Goal: Task Accomplishment & Management: Use online tool/utility

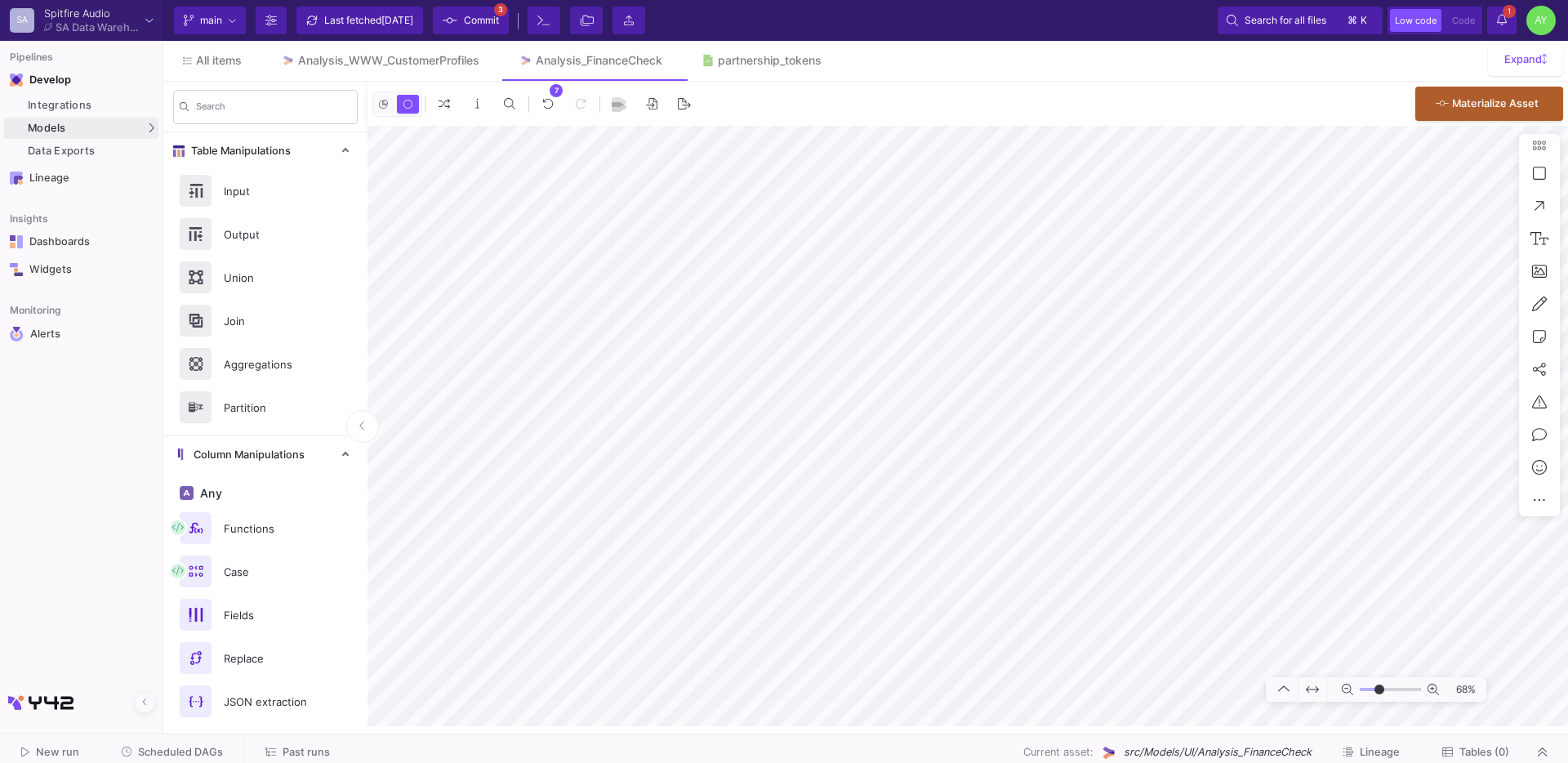
scroll to position [776, 0]
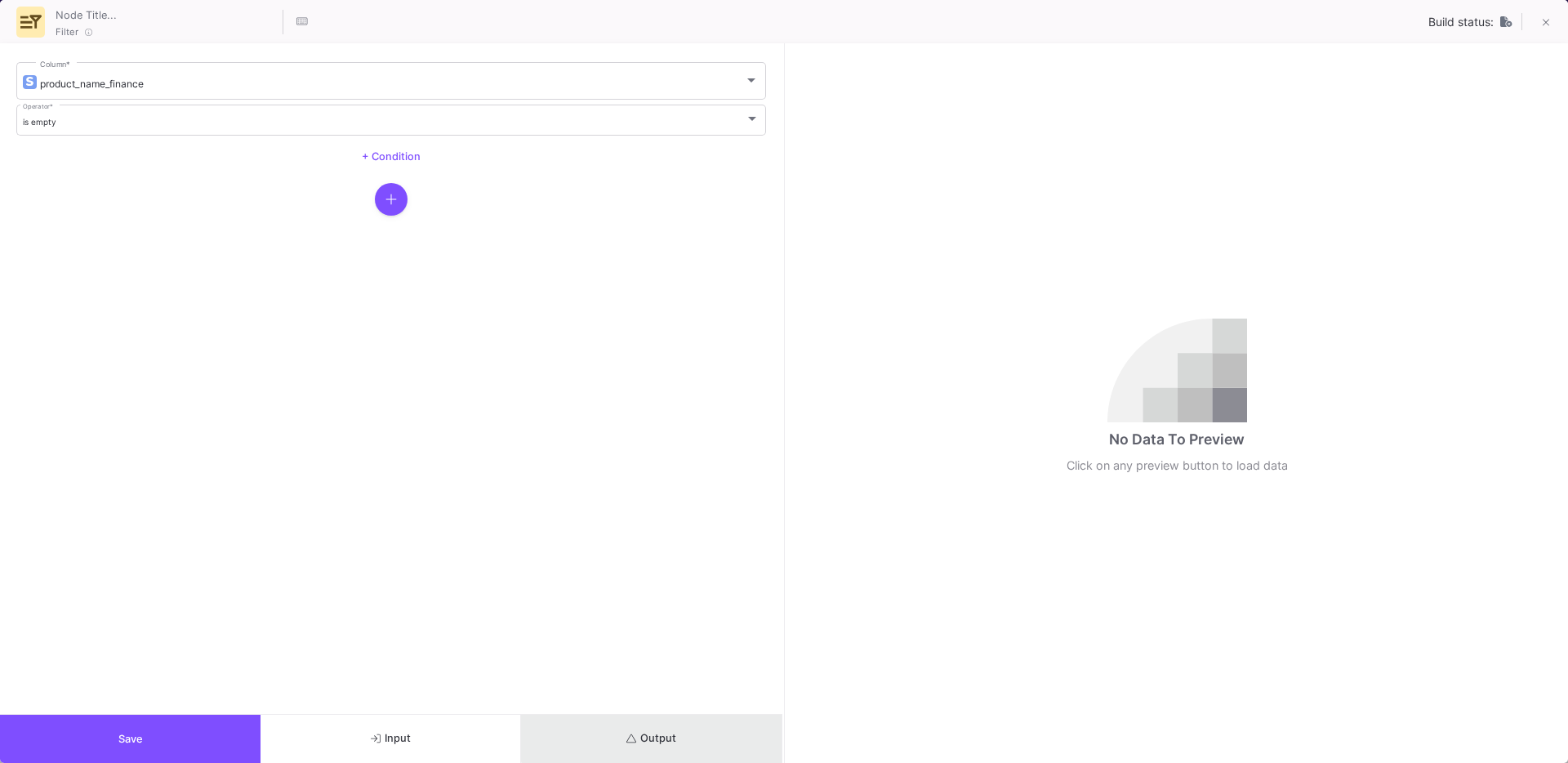
click at [670, 735] on span "Output" at bounding box center [651, 737] width 50 height 12
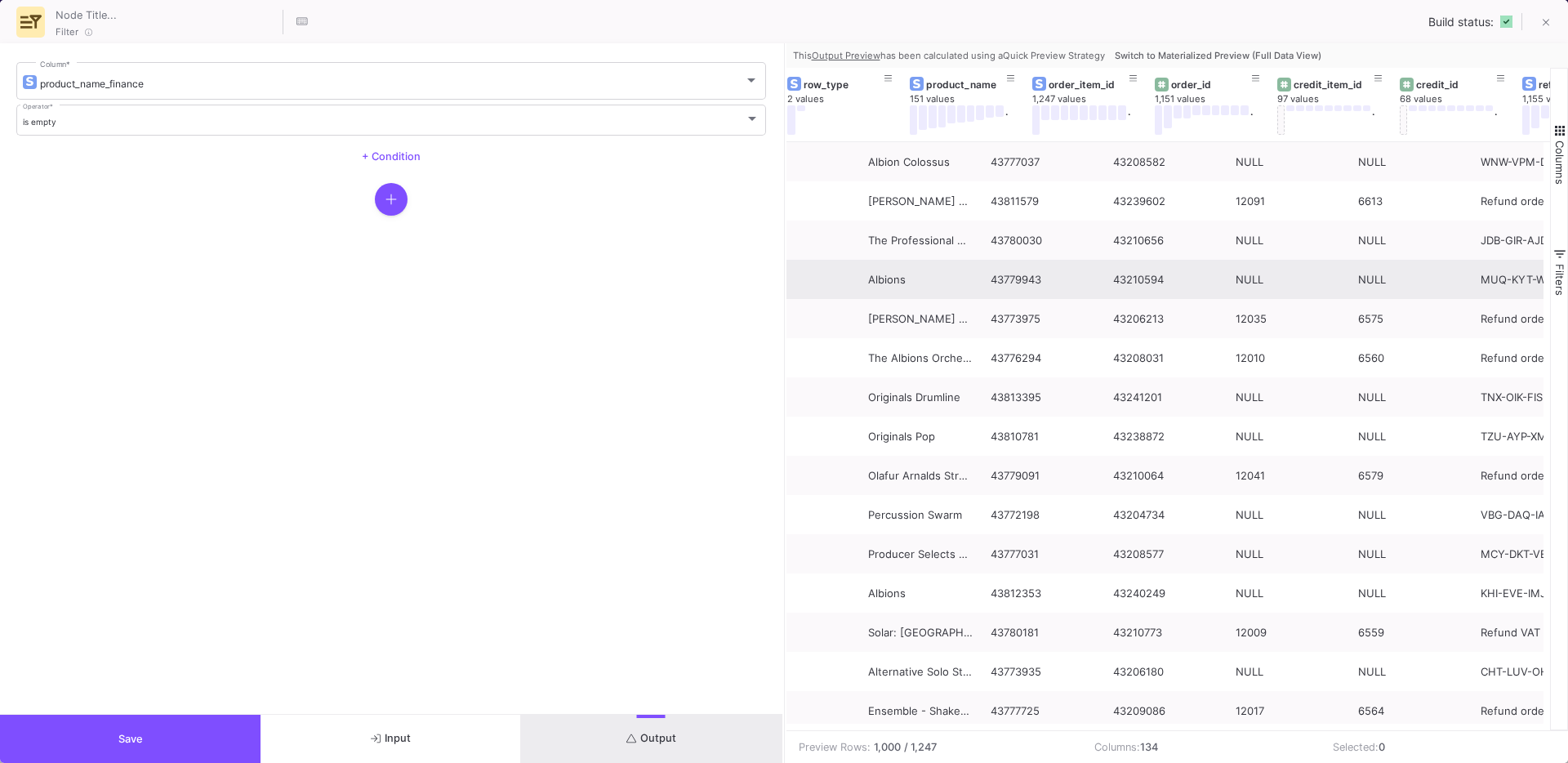
scroll to position [0, 66]
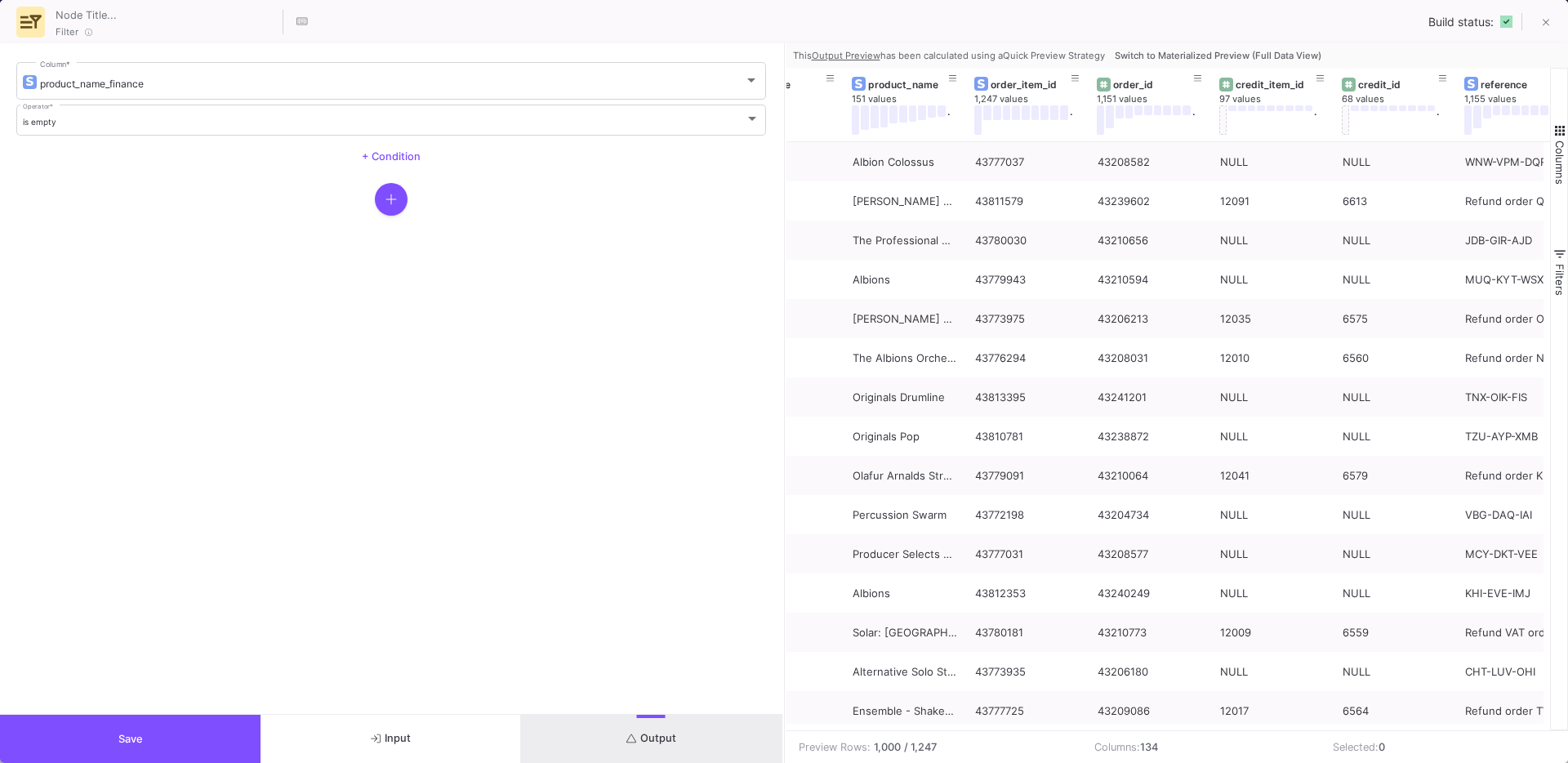
click at [1246, 61] on button "Switch to Materialized Preview (Full Data View)" at bounding box center [1218, 55] width 213 height 25
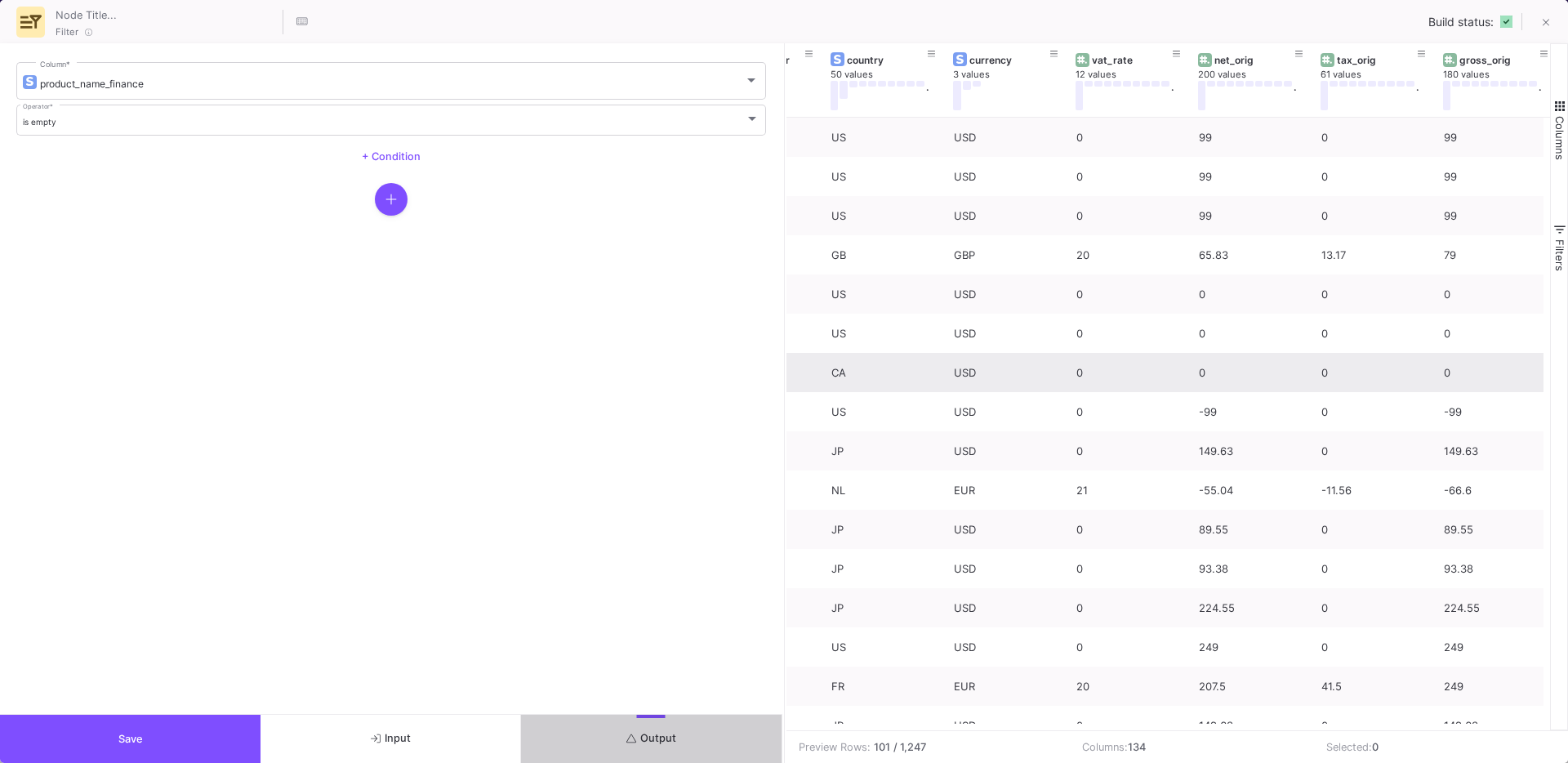
scroll to position [0, 1197]
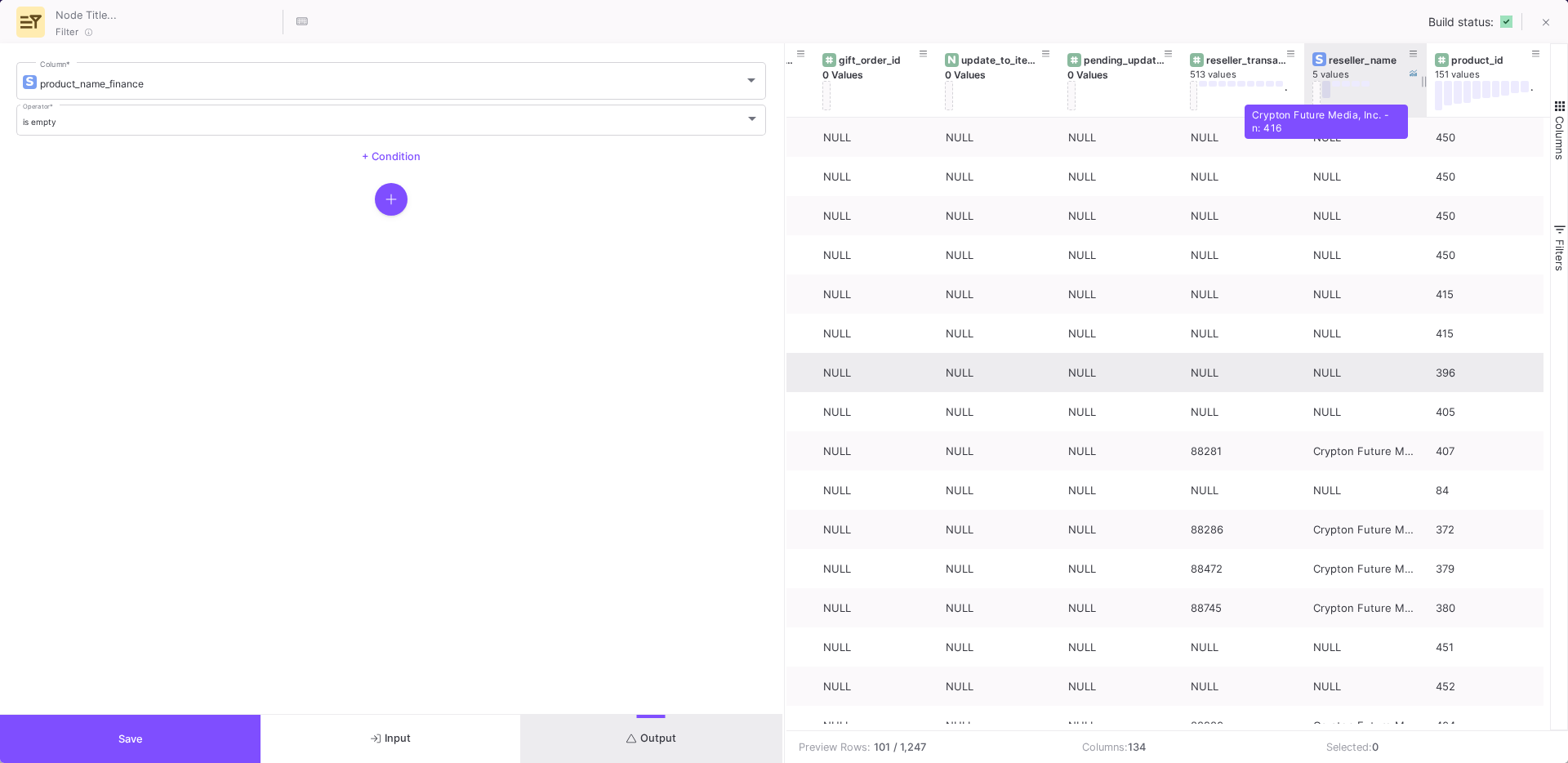
click at [1324, 92] on button at bounding box center [1325, 89] width 8 height 17
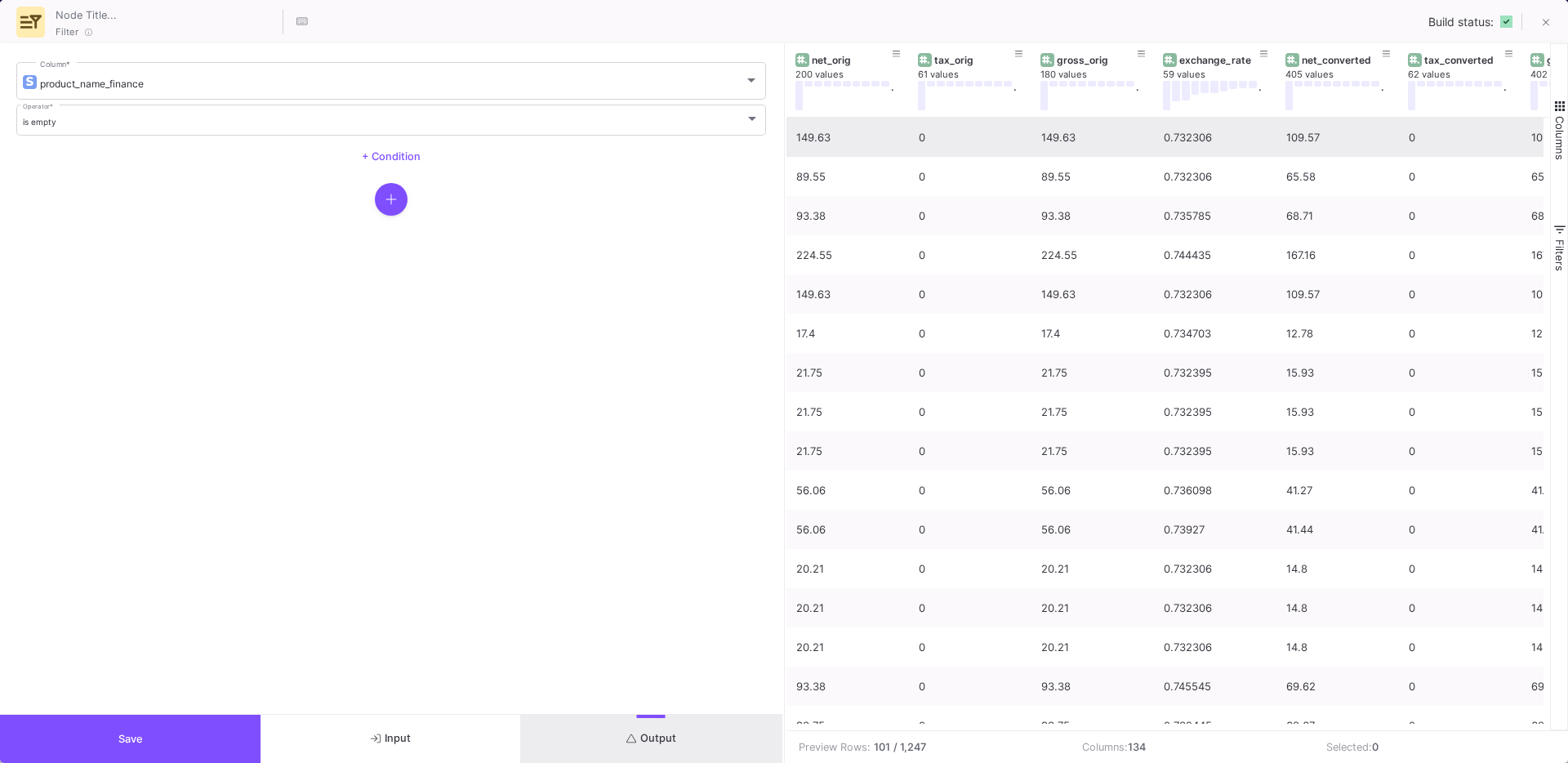
click at [1306, 136] on div "109.57" at bounding box center [1338, 138] width 105 height 38
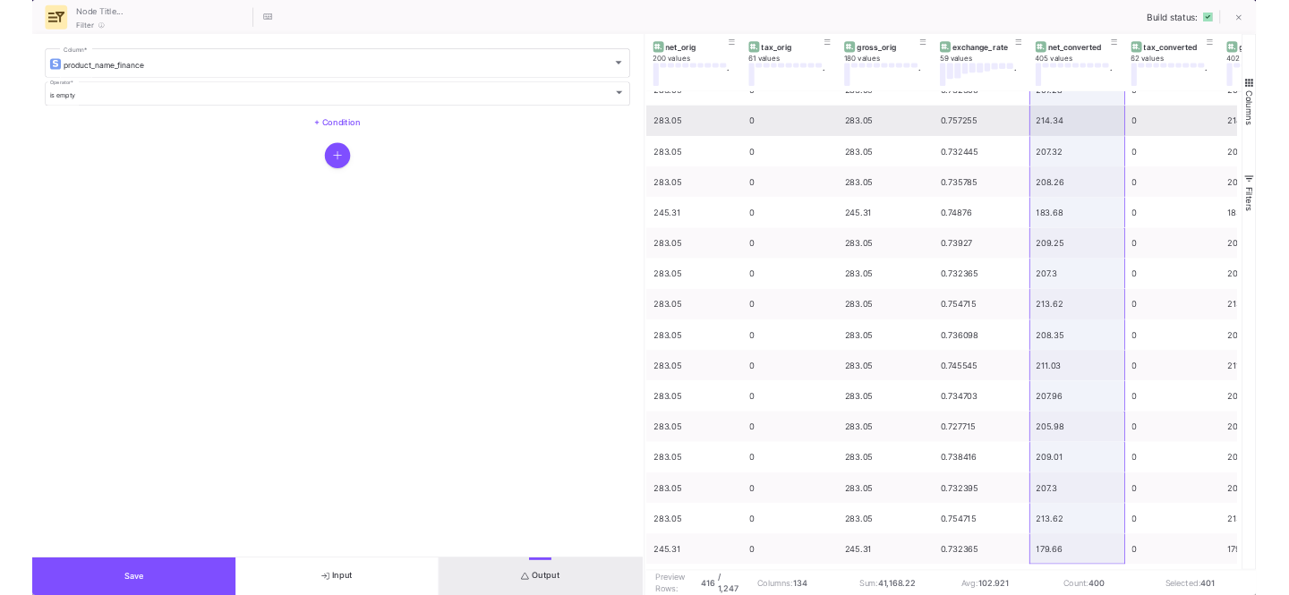
scroll to position [17212, 0]
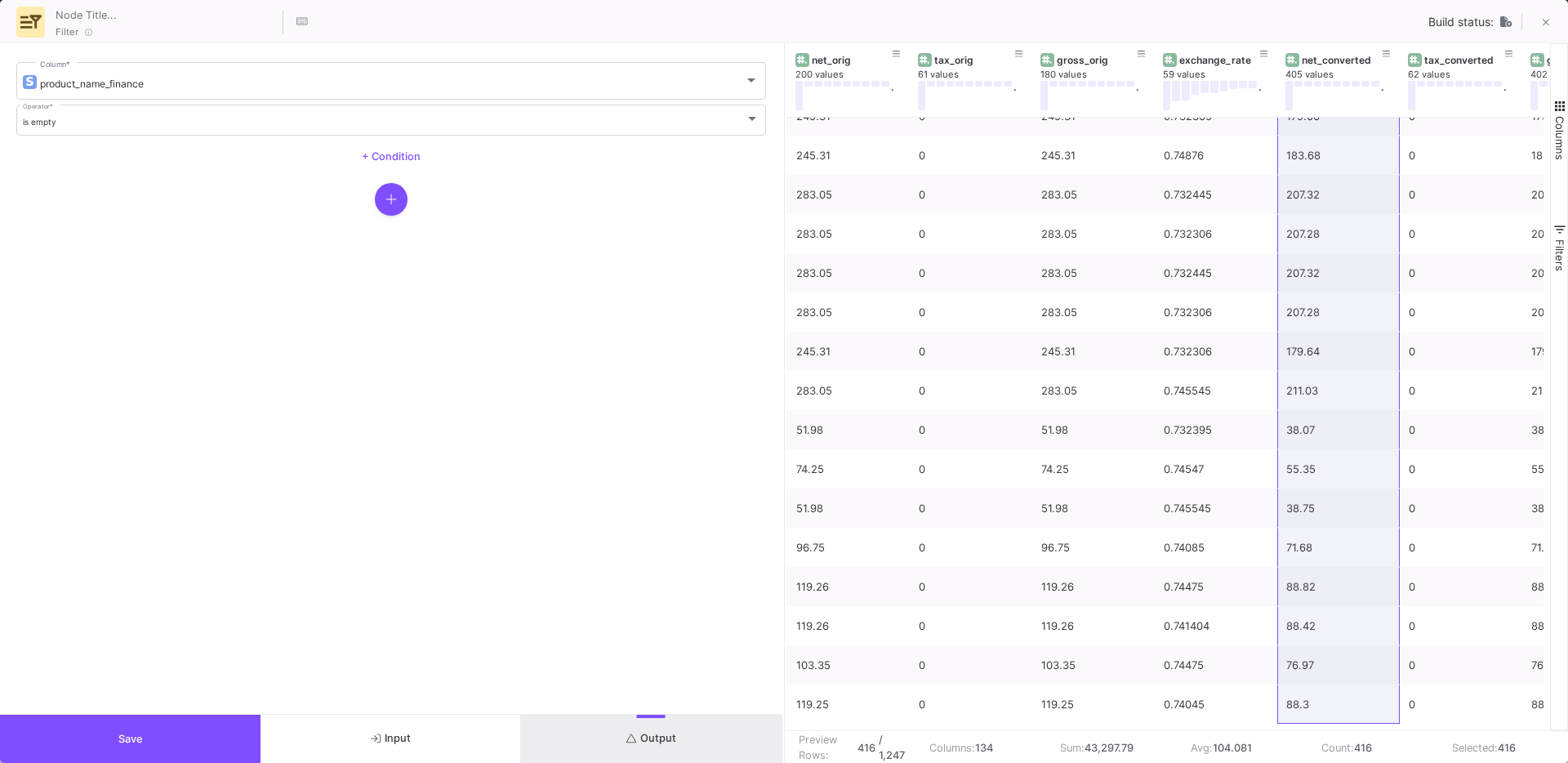
click at [139, 738] on span "Save" at bounding box center [130, 738] width 25 height 12
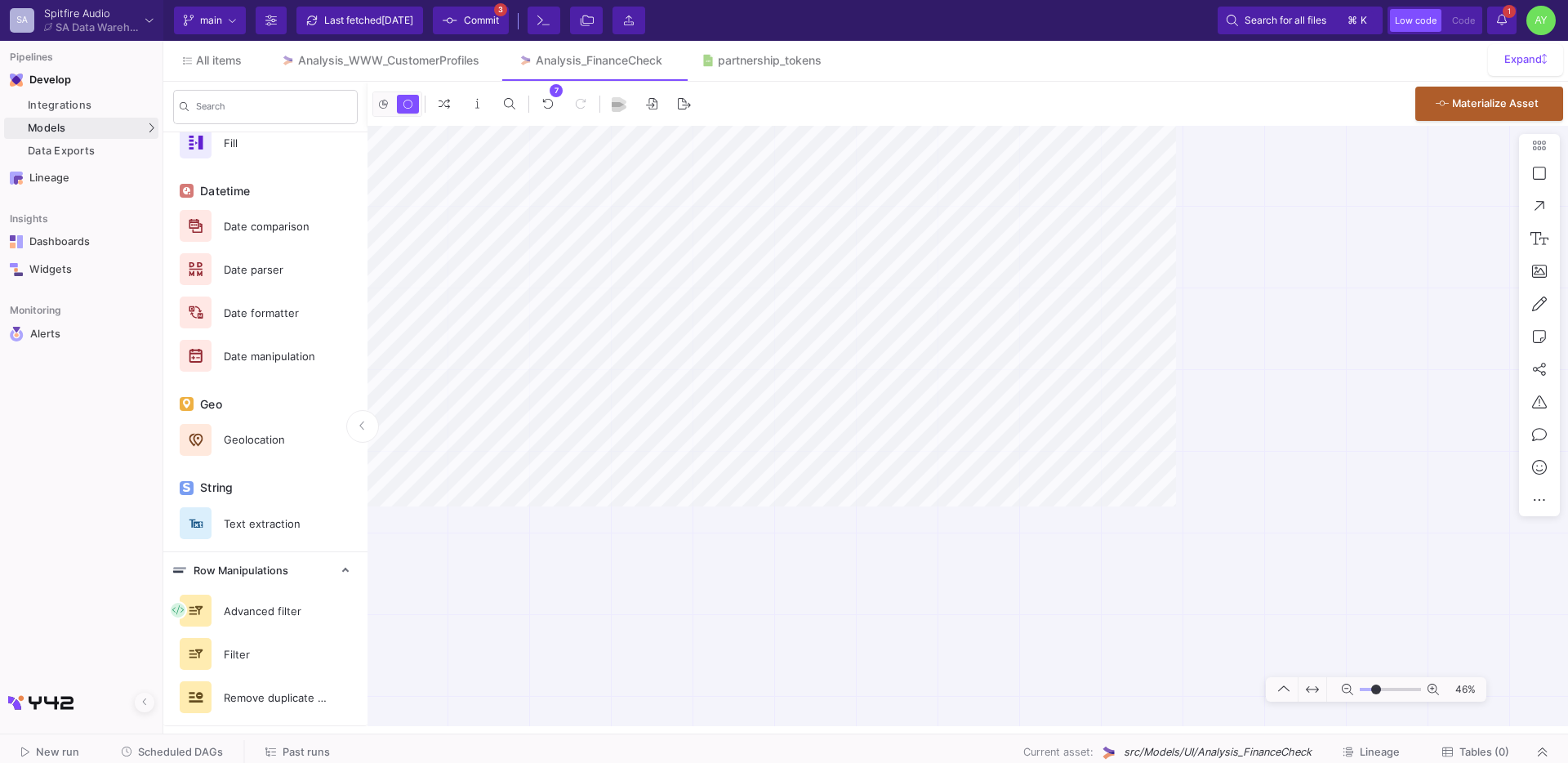
scroll to position [776, 0]
type input "-8"
click at [223, 68] on link "All items" at bounding box center [212, 60] width 98 height 39
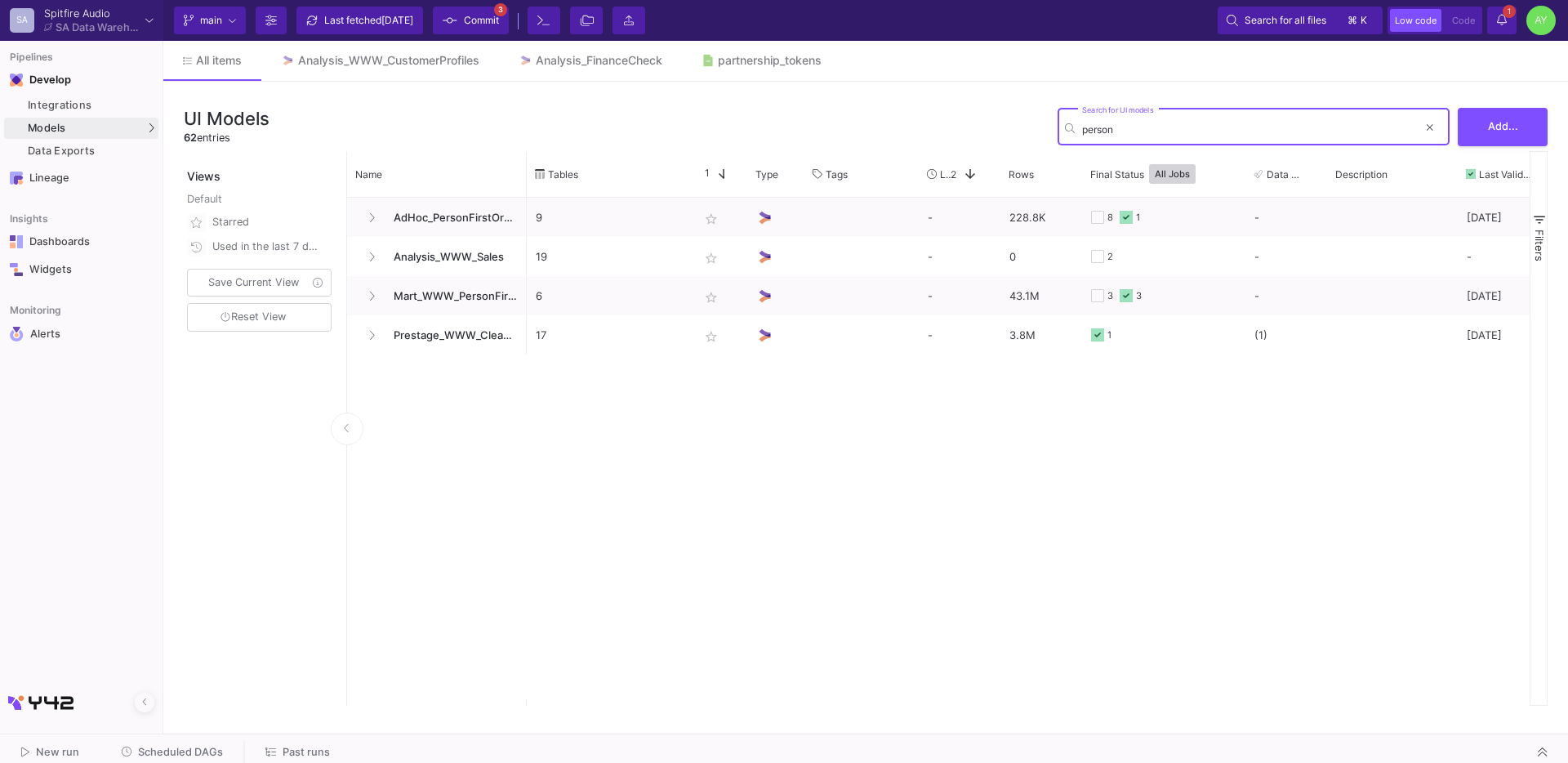
type input "person"
click at [417, 299] on mat-tooltip-component "Analysis_WWW_Sales" at bounding box center [439, 293] width 119 height 21
click at [444, 292] on div "Analysis_WWW_Sales" at bounding box center [439, 293] width 119 height 21
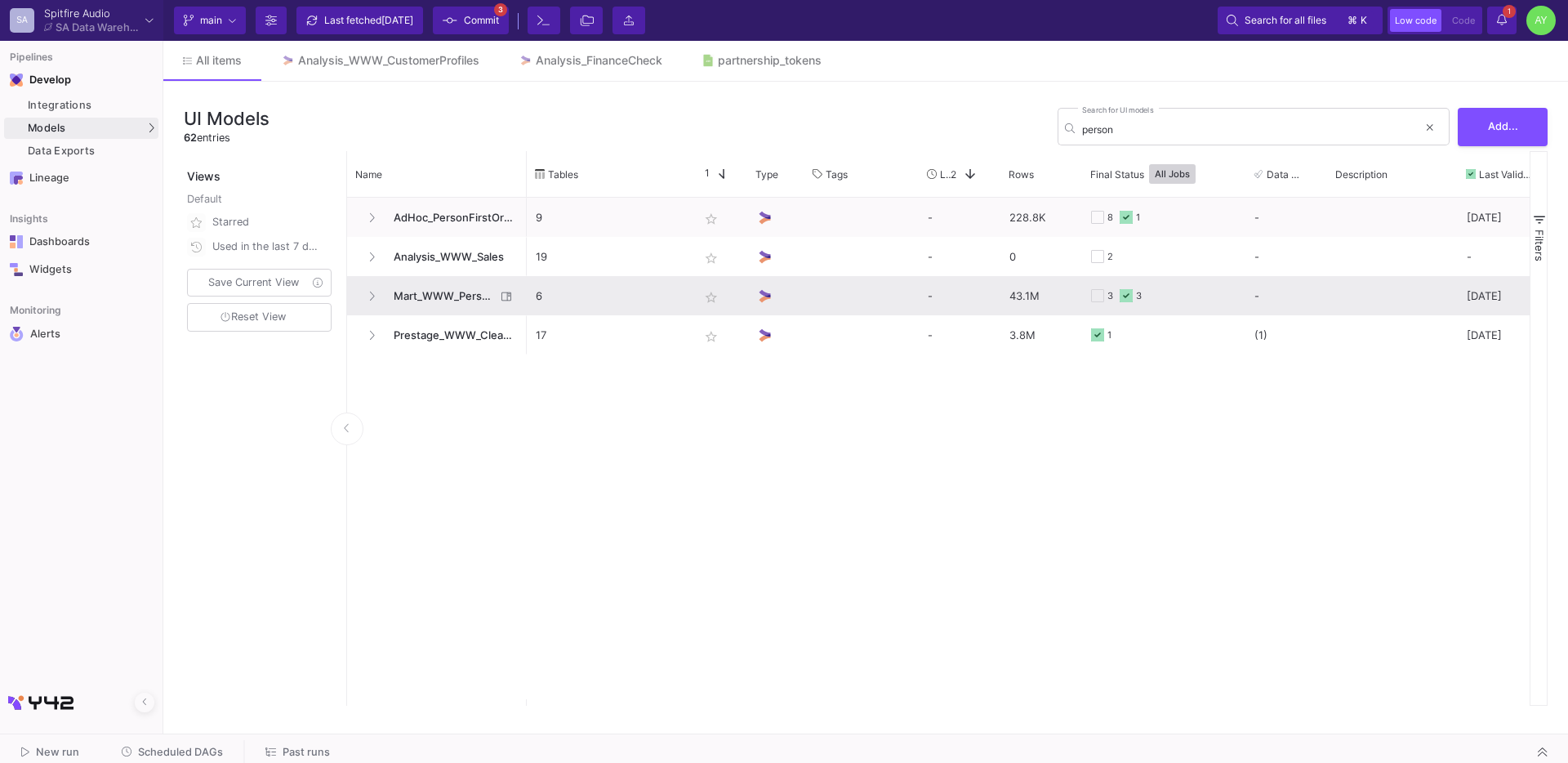
click at [448, 277] on span "Mart_WWW_PersonFirstOrders" at bounding box center [440, 296] width 112 height 38
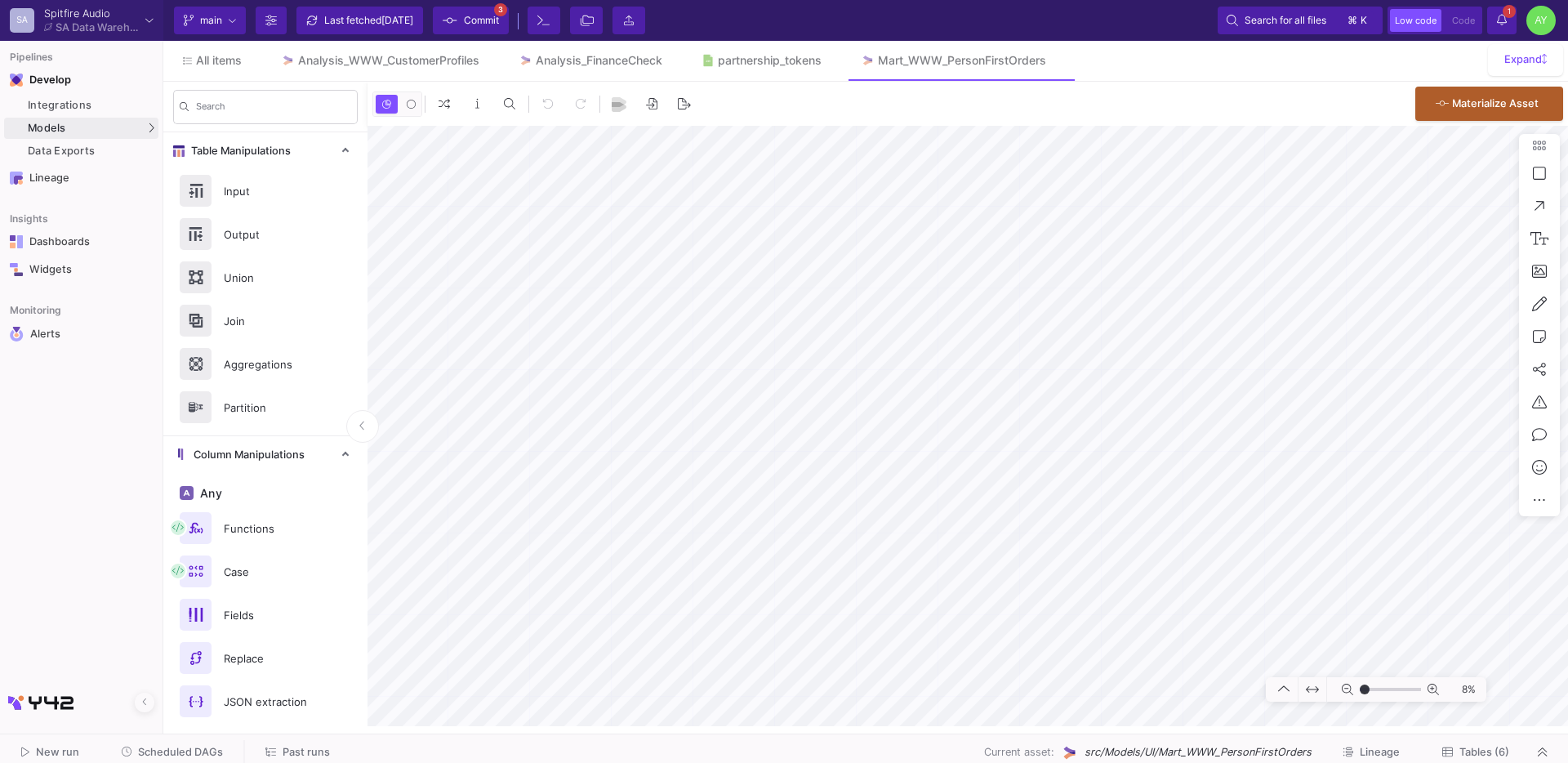
type input "-48"
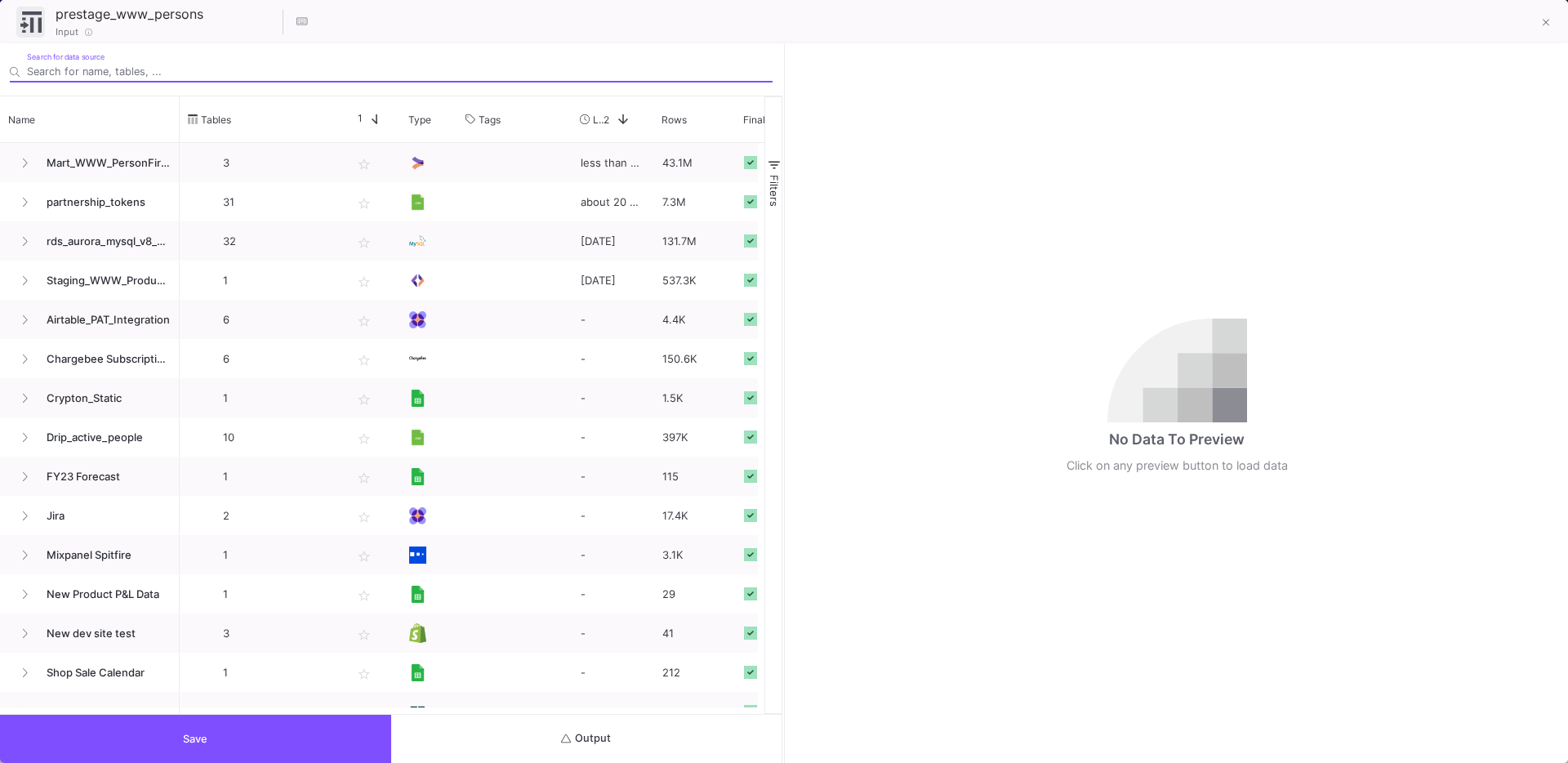
click at [607, 733] on span "Output" at bounding box center [586, 737] width 50 height 12
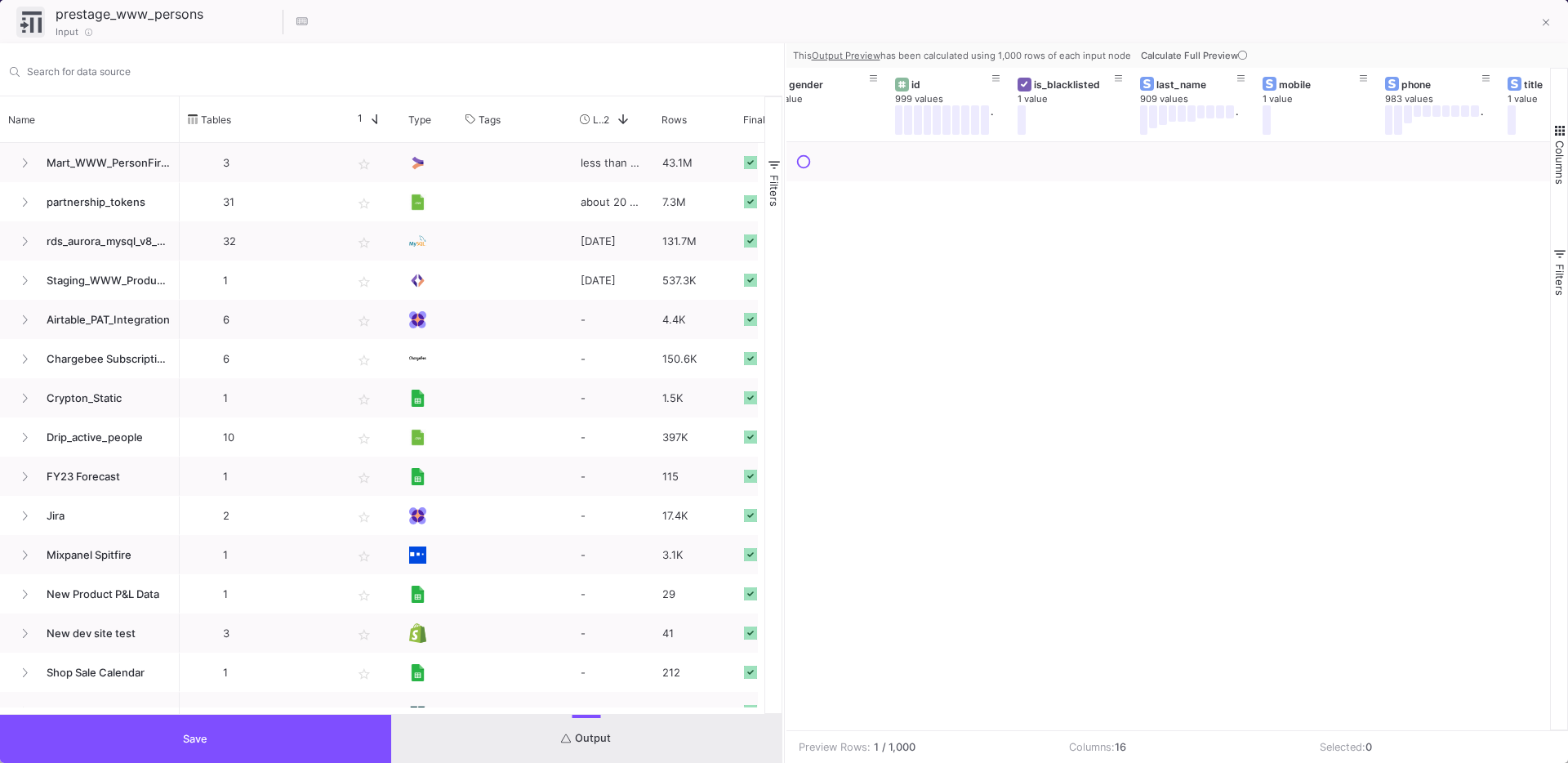
scroll to position [0, 1002]
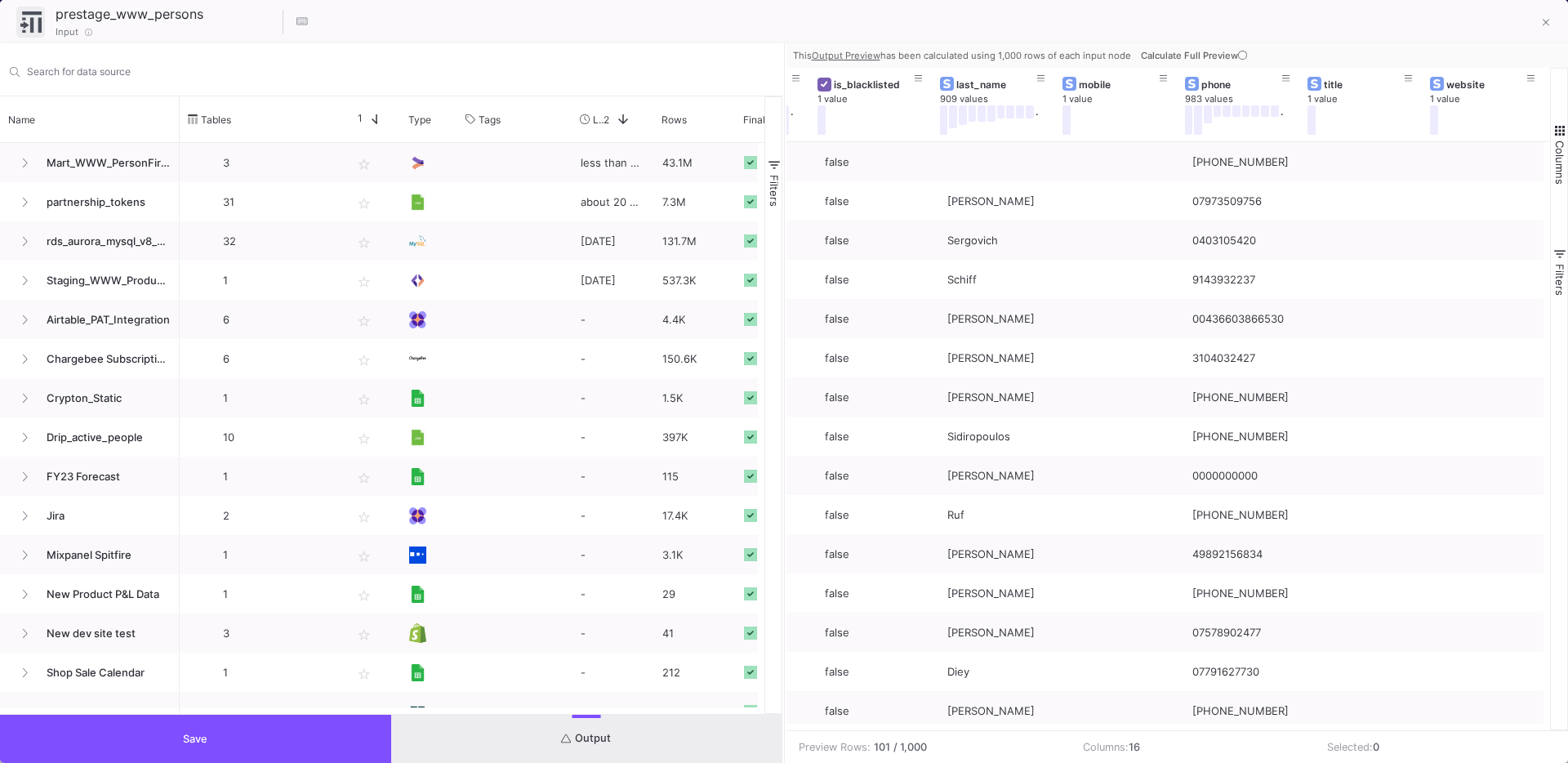
click at [203, 736] on span "Save" at bounding box center [195, 738] width 25 height 12
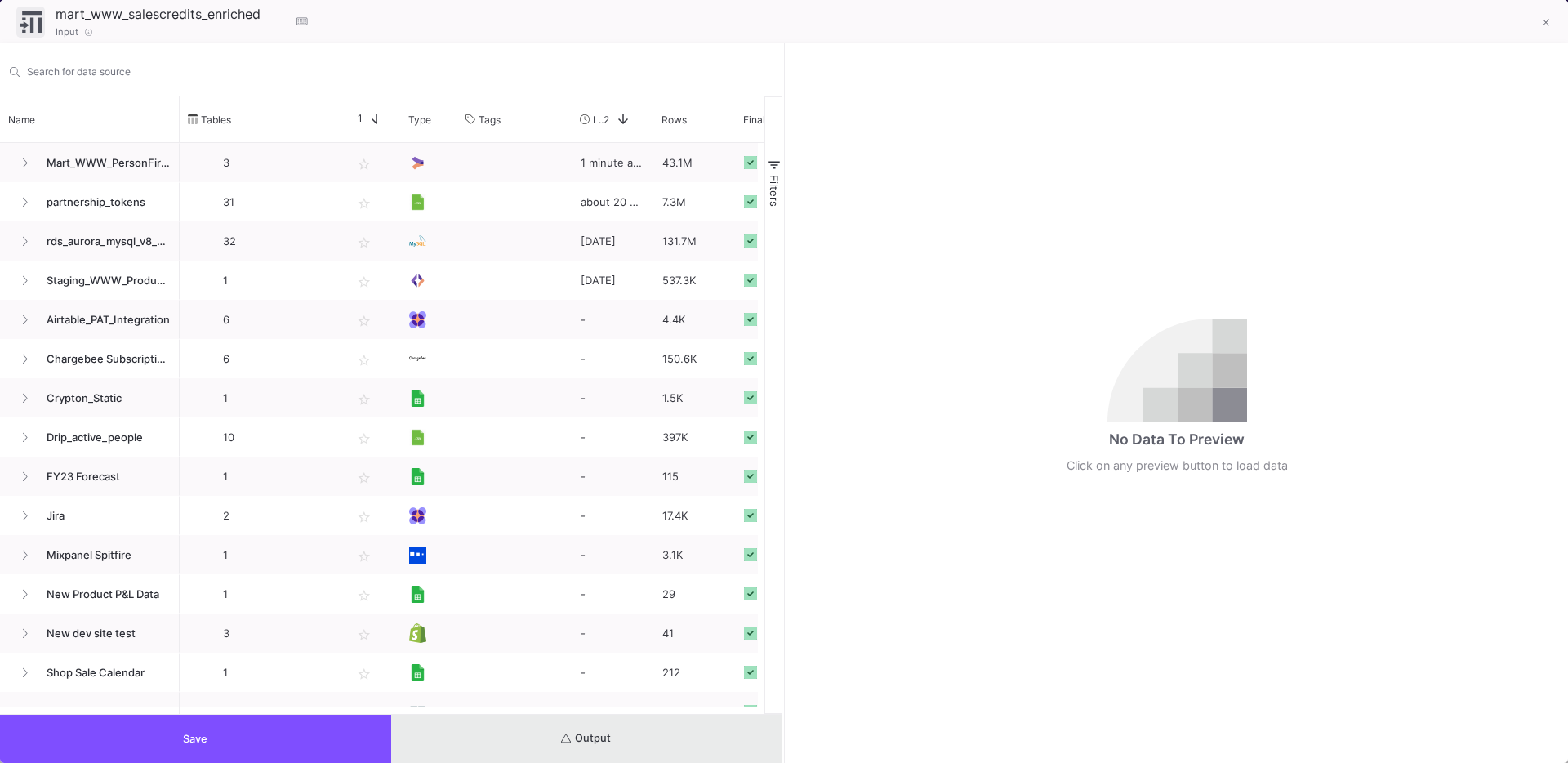
click at [603, 732] on span "Output" at bounding box center [586, 737] width 50 height 12
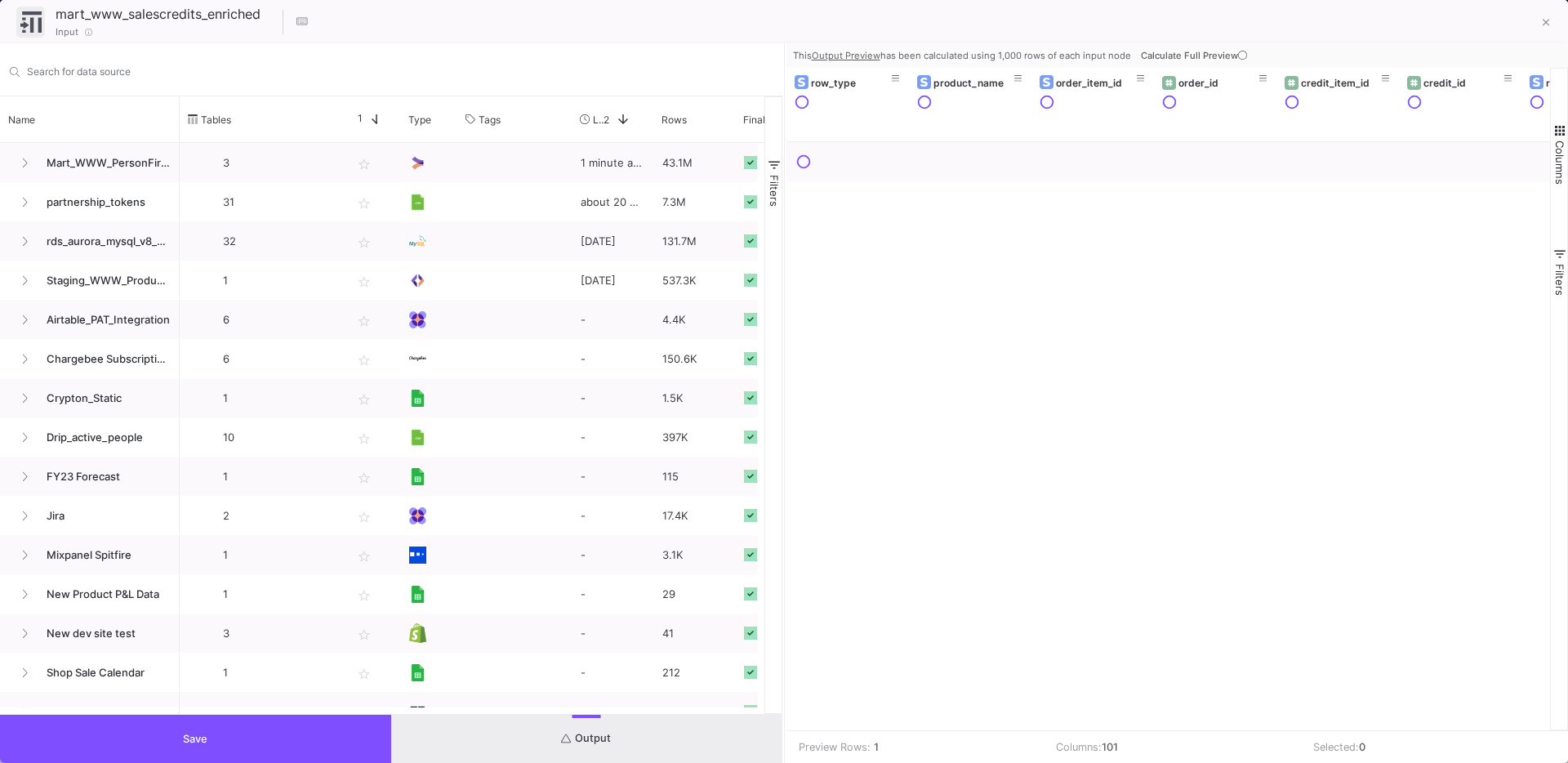
click at [1559, 105] on button "Columns" at bounding box center [1559, 153] width 16 height 118
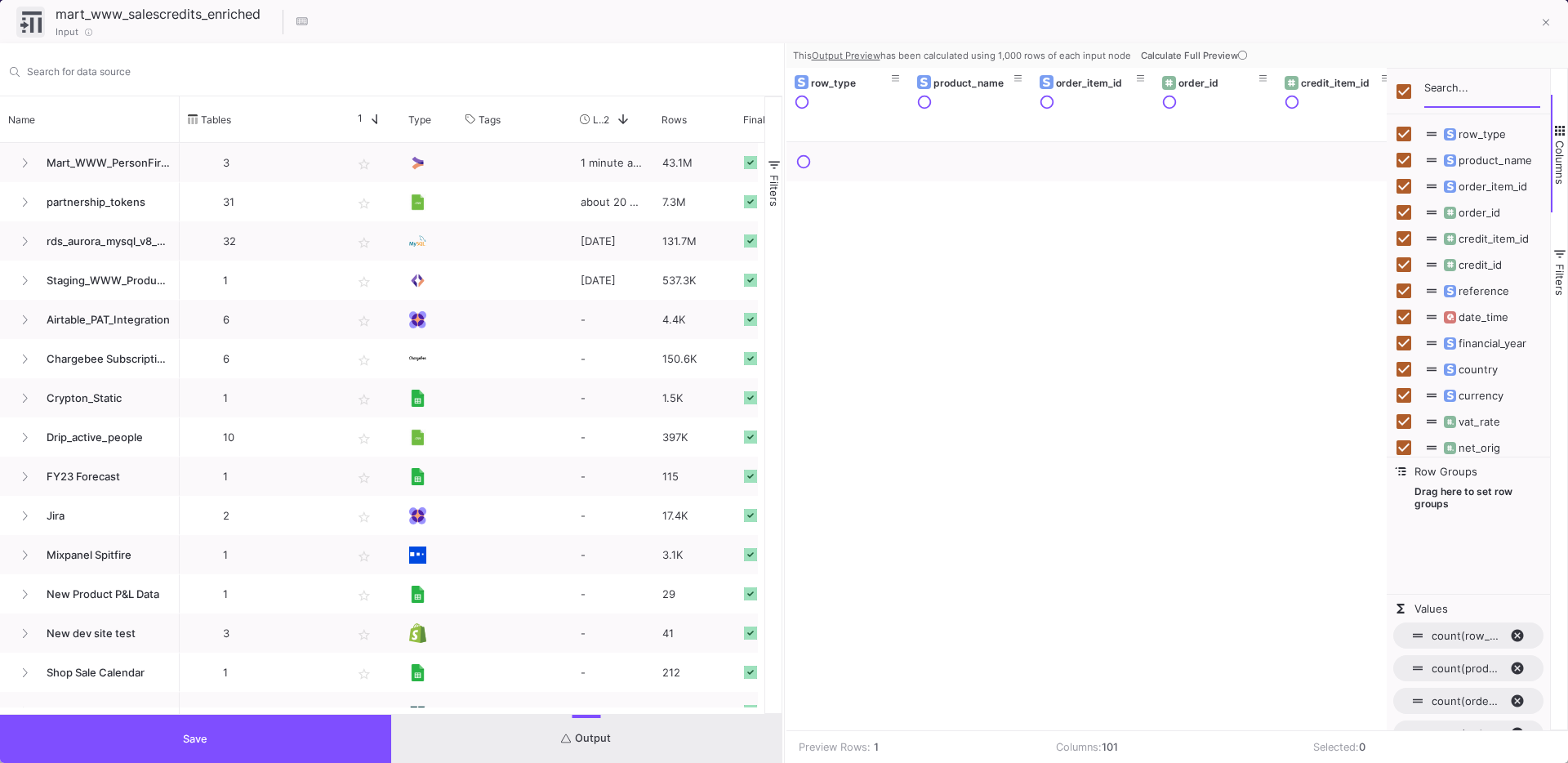
click at [1488, 90] on input "Filter Columns Input" at bounding box center [1481, 91] width 116 height 33
type input "spl"
checkbox input "false"
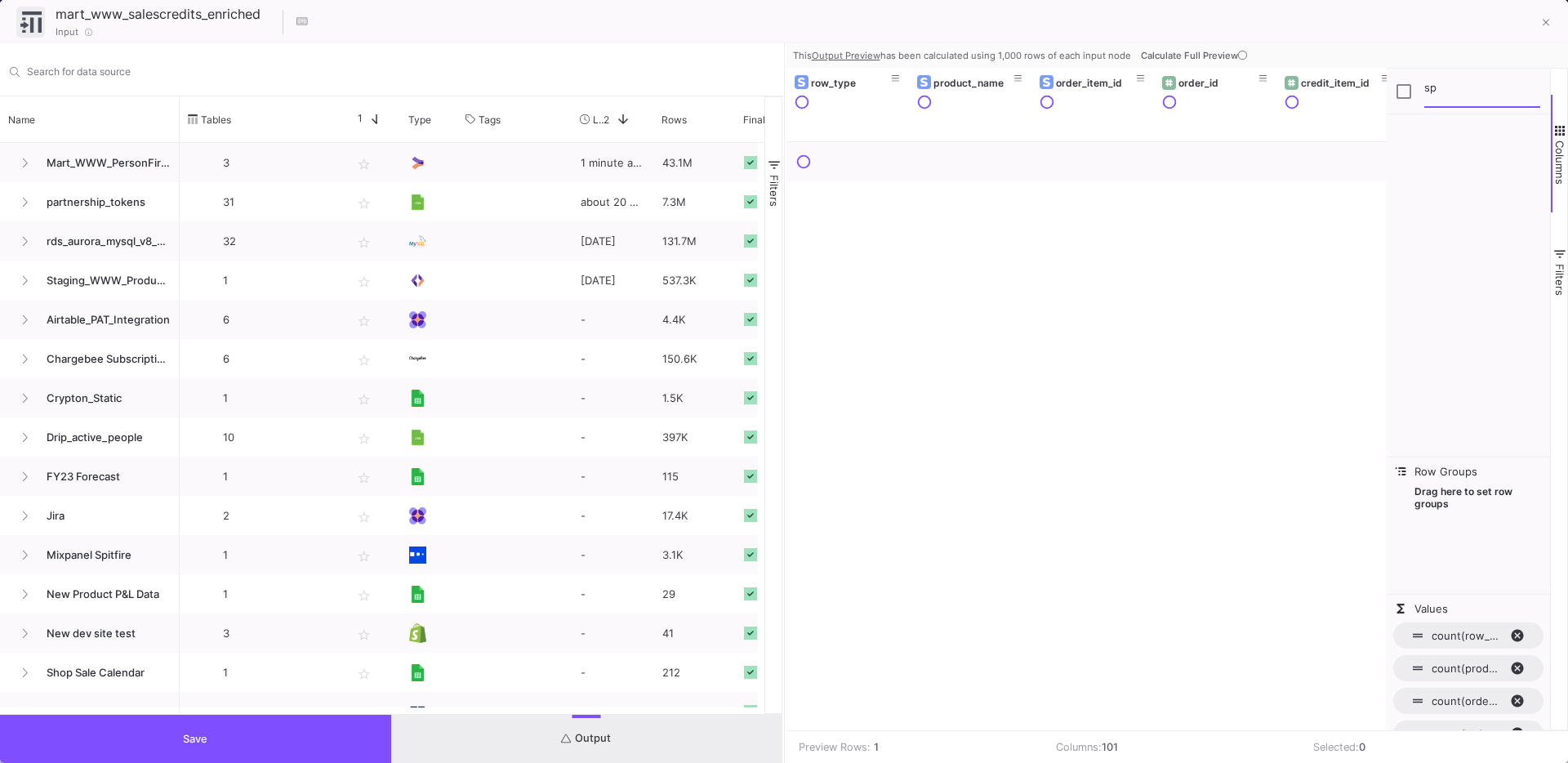
type input "s"
checkbox input "true"
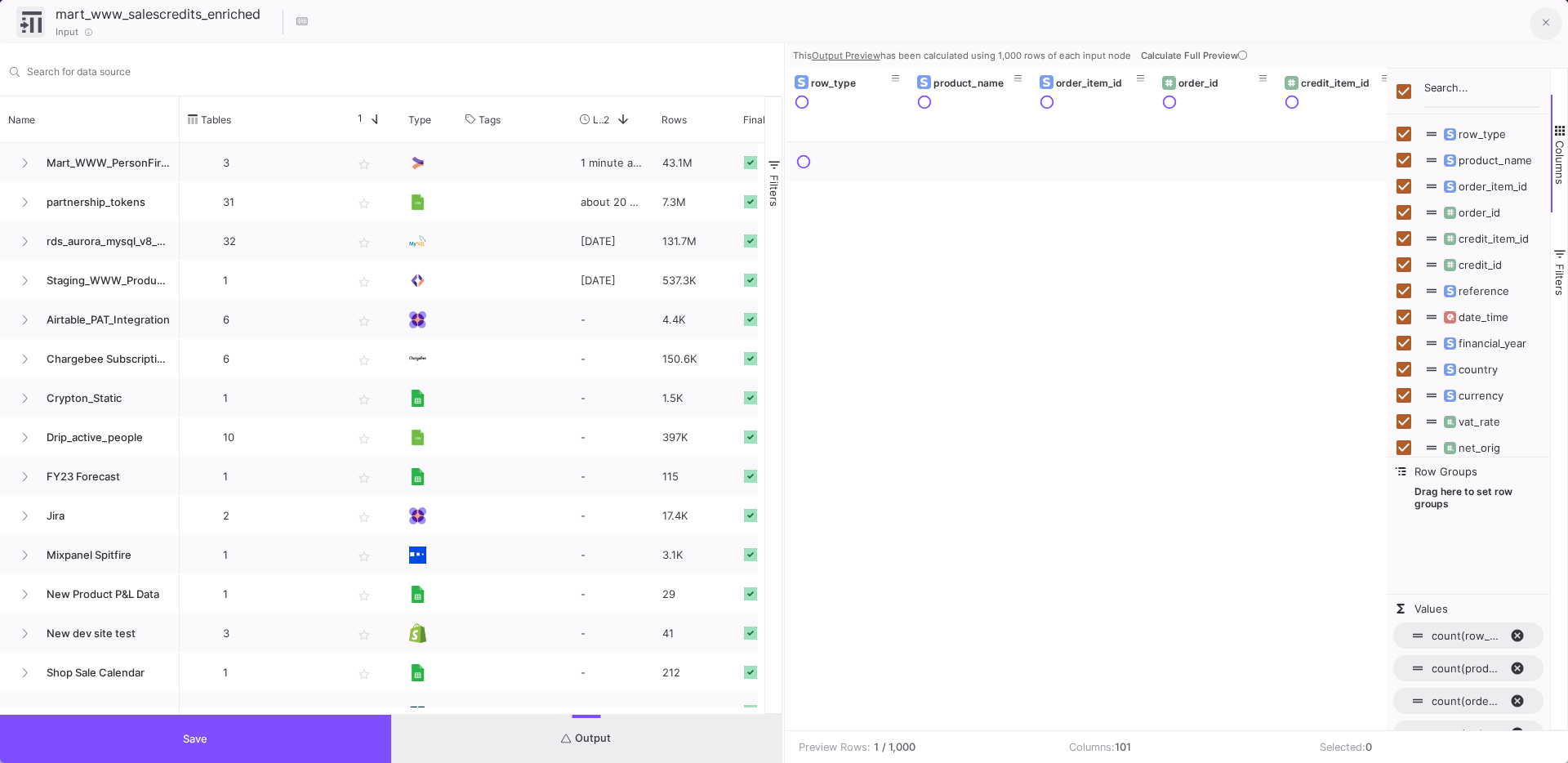
click at [1535, 28] on button at bounding box center [1546, 24] width 33 height 33
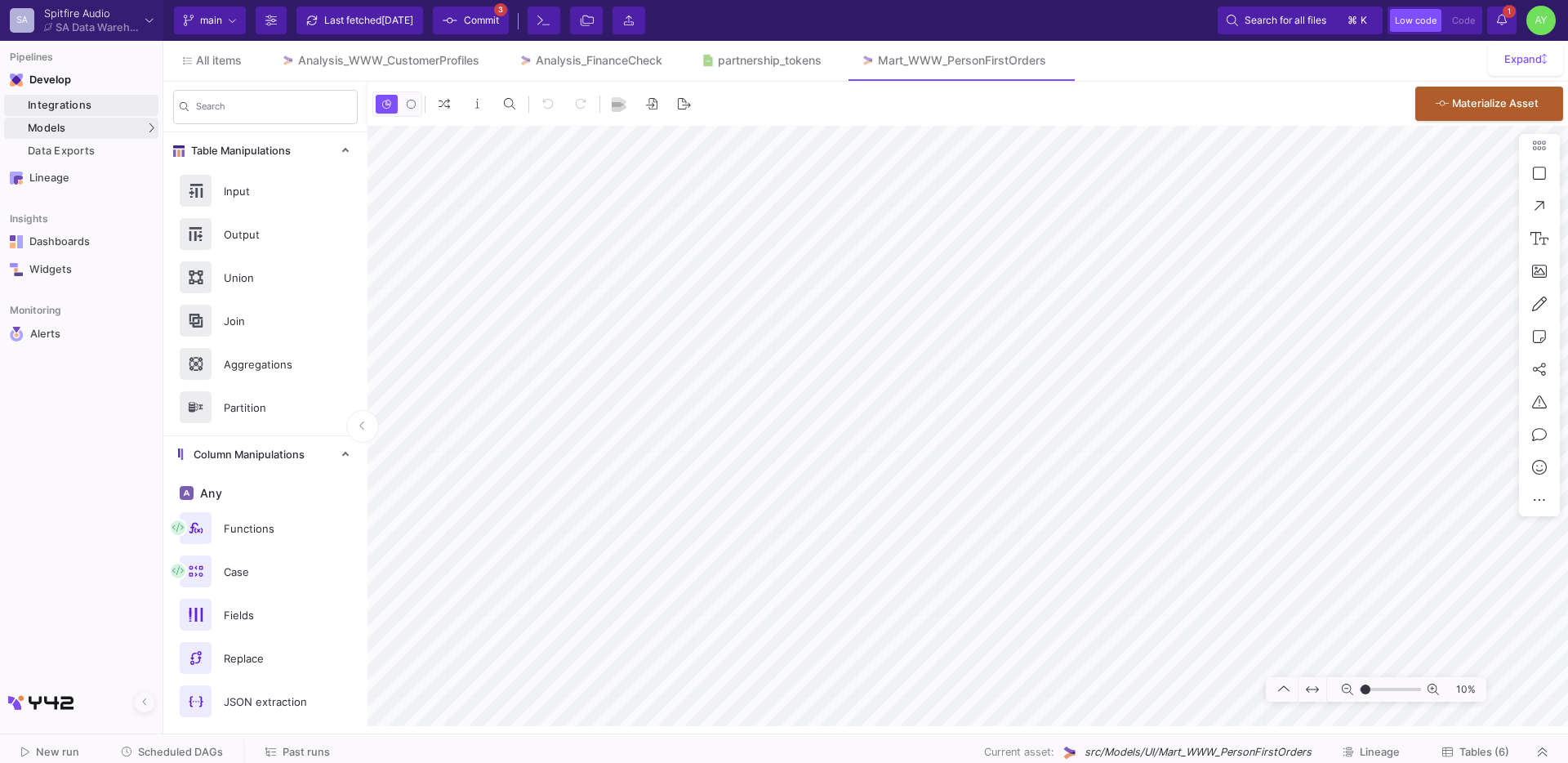
click at [81, 106] on div "Integrations" at bounding box center [90, 105] width 127 height 13
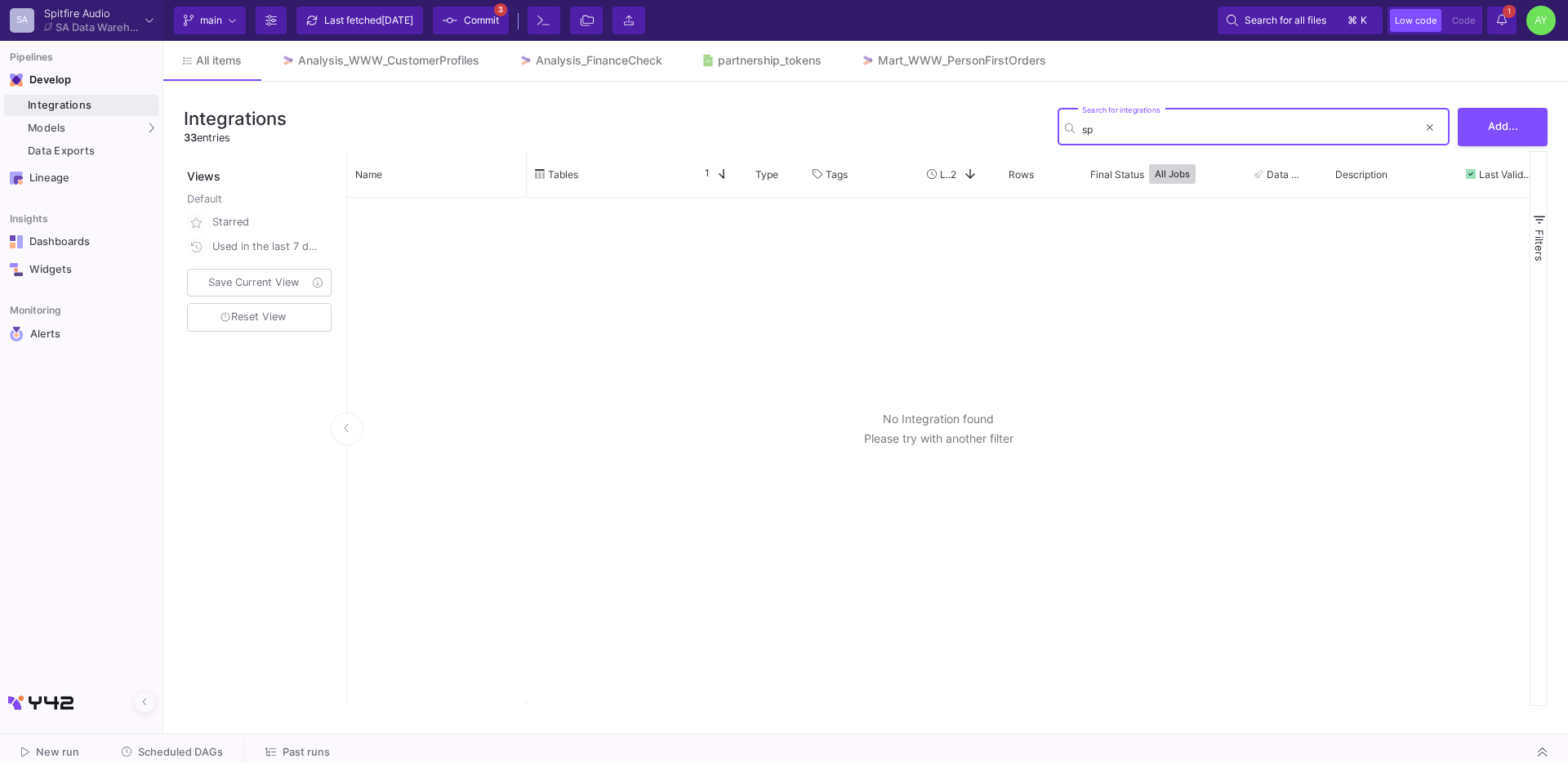
type input "s"
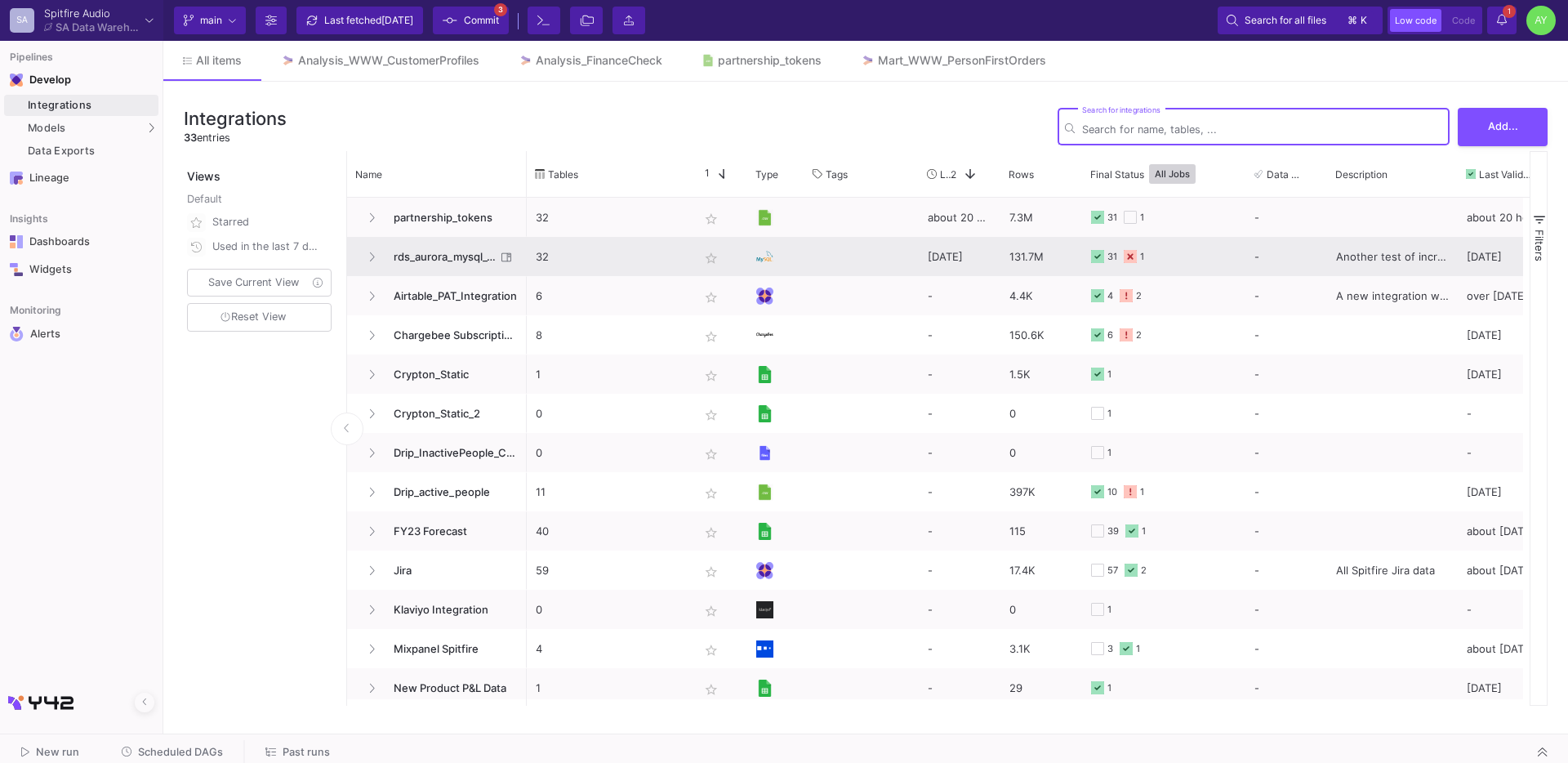
click at [429, 261] on span "rds_aurora_mysql_v8_spspitfireaudio" at bounding box center [440, 257] width 112 height 38
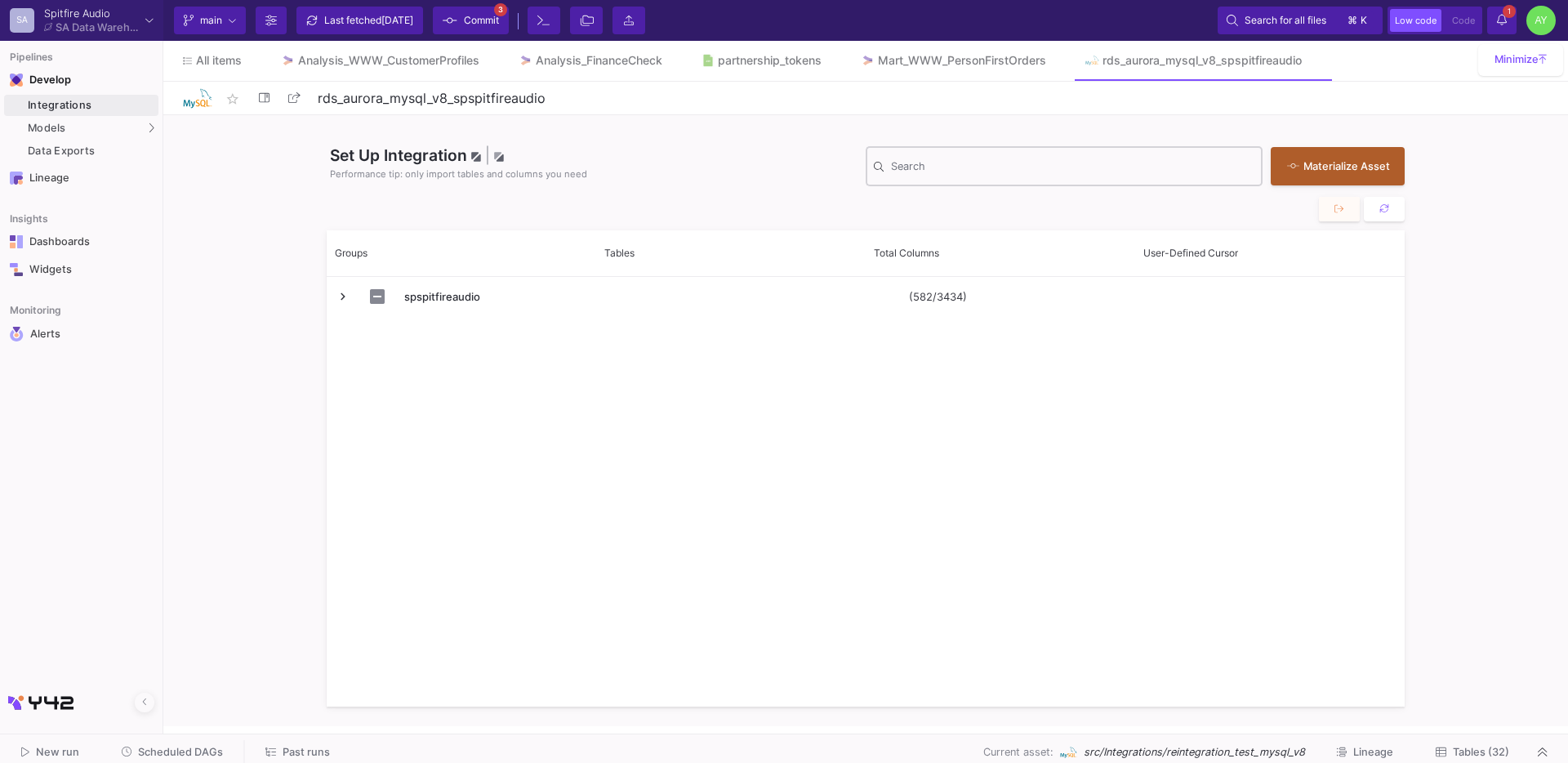
click at [900, 161] on div "Search" at bounding box center [1073, 165] width 363 height 43
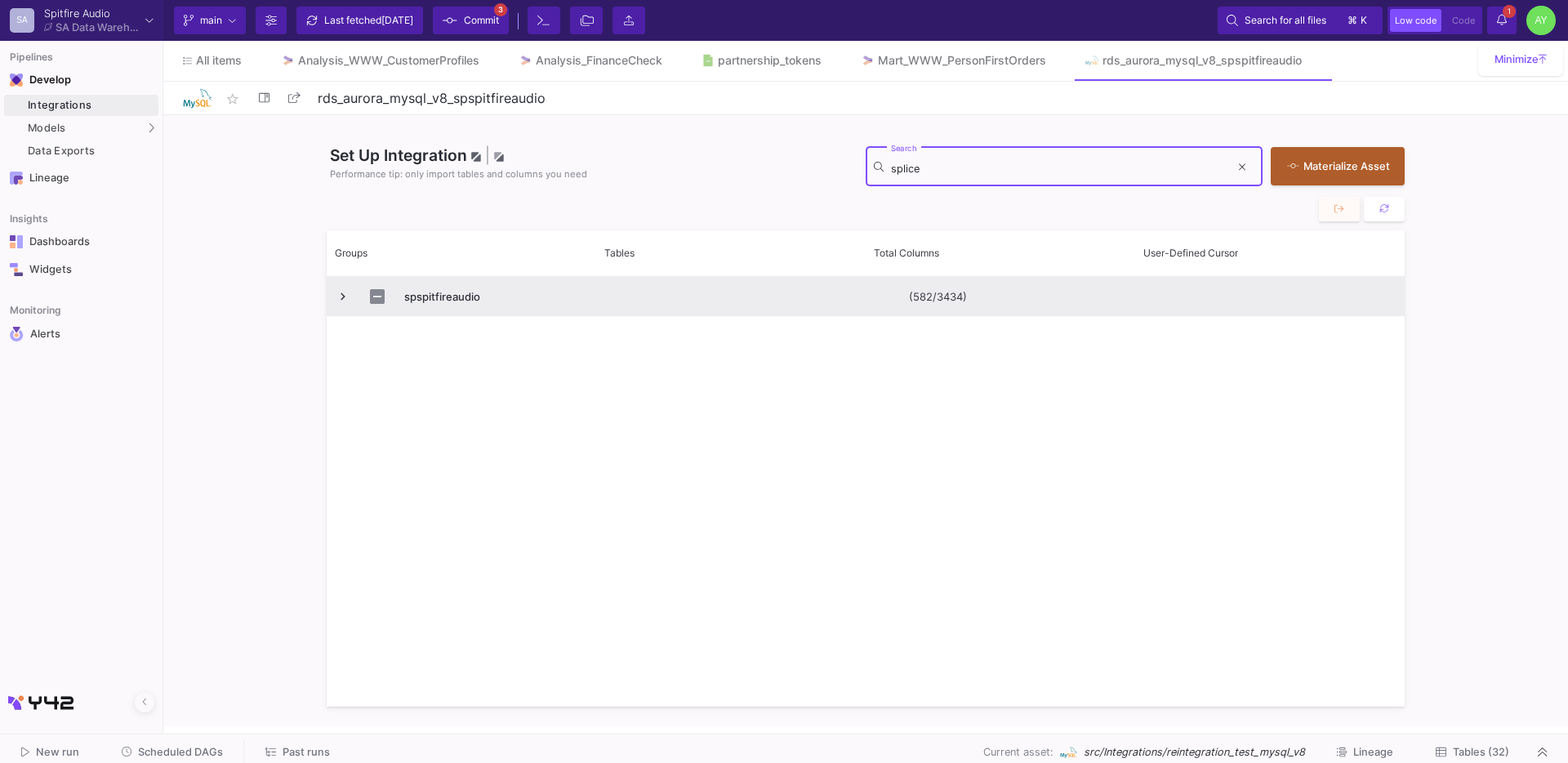
type input "splice"
click at [341, 298] on span "Press SPACE to select this row." at bounding box center [343, 297] width 15 height 15
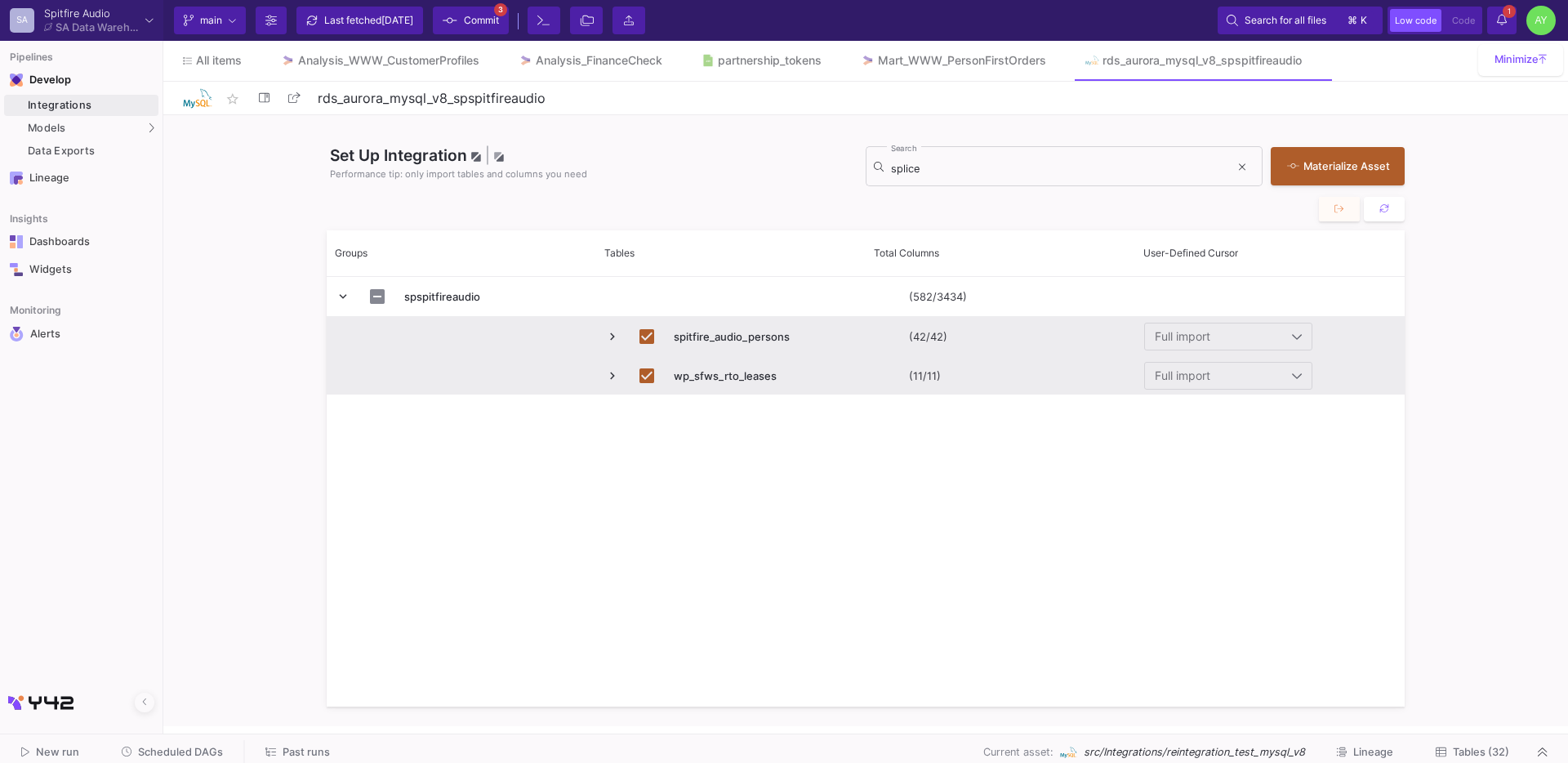
click at [615, 340] on span "Press SPACE to deselect this row." at bounding box center [612, 337] width 15 height 15
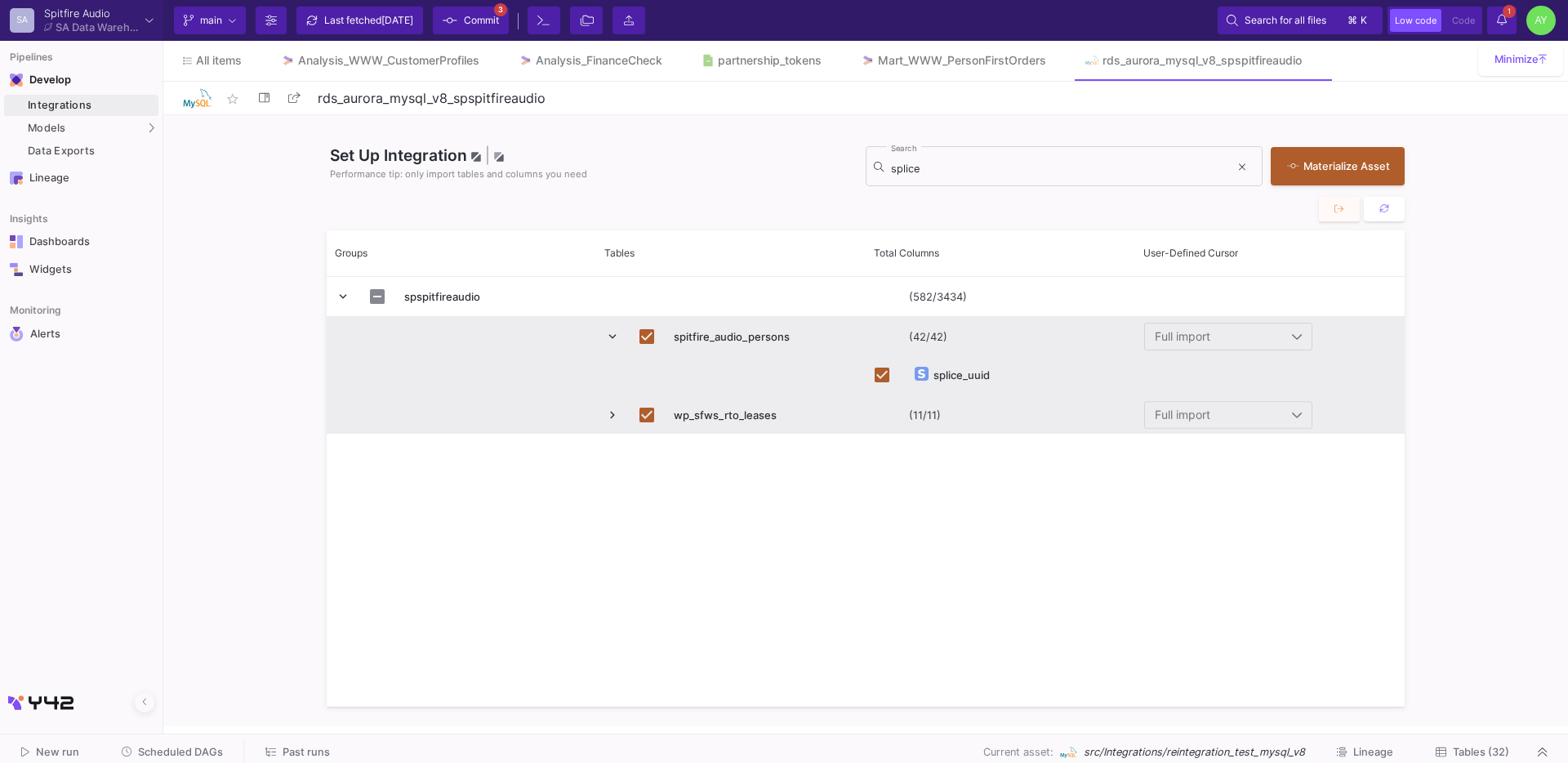
click at [616, 339] on span "Press SPACE to deselect this row." at bounding box center [612, 337] width 15 height 15
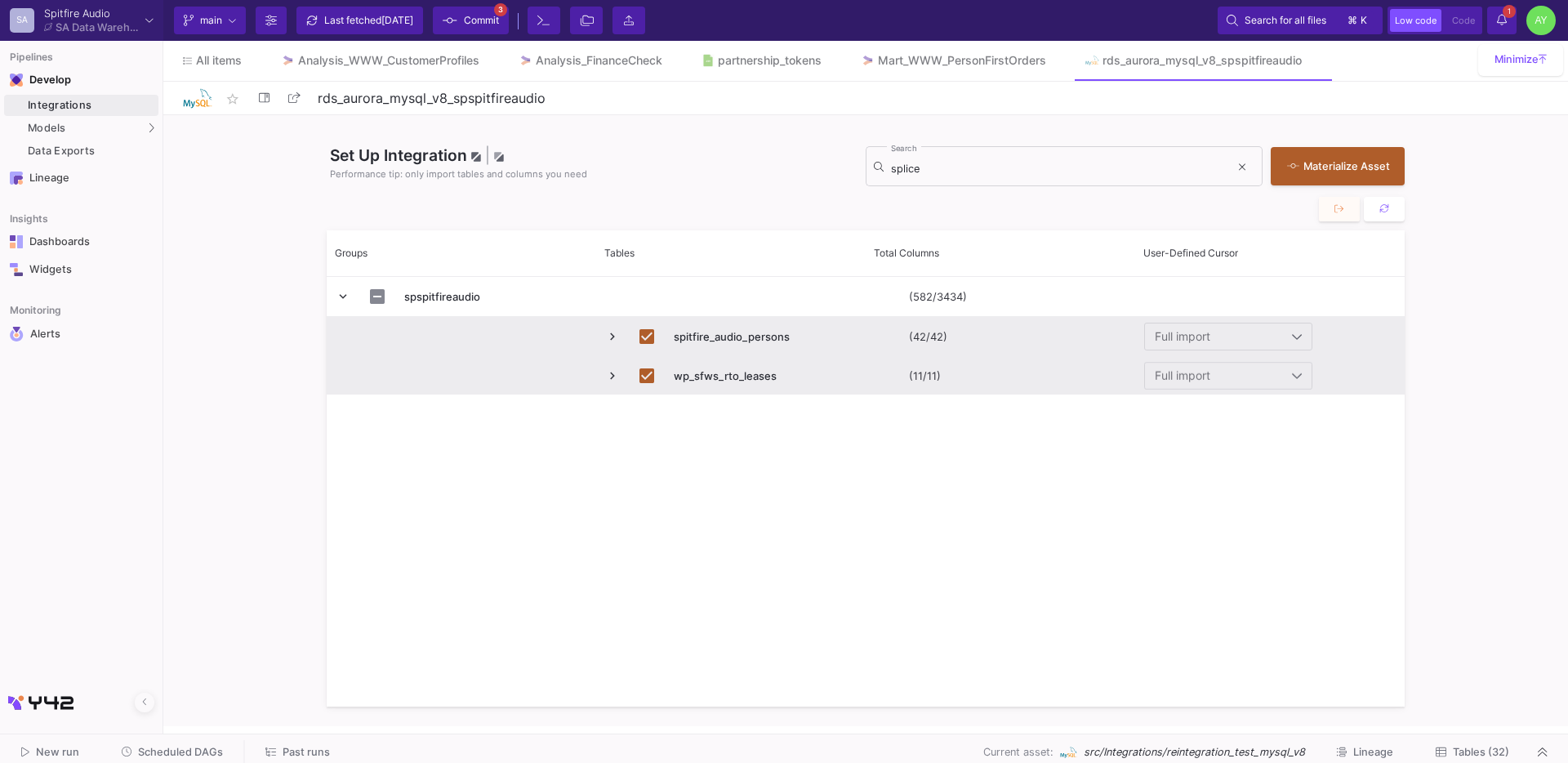
click at [613, 382] on span "Press SPACE to deselect this row." at bounding box center [612, 376] width 15 height 15
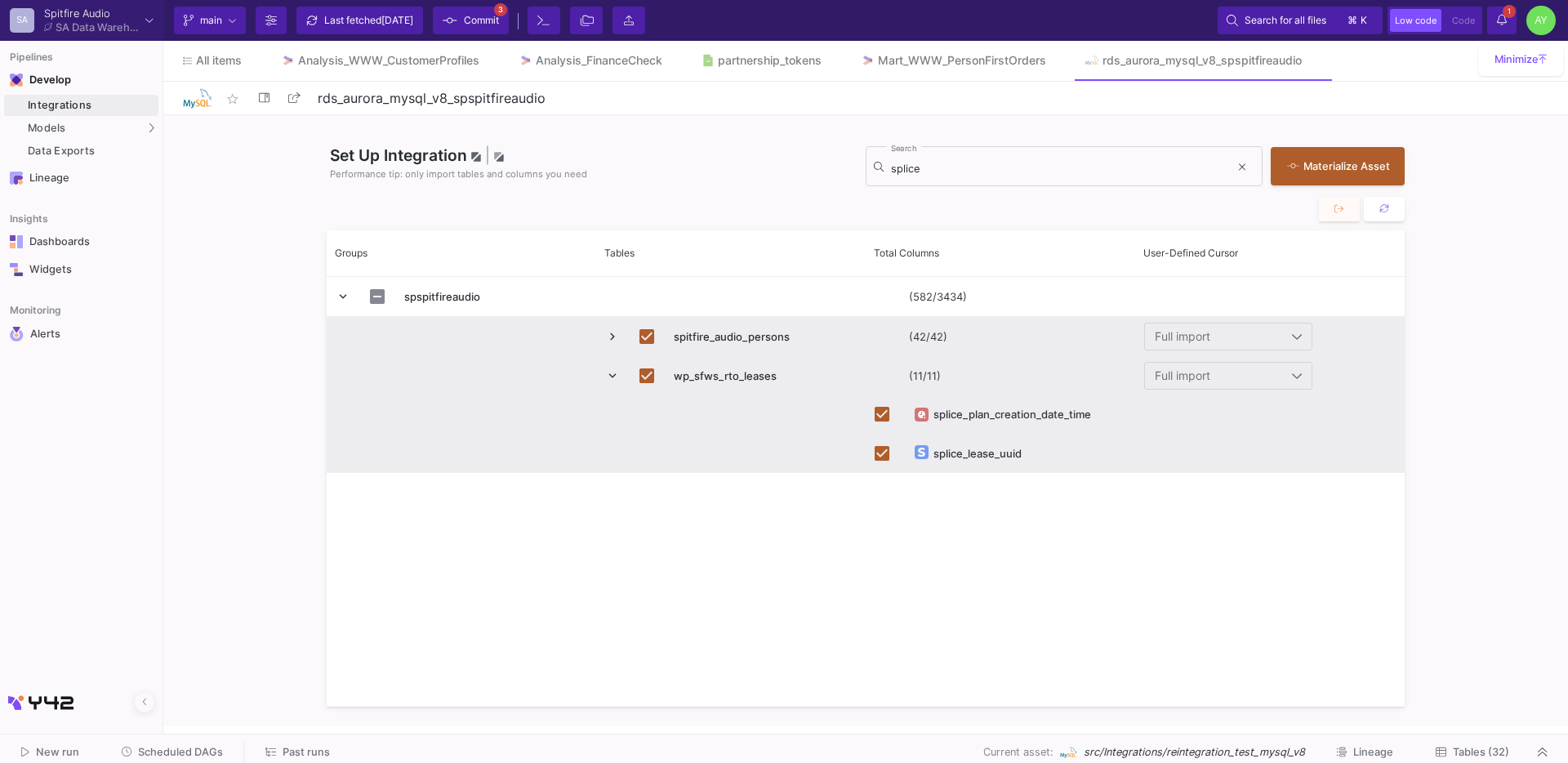
click at [615, 378] on span "Press SPACE to deselect this row." at bounding box center [612, 376] width 15 height 15
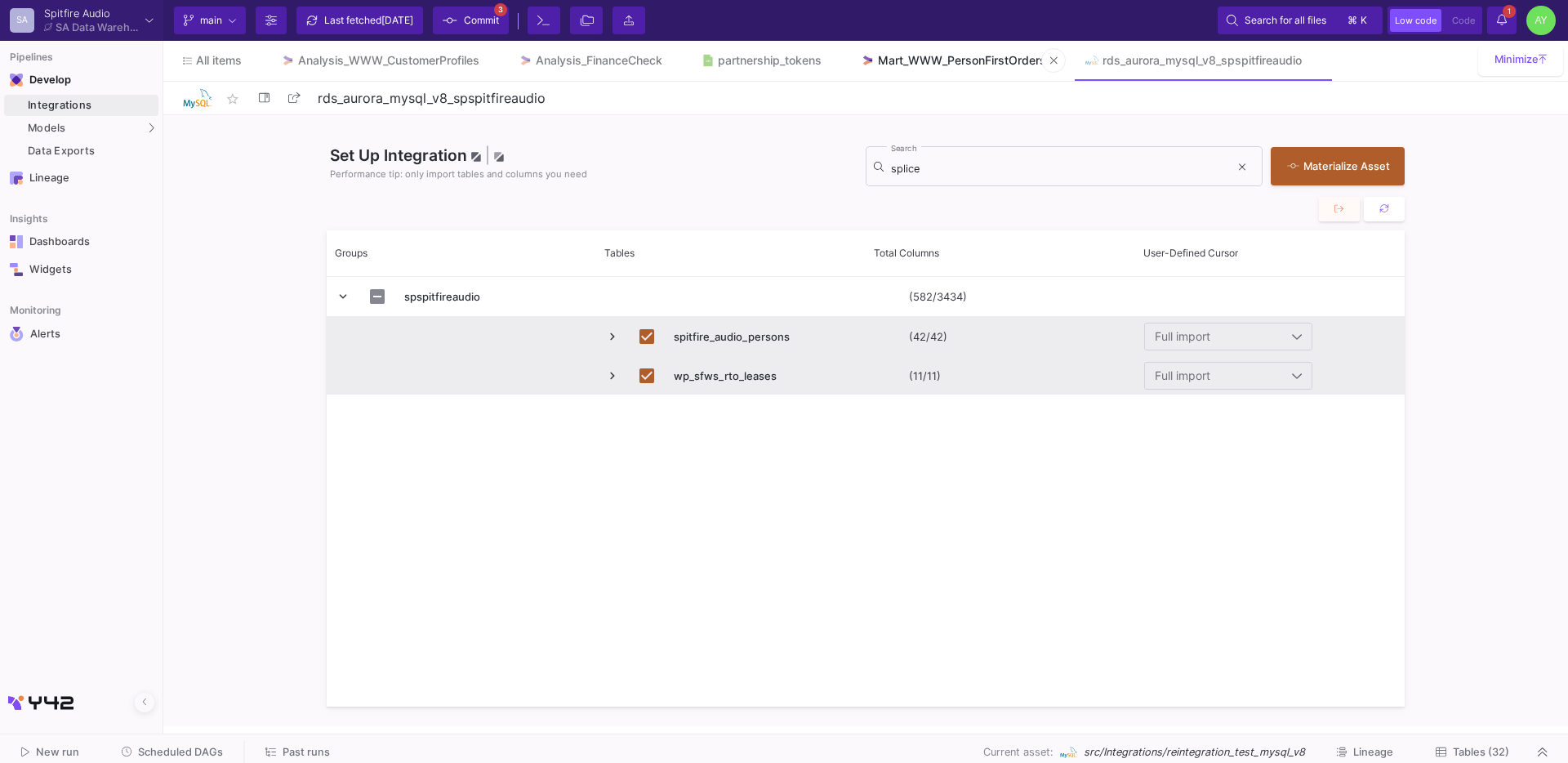
click at [893, 56] on div "Mart_WWW_PersonFirstOrders" at bounding box center [961, 60] width 168 height 13
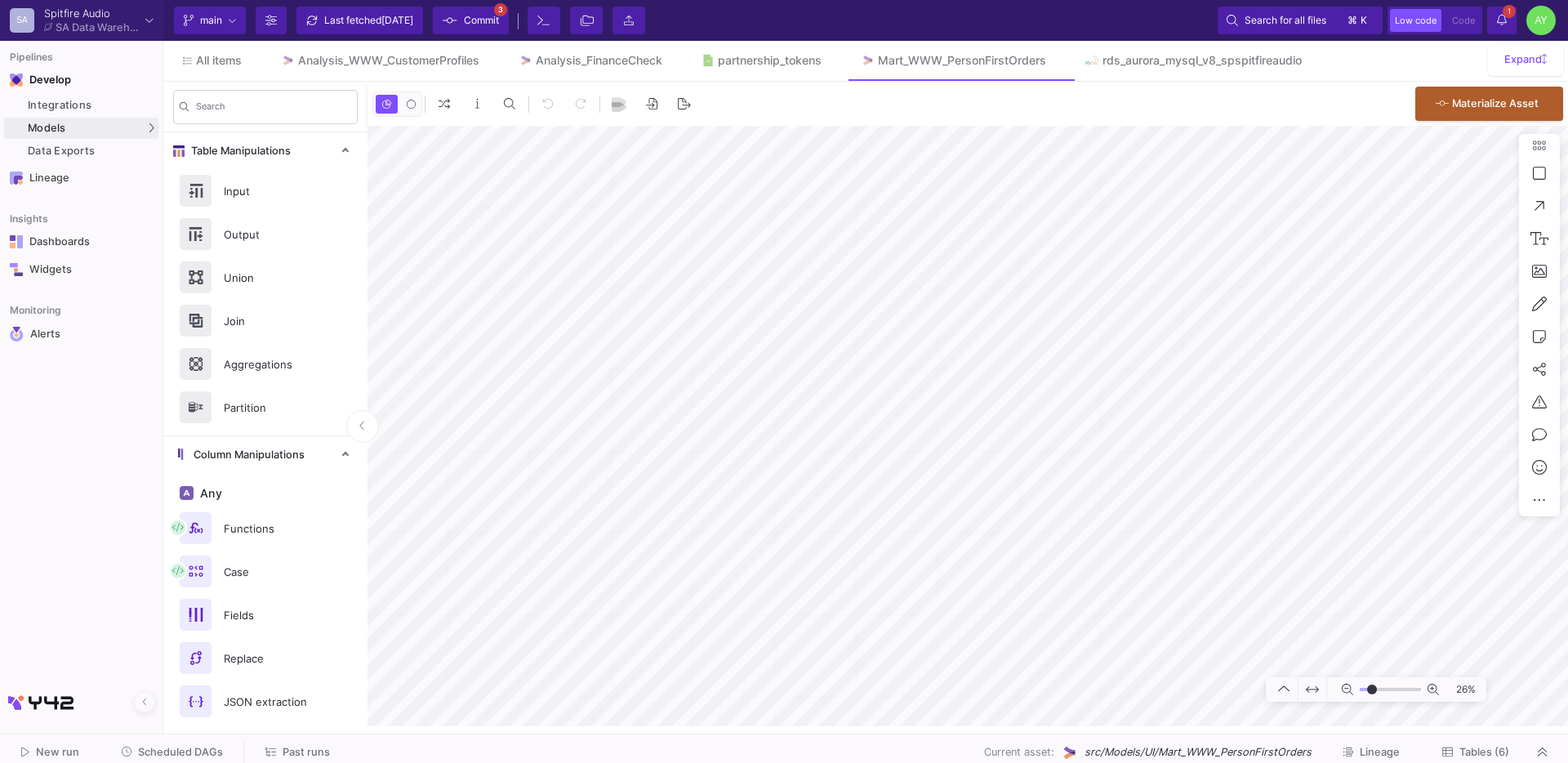
type input "-41"
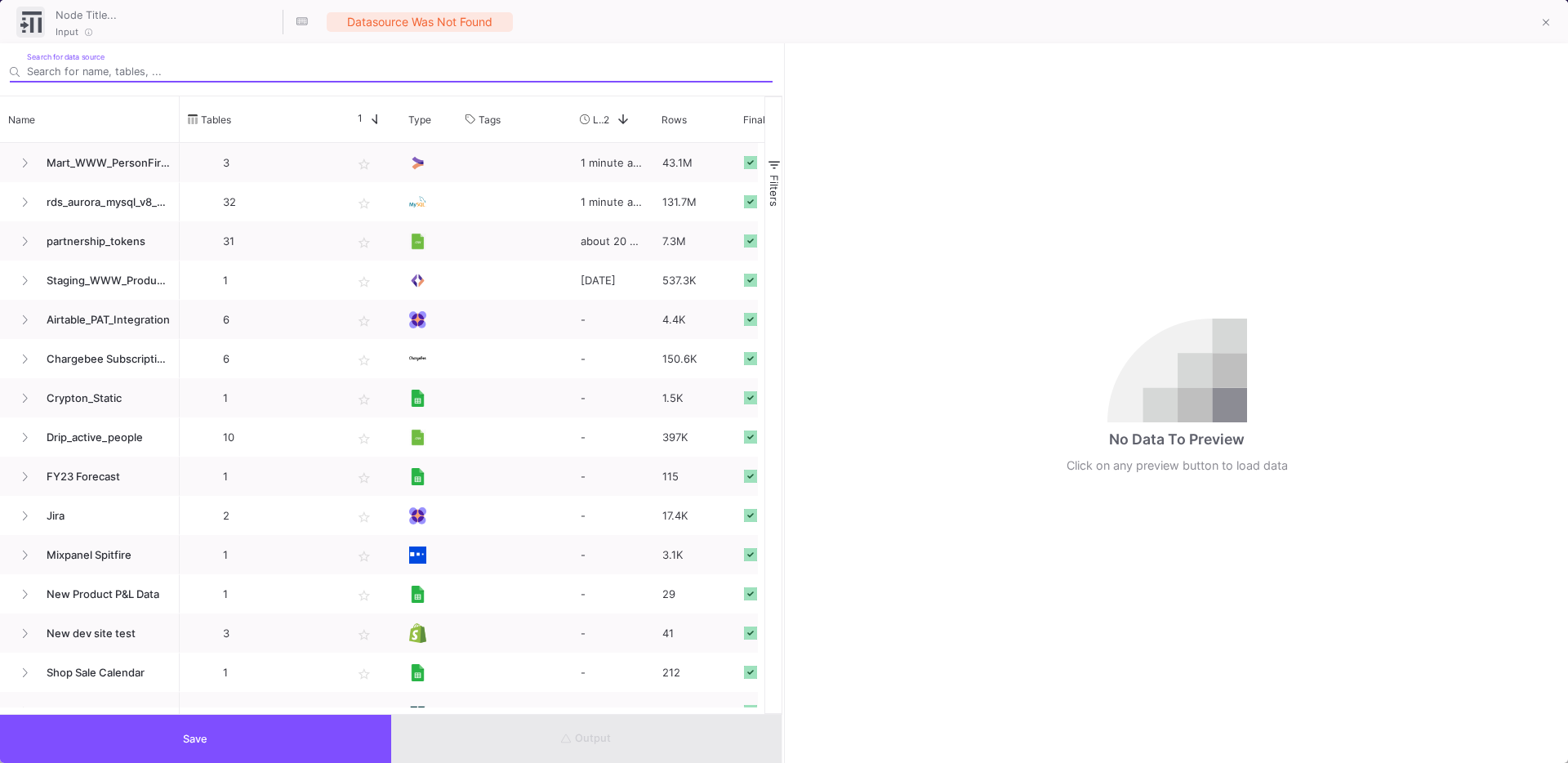
click at [150, 75] on input "Search for data source" at bounding box center [400, 71] width 745 height 12
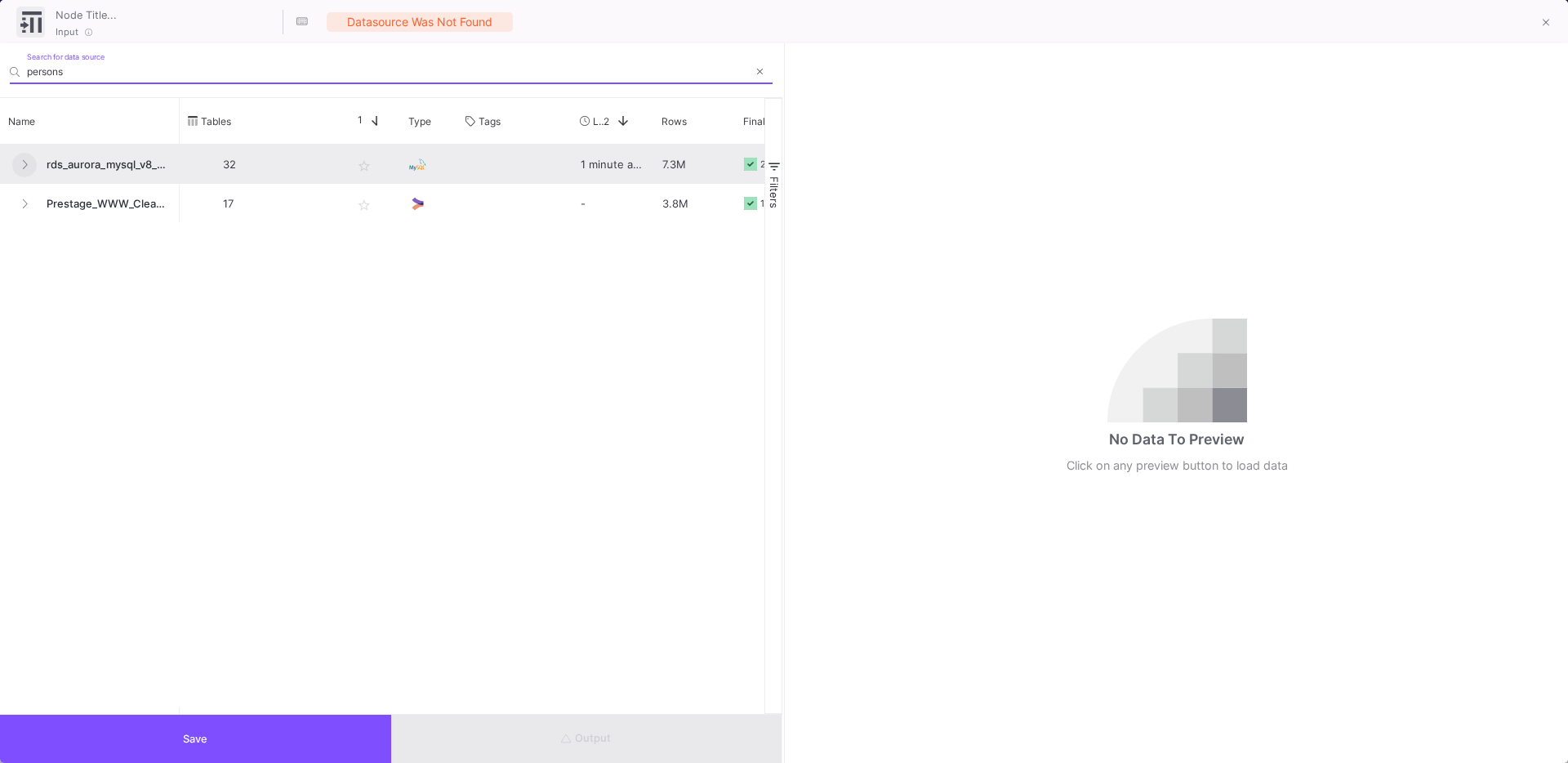
type input "persons"
click at [25, 170] on fa-icon at bounding box center [24, 165] width 6 height 12
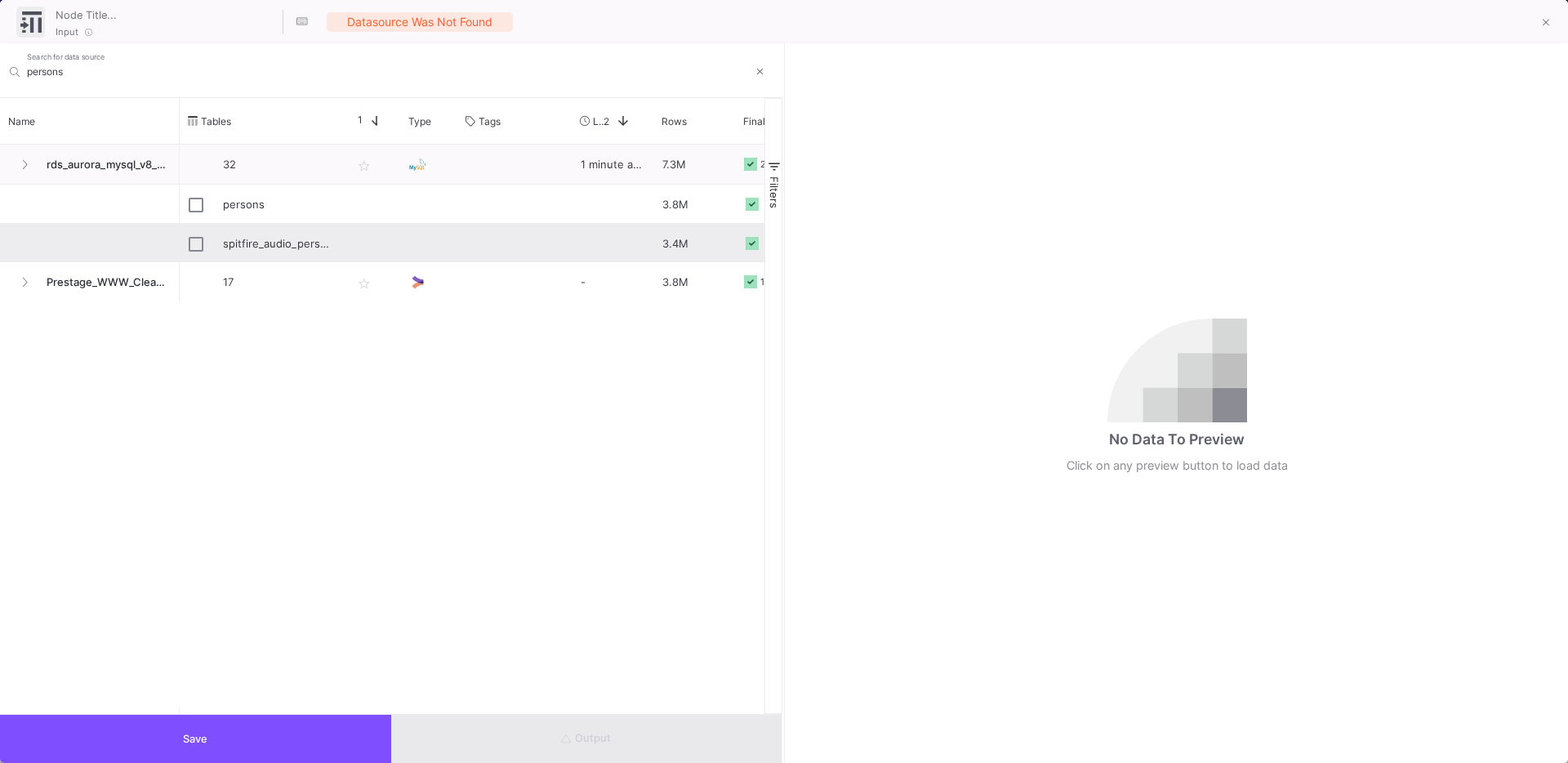
click at [225, 245] on div "spitfire_audio_persons" at bounding box center [278, 244] width 111 height 38
type input "spitfire_audio_persons"
checkbox input "true"
click at [311, 731] on button "Save" at bounding box center [195, 738] width 391 height 48
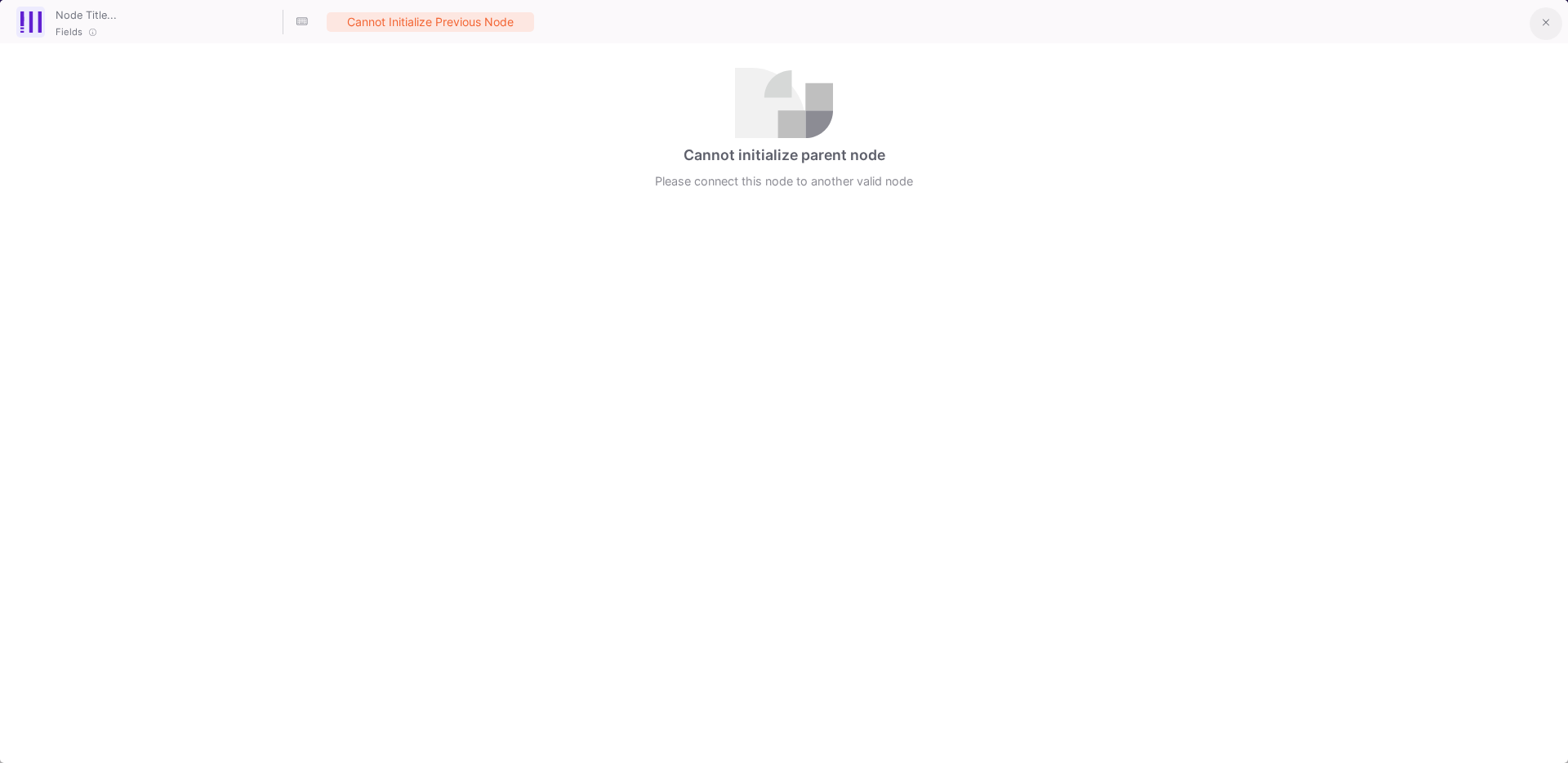
click at [1554, 26] on button at bounding box center [1546, 24] width 33 height 33
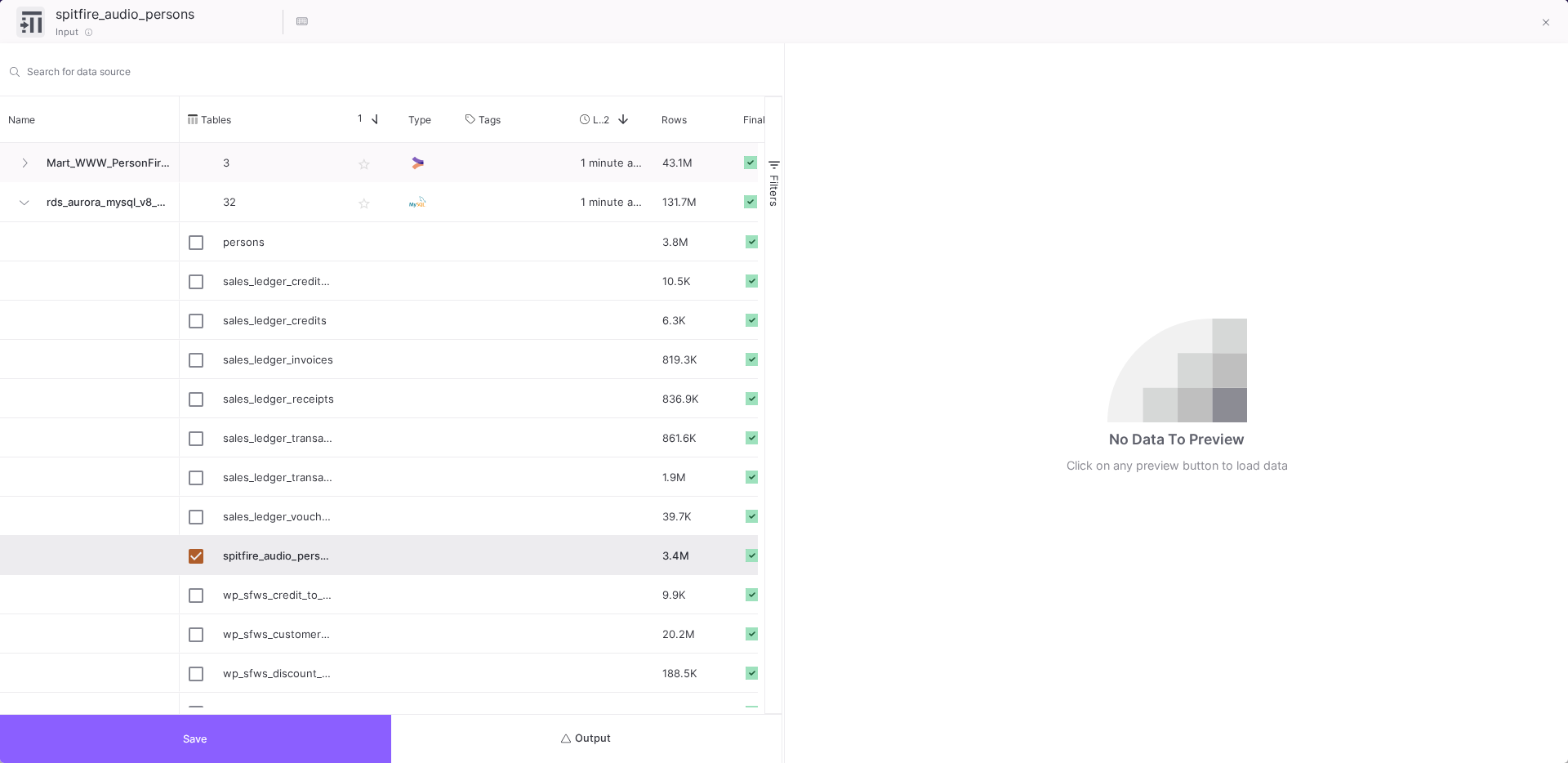
click at [218, 734] on button "Save" at bounding box center [195, 738] width 391 height 48
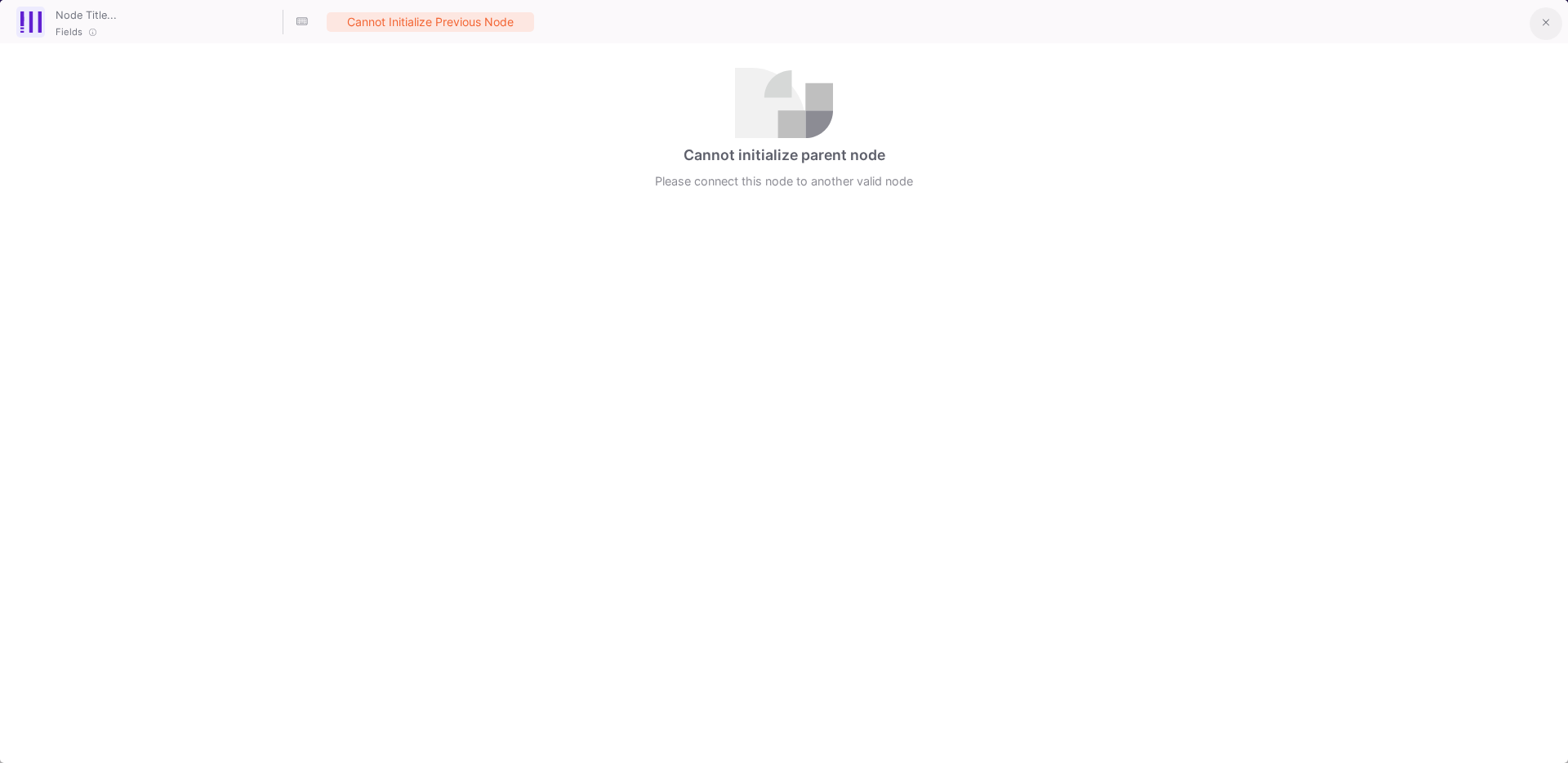
click at [1555, 16] on button at bounding box center [1546, 24] width 33 height 33
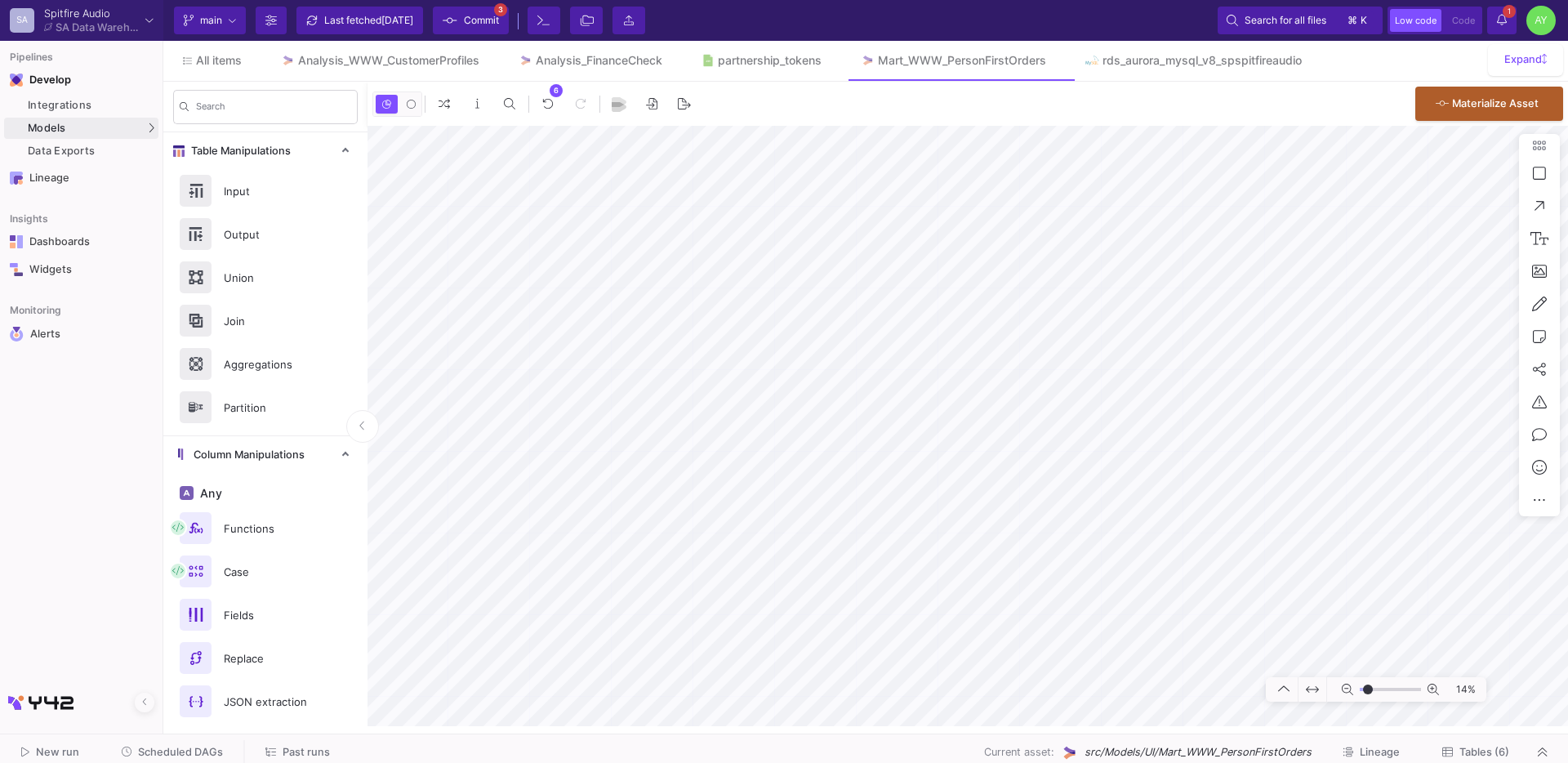
type input "-29"
click at [833, 390] on button "Delete" at bounding box center [850, 392] width 91 height 39
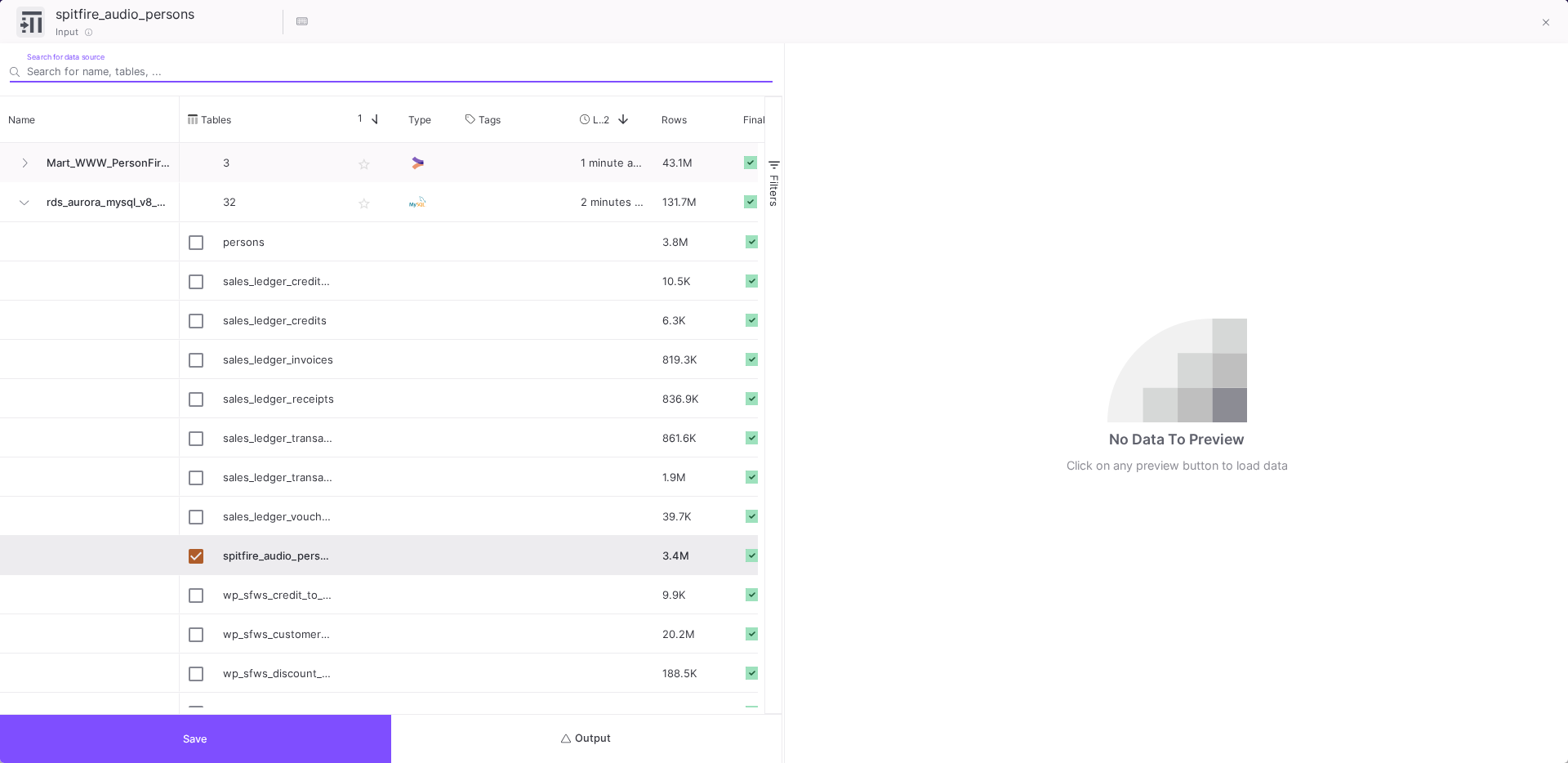
click at [611, 729] on button "Output" at bounding box center [587, 738] width 391 height 48
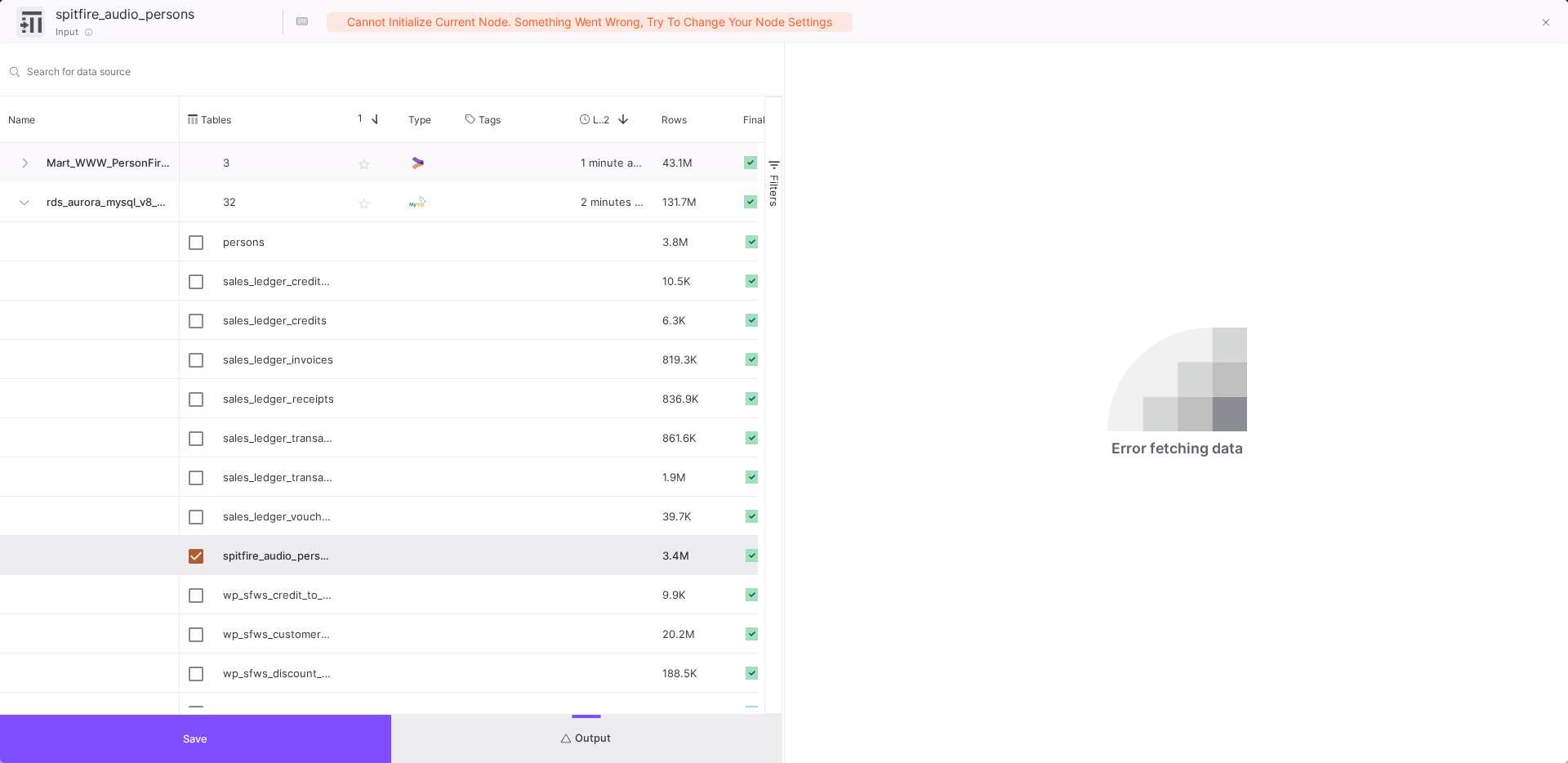
click at [311, 753] on button "Save" at bounding box center [195, 738] width 391 height 48
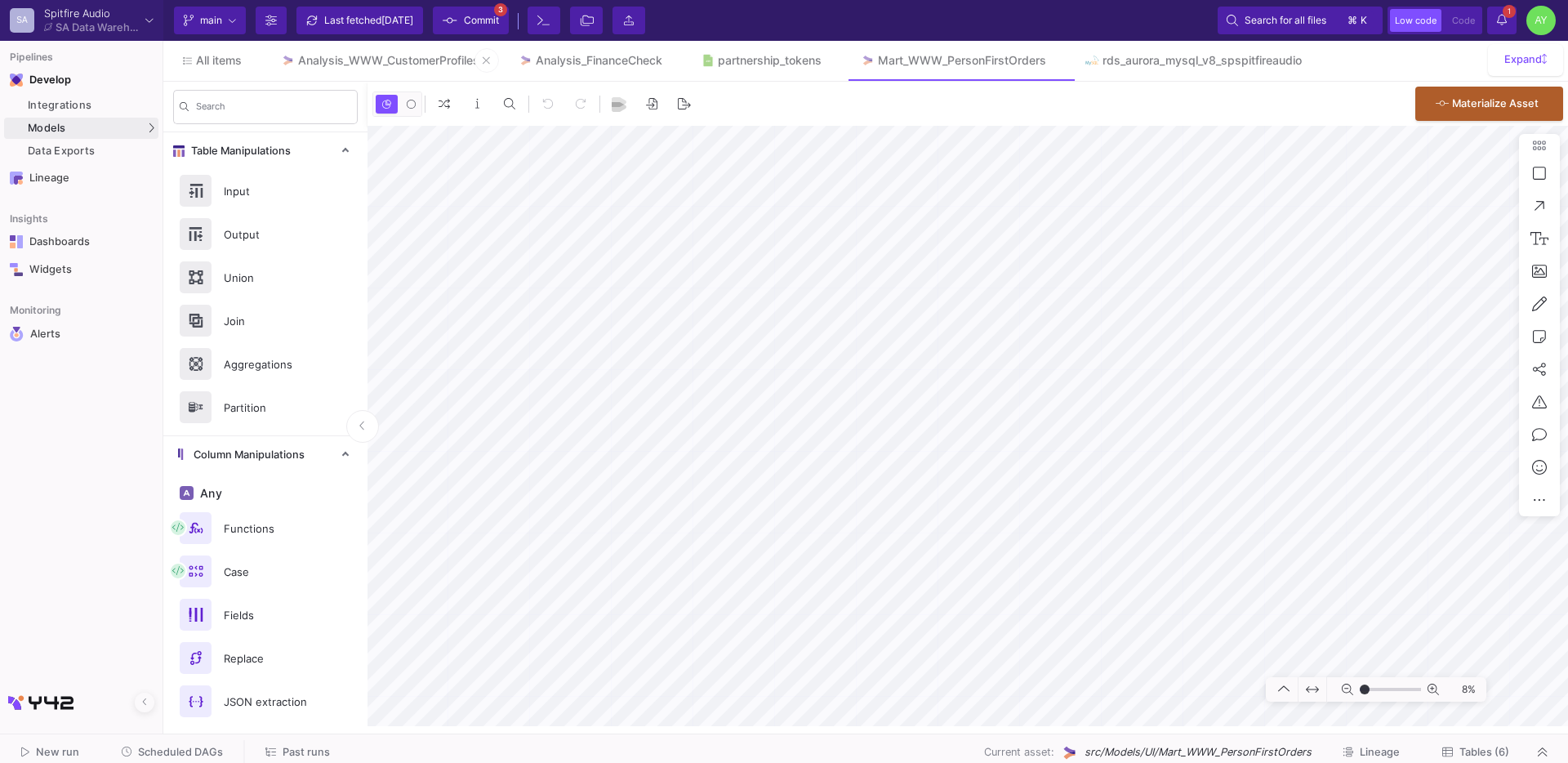
type input "-48"
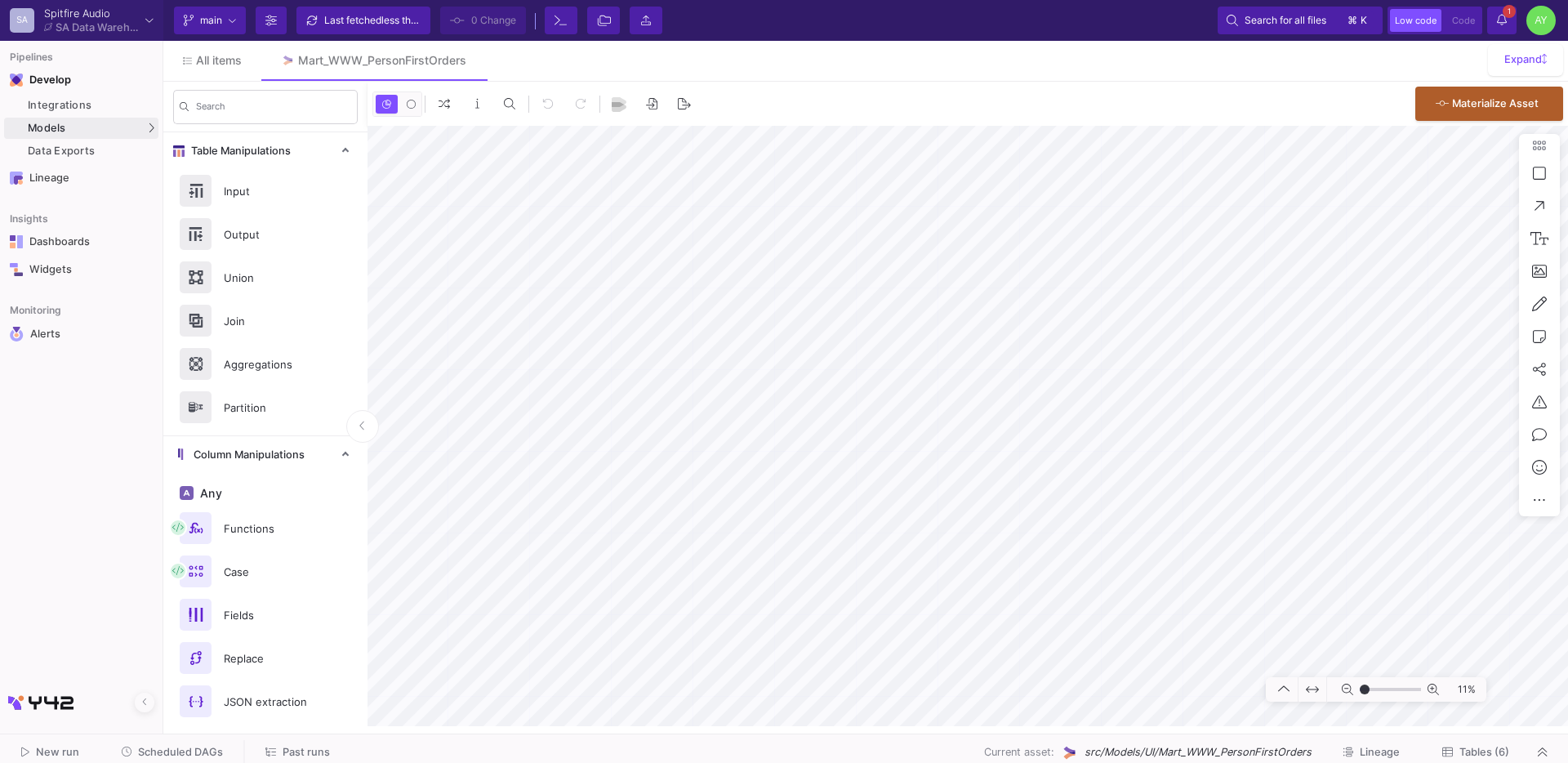
type input "-45"
click at [206, 59] on span "All items" at bounding box center [219, 60] width 46 height 13
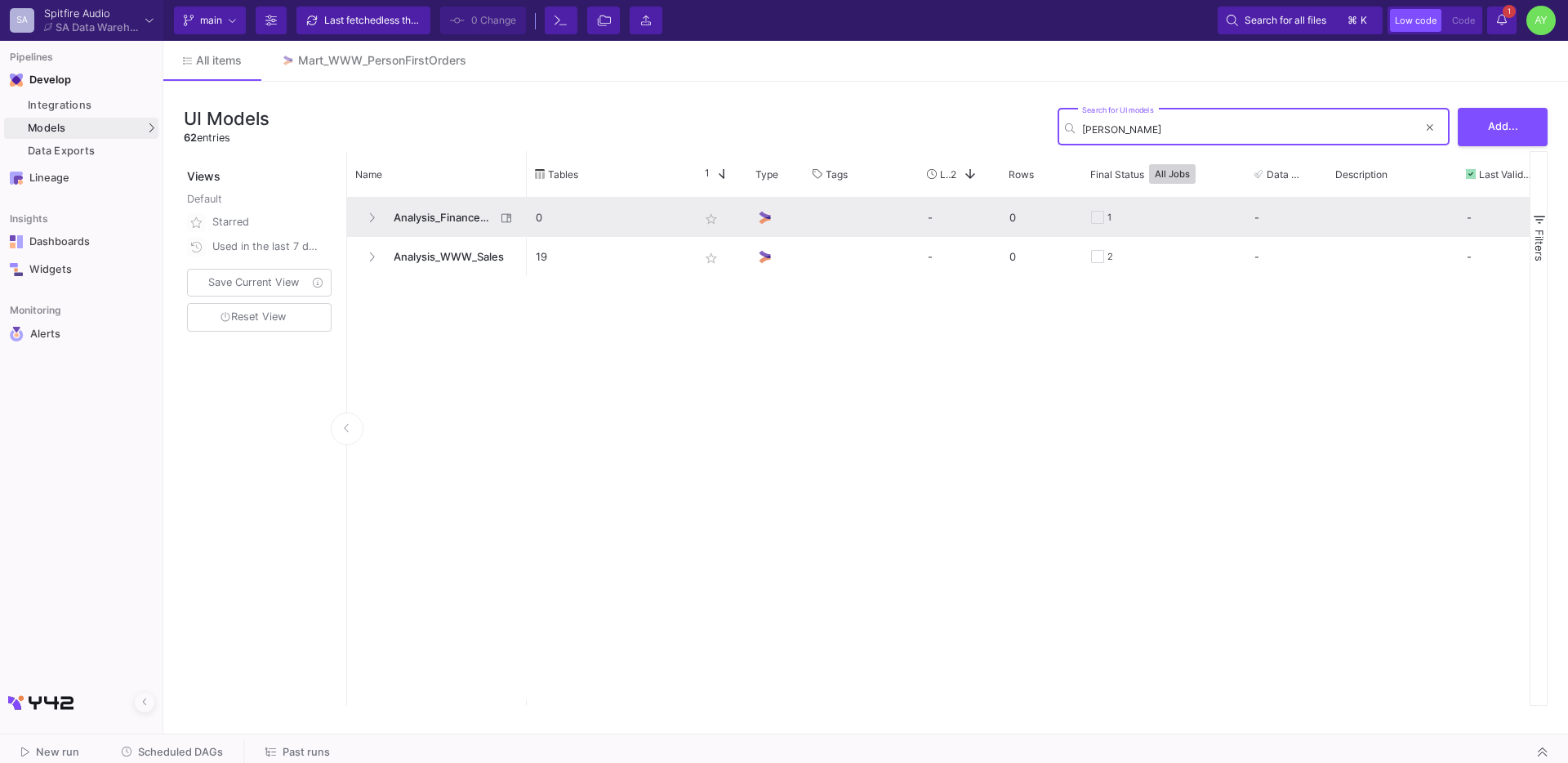
scroll to position [0, 26]
type input "finan"
click at [425, 217] on span "Analysis_FinanceCheck" at bounding box center [440, 218] width 112 height 38
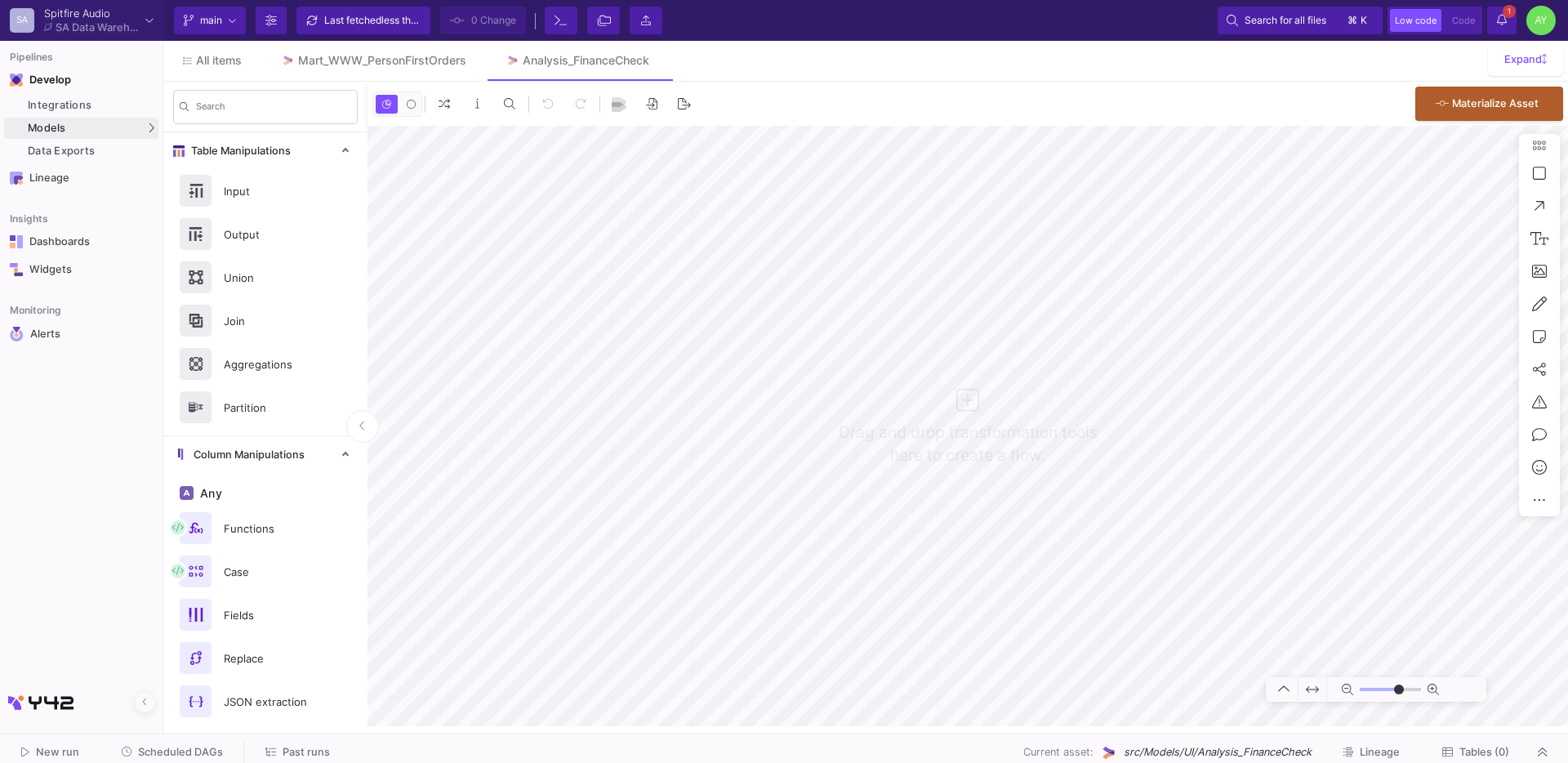
type input "0"
click at [389, 22] on span "less than a minute ago" at bounding box center [432, 19] width 102 height 12
click at [464, 31] on y42-git-commit-button "0 Change" at bounding box center [483, 20] width 96 height 27
click at [659, 60] on icon at bounding box center [656, 60] width 7 height 12
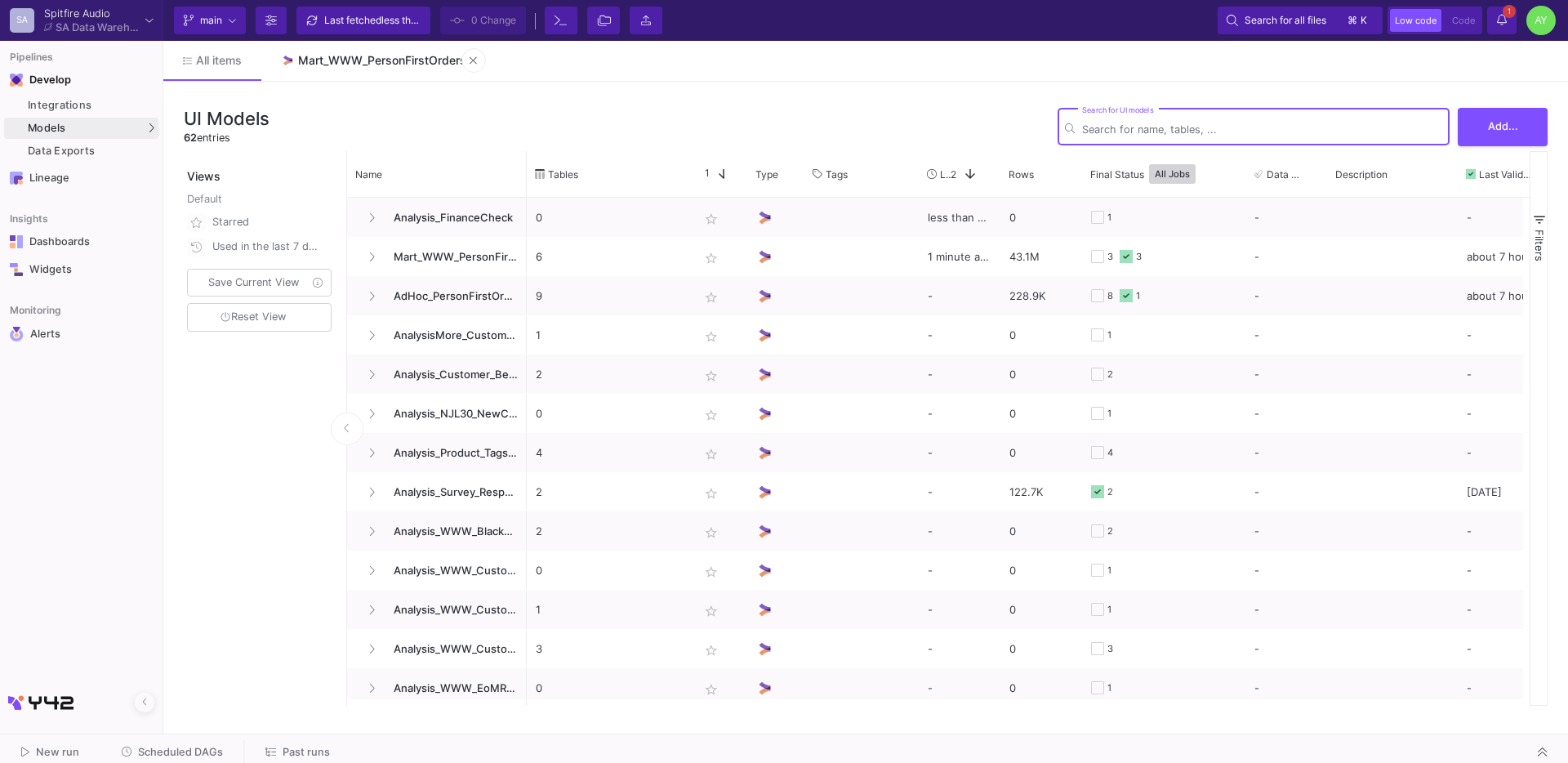
click at [362, 67] on div "Mart_WWW_PersonFirstOrders" at bounding box center [382, 60] width 168 height 13
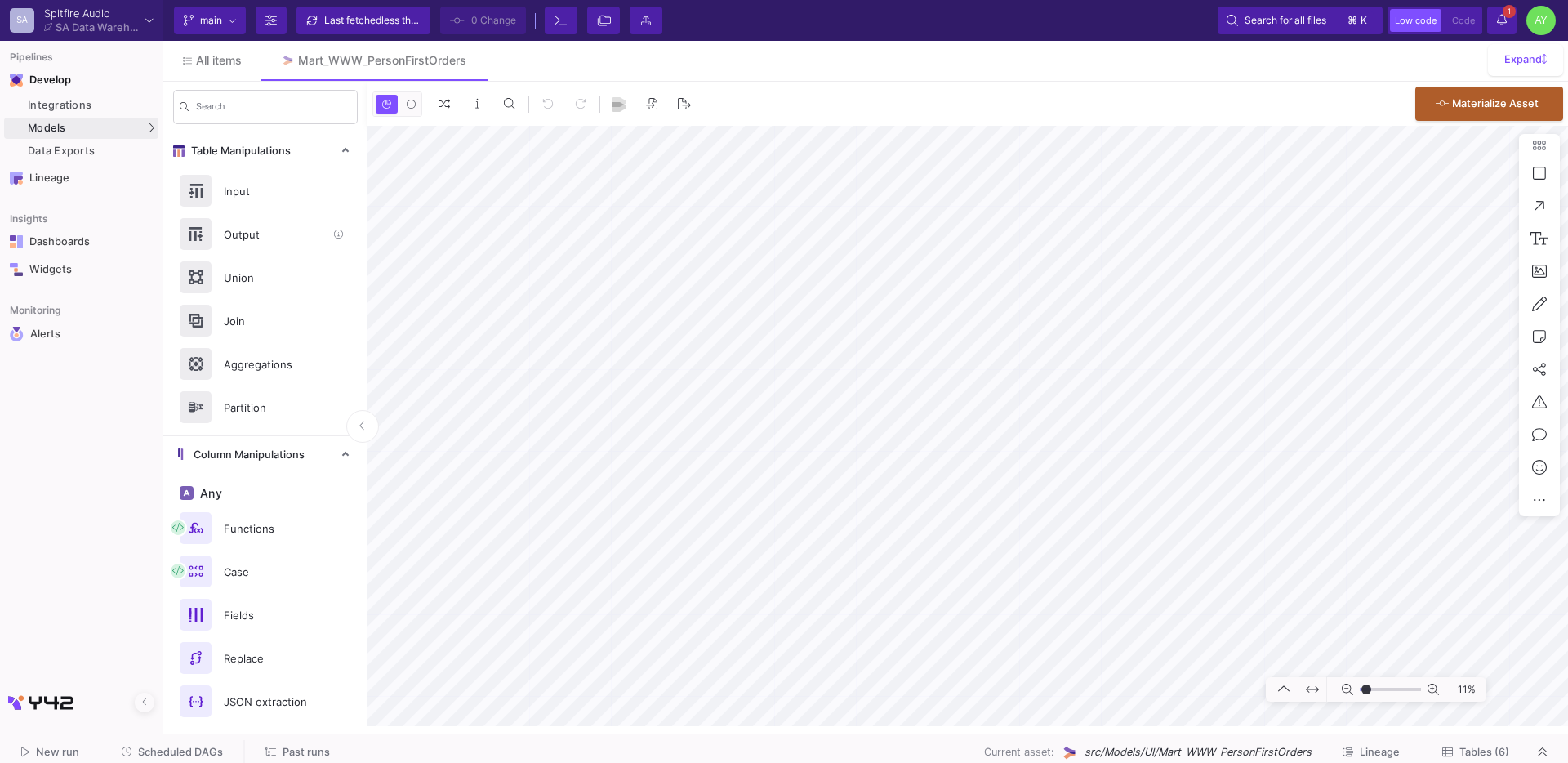
type input "-33"
click at [791, 430] on div at bounding box center [784, 382] width 1568 height 763
click at [803, 431] on div at bounding box center [784, 382] width 1568 height 763
type input "-50"
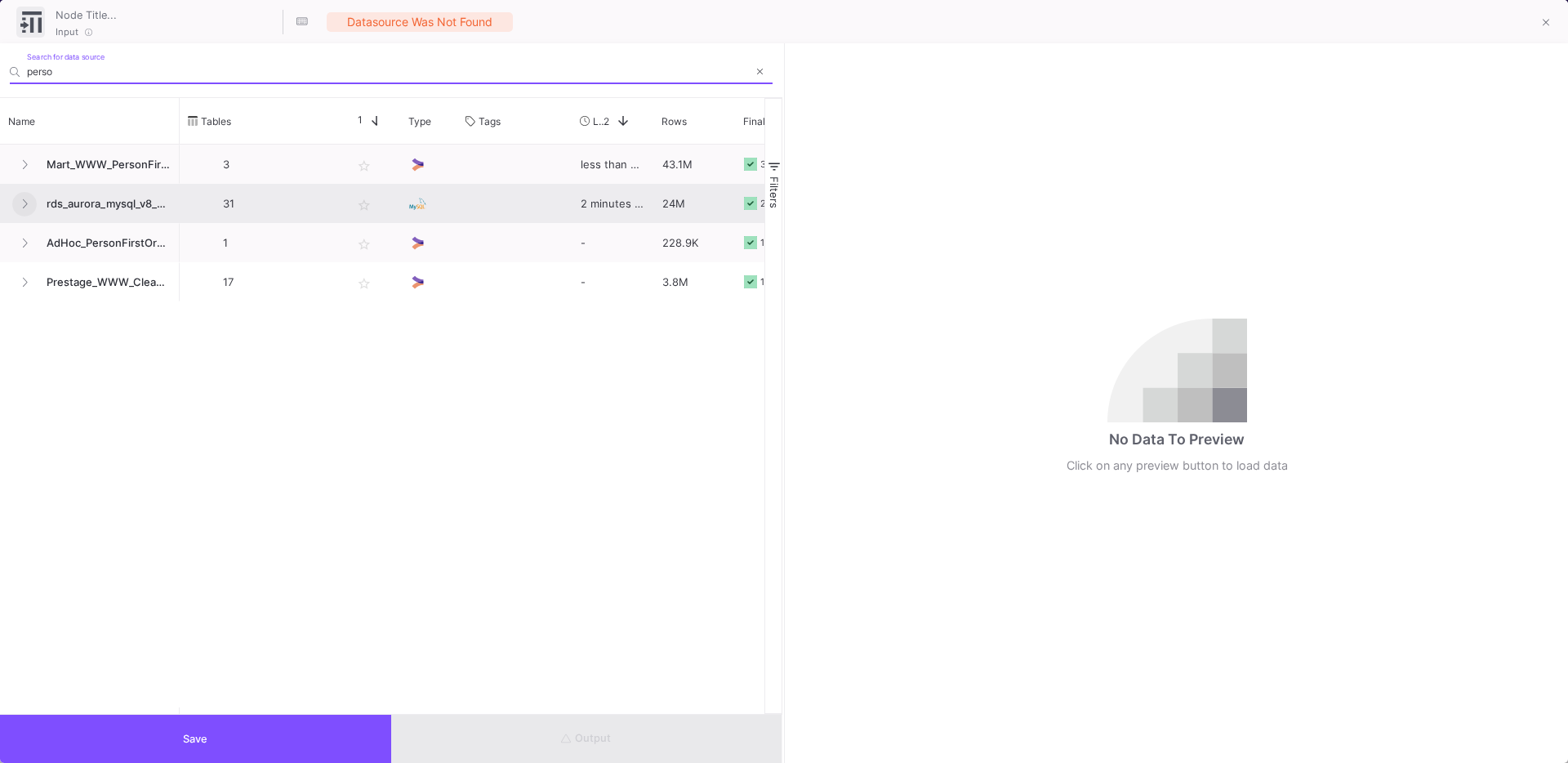
type input "perso"
click at [24, 196] on button at bounding box center [24, 204] width 25 height 25
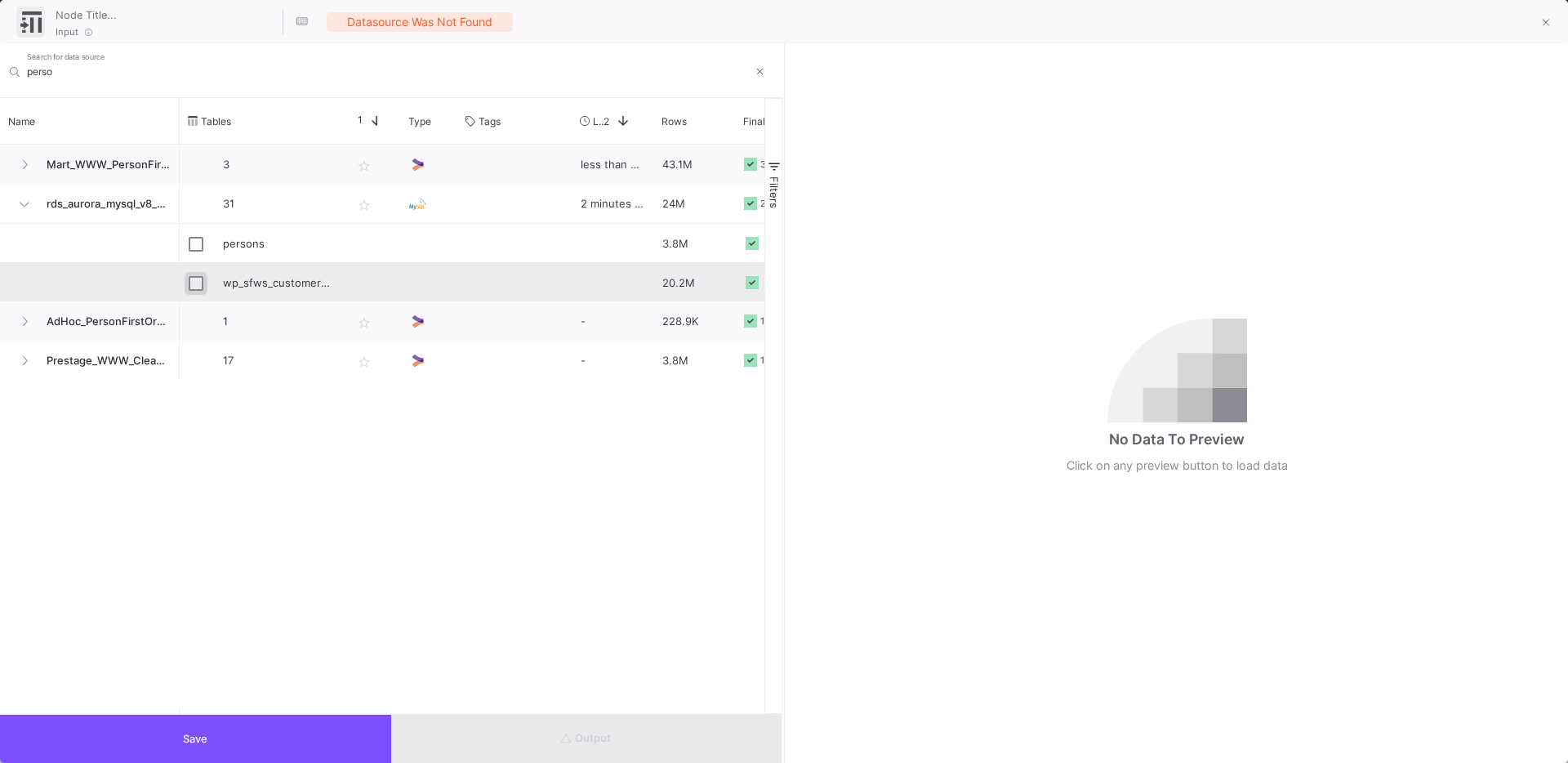
click at [198, 280] on input "Press Space to toggle row selection (unchecked)" at bounding box center [196, 284] width 15 height 15
checkbox input "true"
type input "wp_sfws_customer_promotion_to_person_map"
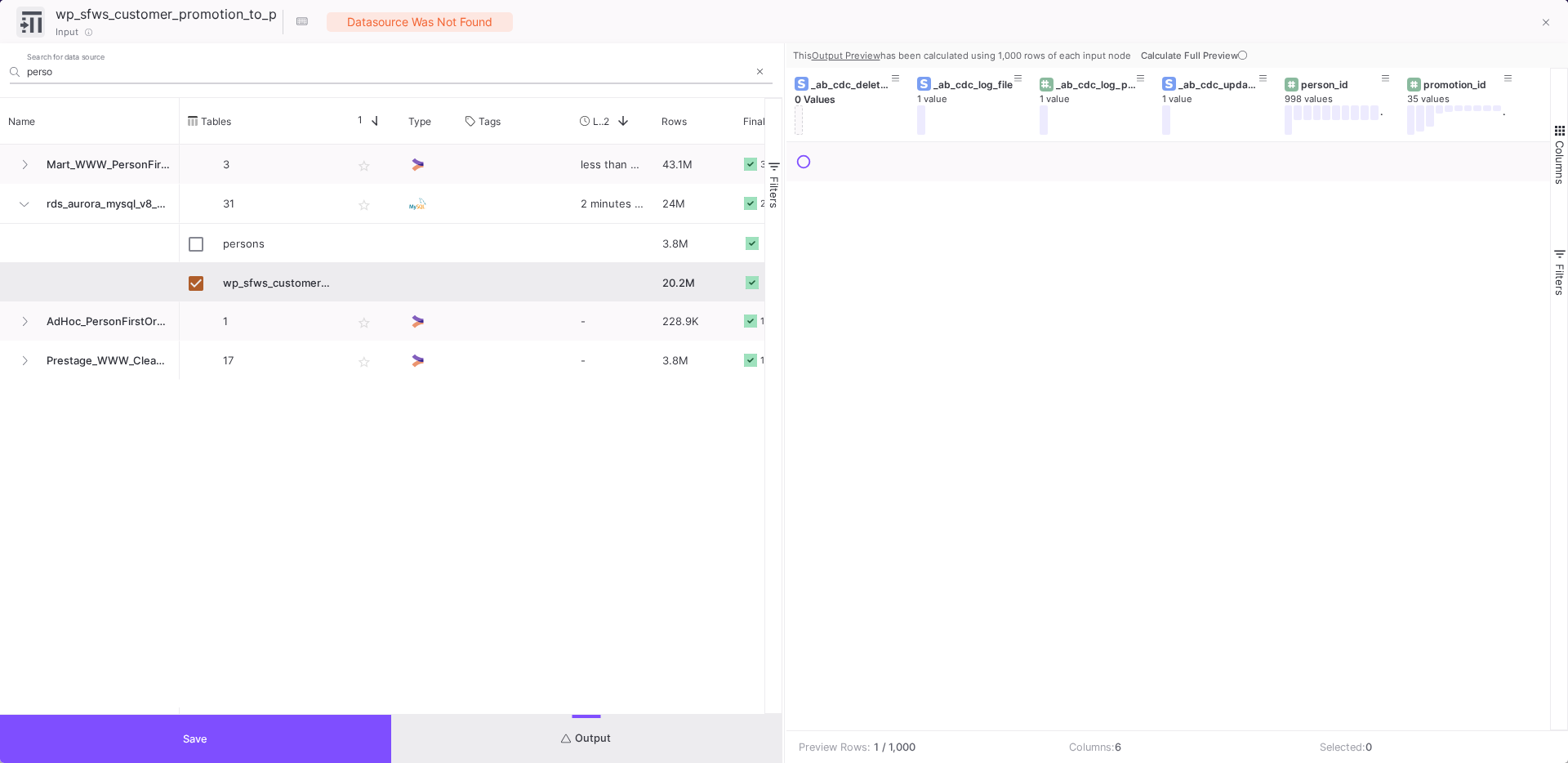
click at [69, 75] on input "perso" at bounding box center [388, 71] width 721 height 12
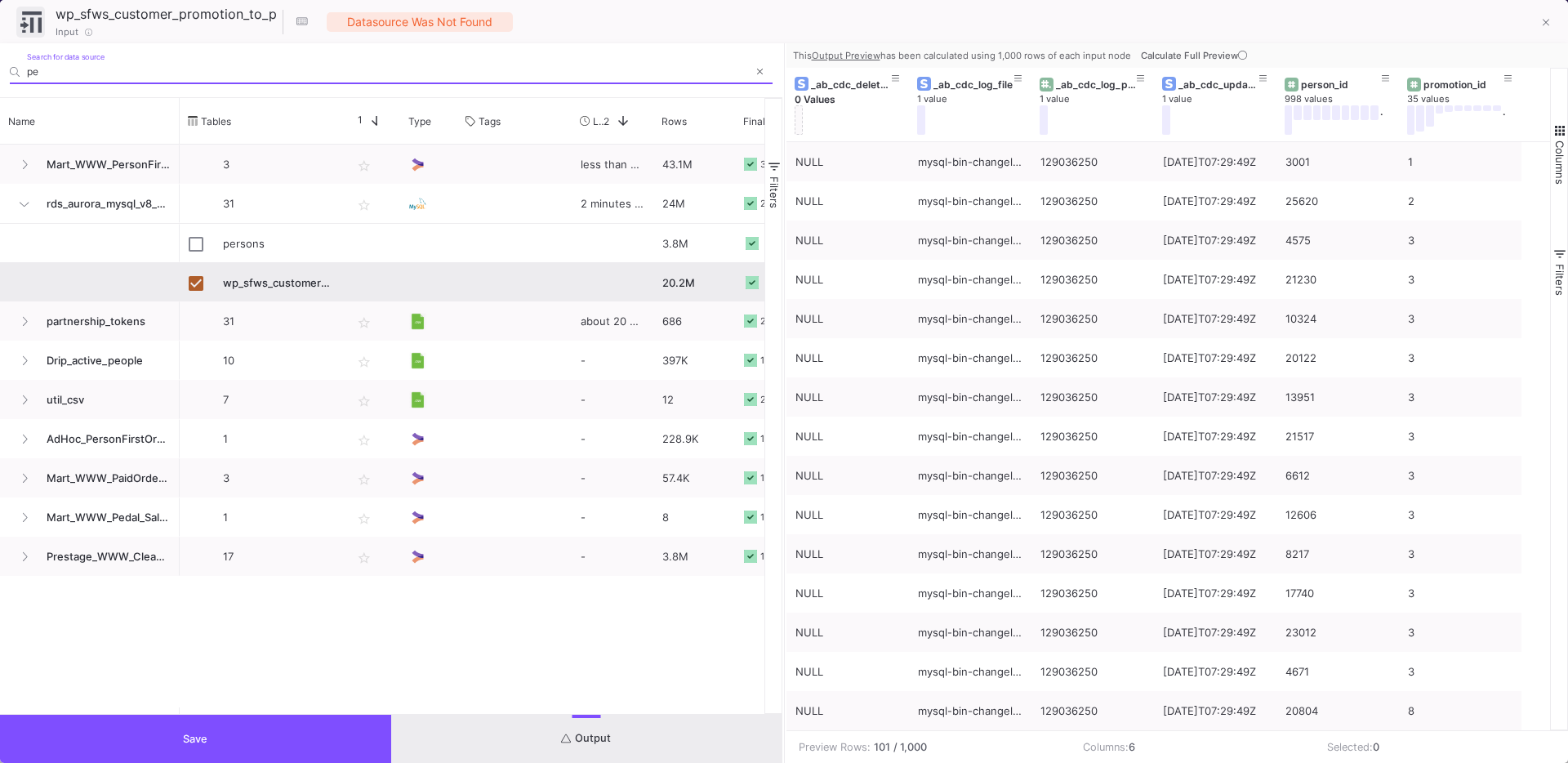
type input "p"
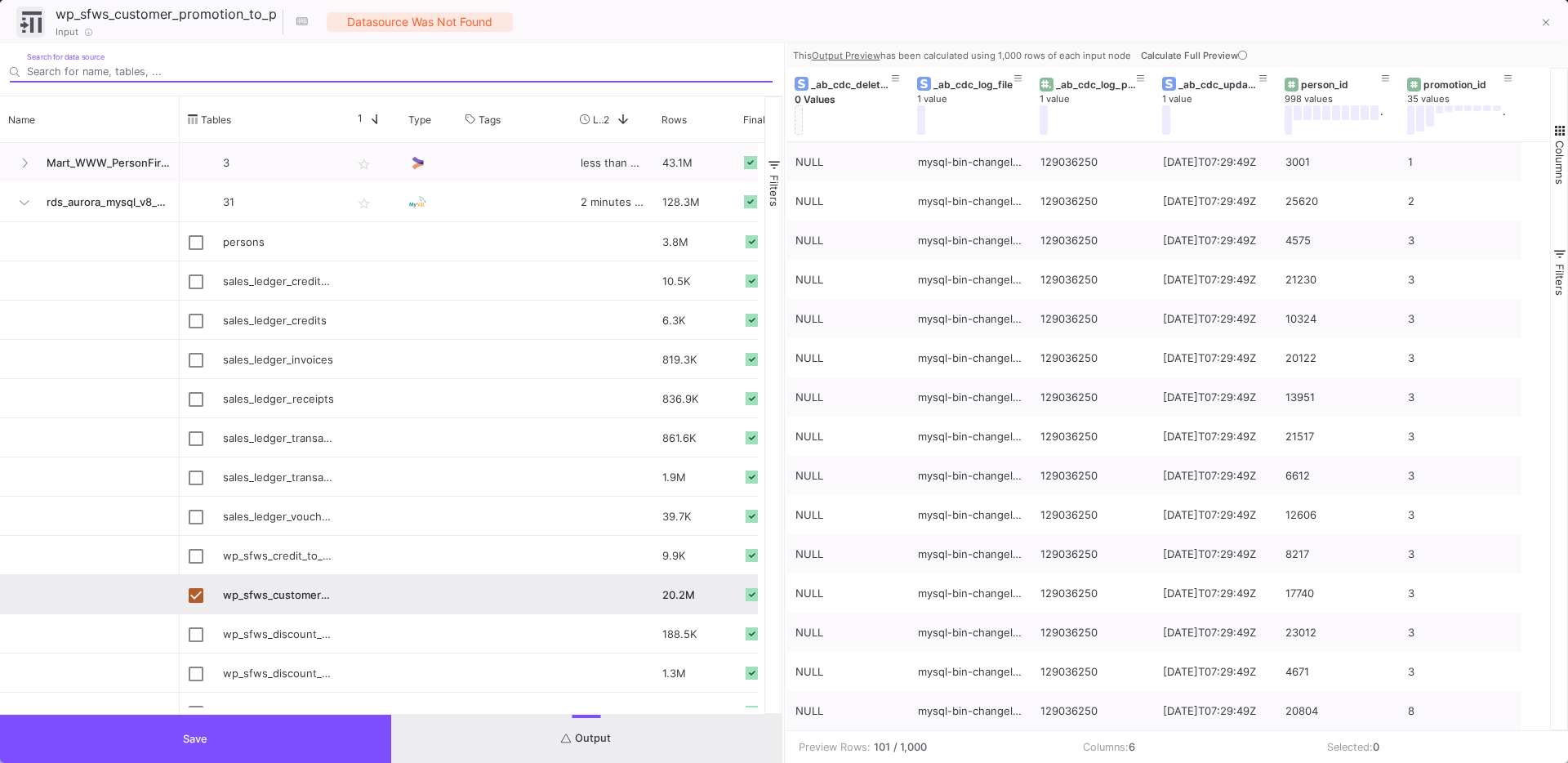
type input "p"
click at [175, 739] on button "Save" at bounding box center [195, 738] width 391 height 48
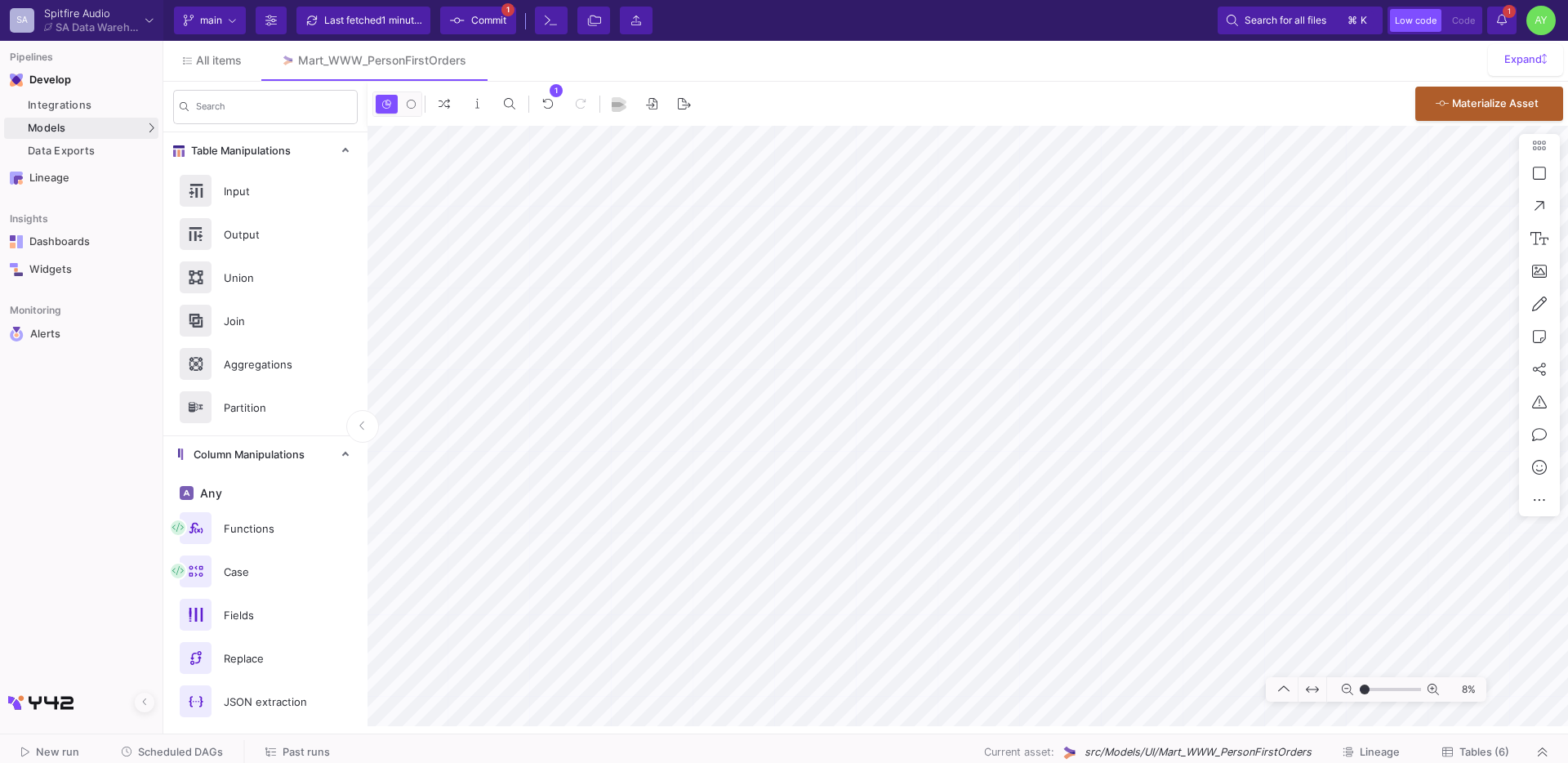
click at [199, 735] on div "New run Scheduled DAGs Past runs Current asset: src/Models/UI/Mart_WWW_PersonFi…" at bounding box center [784, 753] width 1568 height 37
click at [60, 104] on div "Integrations" at bounding box center [90, 105] width 127 height 13
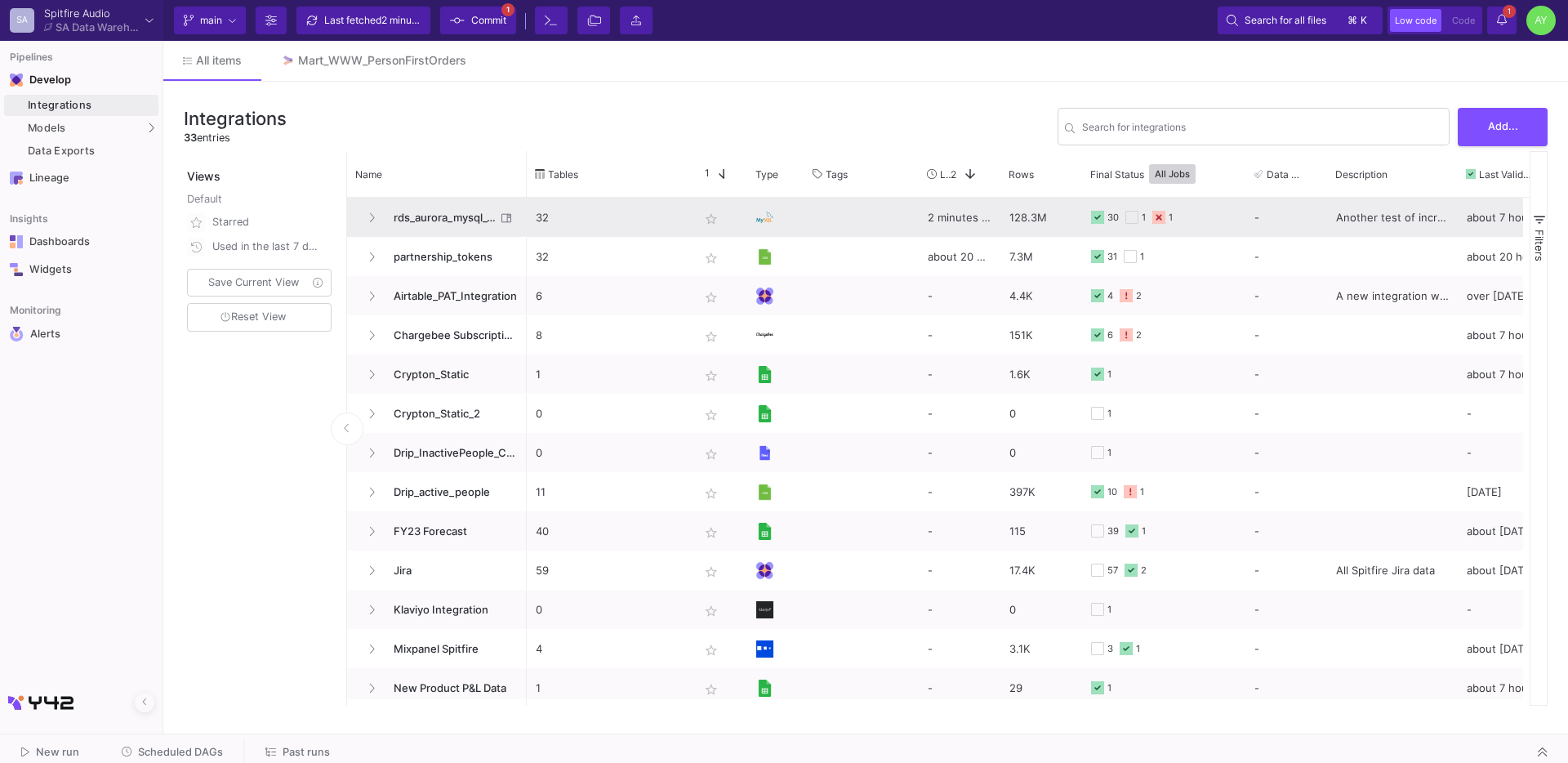
click at [437, 216] on span "rds_aurora_mysql_v8_spspitfireaudio" at bounding box center [440, 218] width 112 height 38
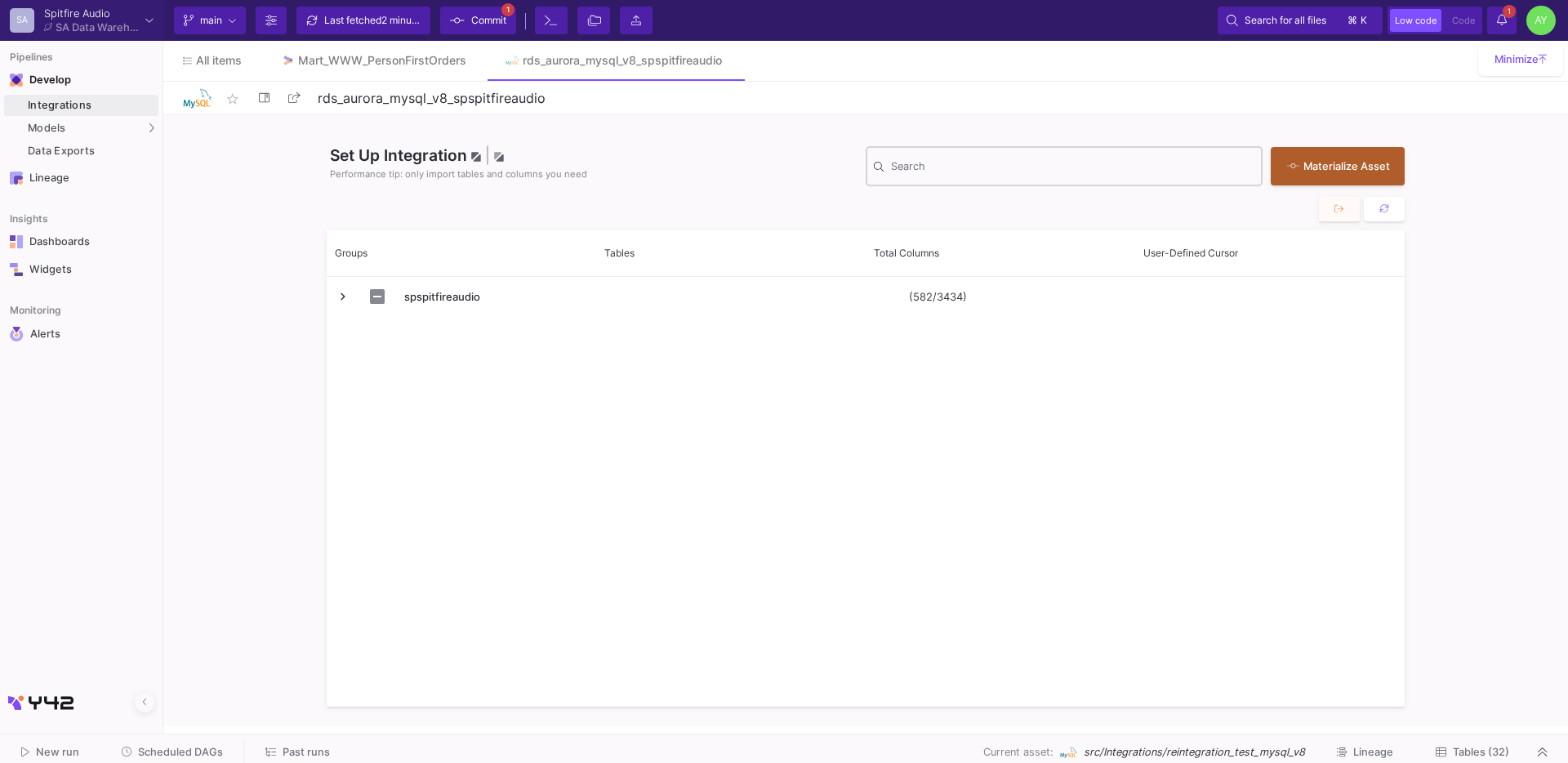
click at [962, 168] on input "Search" at bounding box center [1073, 169] width 363 height 13
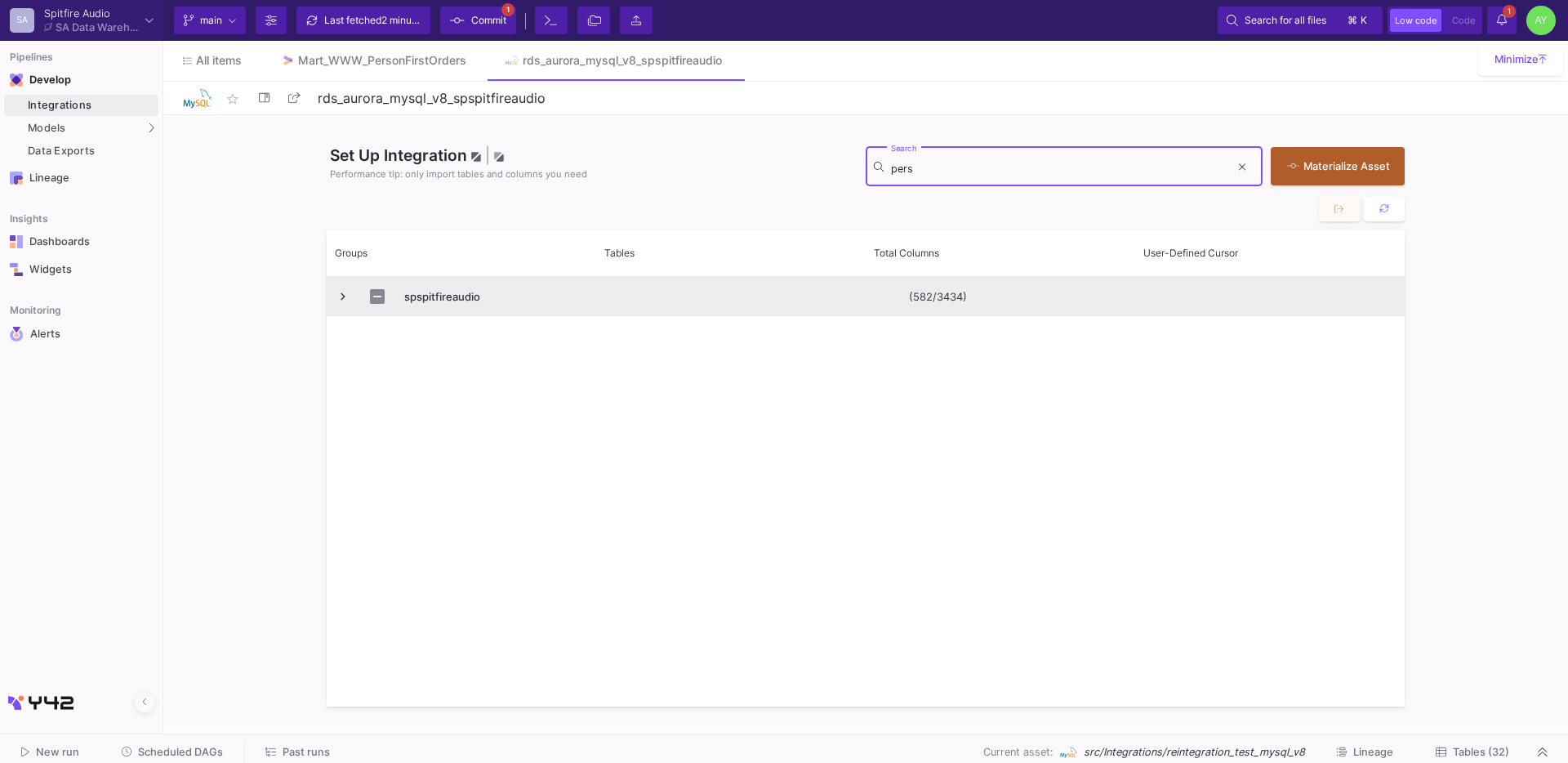
click at [339, 298] on span "Press SPACE to select this row." at bounding box center [343, 297] width 15 height 15
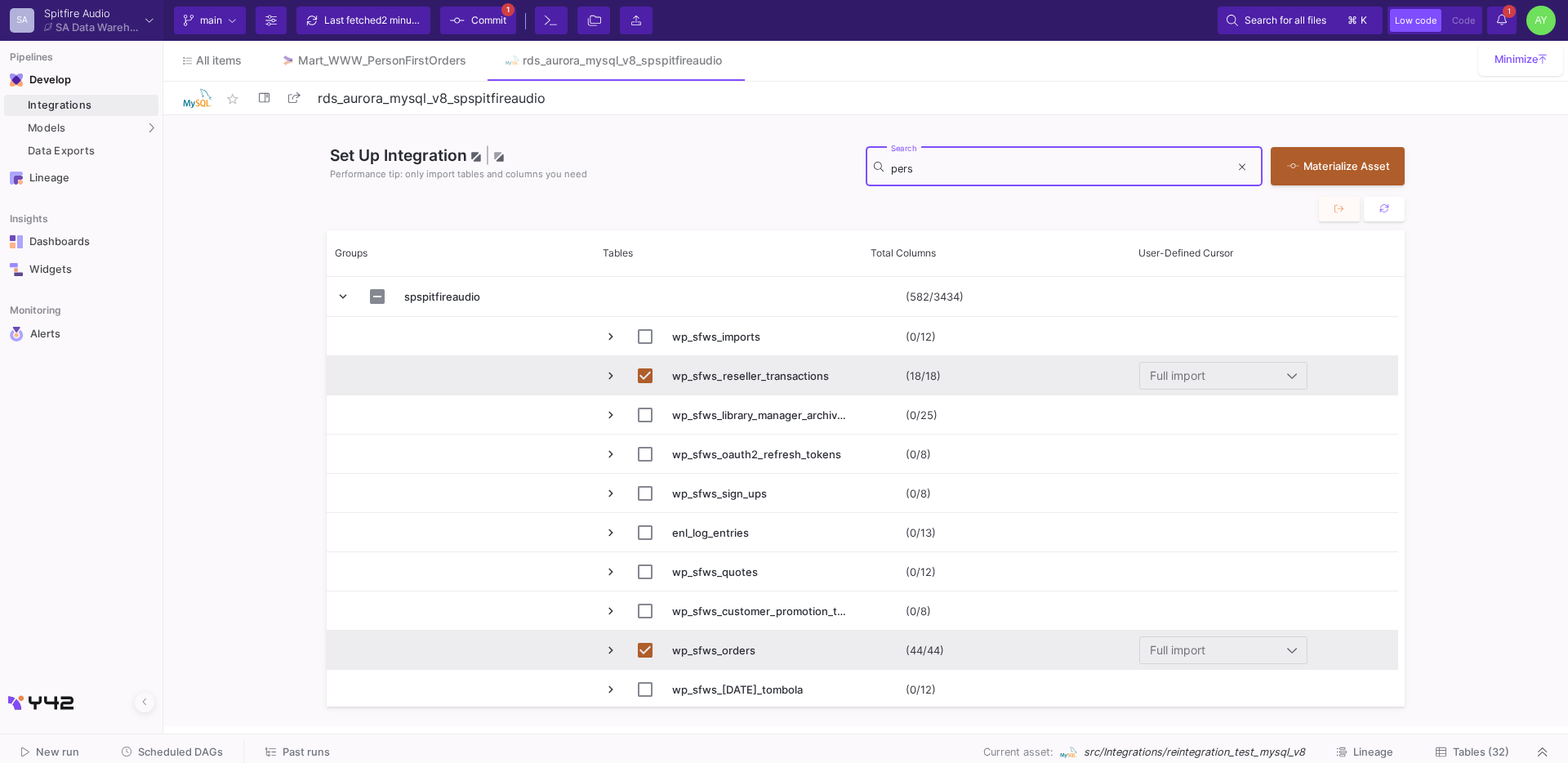
click at [943, 171] on input "pers" at bounding box center [1061, 169] width 339 height 13
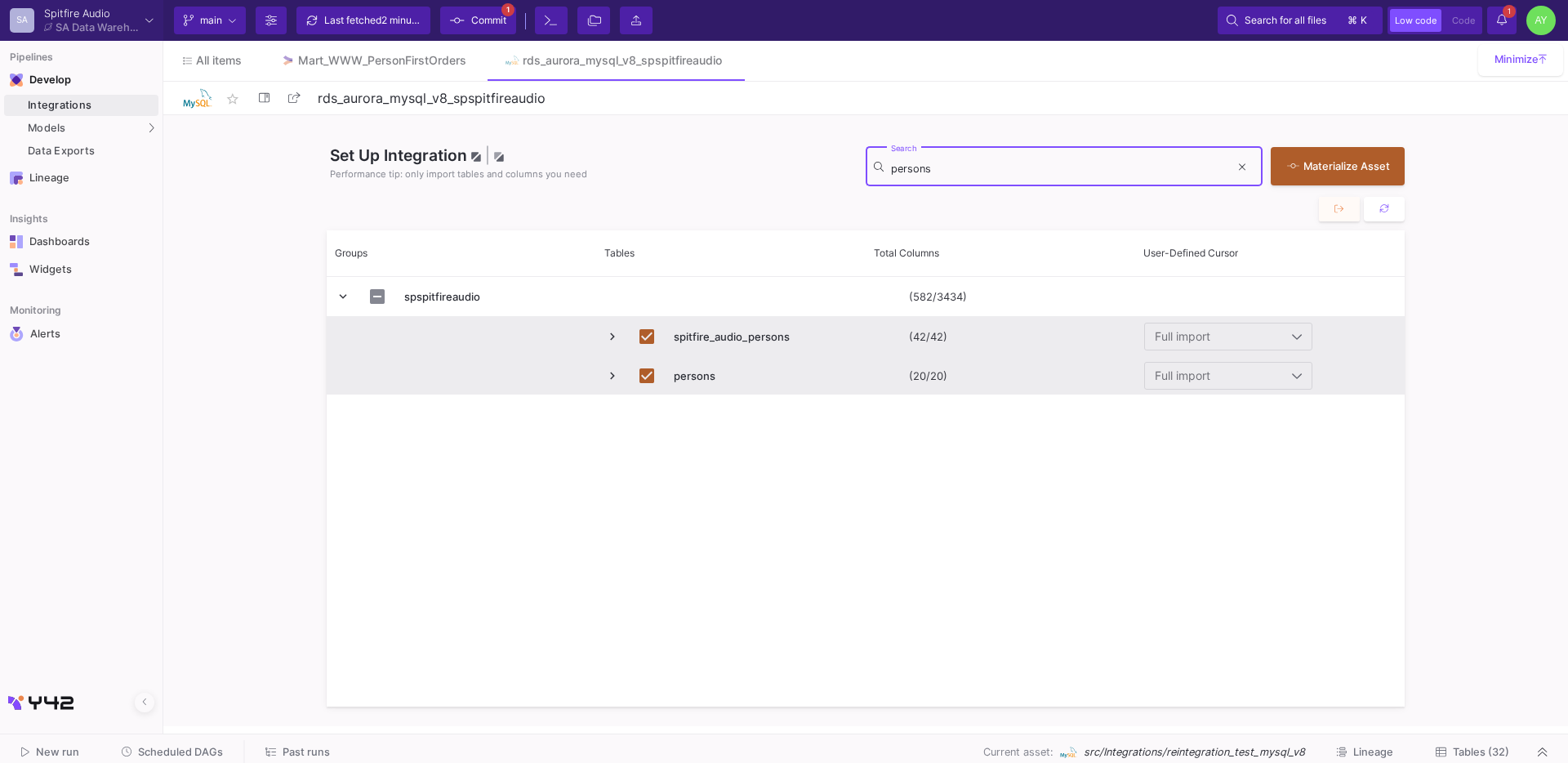
type input "persons"
click at [612, 340] on span "Press SPACE to deselect this row." at bounding box center [612, 337] width 15 height 15
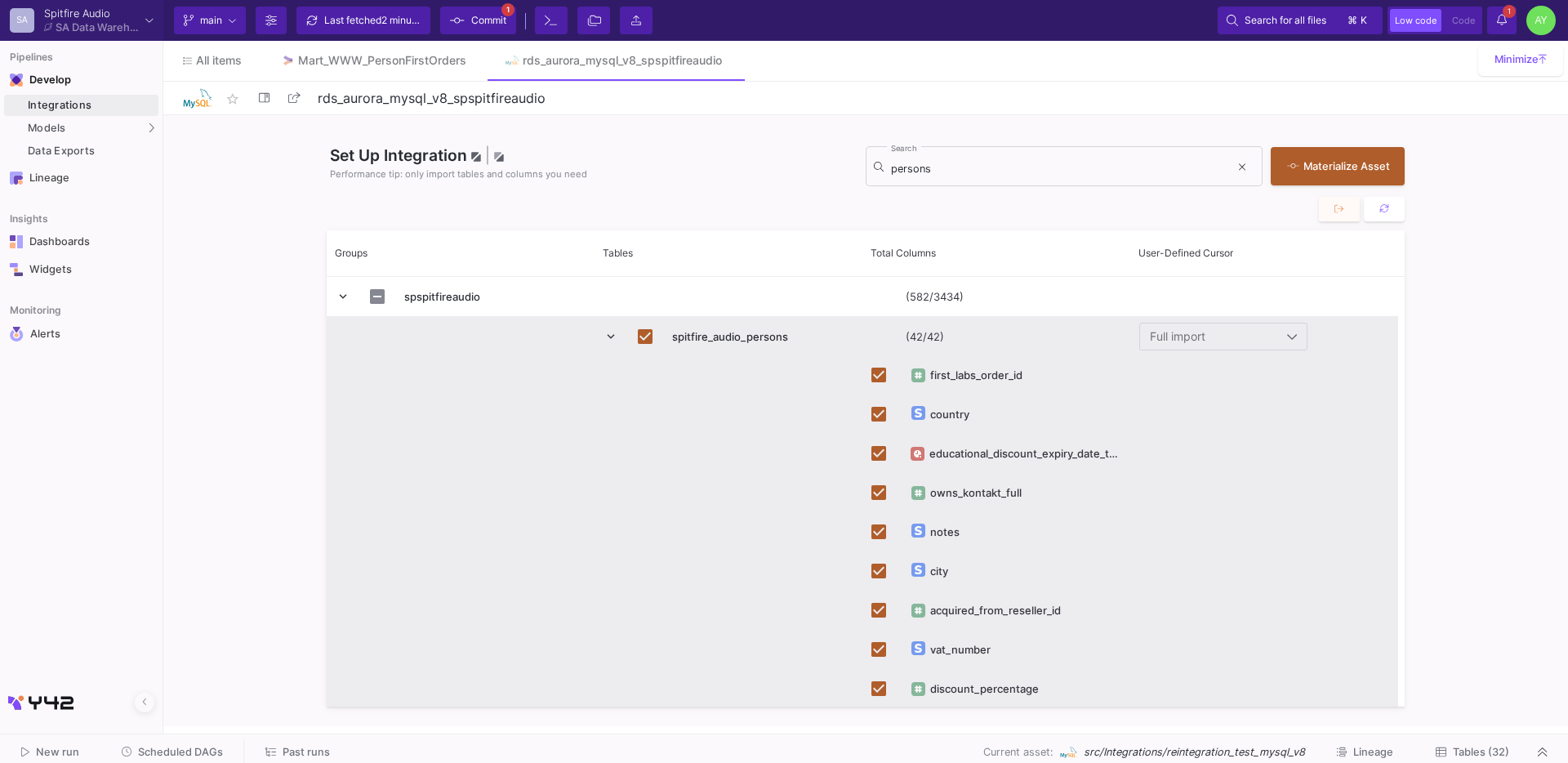
click at [612, 340] on span "Press SPACE to deselect this row." at bounding box center [611, 337] width 15 height 15
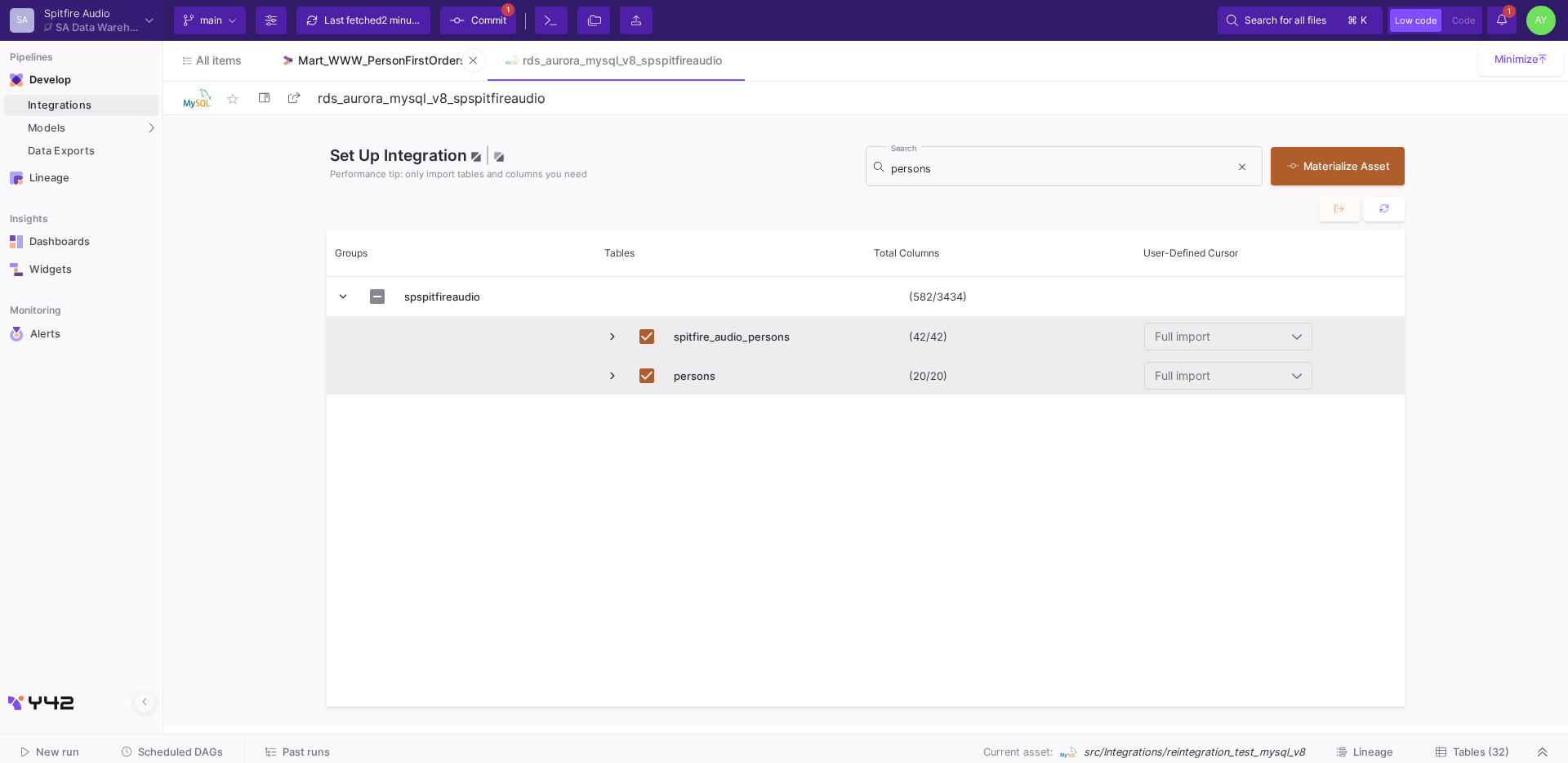
click at [388, 57] on div "Mart_WWW_PersonFirstOrders" at bounding box center [382, 60] width 168 height 13
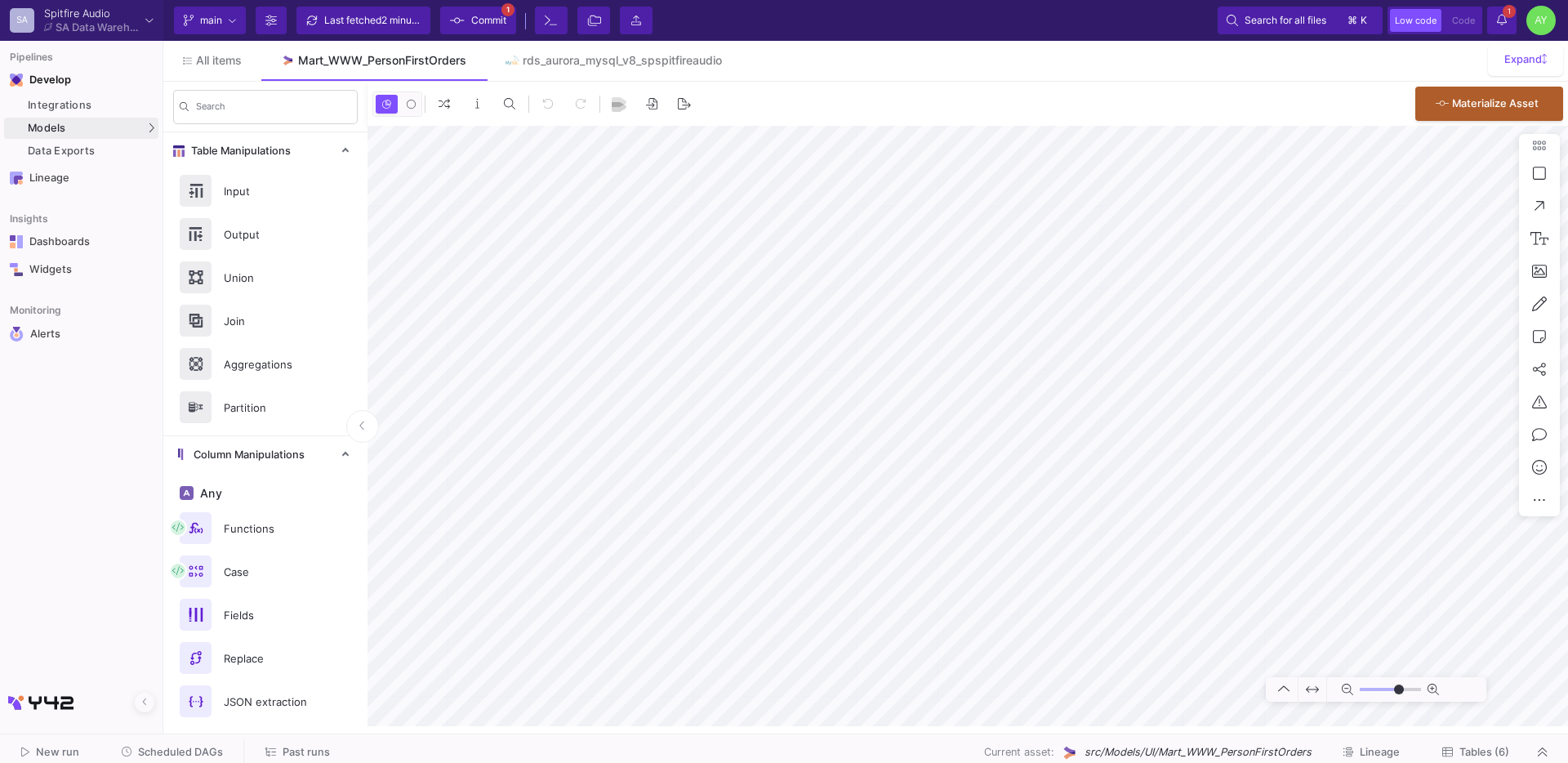
type input "-50"
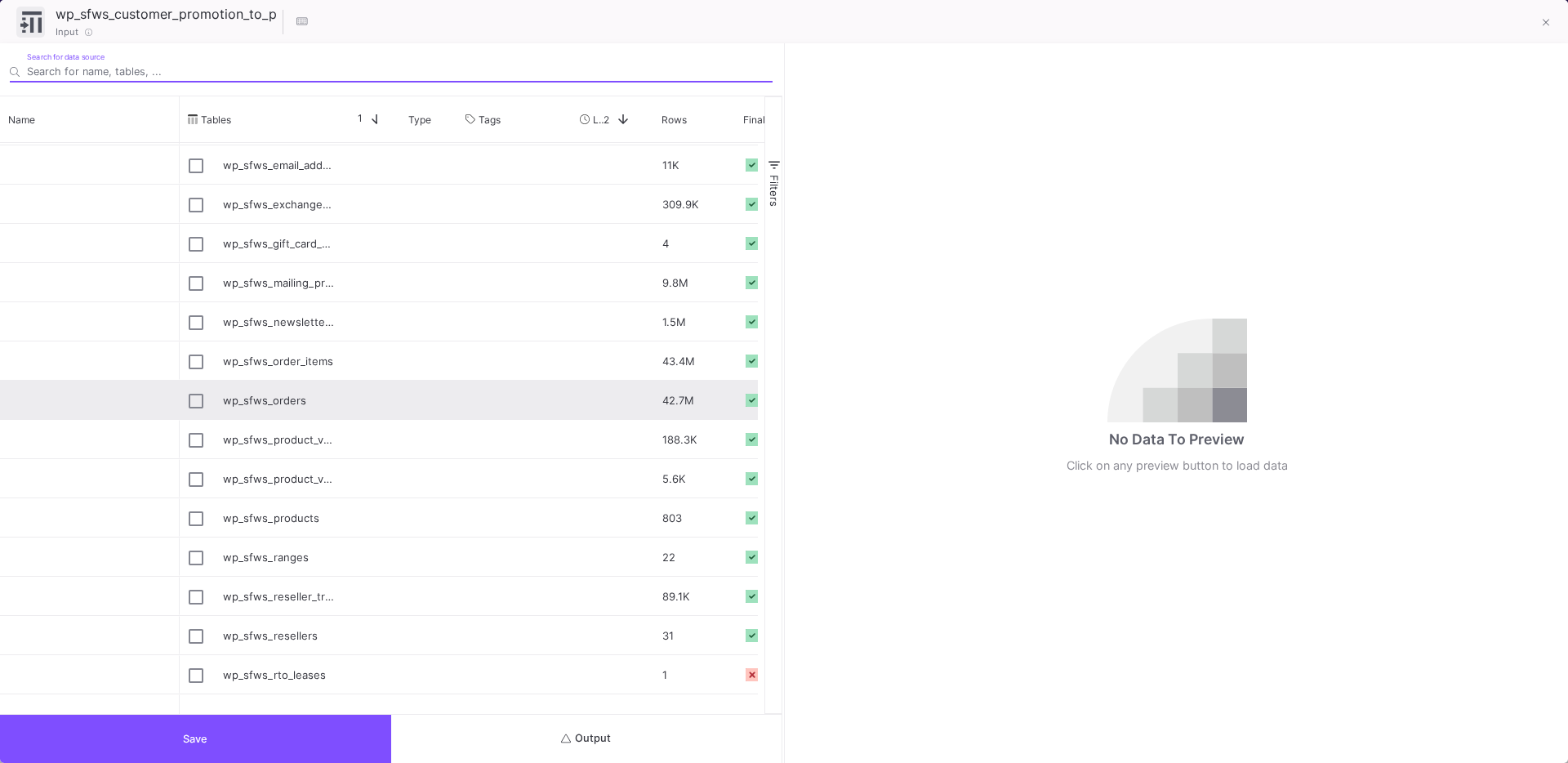
scroll to position [358, 0]
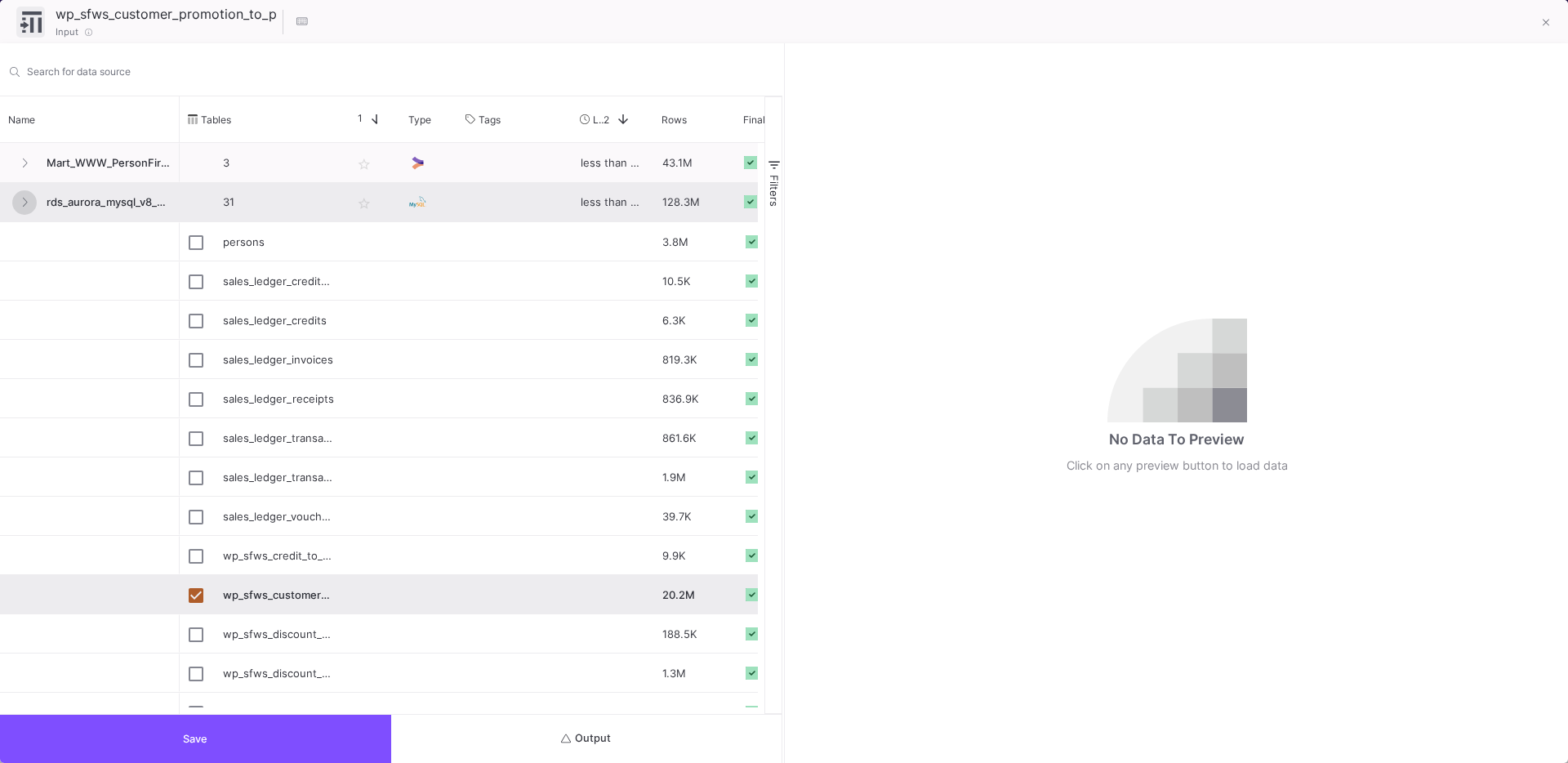
click at [27, 202] on icon at bounding box center [25, 203] width 5 height 9
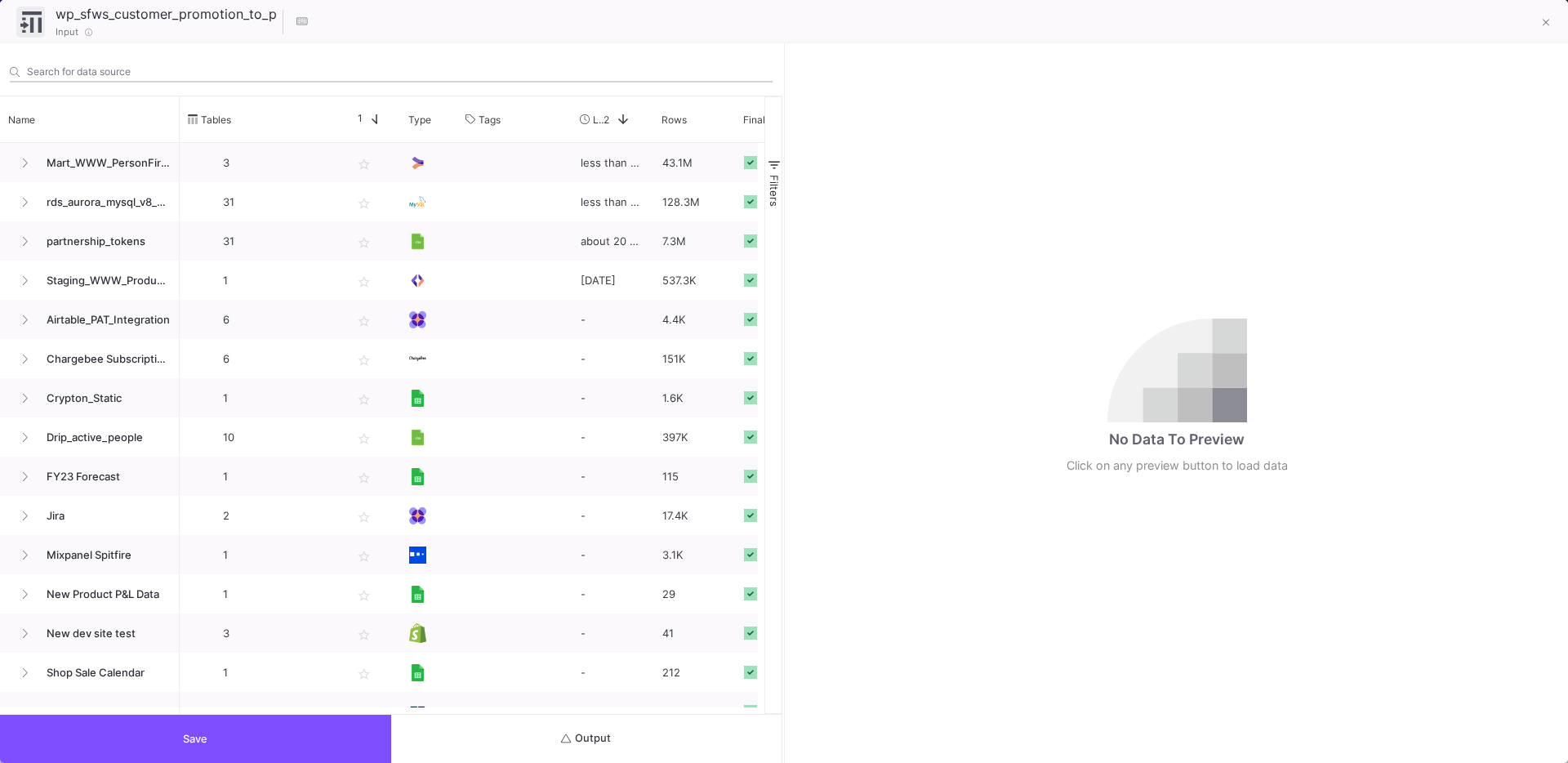
click at [136, 75] on input "Search for data source" at bounding box center [400, 71] width 745 height 12
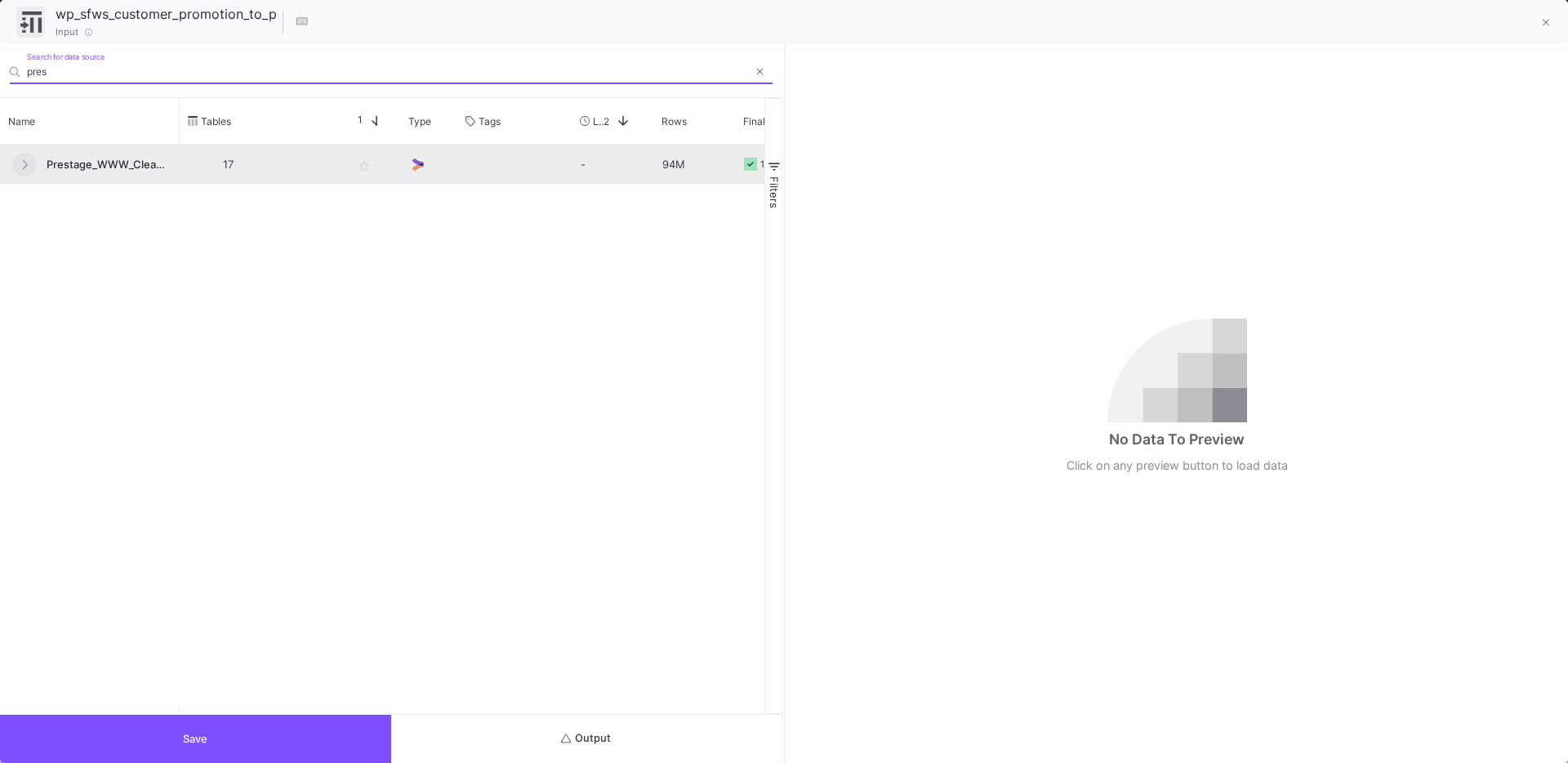
type input "pres"
click at [33, 163] on button at bounding box center [24, 164] width 25 height 25
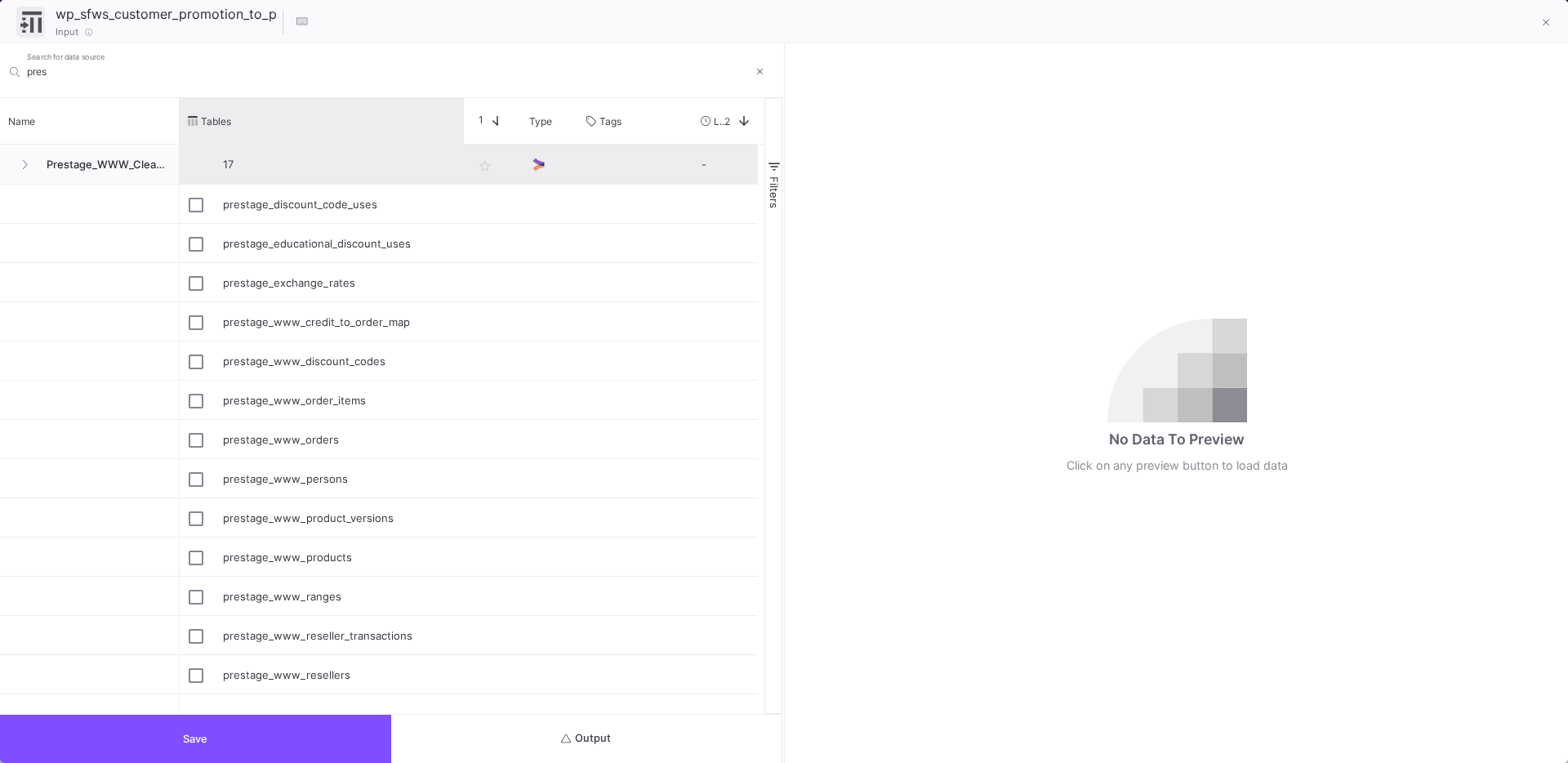
drag, startPoint x: 341, startPoint y: 131, endPoint x: 462, endPoint y: 156, distance: 123.6
click at [462, 156] on div "Name Tables Star 1 Type" at bounding box center [382, 405] width 764 height 616
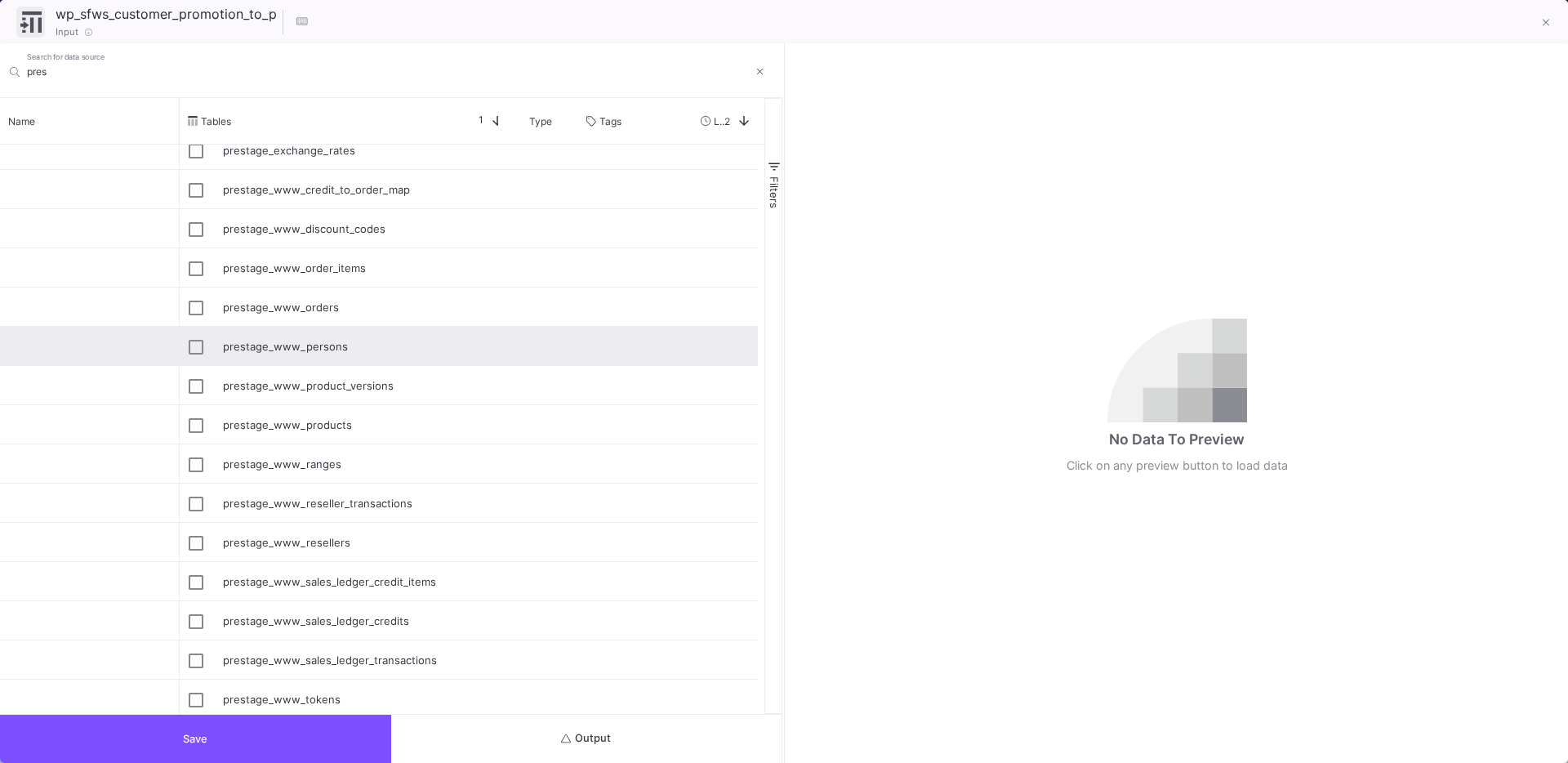
click at [282, 342] on div "prestage_www_persons" at bounding box center [338, 347] width 232 height 38
type input "prestage_www_persons"
checkbox input "true"
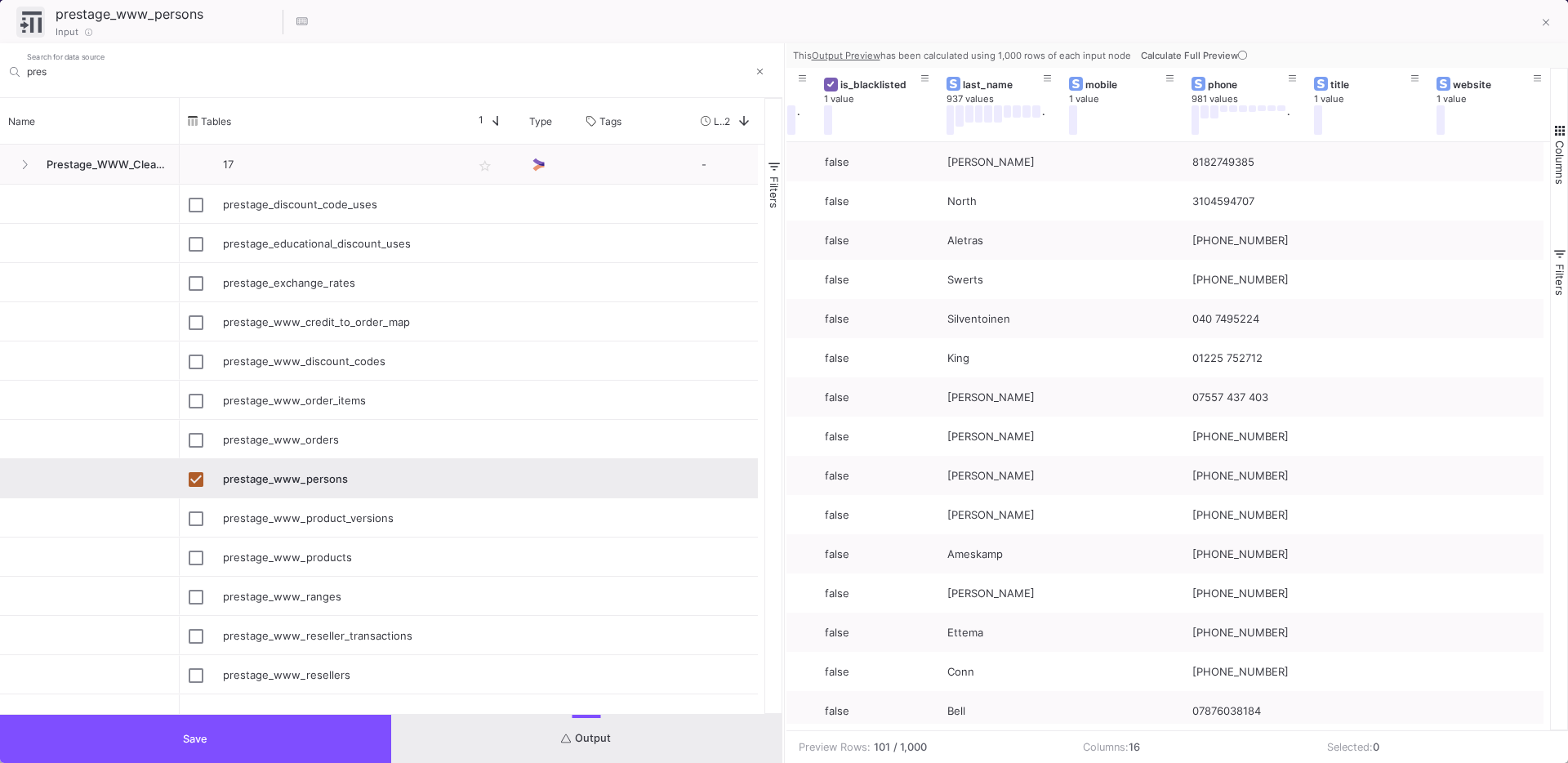
click at [189, 737] on span "Save" at bounding box center [195, 738] width 25 height 12
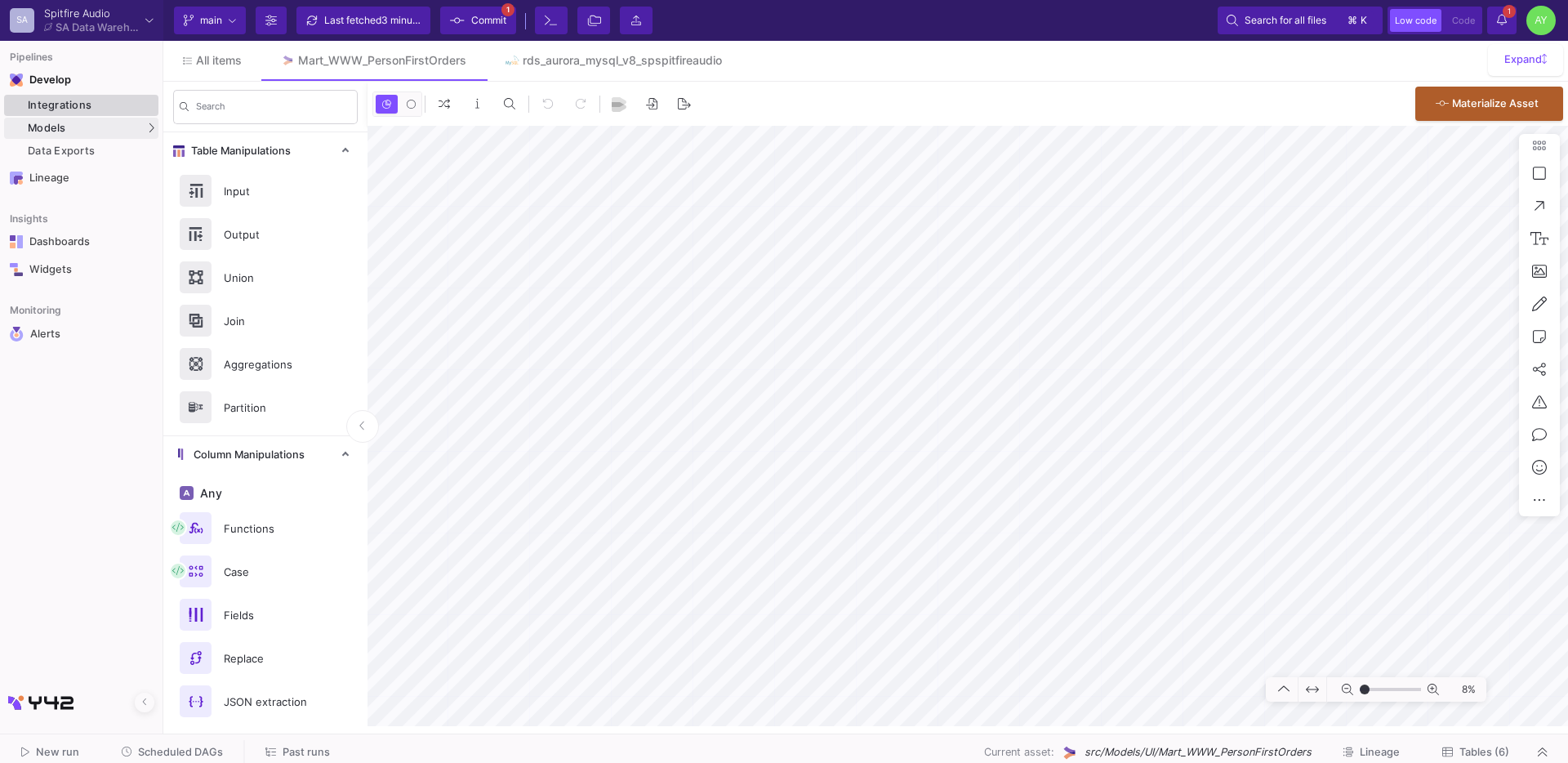
click at [65, 108] on div "Integrations" at bounding box center [90, 105] width 127 height 13
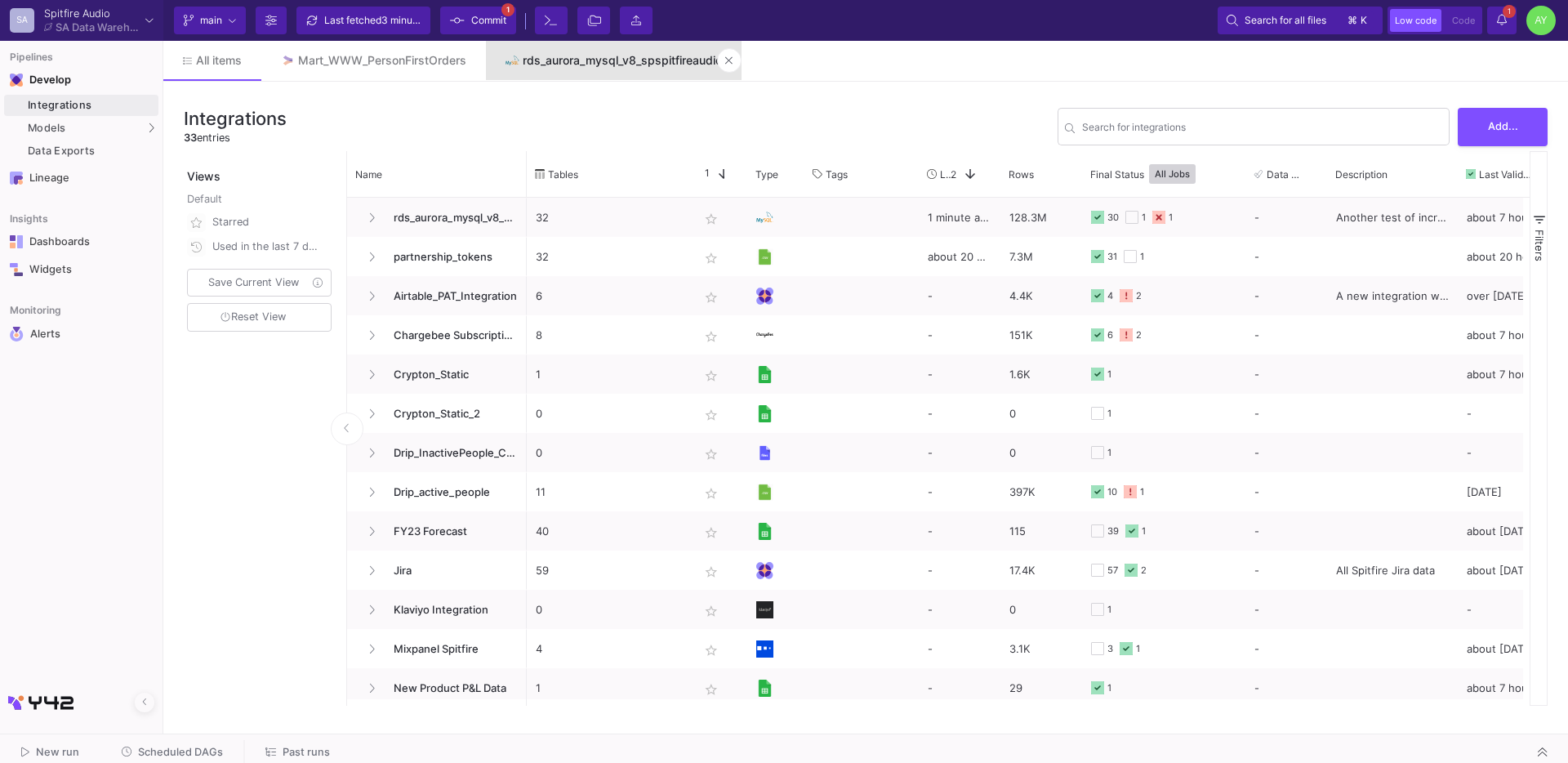
click at [607, 69] on link "rds_aurora_mysql_v8_spspitfireaudio" at bounding box center [614, 60] width 255 height 39
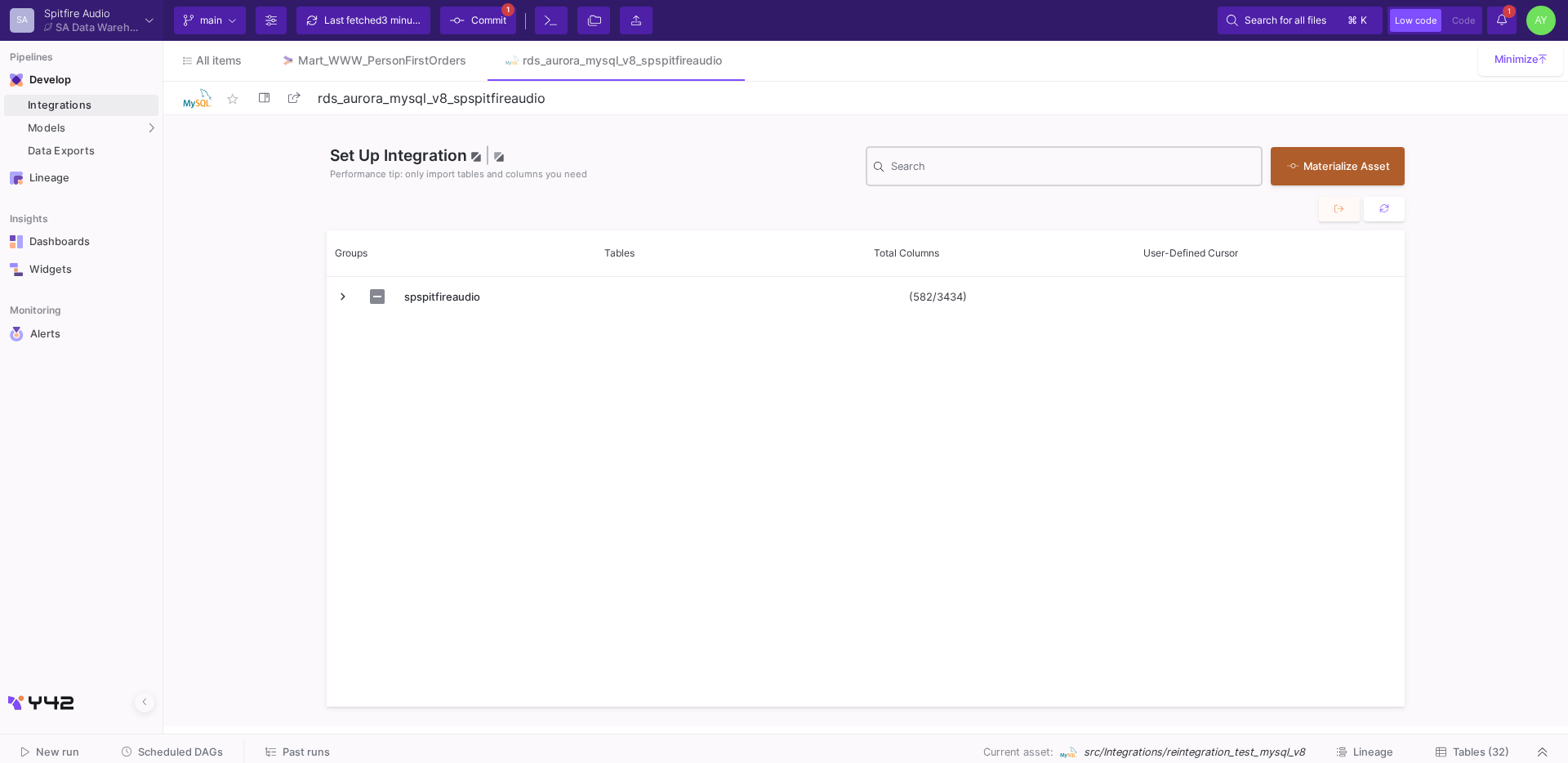
click at [924, 174] on input "Search" at bounding box center [1073, 169] width 363 height 13
click at [205, 57] on span "All items" at bounding box center [219, 60] width 46 height 13
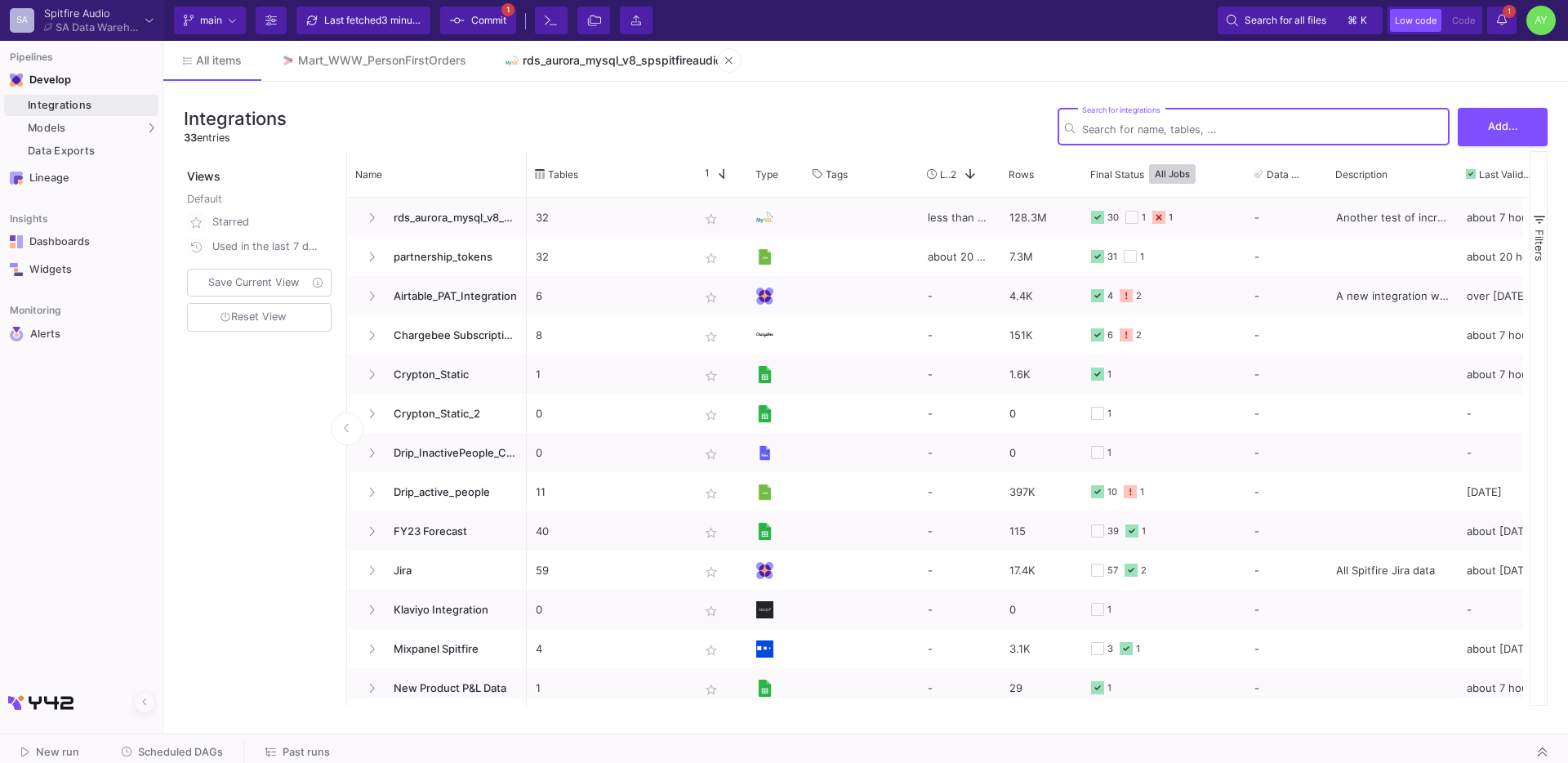
click at [642, 58] on div "rds_aurora_mysql_v8_spspitfireaudio" at bounding box center [622, 60] width 199 height 13
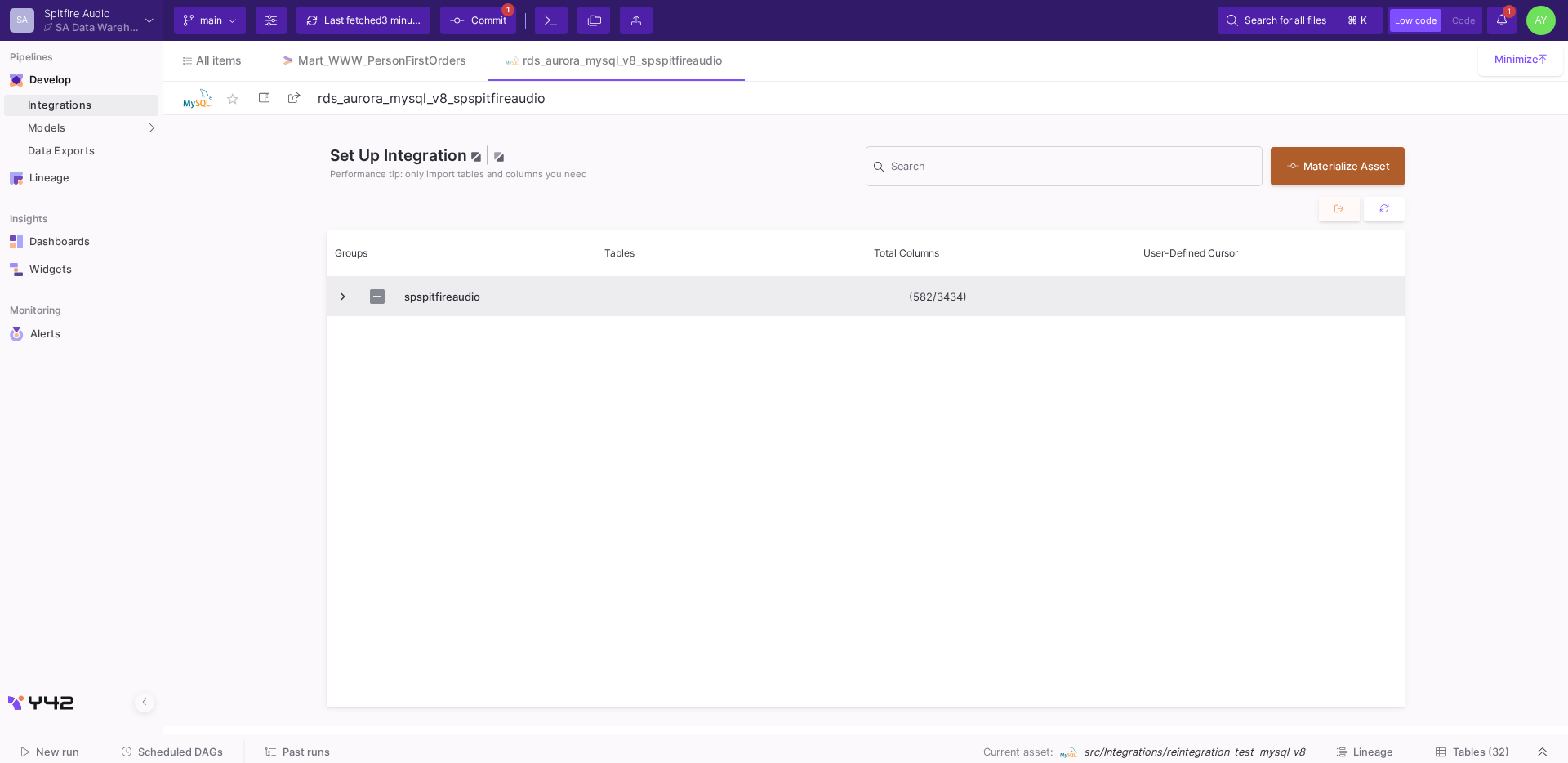
click at [339, 294] on span "Press SPACE to select this row." at bounding box center [343, 297] width 15 height 15
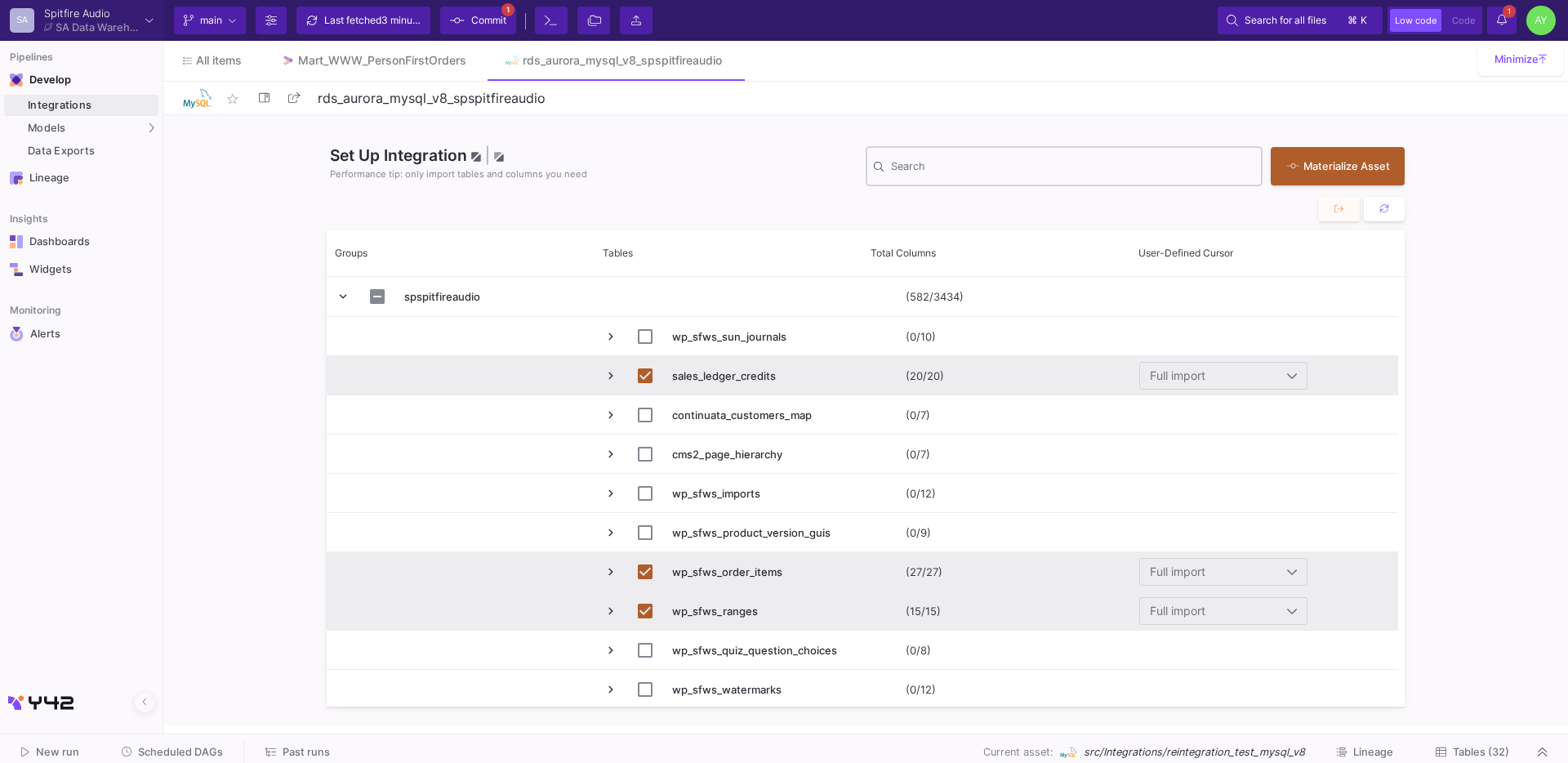
click at [911, 156] on div "Search" at bounding box center [1073, 165] width 363 height 43
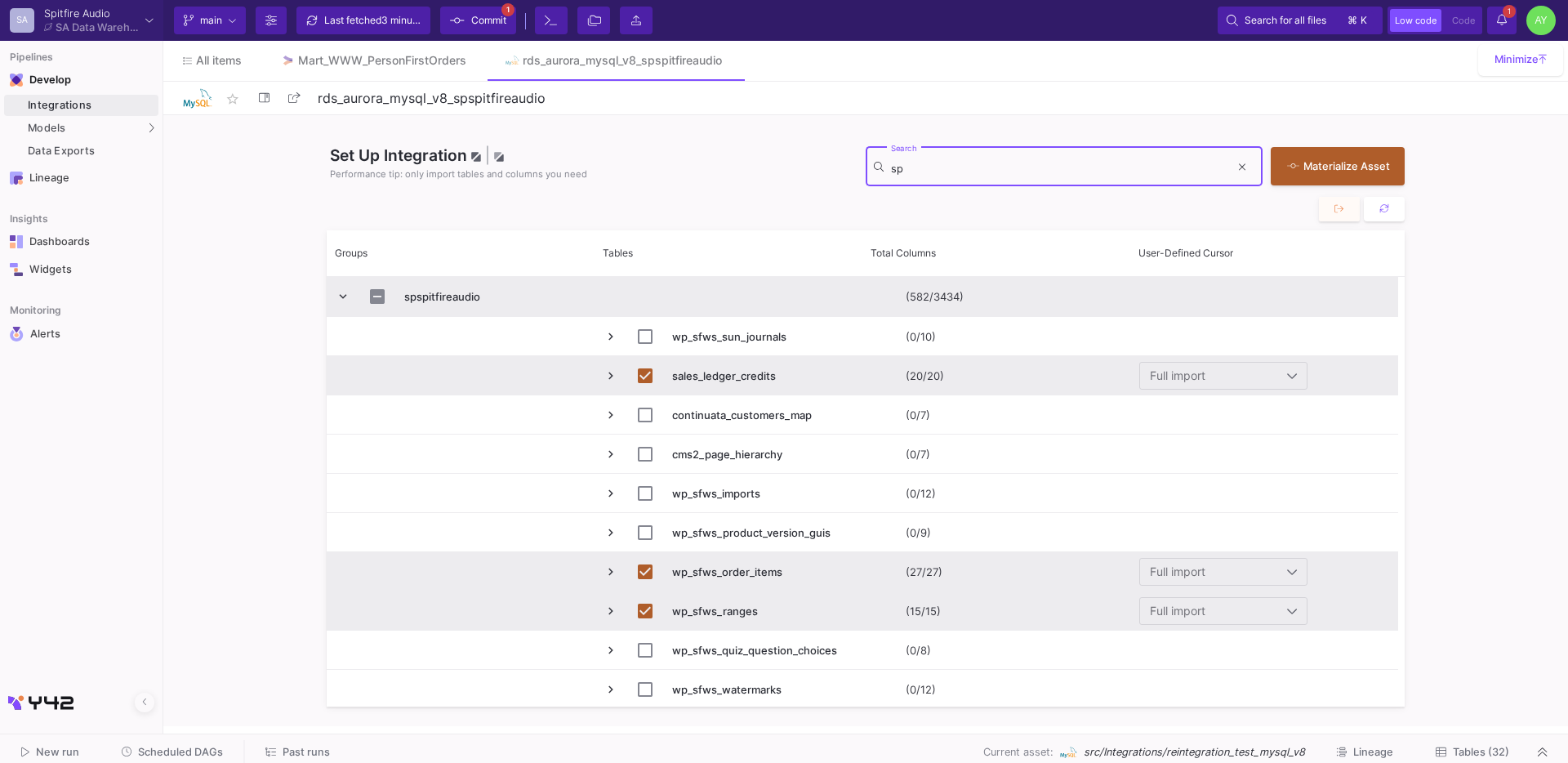
type input "s"
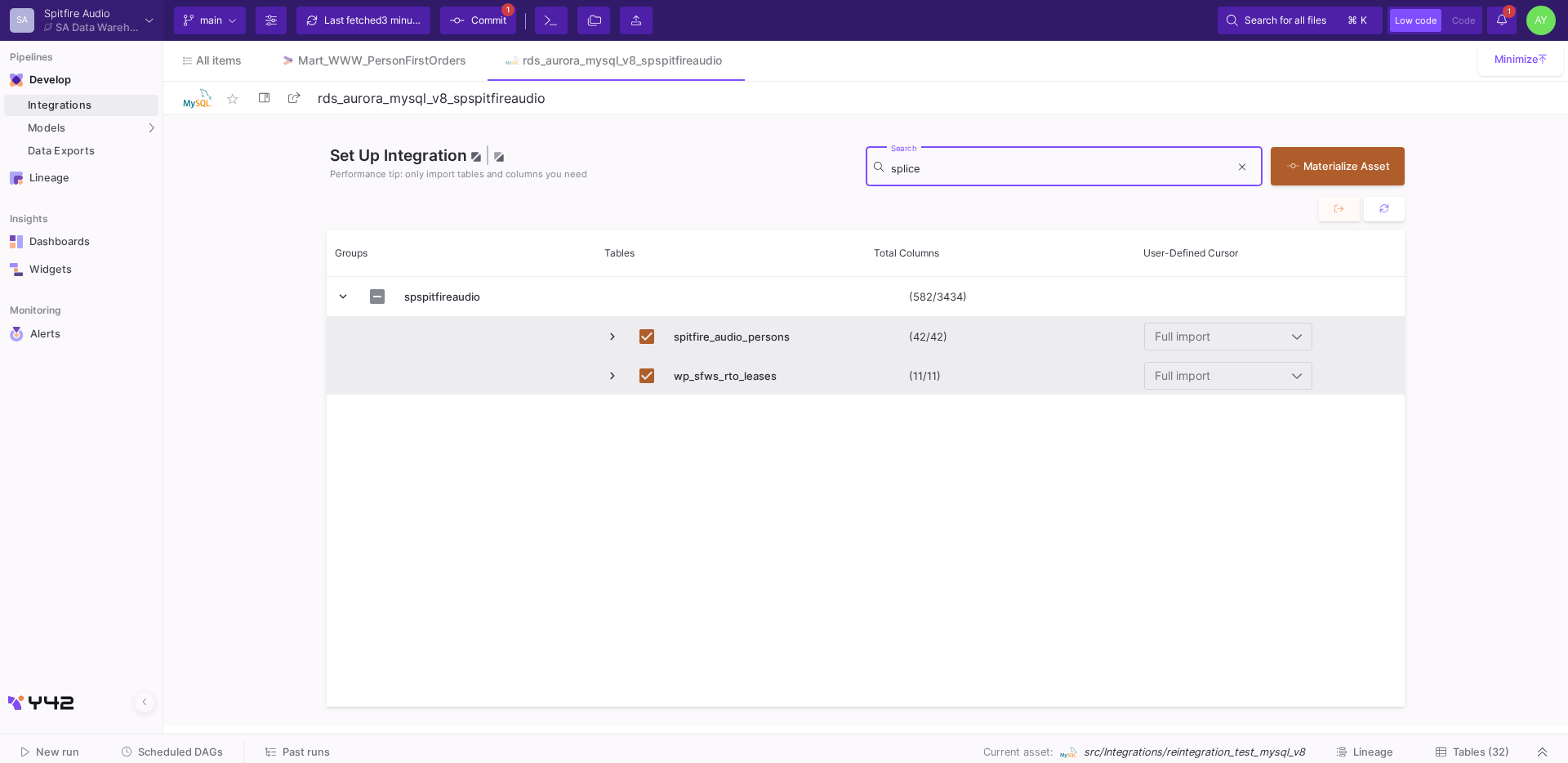
type input "splice"
click at [716, 336] on y42-source-table-renderer "spitfire_audio_persons" at bounding box center [732, 337] width 116 height 13
click at [609, 337] on span "Press SPACE to deselect this row." at bounding box center [612, 337] width 15 height 15
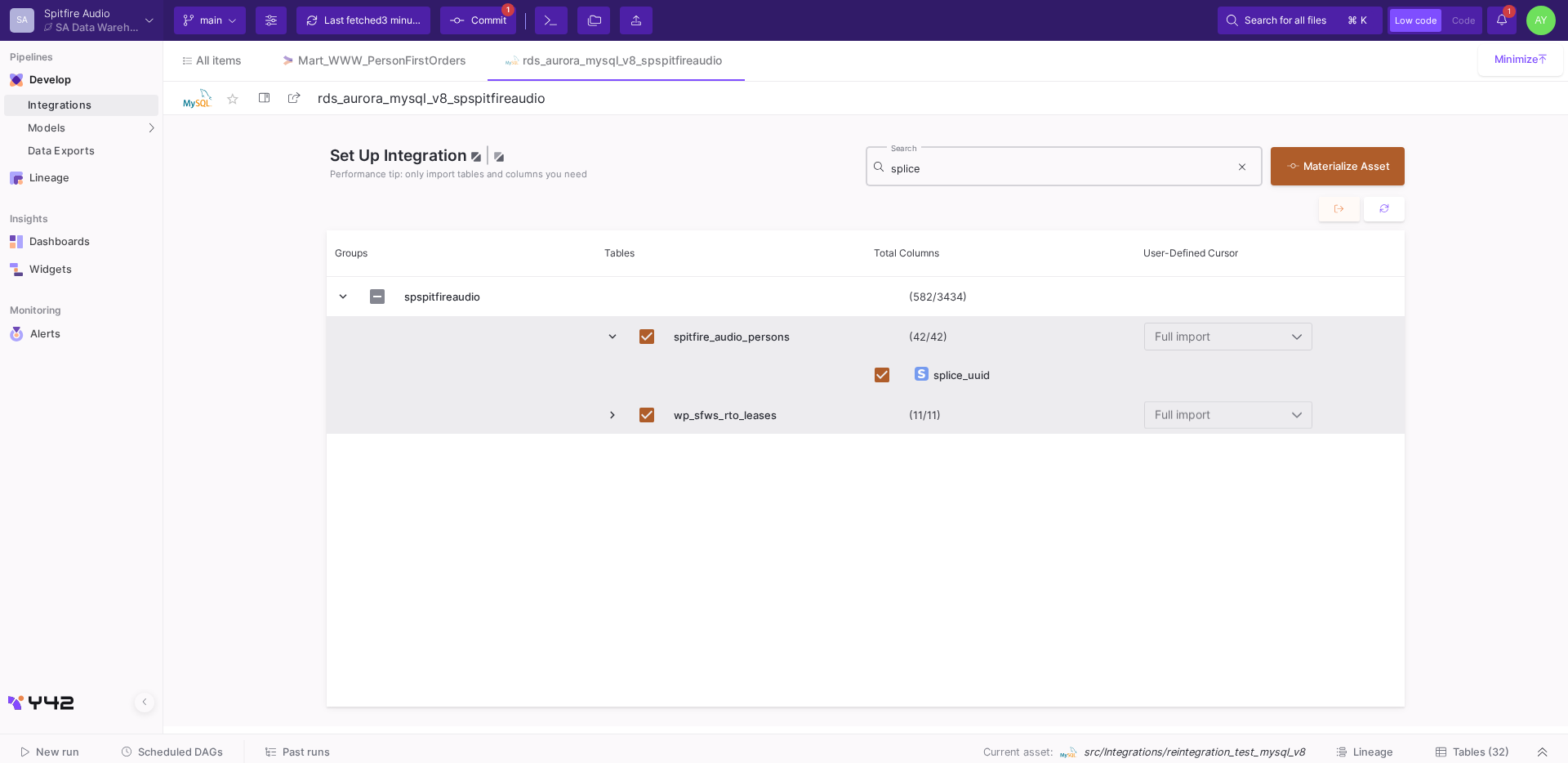
click at [927, 175] on div "splice Search" at bounding box center [1061, 165] width 339 height 43
click at [649, 416] on input "Press Space to toggle row selection (checked)" at bounding box center [647, 415] width 15 height 15
checkbox input "false"
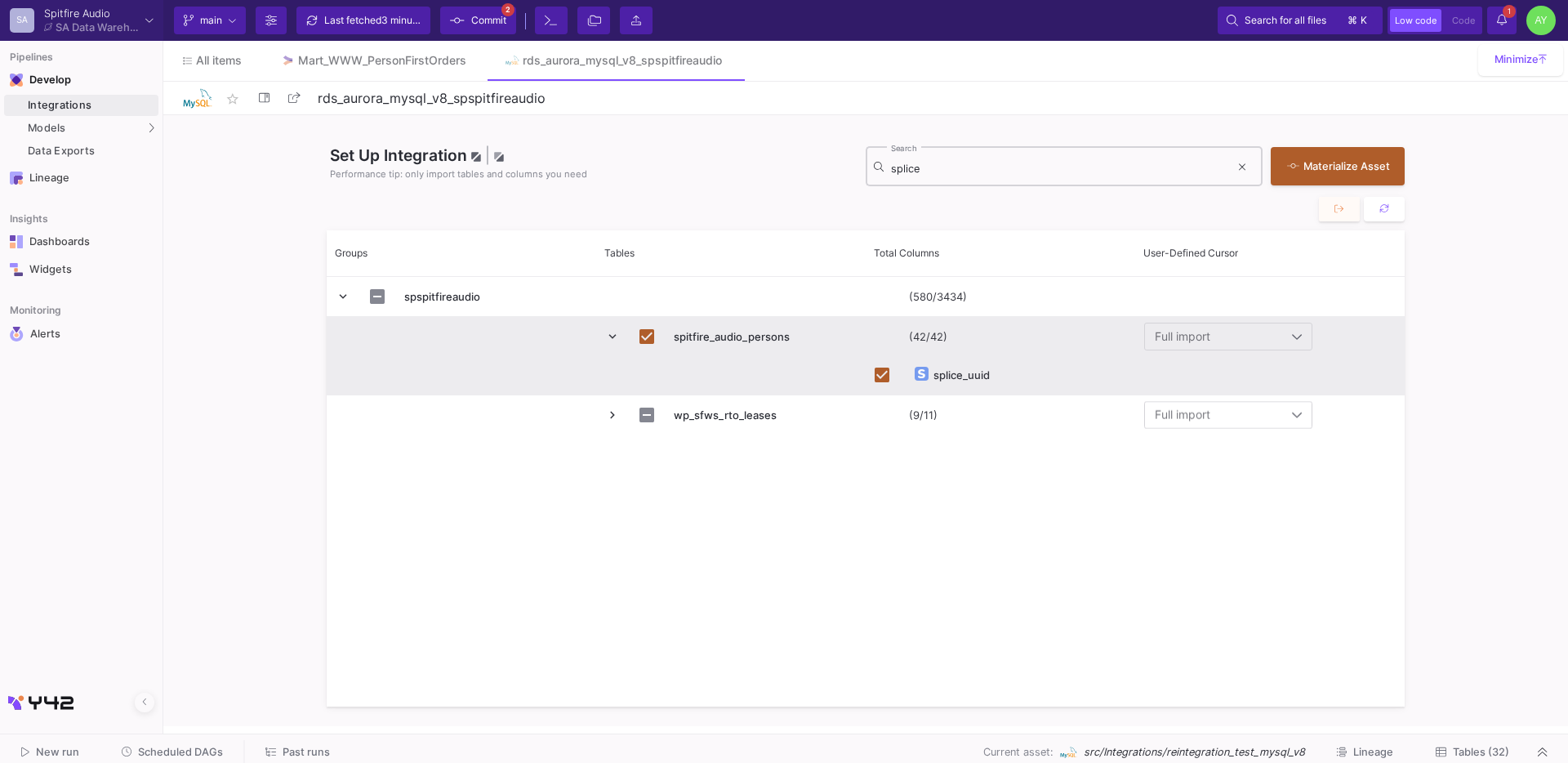
click at [917, 165] on input "splice" at bounding box center [1061, 169] width 339 height 13
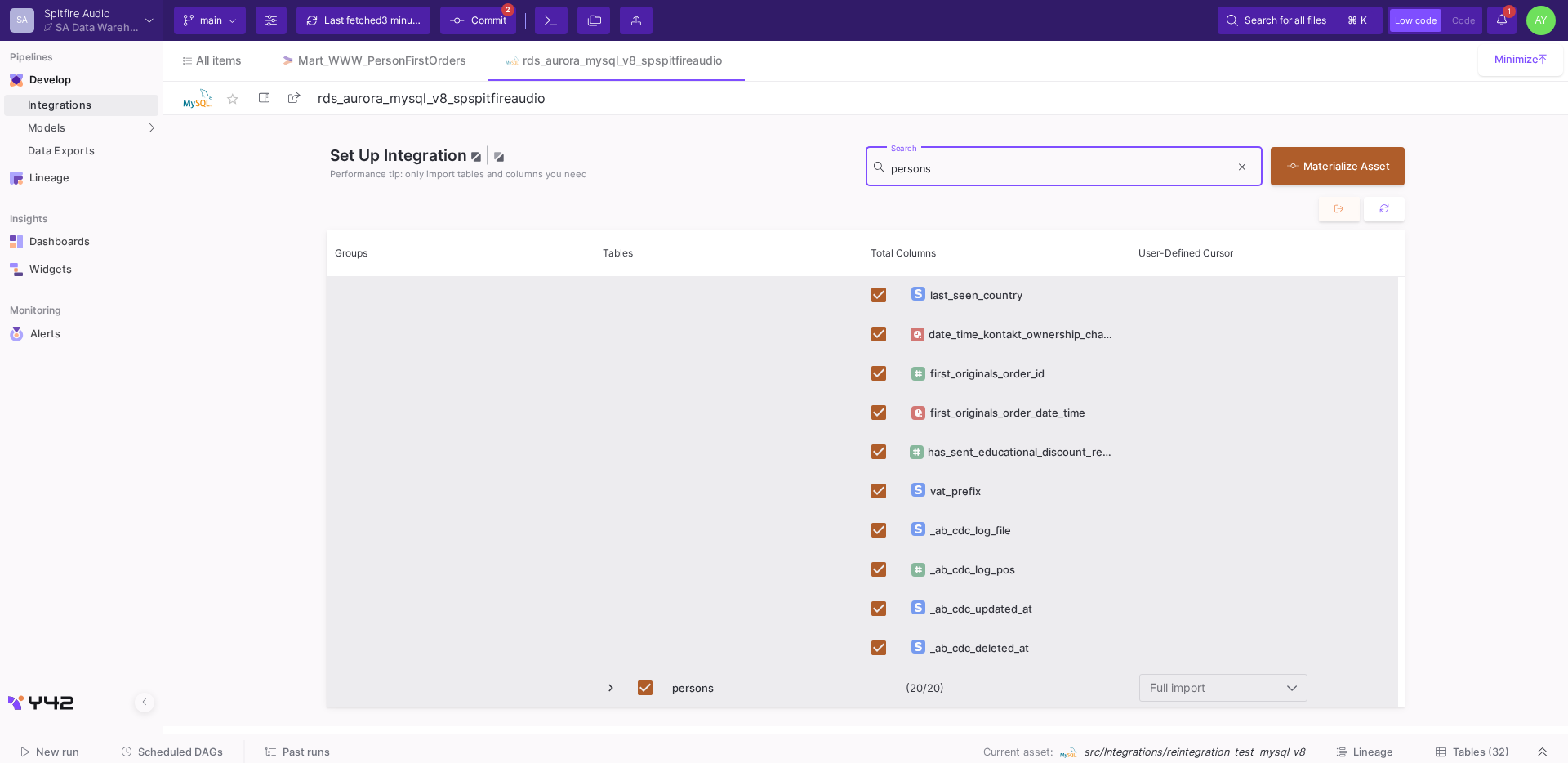
type input "persons"
click at [641, 684] on input "Press Space to toggle row selection (checked)" at bounding box center [645, 688] width 15 height 15
checkbox input "false"
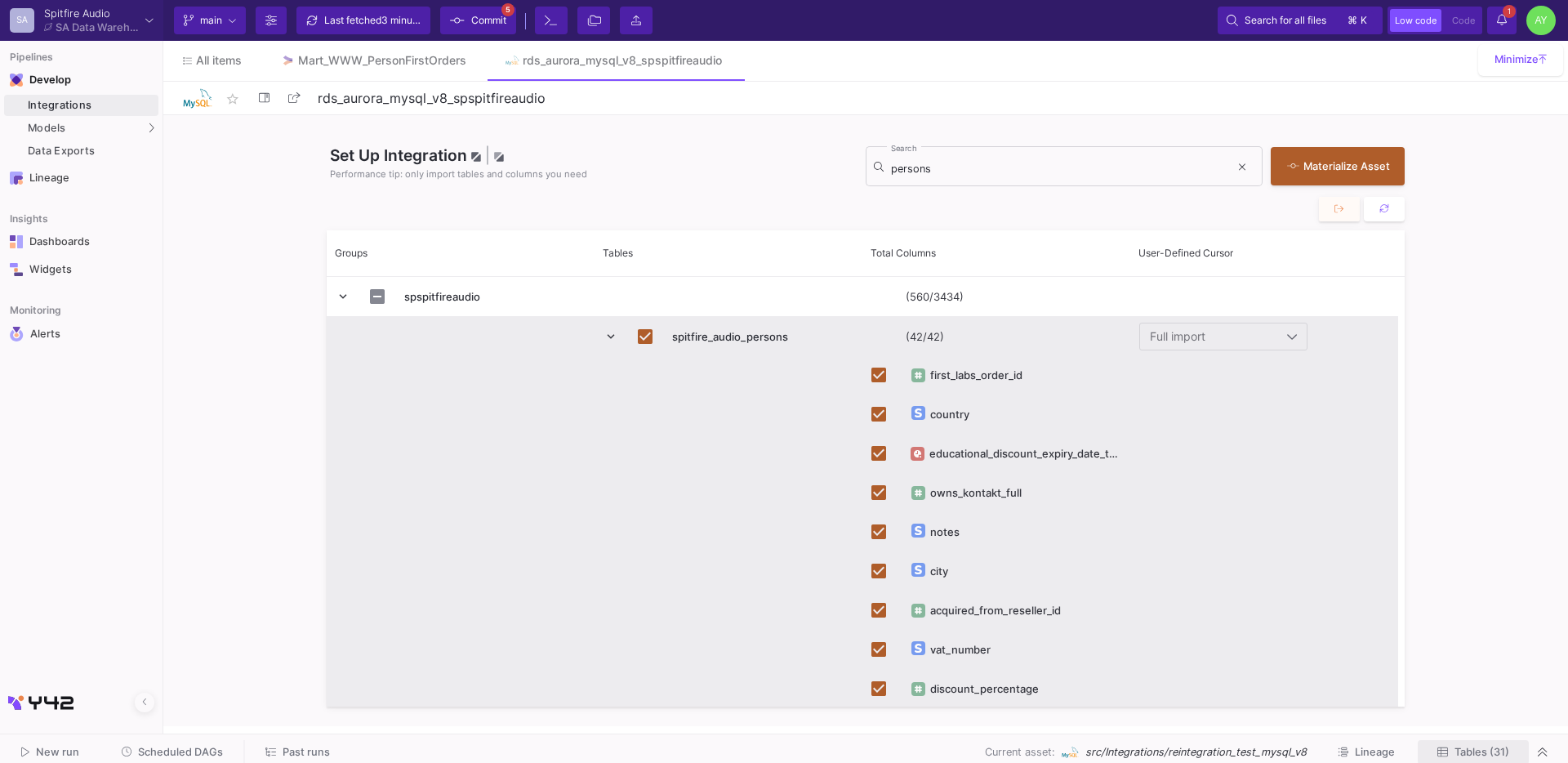
click at [1477, 740] on button "Tables (31)" at bounding box center [1473, 753] width 111 height 26
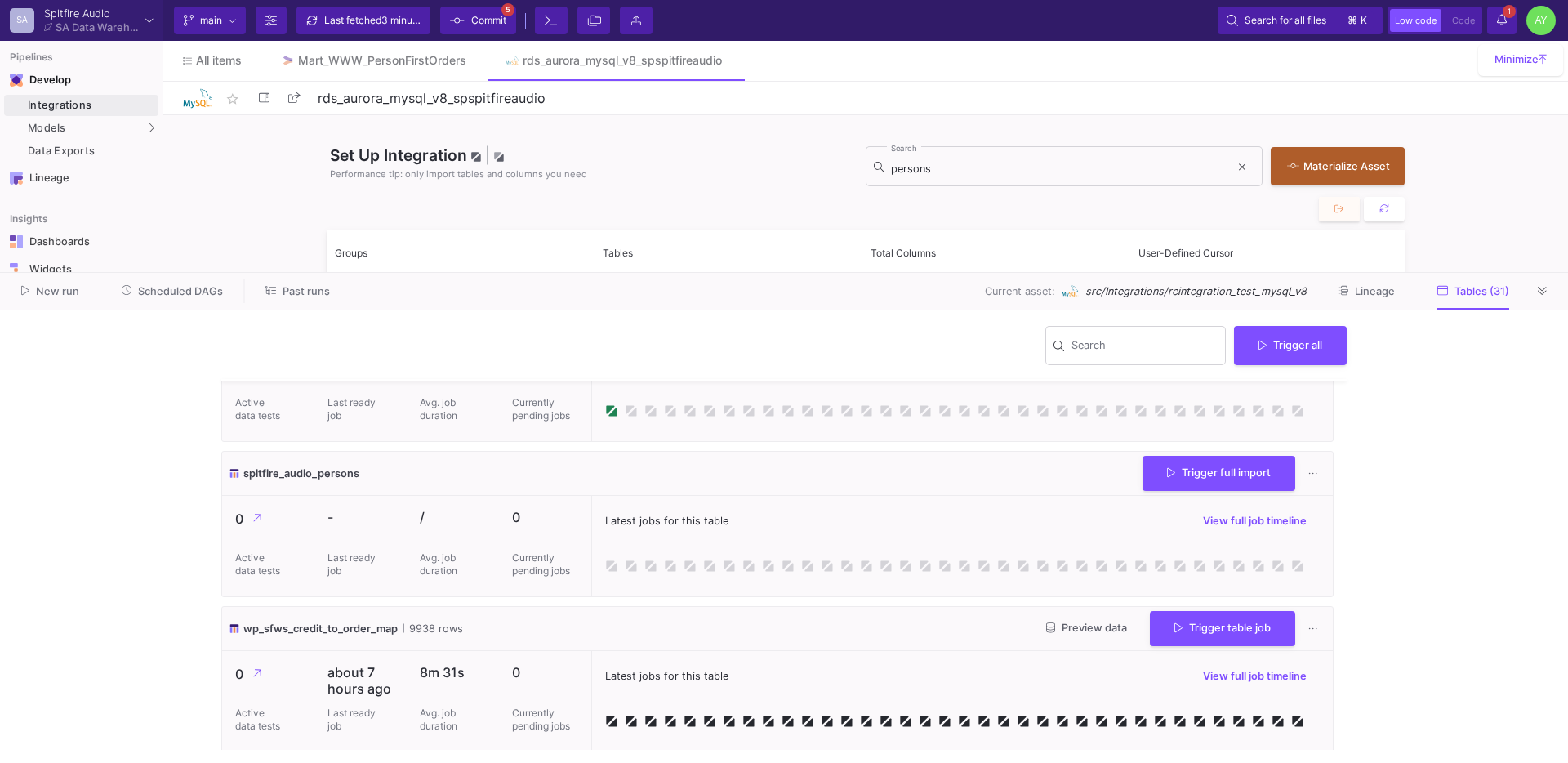
click at [646, 553] on div "Latest jobs for this table View full job timeline" at bounding box center [961, 546] width 742 height 100
click at [1198, 472] on span "Trigger full import" at bounding box center [1219, 470] width 104 height 12
click at [479, 26] on span "Commit" at bounding box center [489, 20] width 35 height 25
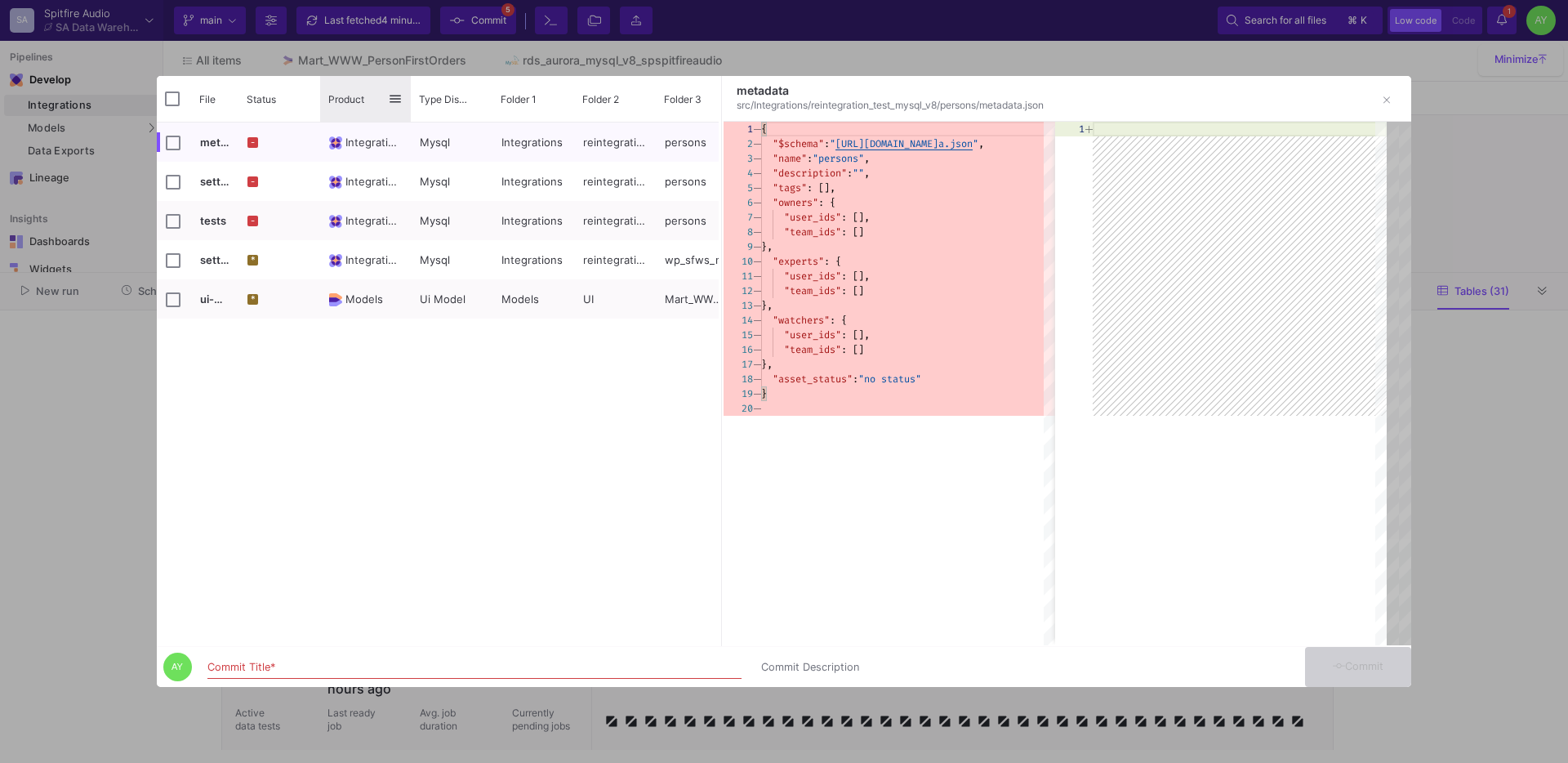
drag, startPoint x: 400, startPoint y: 110, endPoint x: 364, endPoint y: 118, distance: 36.9
click at [364, 118] on div "Product" at bounding box center [365, 99] width 90 height 46
click at [269, 660] on div "Commit Title *" at bounding box center [473, 664] width 534 height 30
type input "updates"
click at [1355, 667] on span "Commit" at bounding box center [1358, 665] width 51 height 12
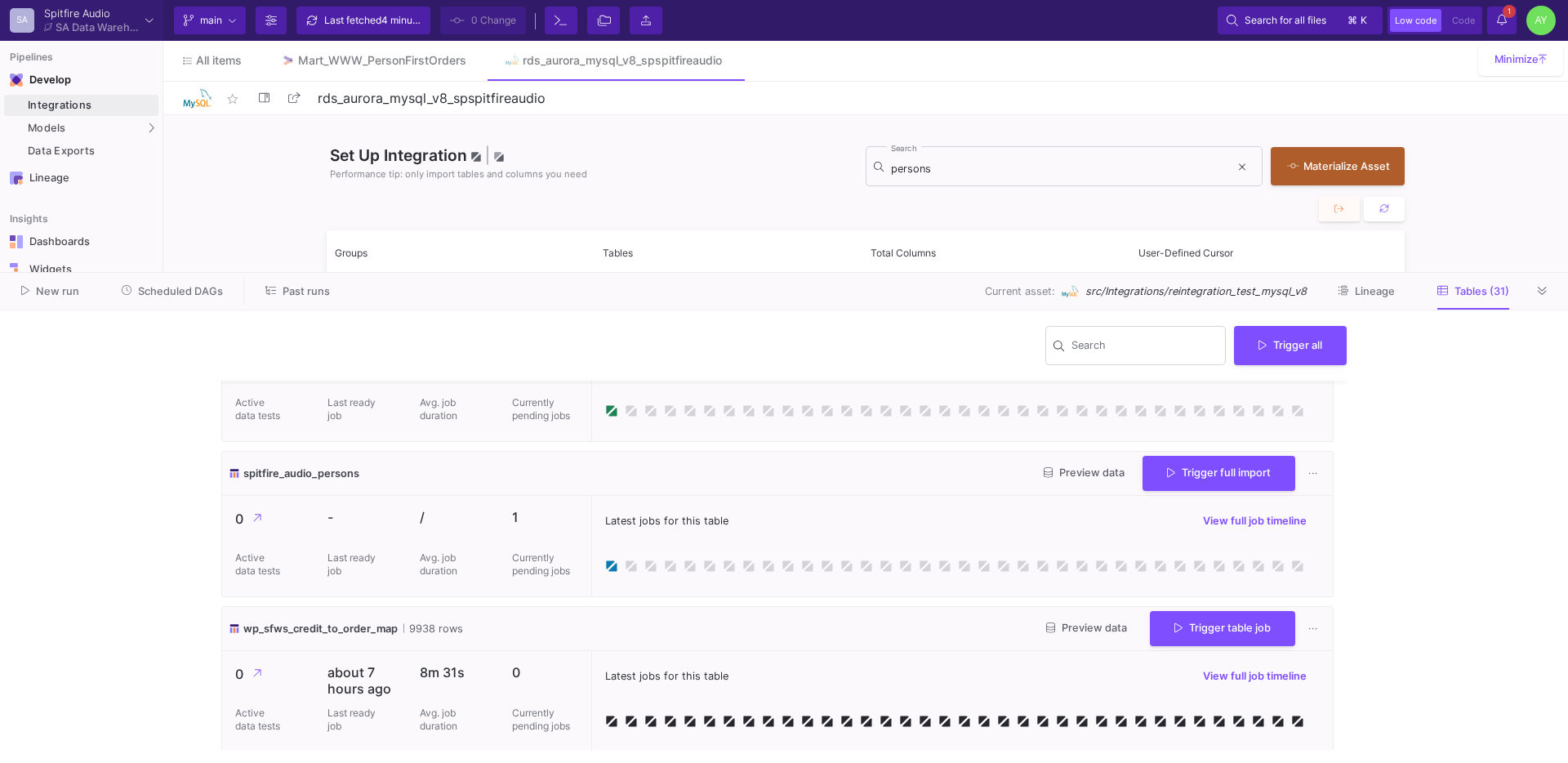
click at [1502, 21] on icon at bounding box center [1501, 19] width 10 height 12
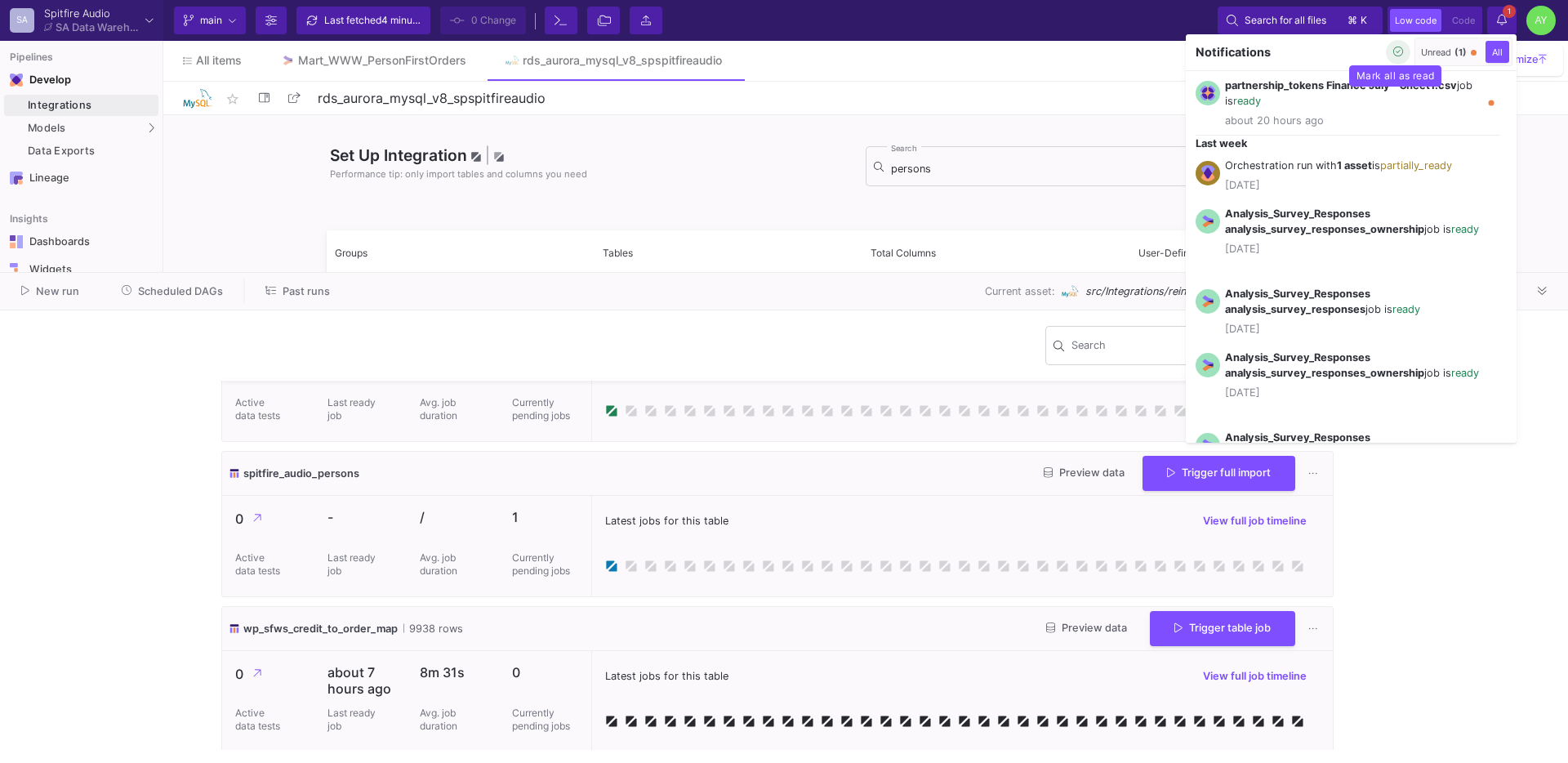
click at [1396, 66] on div "Mark all as read" at bounding box center [1395, 76] width 92 height 21
click at [1396, 57] on icon "button" at bounding box center [1398, 52] width 11 height 11
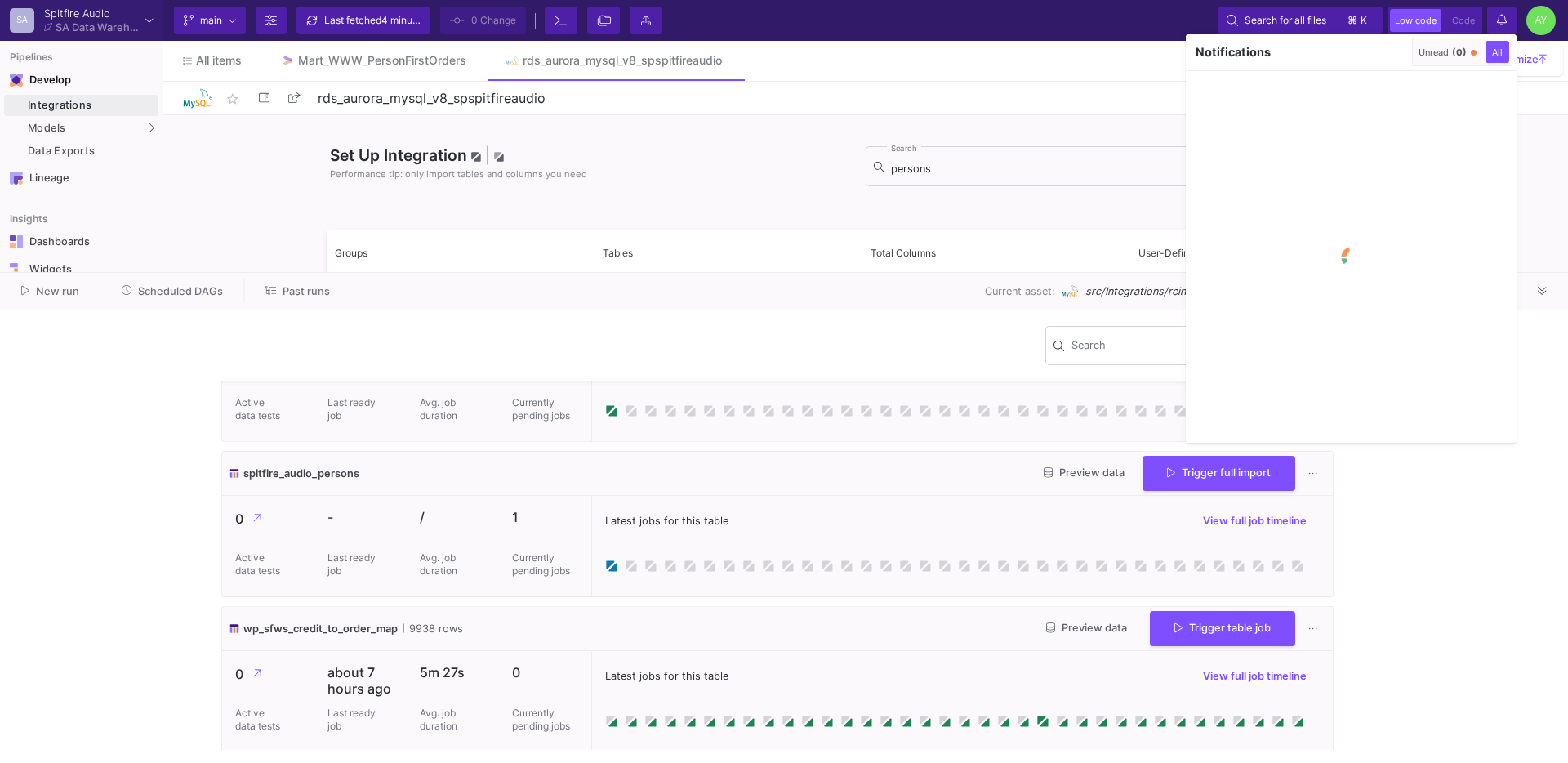
click at [1500, 25] on div at bounding box center [784, 382] width 1568 height 763
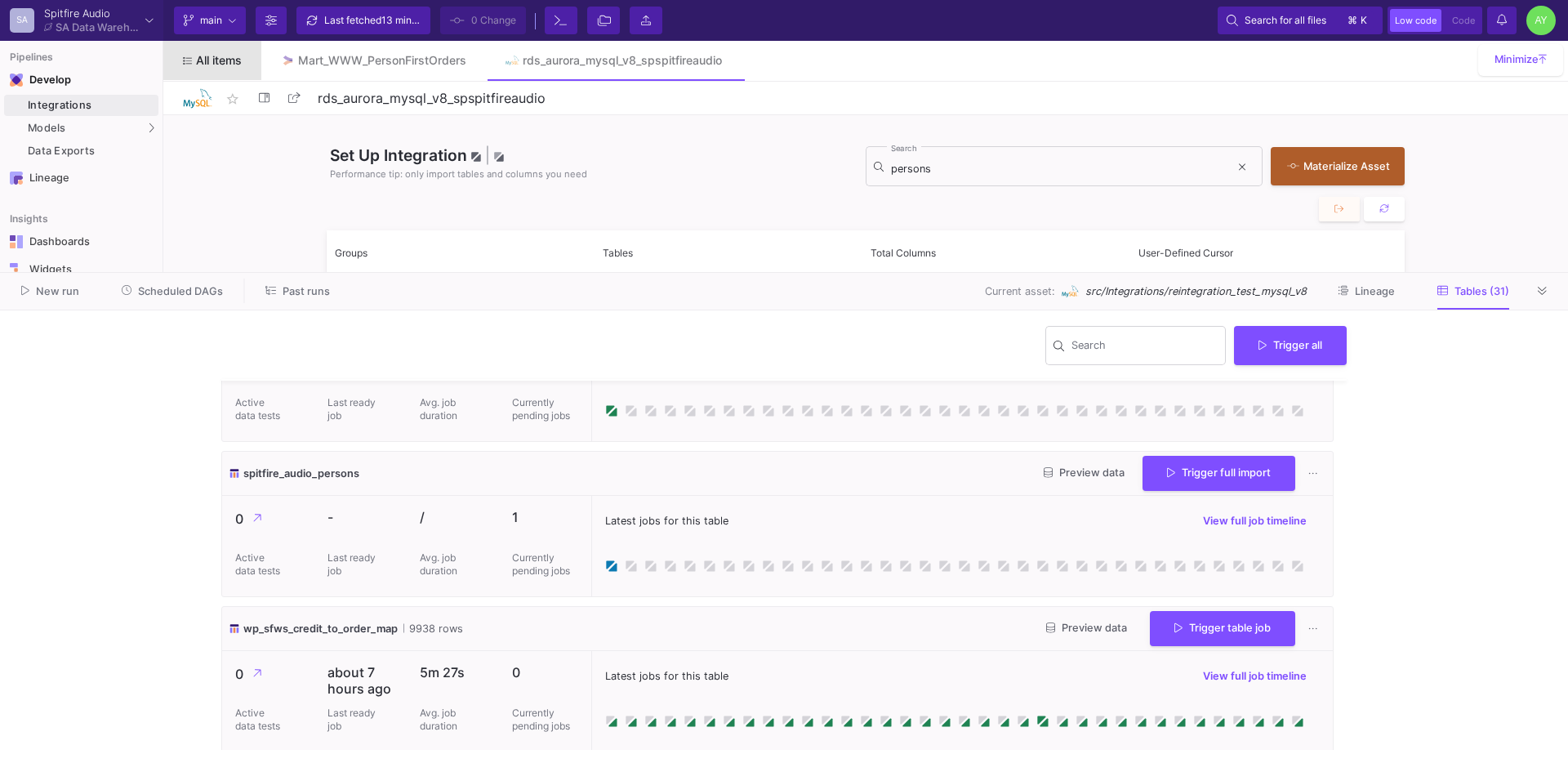
click at [221, 62] on span "All items" at bounding box center [219, 60] width 46 height 13
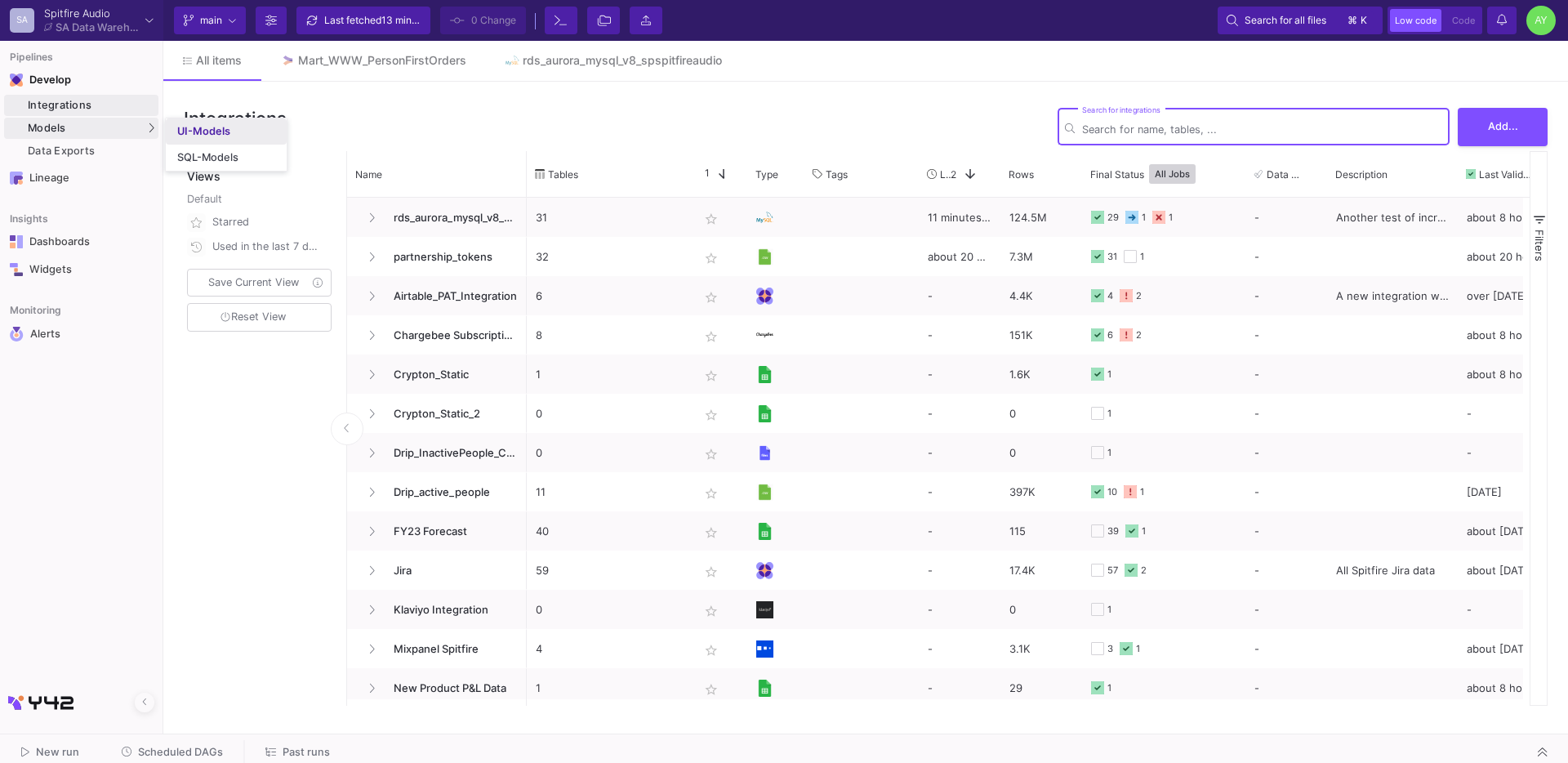
click at [223, 138] on link "UI-Models" at bounding box center [226, 131] width 120 height 26
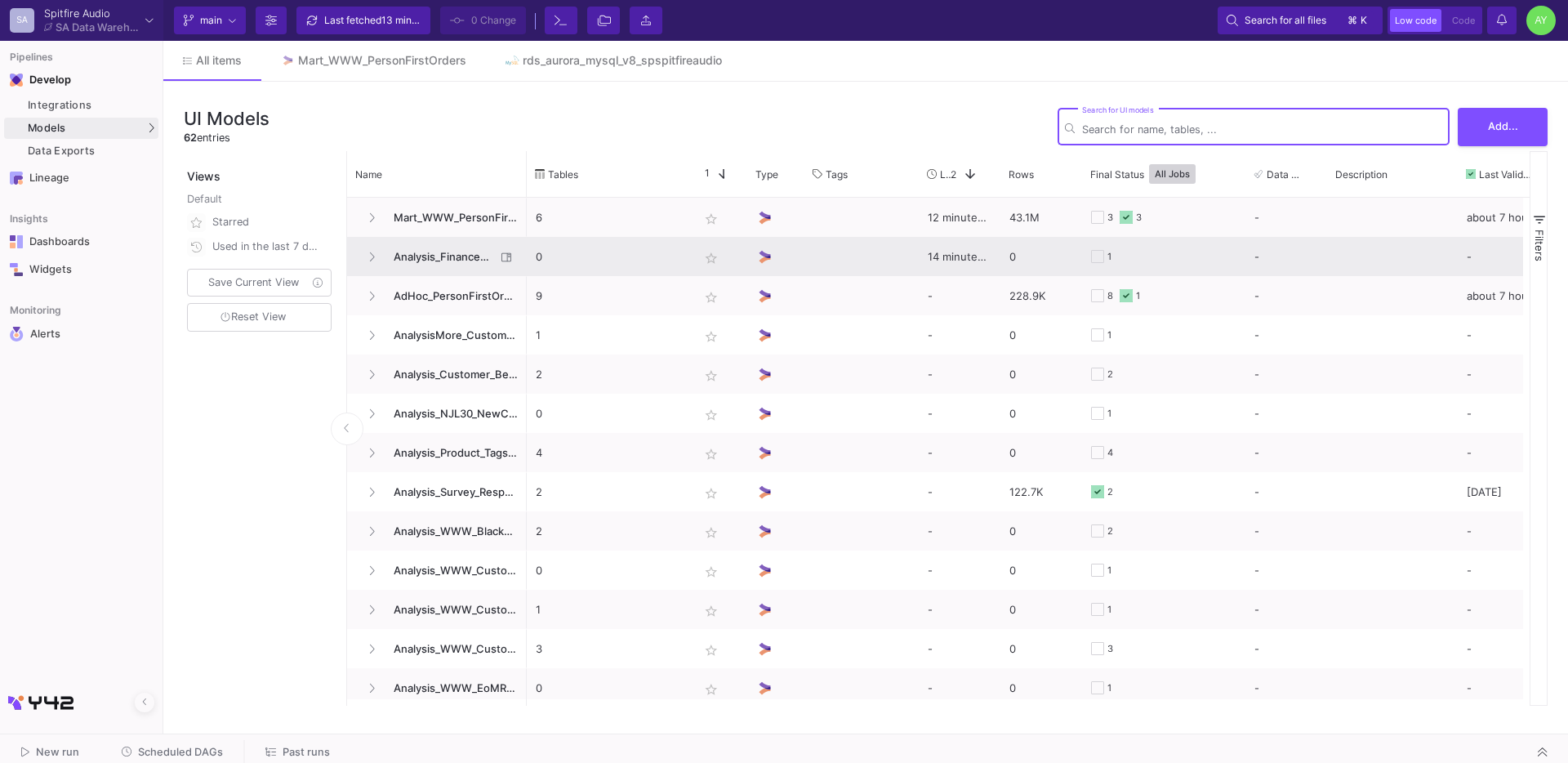
click at [457, 254] on span "Analysis_FinanceCheck" at bounding box center [440, 257] width 112 height 38
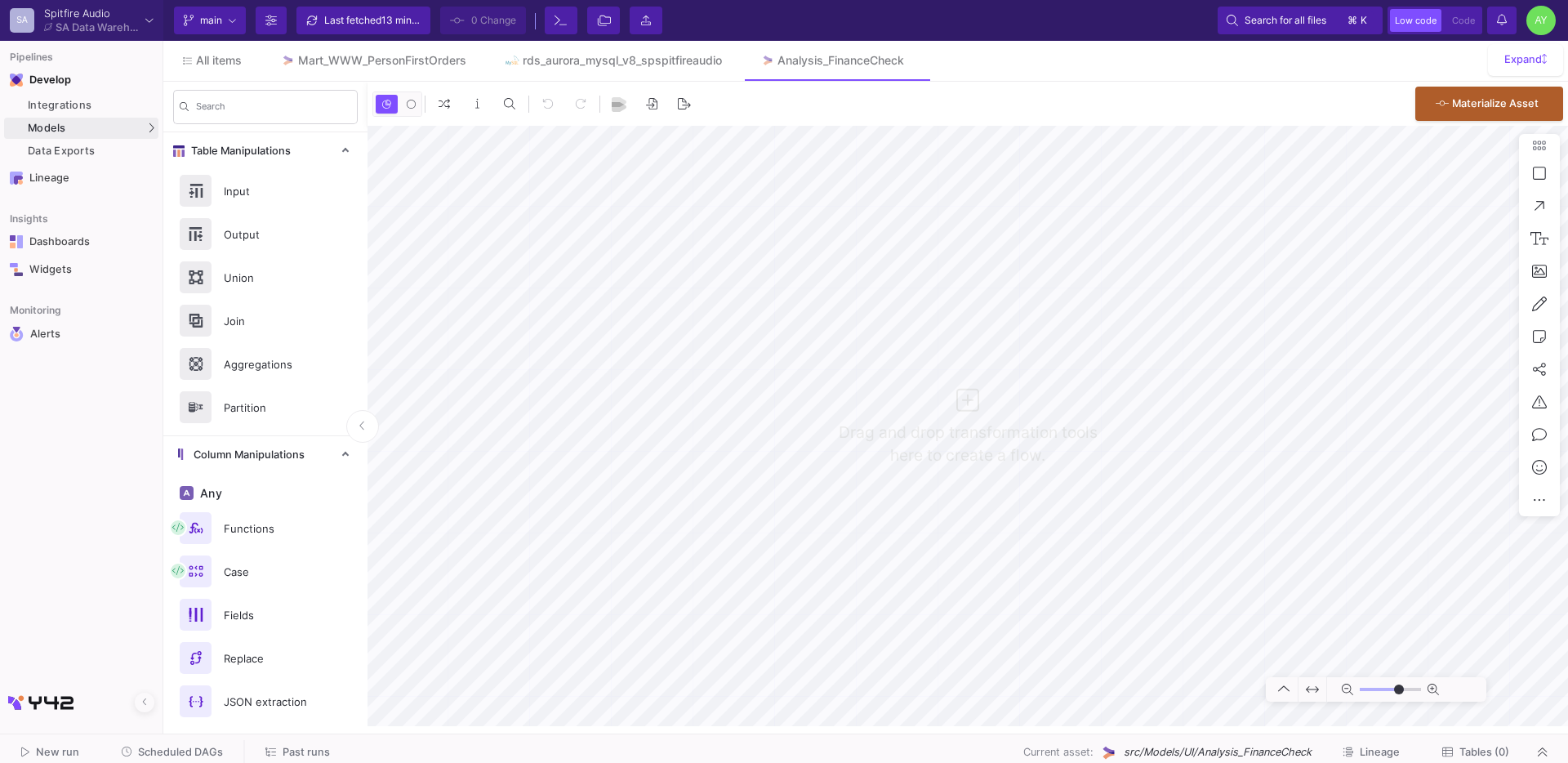
type input "0"
click at [355, 15] on div "Last fetched 13 minutes ago" at bounding box center [372, 20] width 98 height 25
click at [87, 134] on div "Models" at bounding box center [80, 128] width 154 height 21
click at [916, 51] on span at bounding box center [911, 61] width 7 height 26
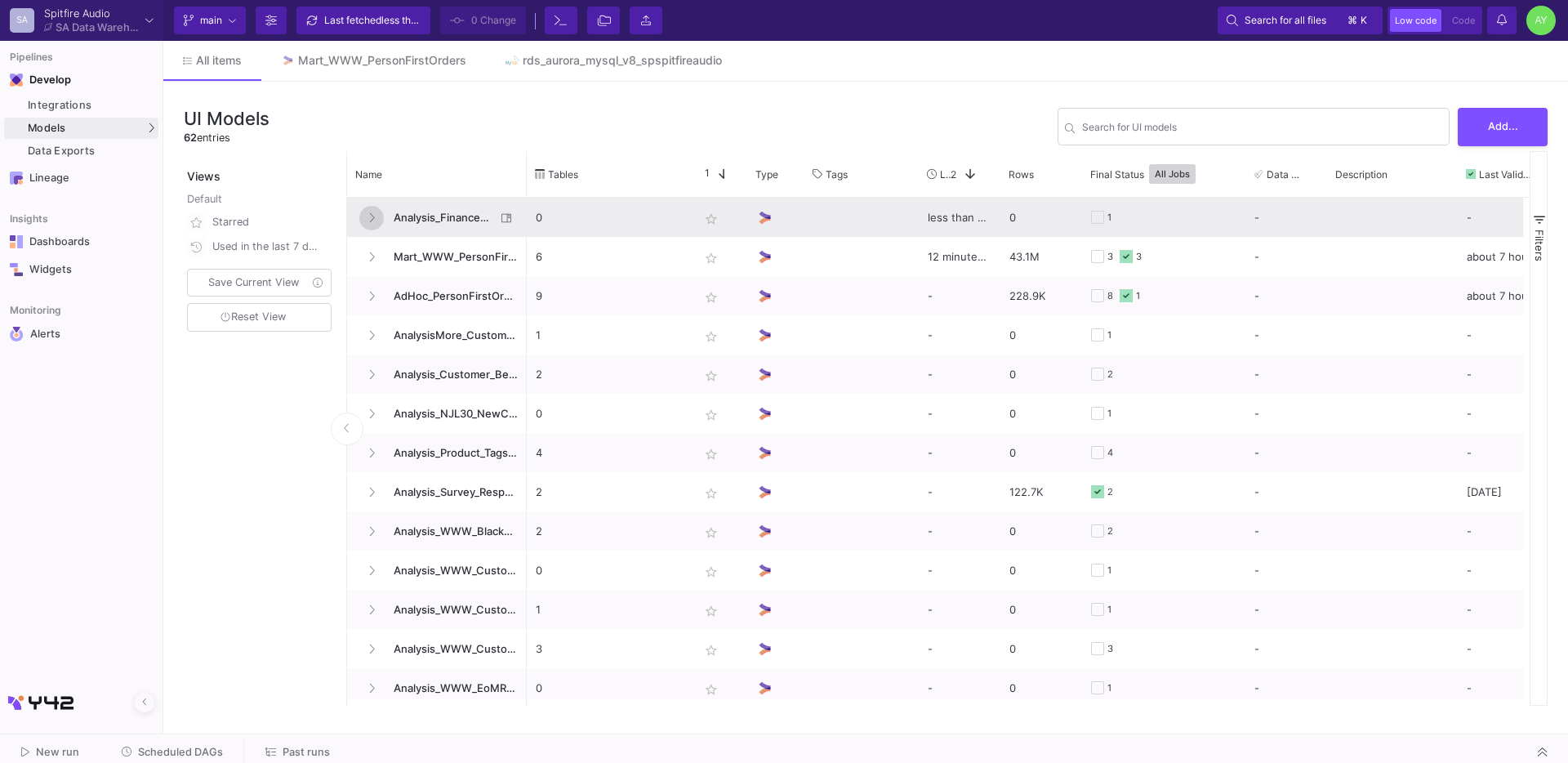
click at [369, 218] on icon at bounding box center [371, 218] width 6 height 11
click at [369, 218] on icon at bounding box center [371, 217] width 9 height 5
click at [417, 218] on span "Analysis_FinanceCheck" at bounding box center [440, 218] width 112 height 38
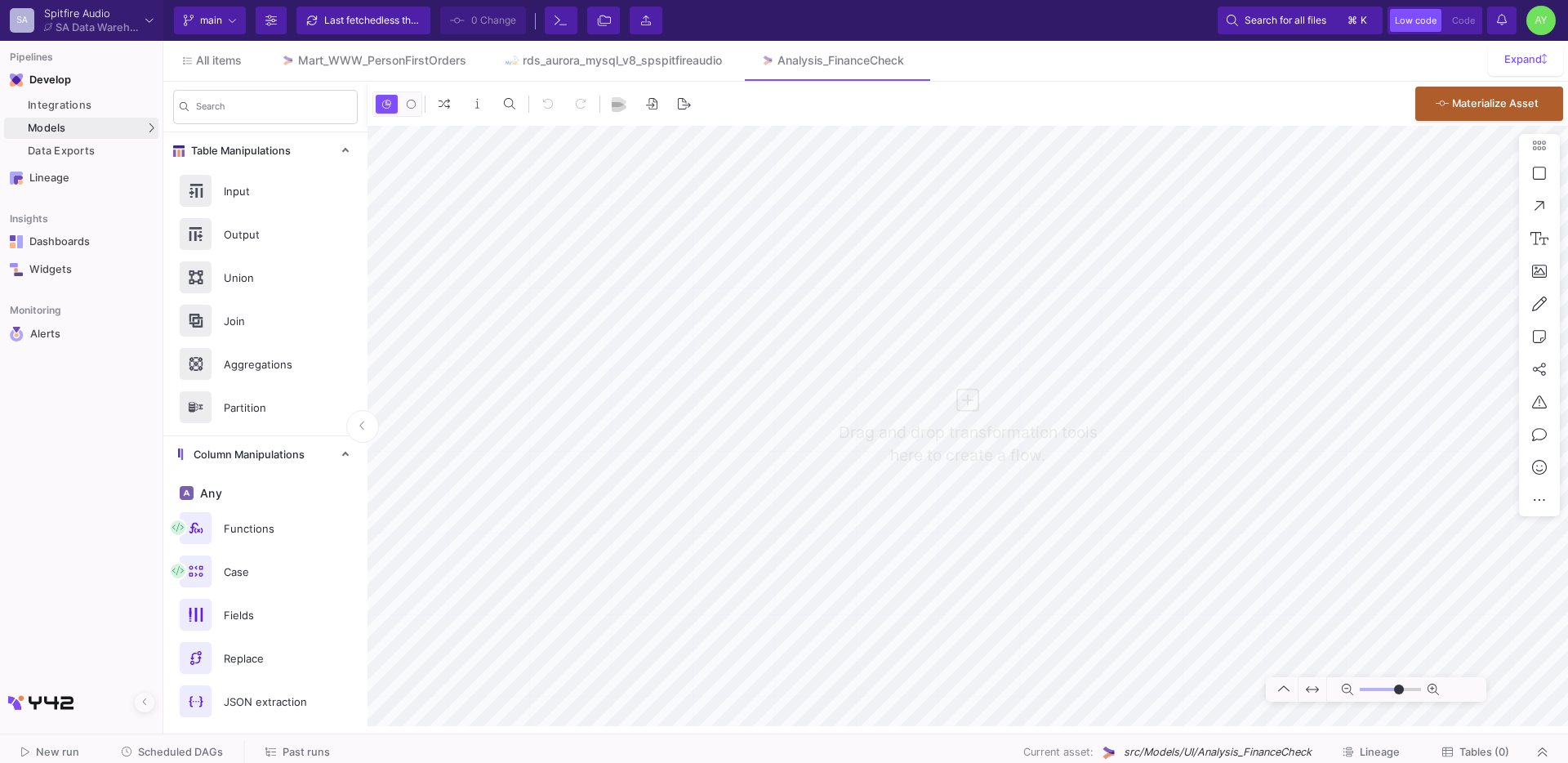
type input "0"
click at [913, 64] on icon at bounding box center [911, 60] width 7 height 12
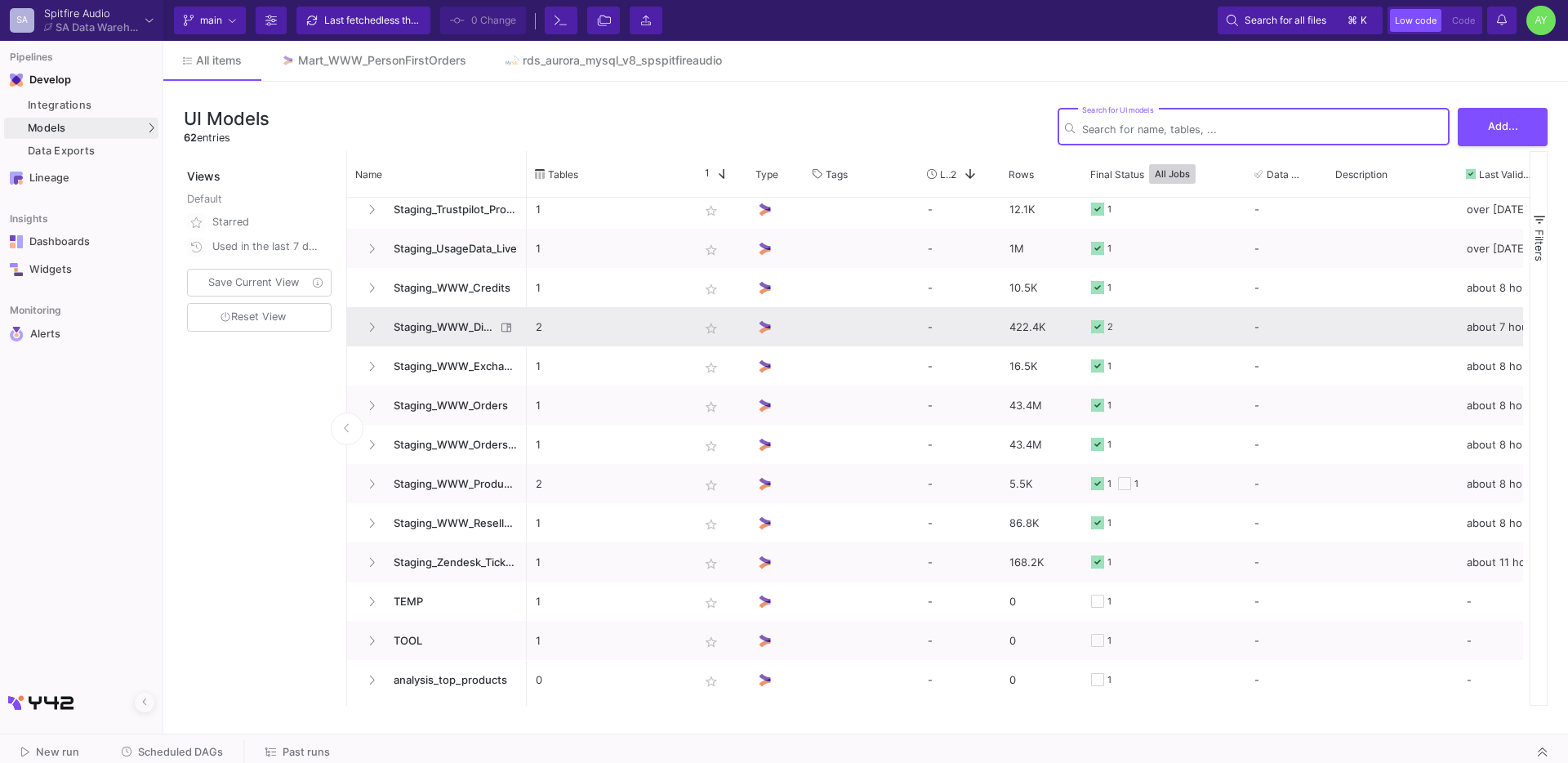
scroll to position [1259, 0]
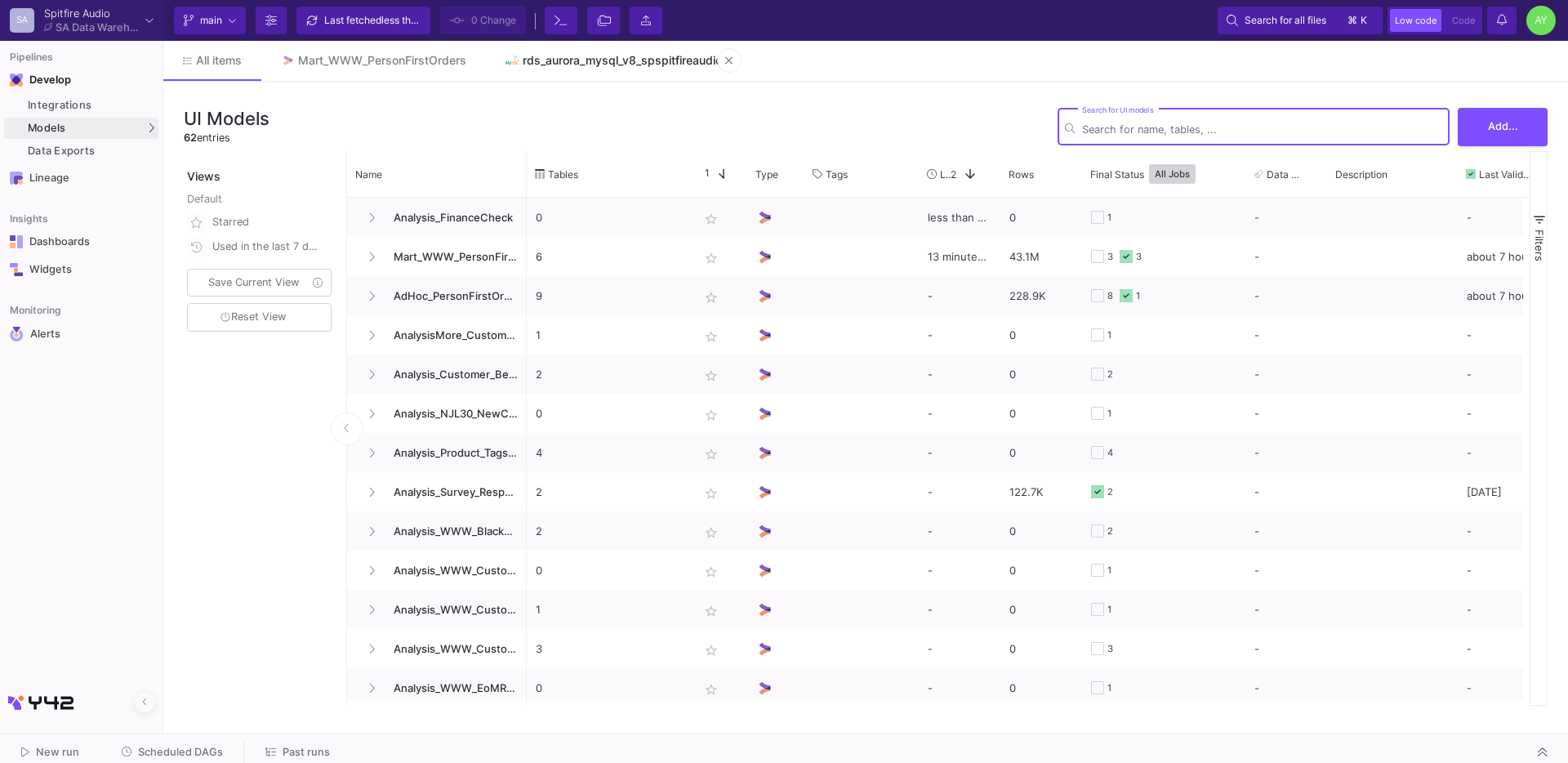
click at [643, 61] on div "rds_aurora_mysql_v8_spspitfireaudio" at bounding box center [622, 60] width 199 height 13
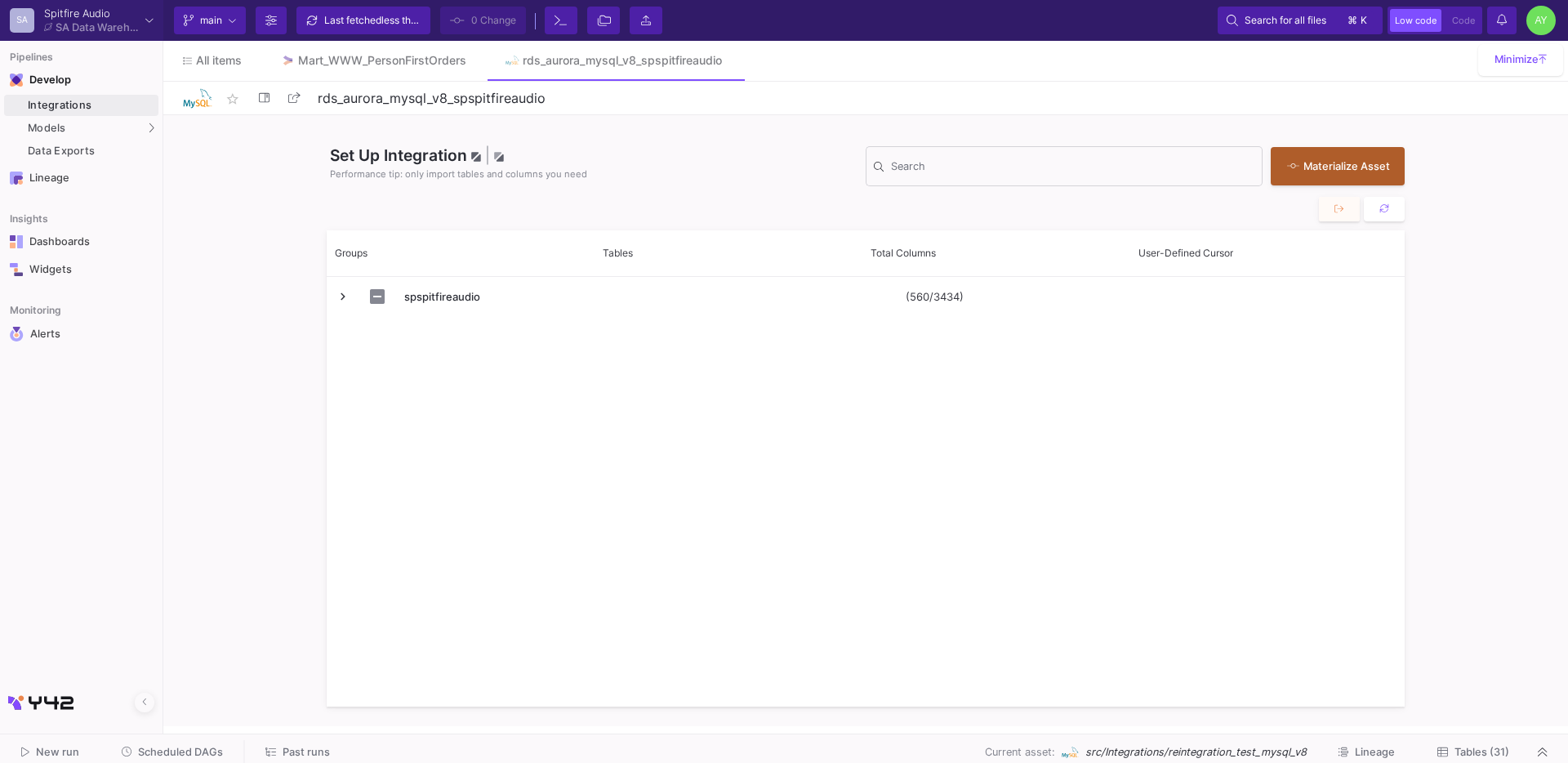
click at [1446, 752] on icon at bounding box center [1443, 752] width 11 height 11
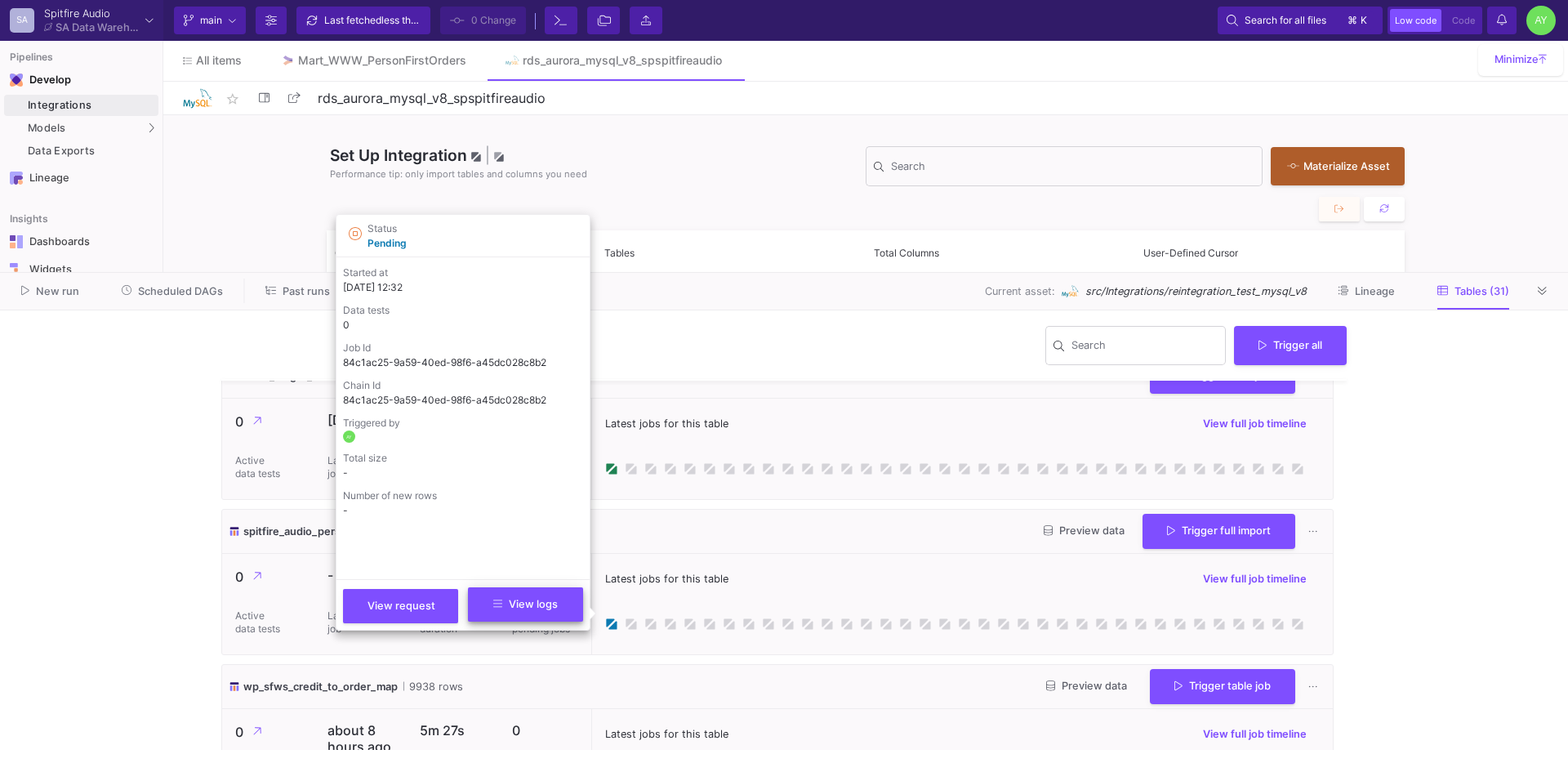
click at [526, 604] on span "View logs" at bounding box center [525, 603] width 65 height 12
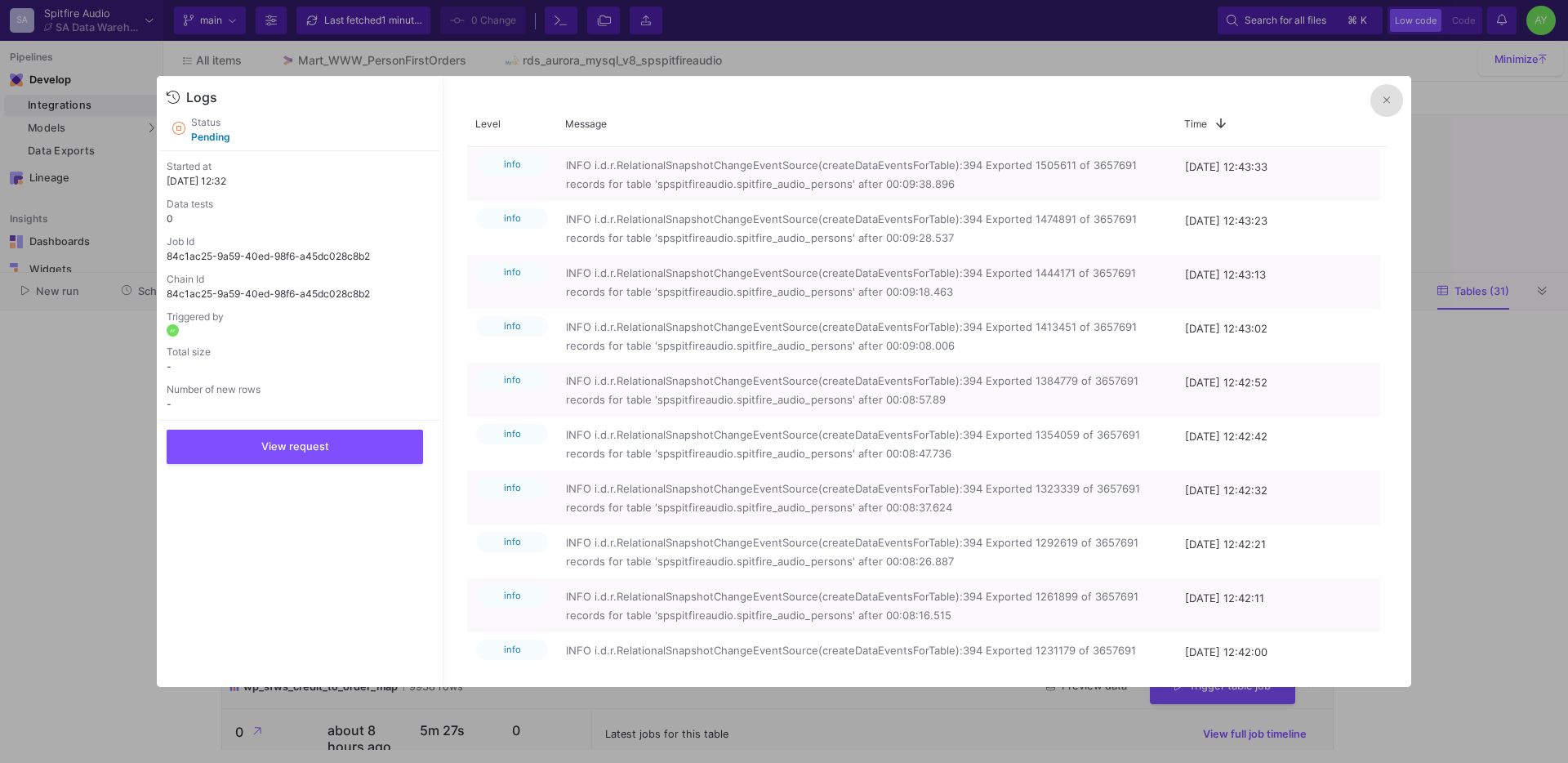
click at [1382, 111] on button at bounding box center [1386, 100] width 33 height 33
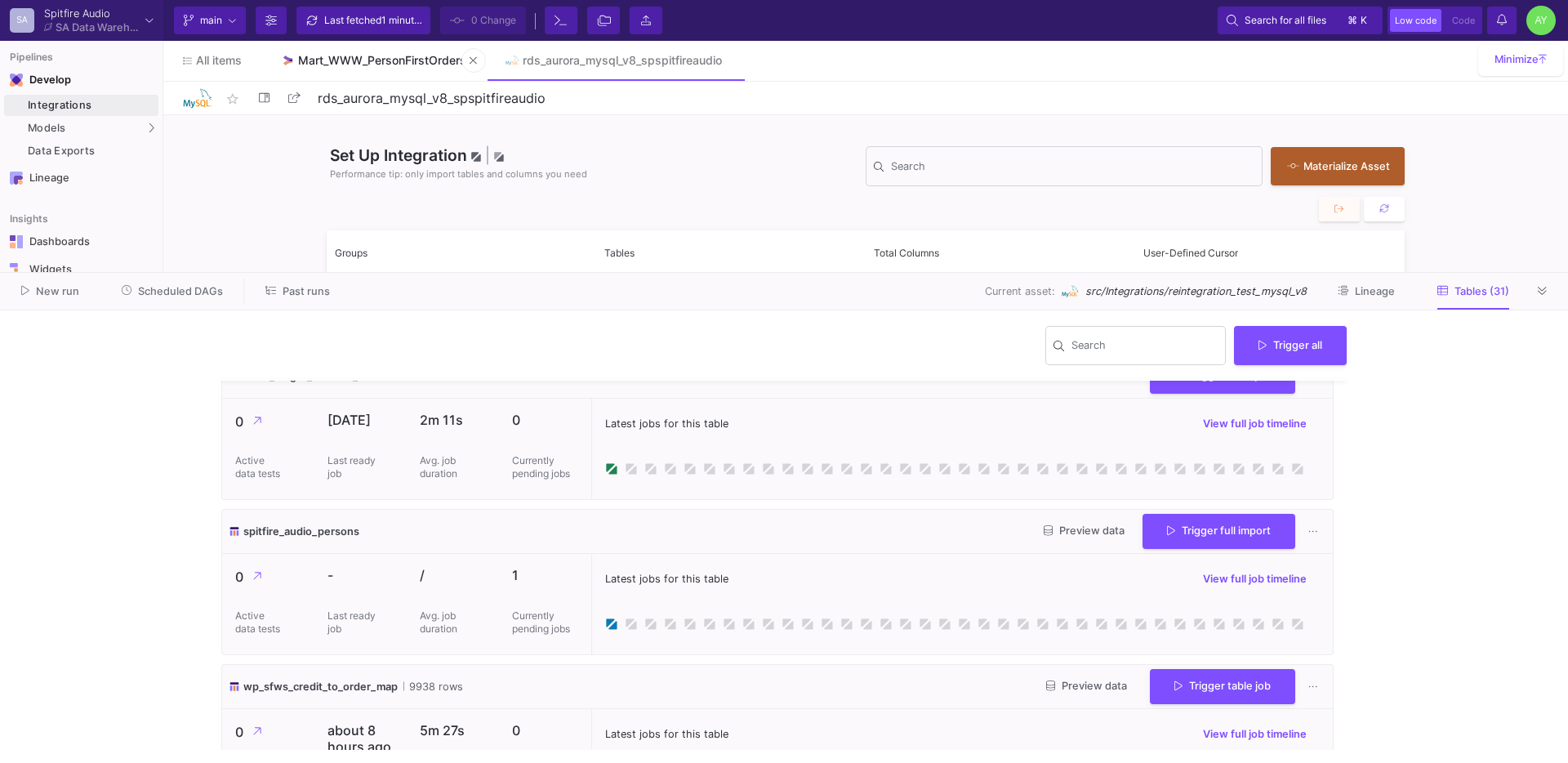
click at [341, 64] on div "Mart_WWW_PersonFirstOrders" at bounding box center [382, 60] width 168 height 13
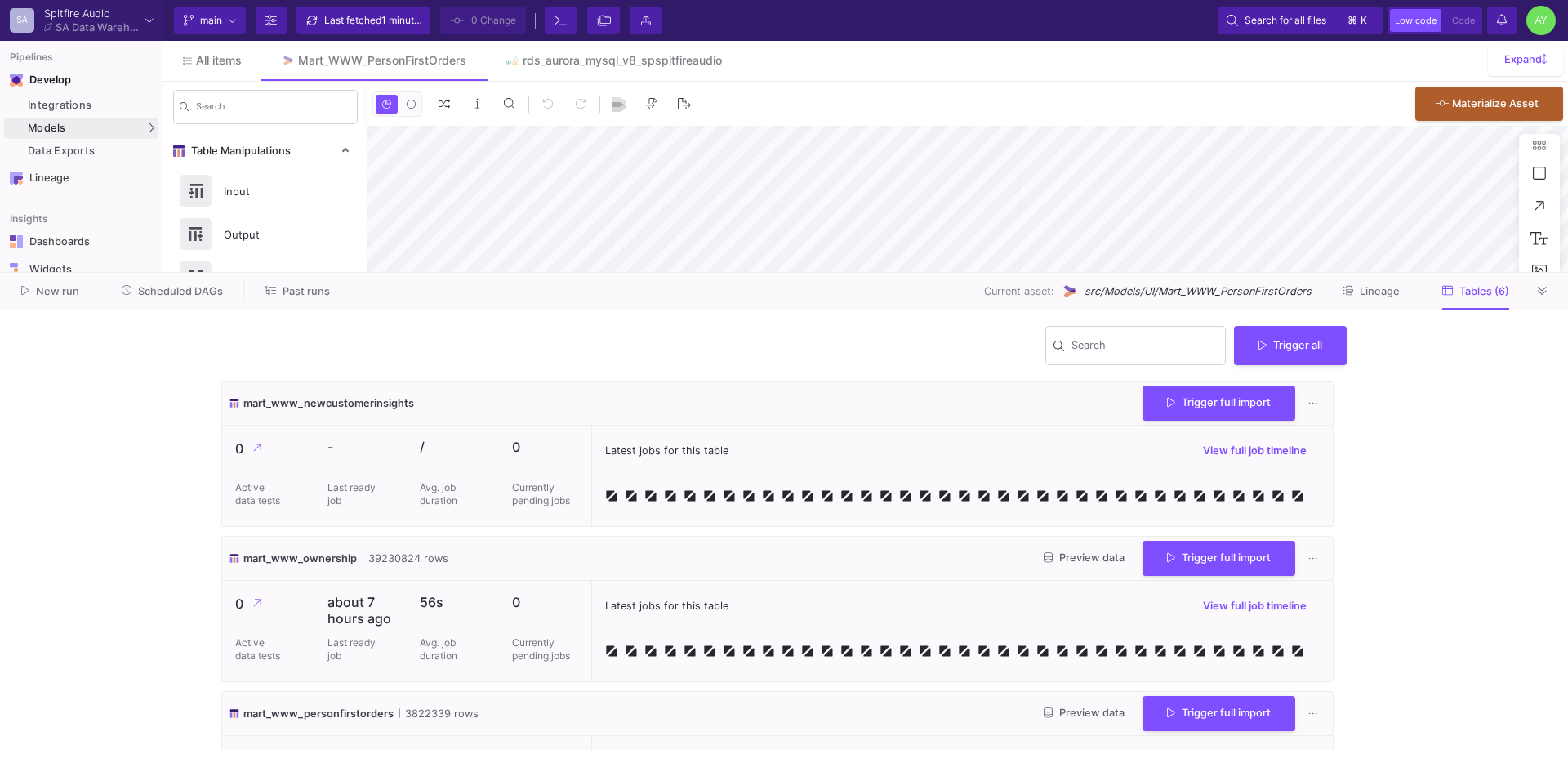
click at [1540, 291] on icon at bounding box center [1542, 291] width 9 height 11
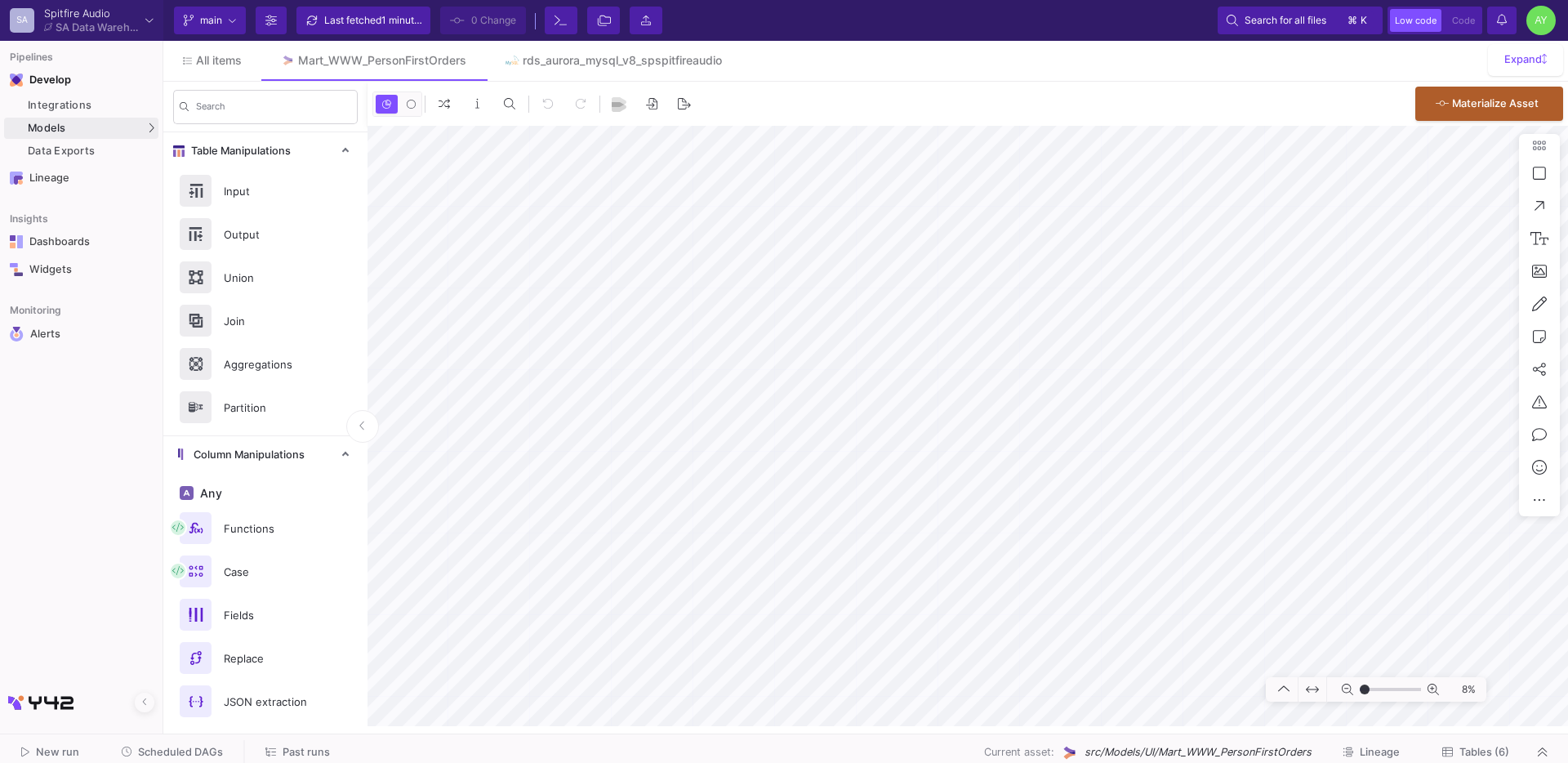
type input "-50"
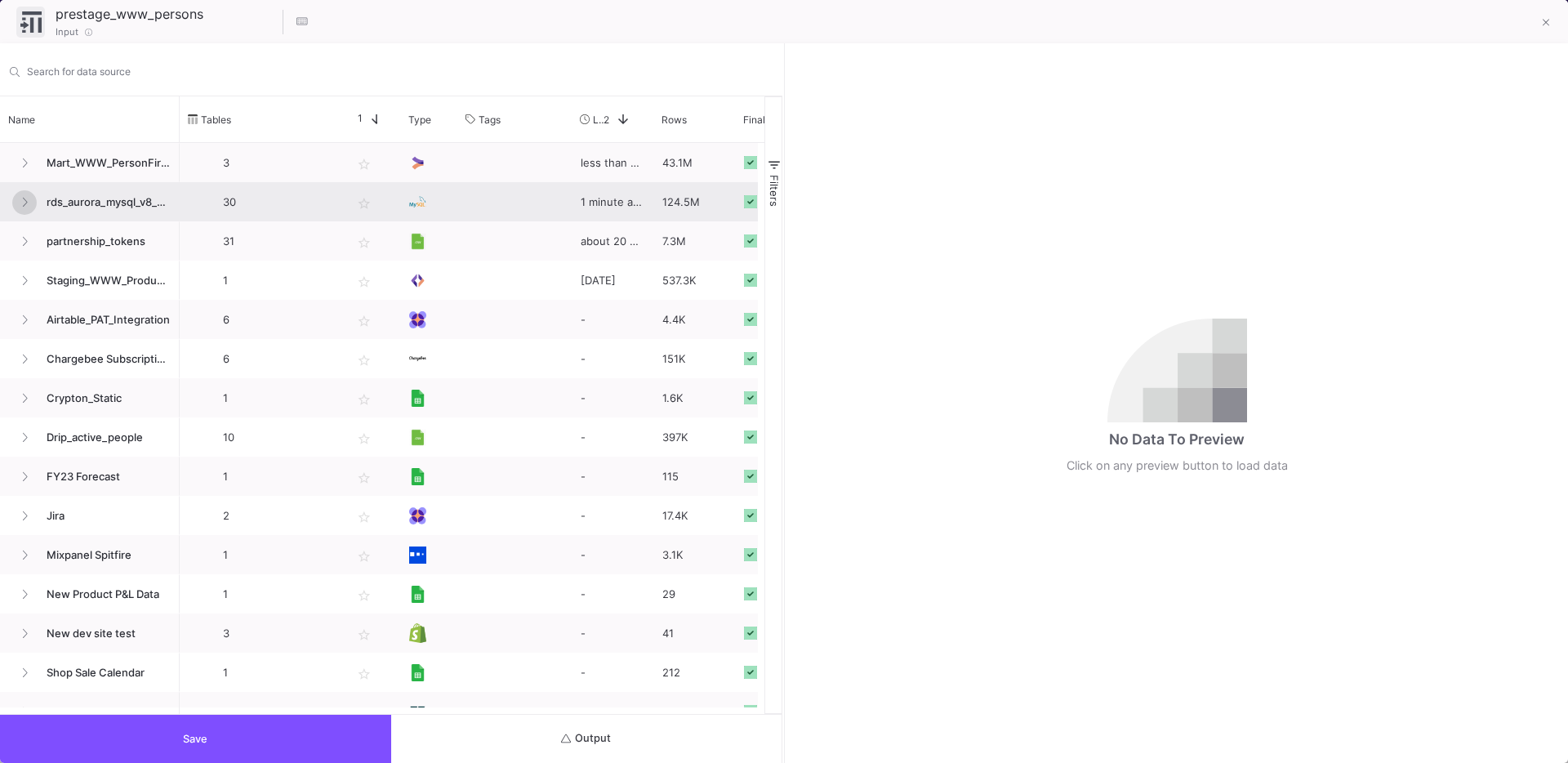
click at [23, 200] on icon at bounding box center [24, 203] width 6 height 11
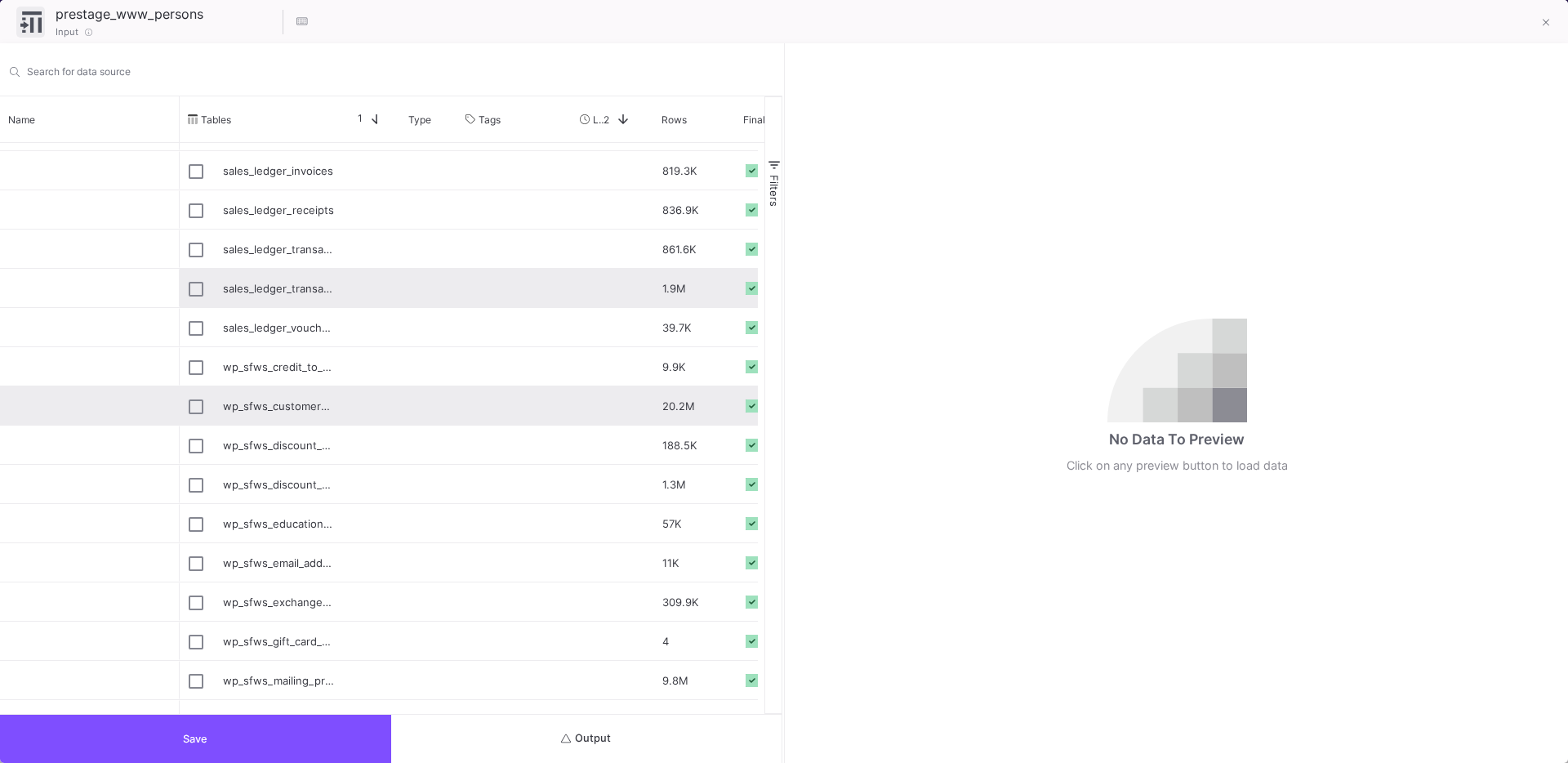
scroll to position [168, 0]
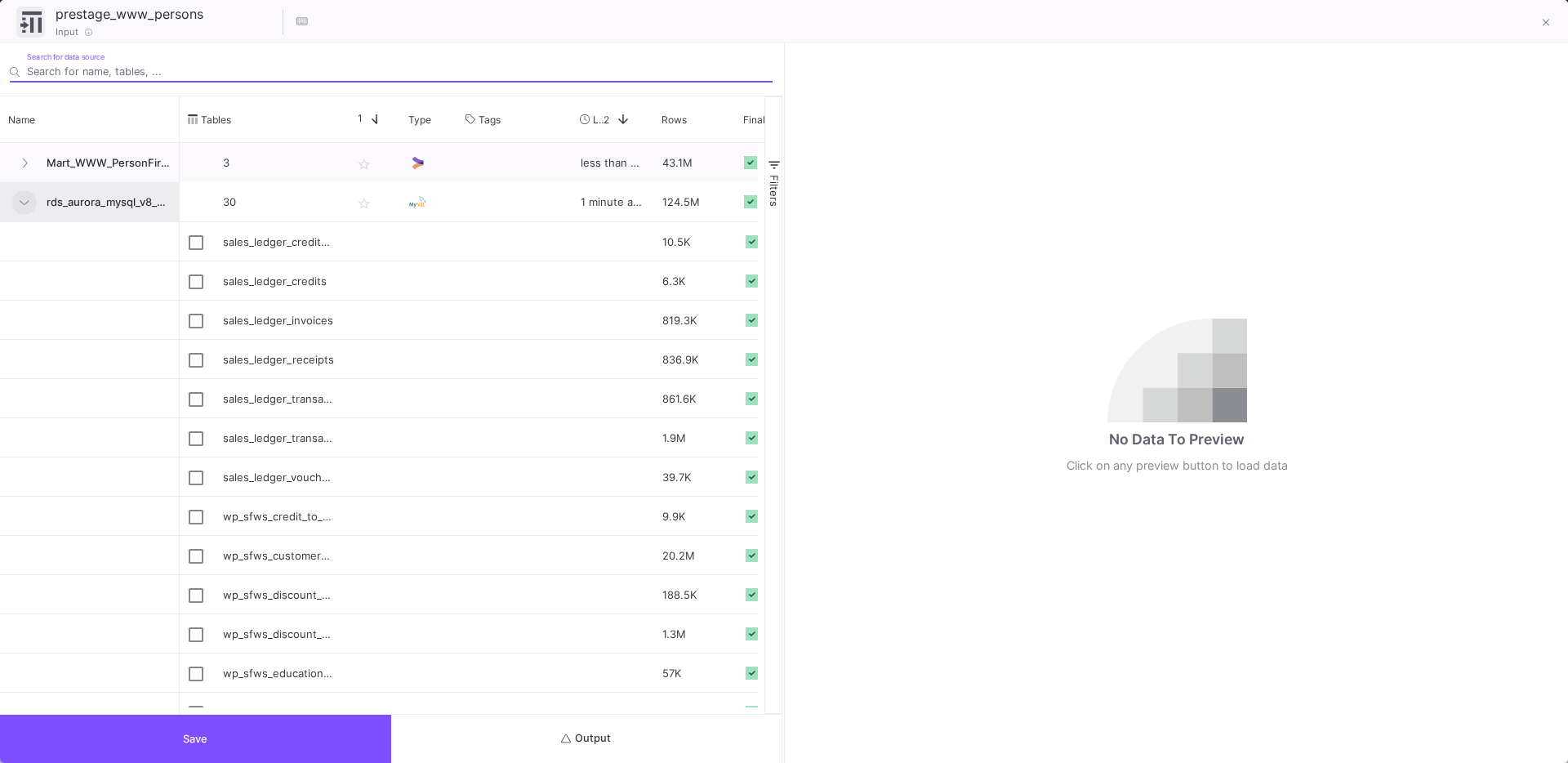
click at [68, 67] on input "Search for data source" at bounding box center [400, 71] width 745 height 12
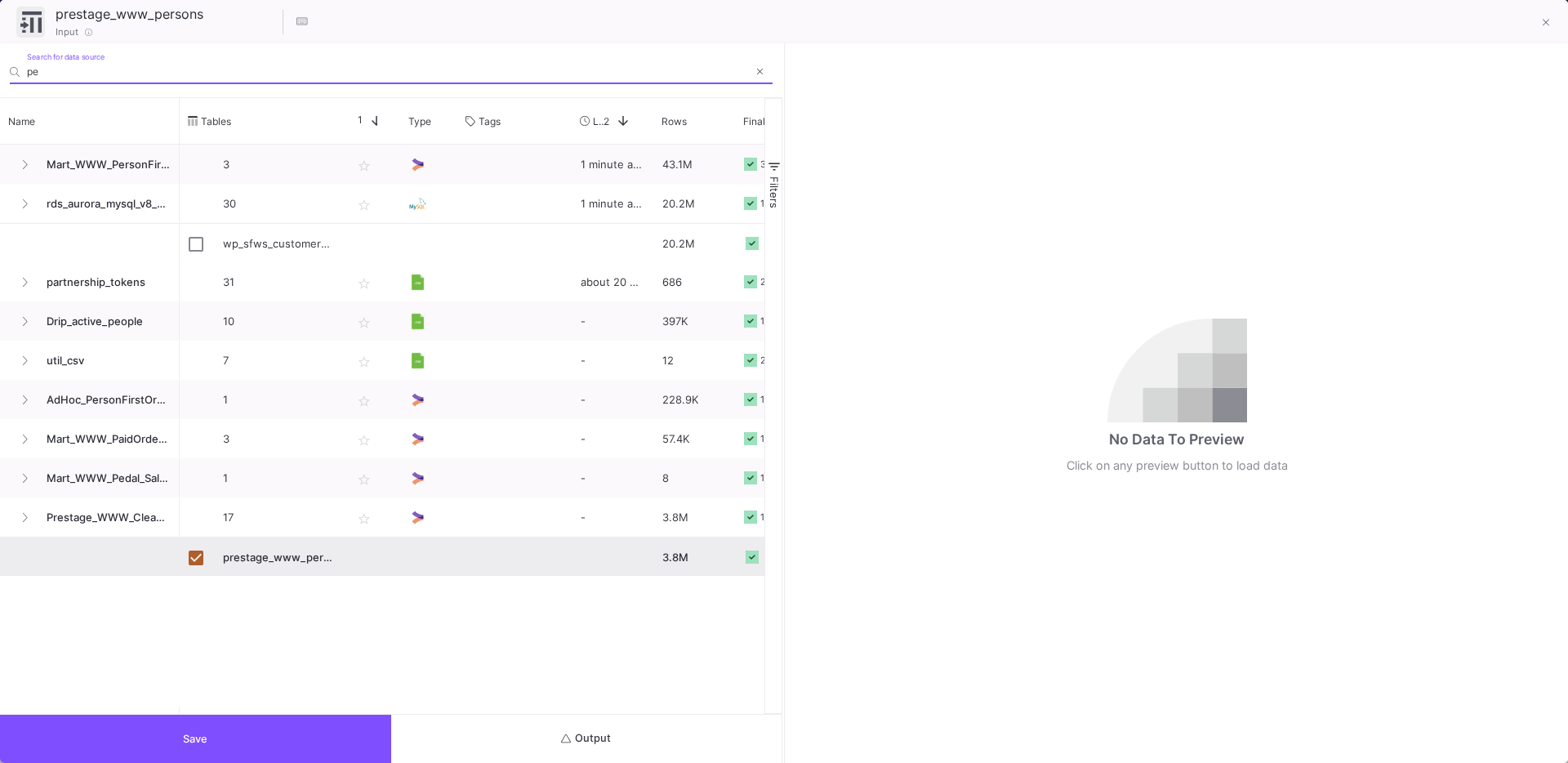
type input "p"
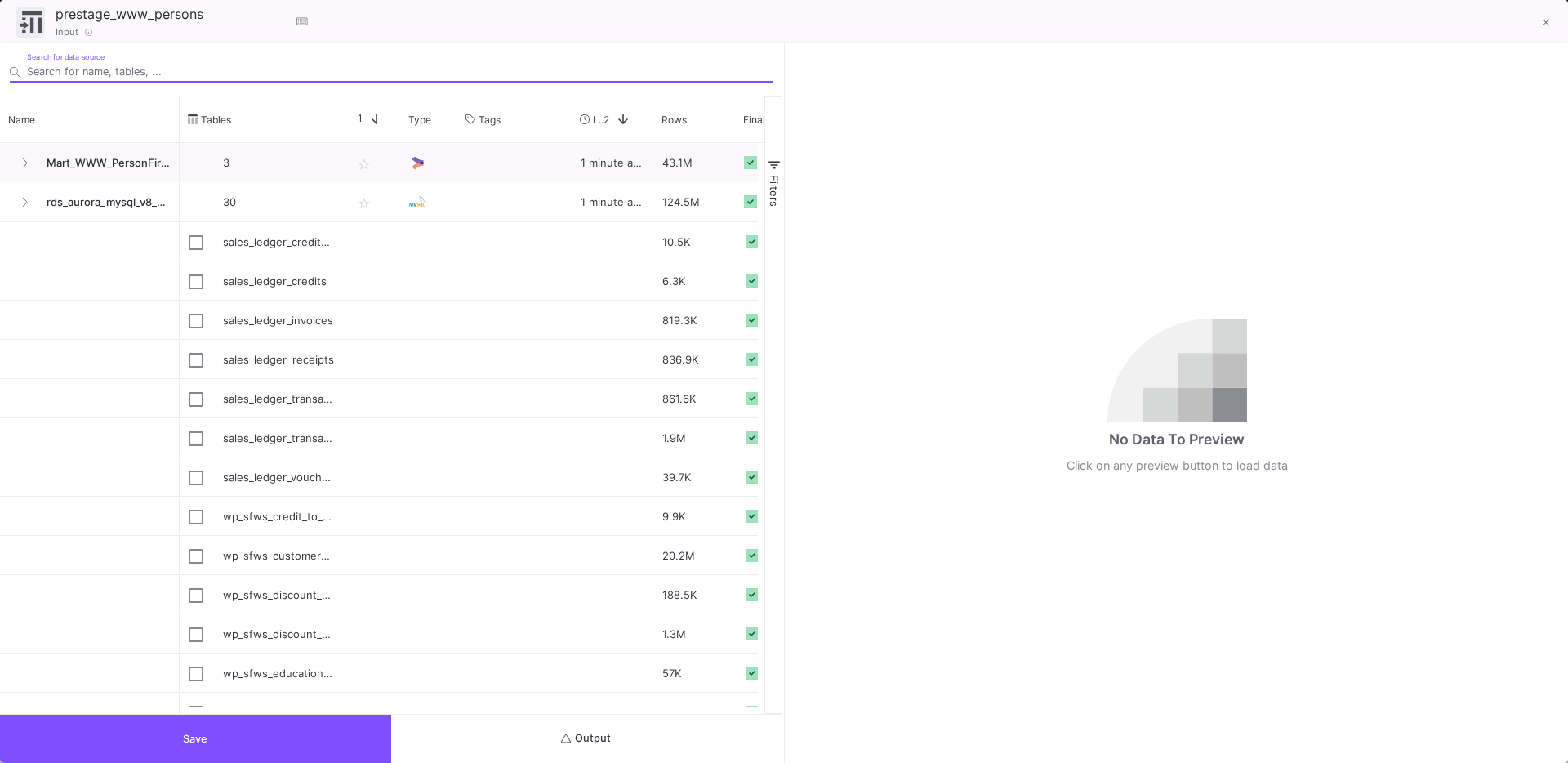
click at [230, 735] on button "Save" at bounding box center [195, 738] width 391 height 48
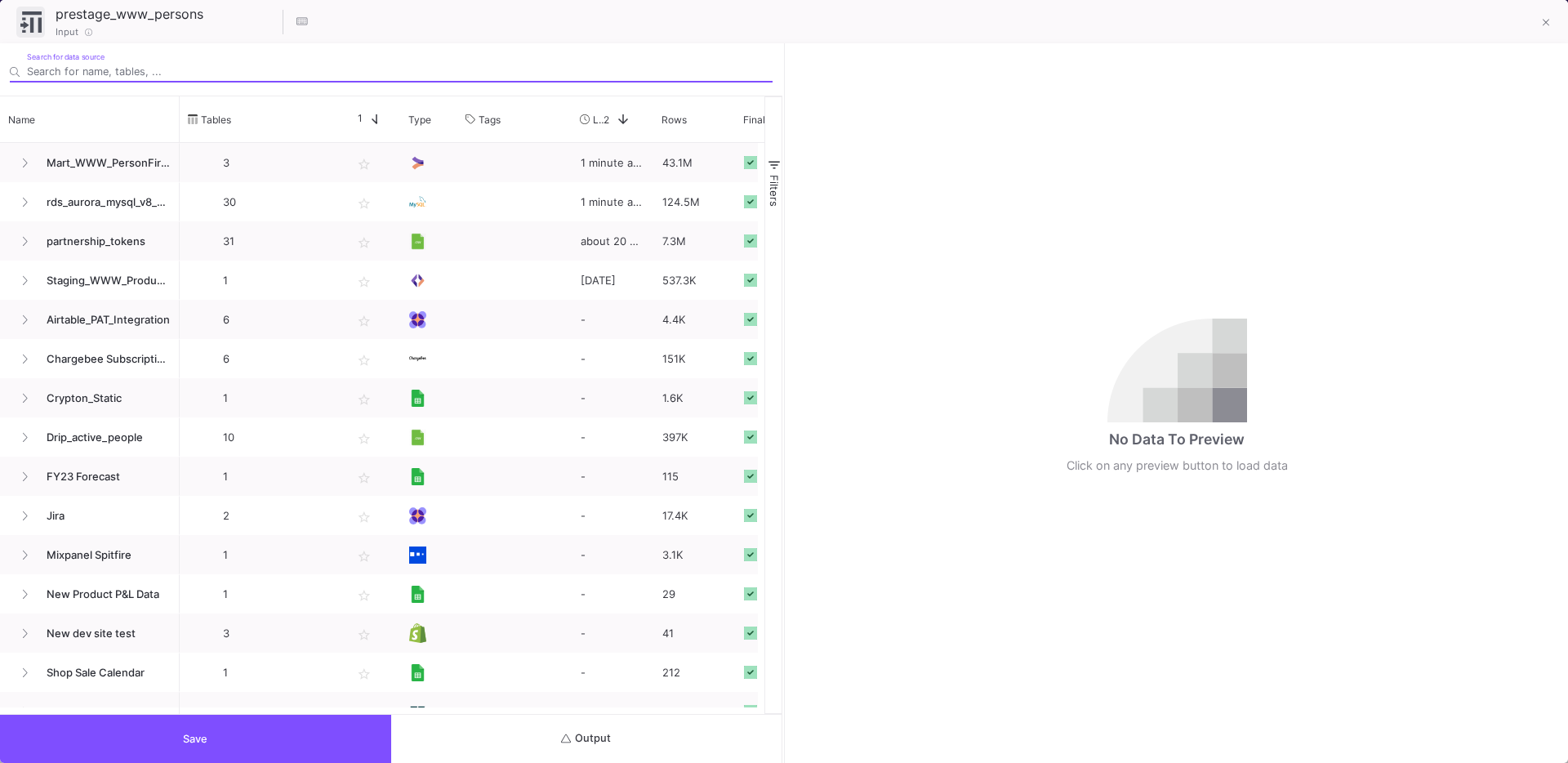
click at [237, 726] on button "Save" at bounding box center [195, 738] width 391 height 48
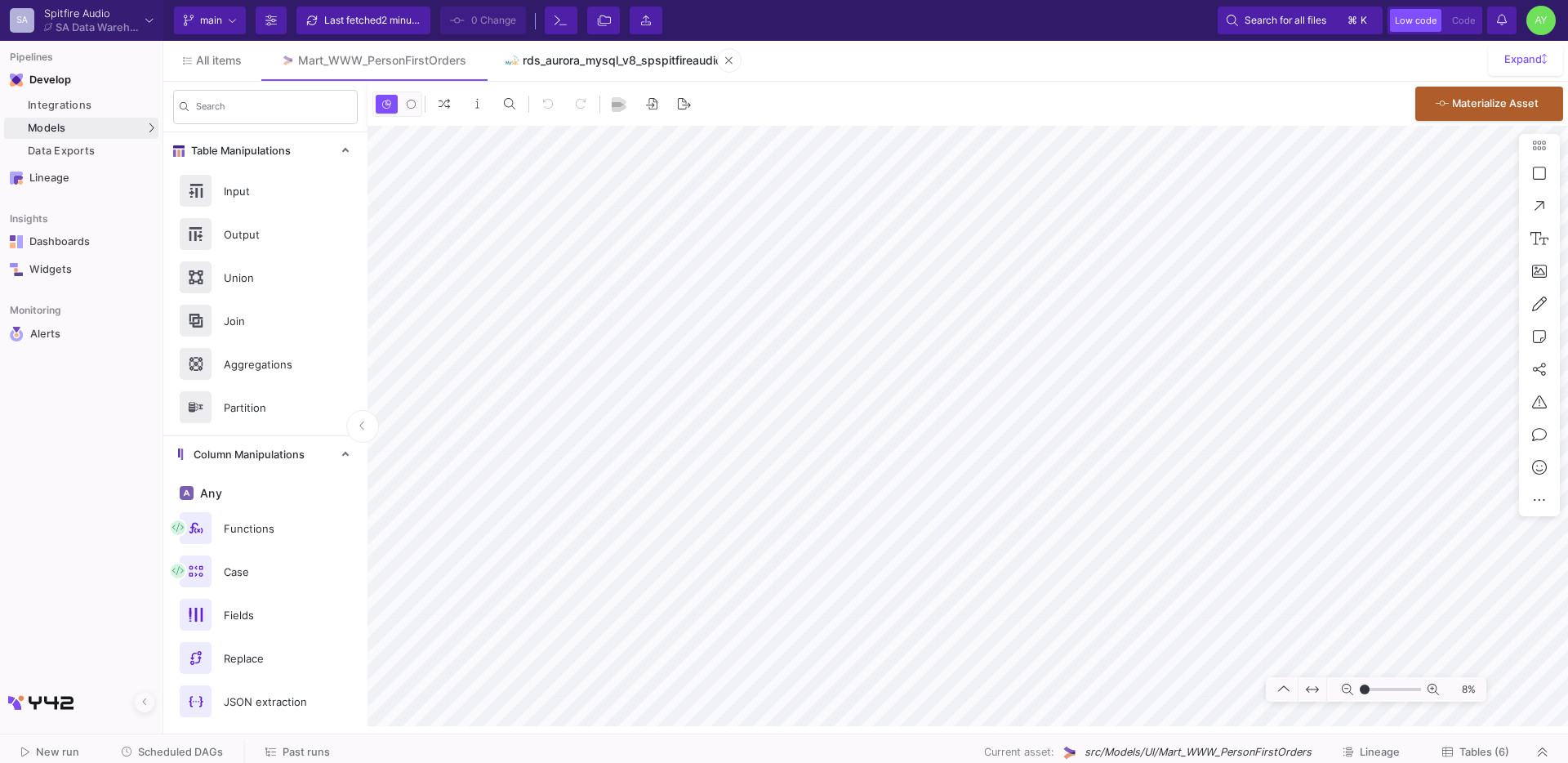
click at [632, 74] on link "rds_aurora_mysql_v8_spspitfireaudio" at bounding box center [614, 60] width 255 height 39
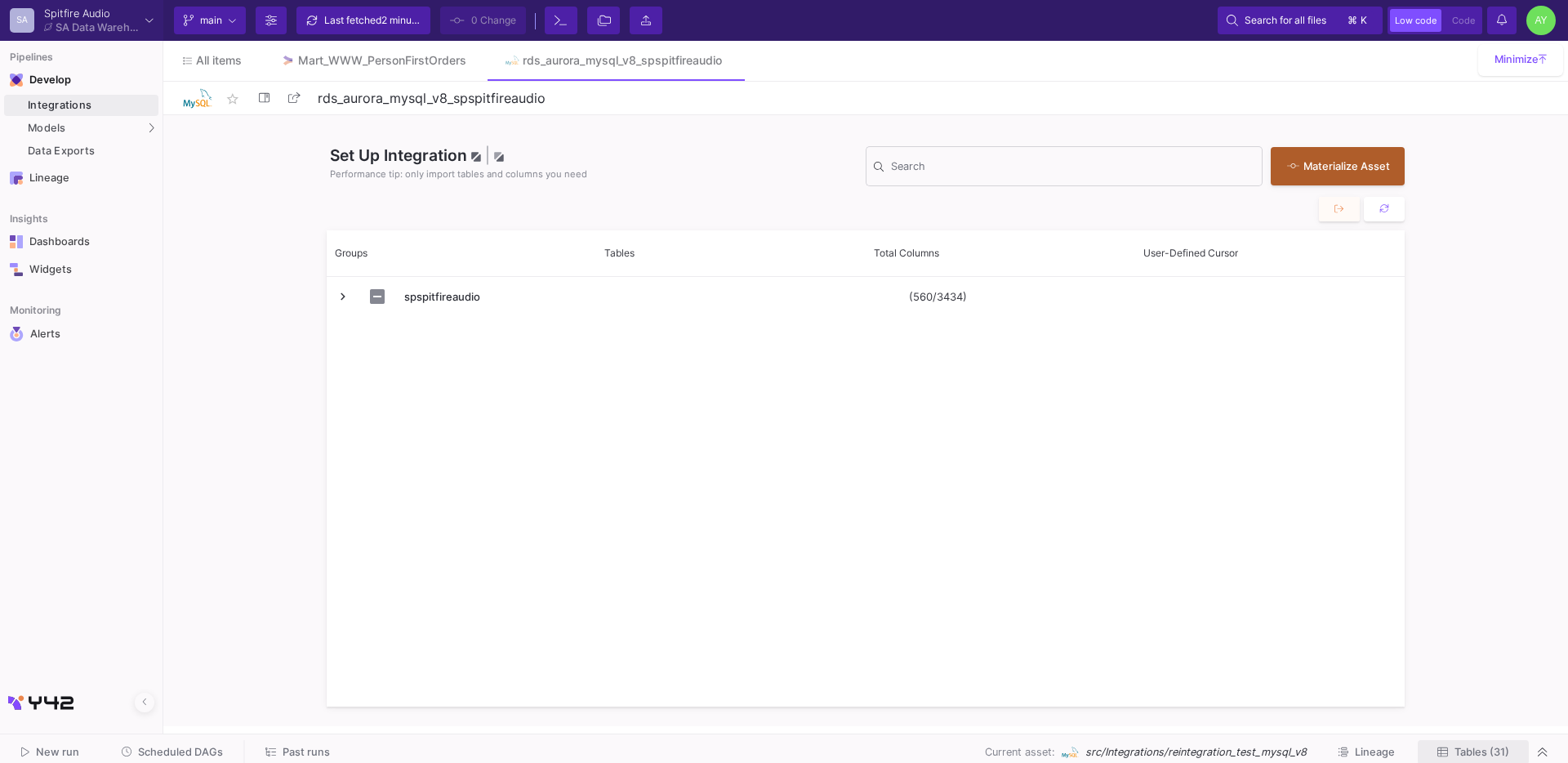
click at [1472, 740] on button "Tables (31)" at bounding box center [1473, 753] width 111 height 26
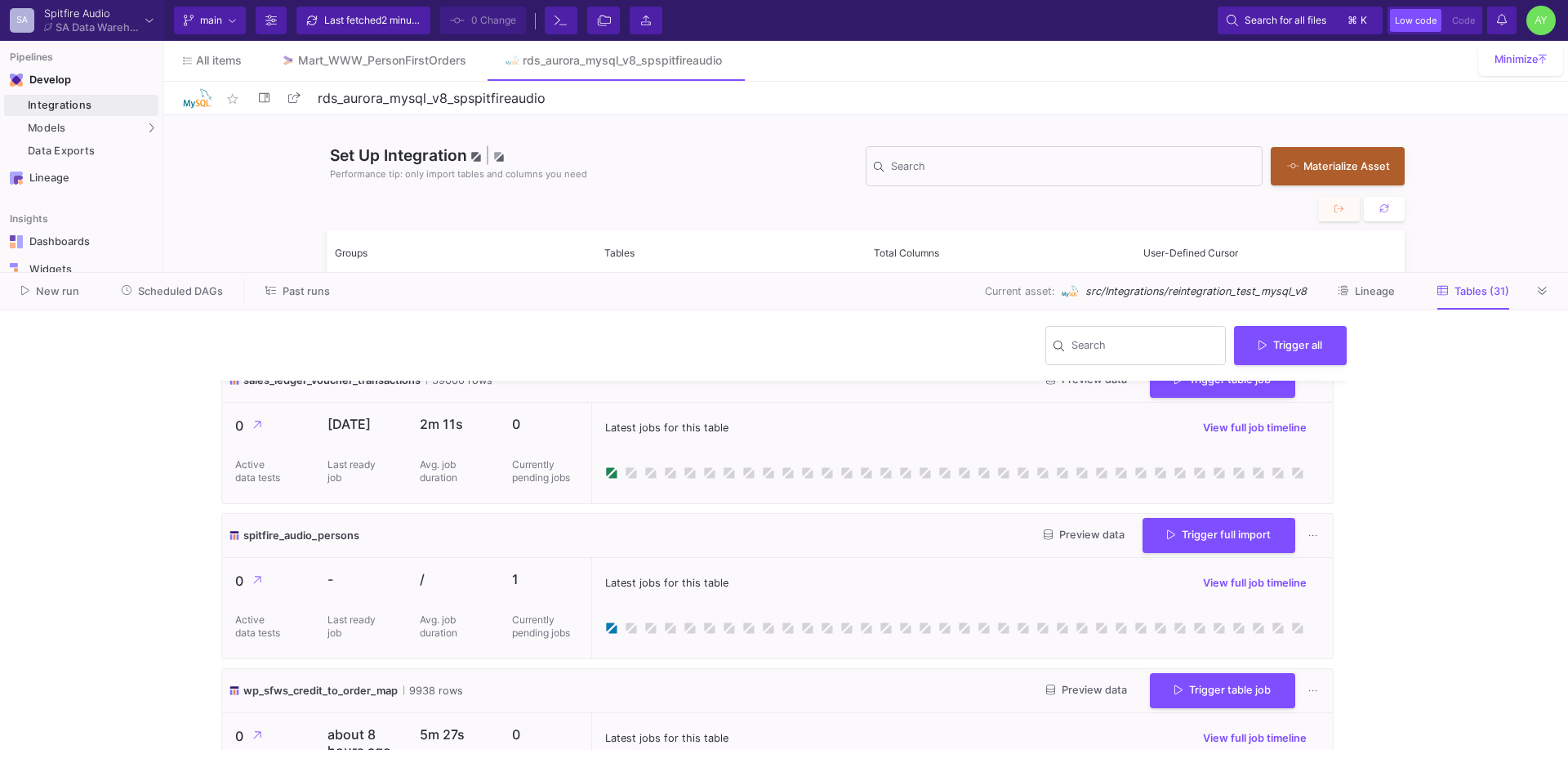
scroll to position [1001, 0]
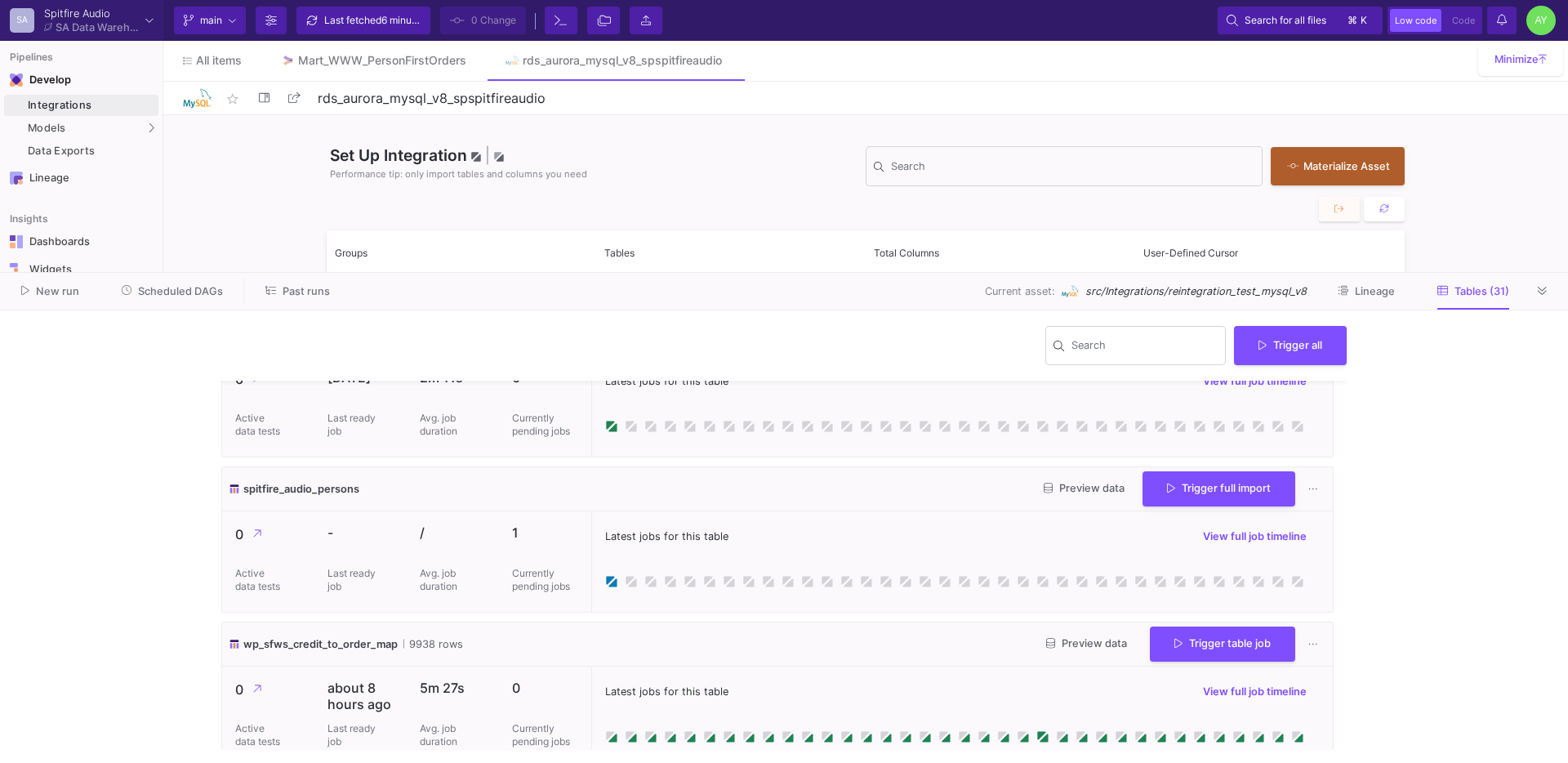
click at [234, 183] on div "Set Up Integration | Performance tip: only import tables and columns you need S…" at bounding box center [866, 421] width 1405 height 611
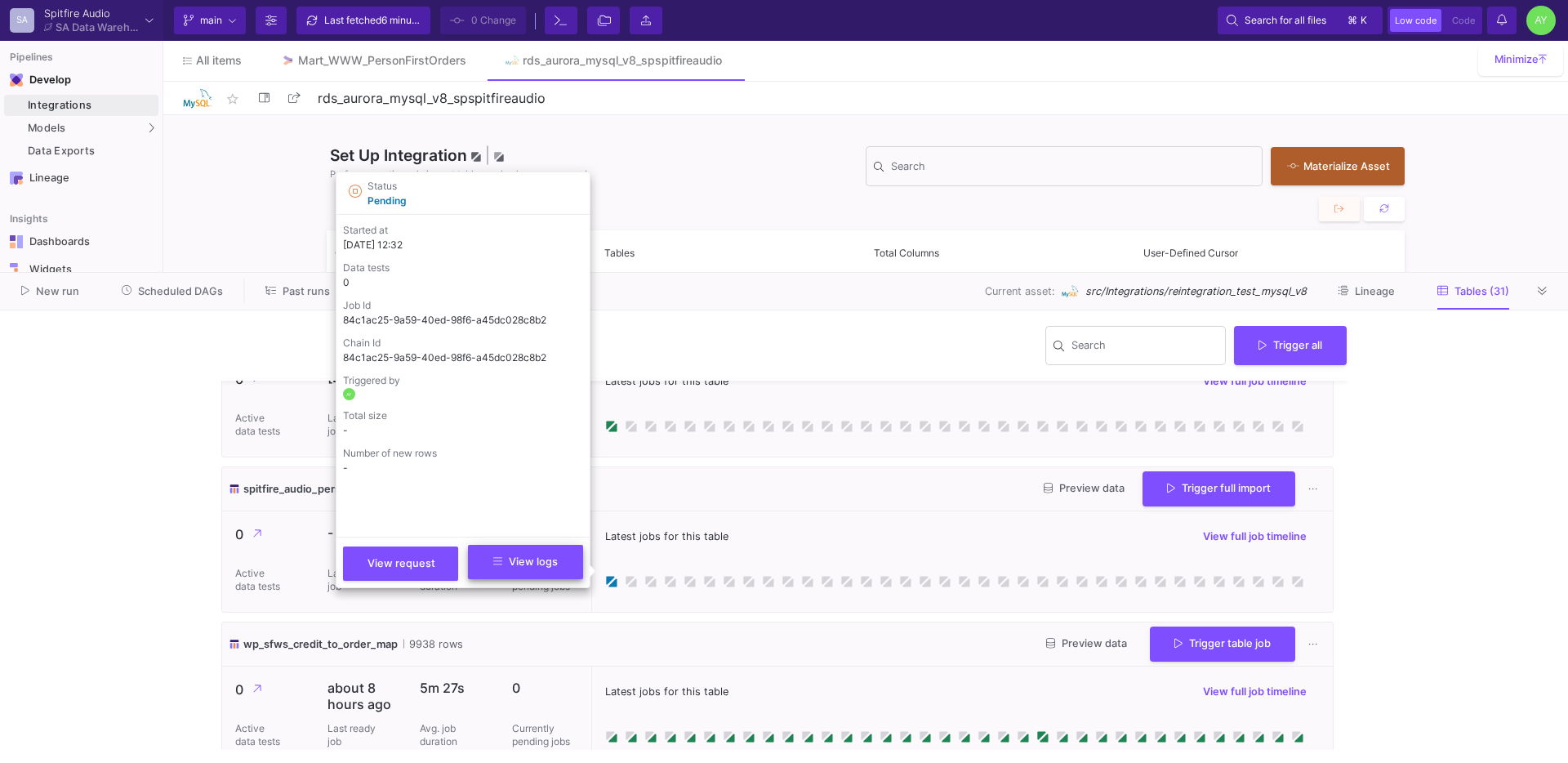
click at [547, 563] on span "View logs" at bounding box center [525, 561] width 65 height 12
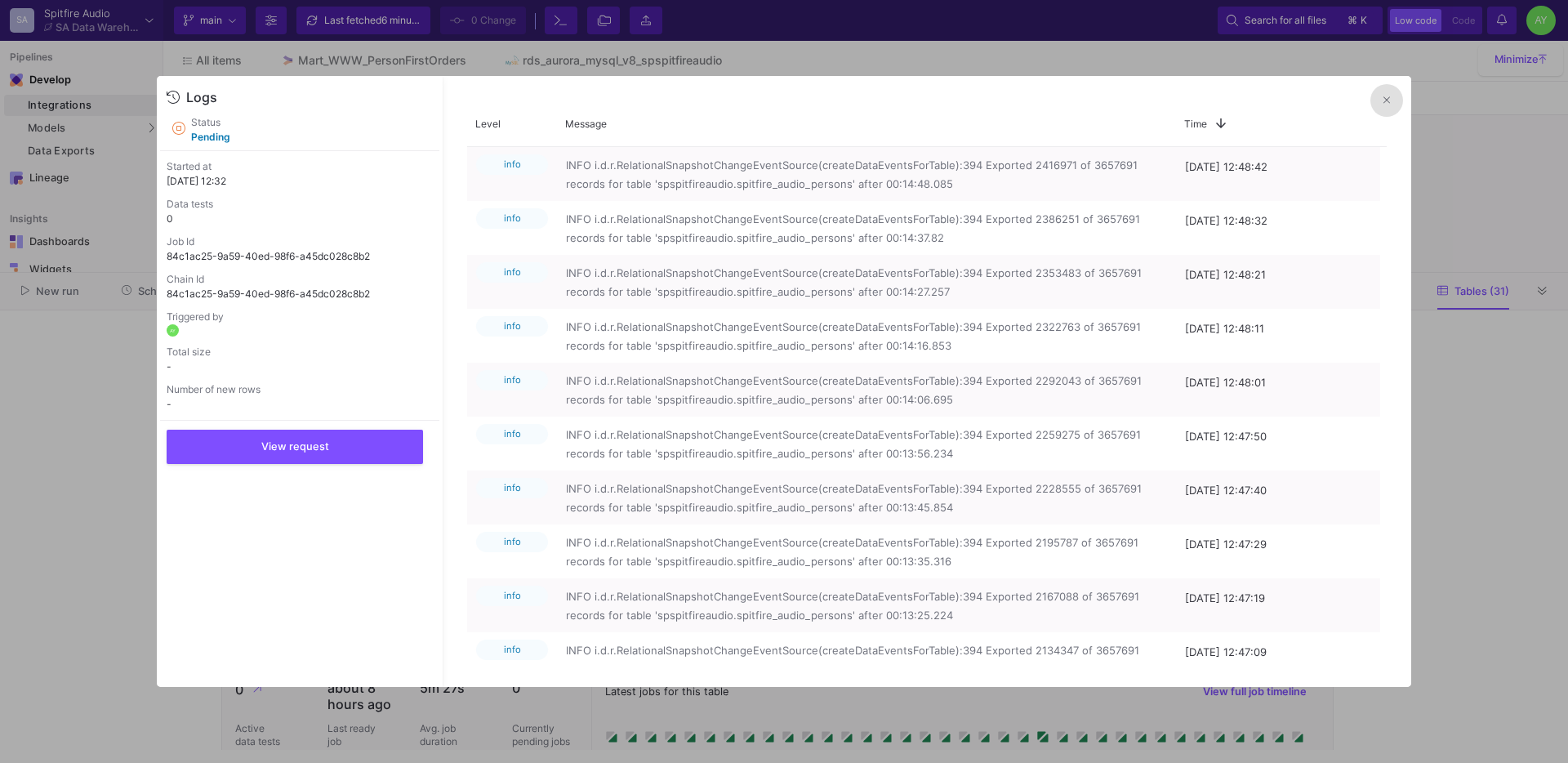
click at [1386, 103] on icon at bounding box center [1386, 100] width 6 height 11
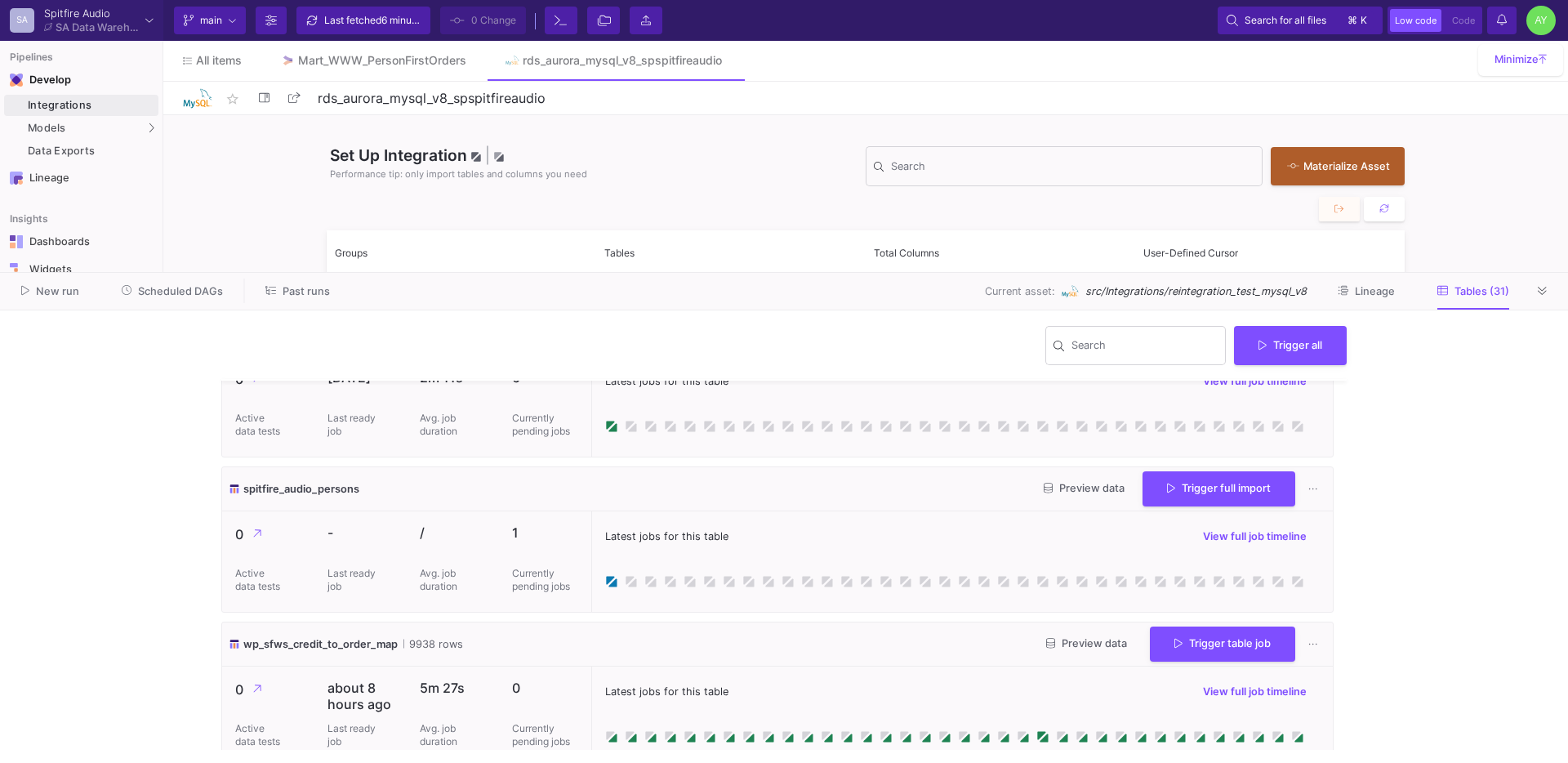
click at [240, 181] on div "Set Up Integration | Performance tip: only import tables and columns you need S…" at bounding box center [866, 421] width 1405 height 611
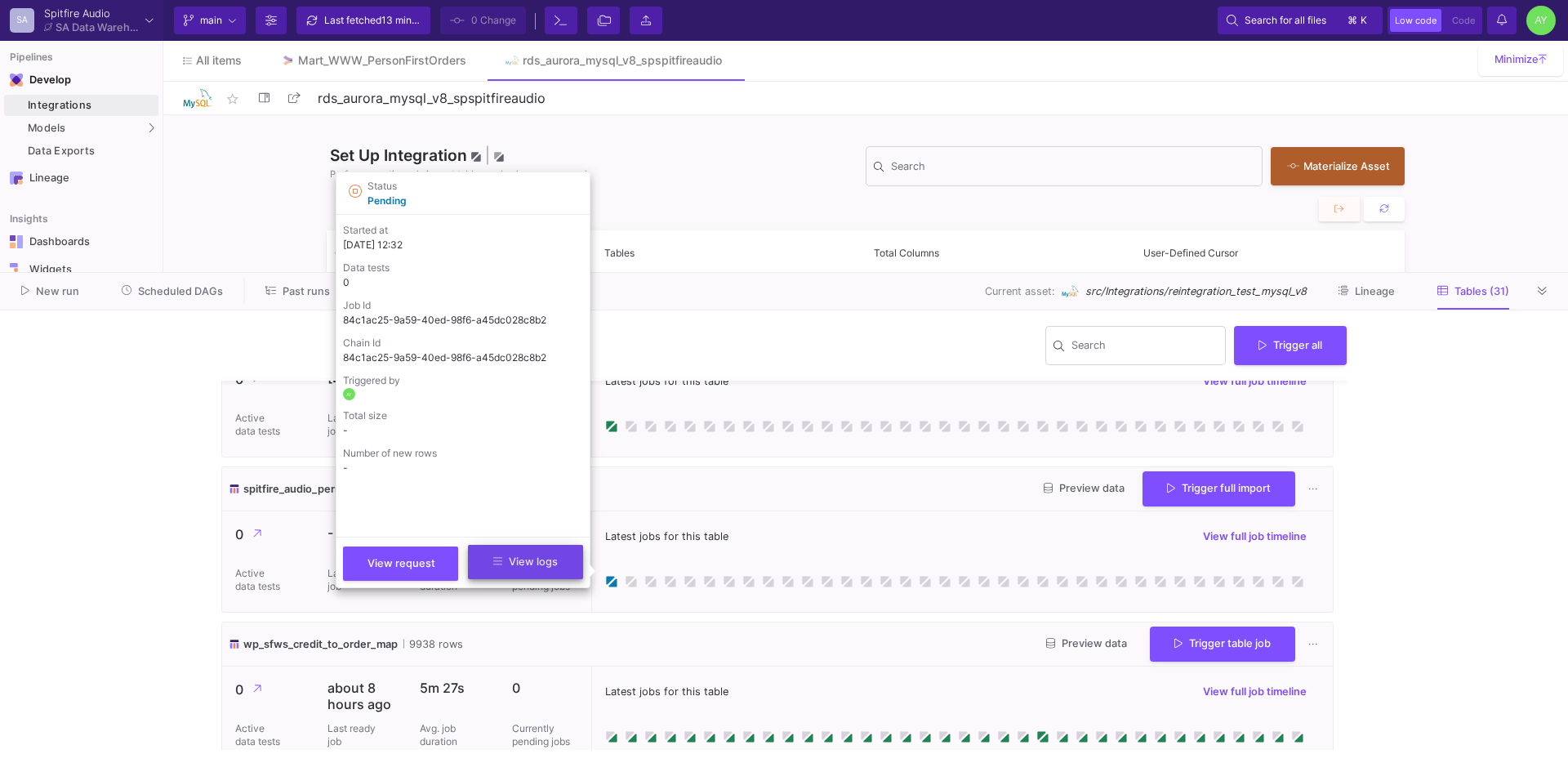
click at [541, 558] on span "View logs" at bounding box center [525, 561] width 65 height 12
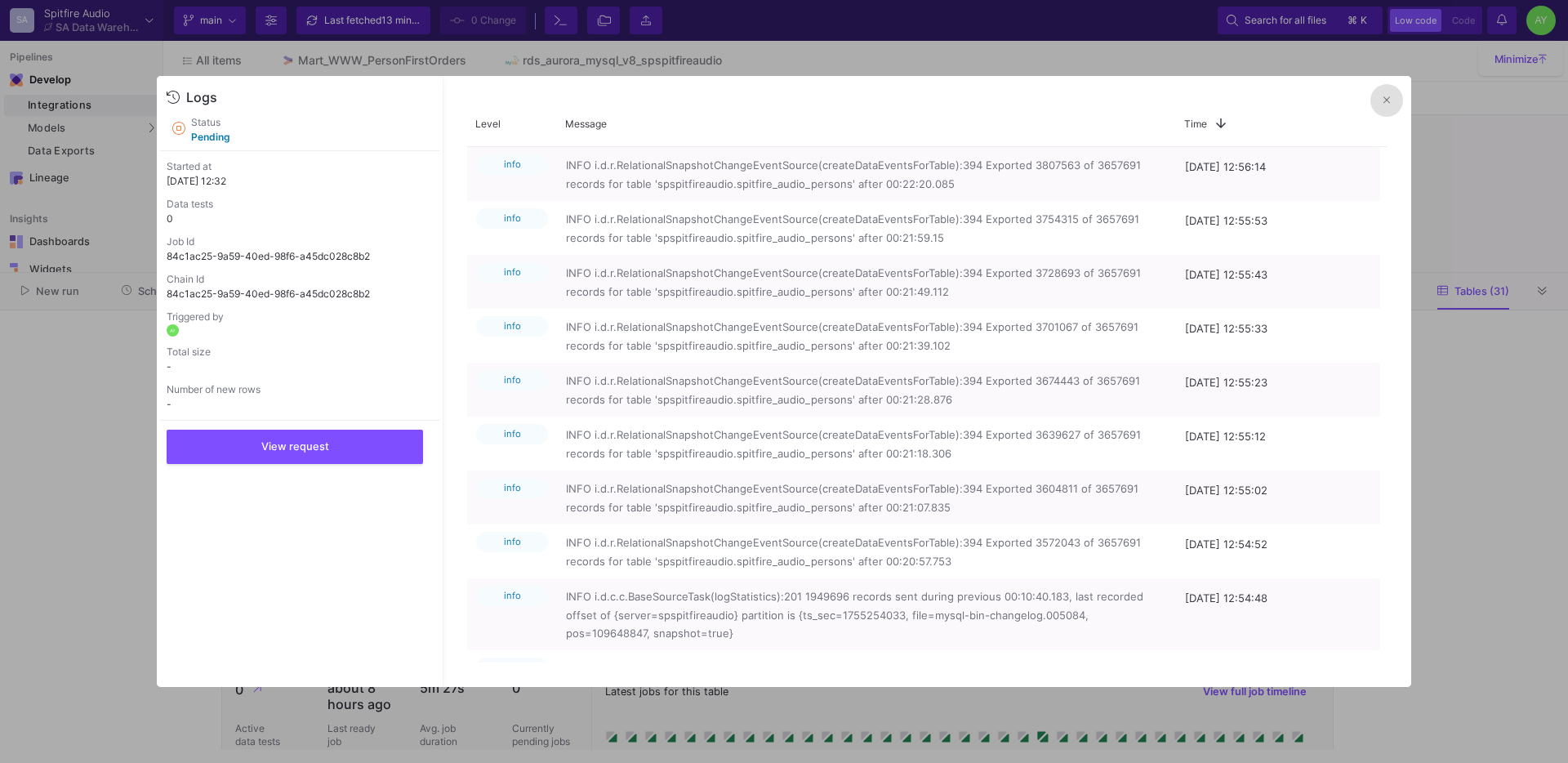
click at [1380, 104] on button at bounding box center [1386, 100] width 33 height 33
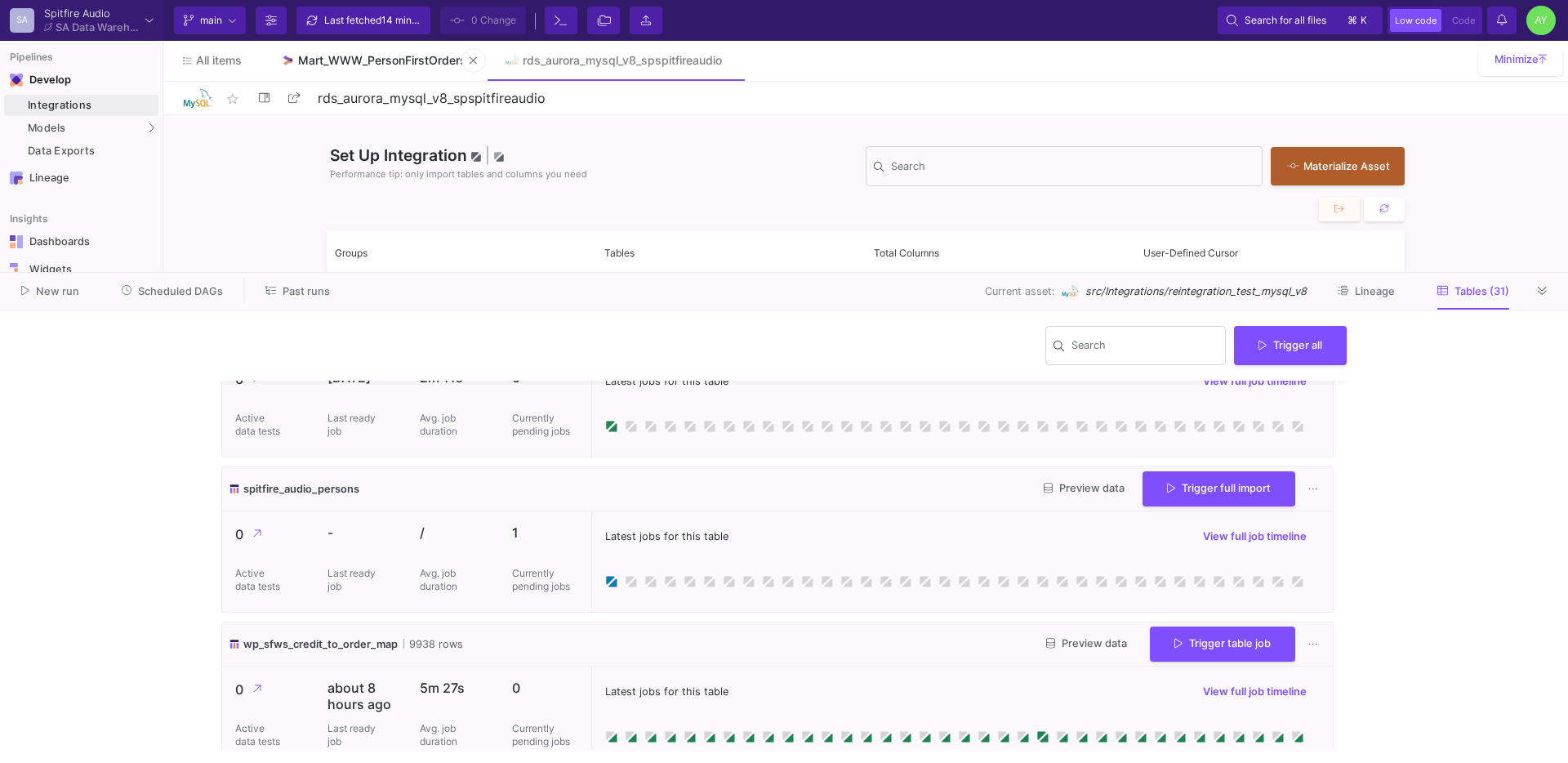
click at [374, 60] on div "Mart_WWW_PersonFirstOrders" at bounding box center [382, 60] width 168 height 13
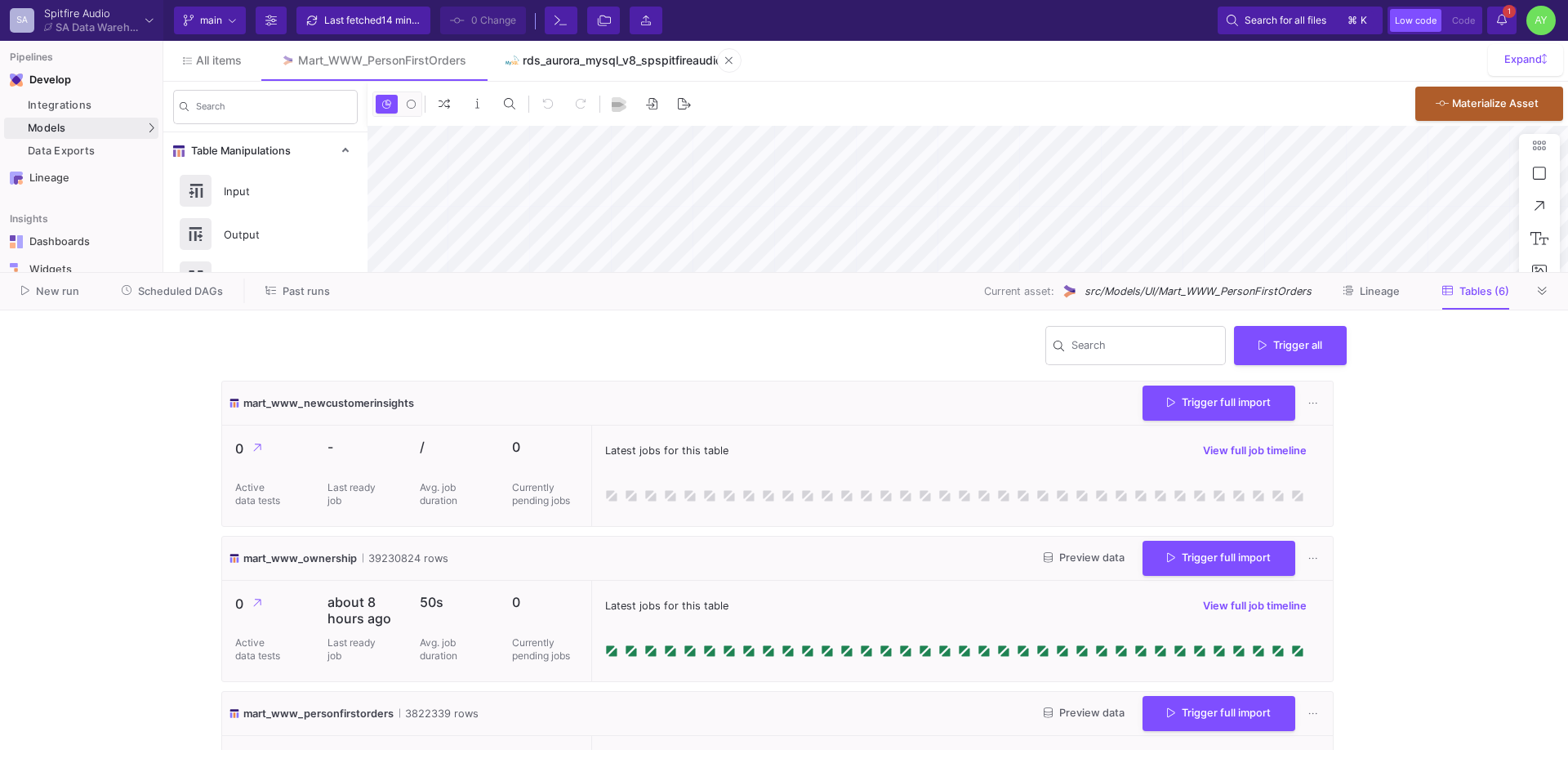
click at [604, 68] on link "rds_aurora_mysql_v8_spspitfireaudio" at bounding box center [614, 60] width 255 height 39
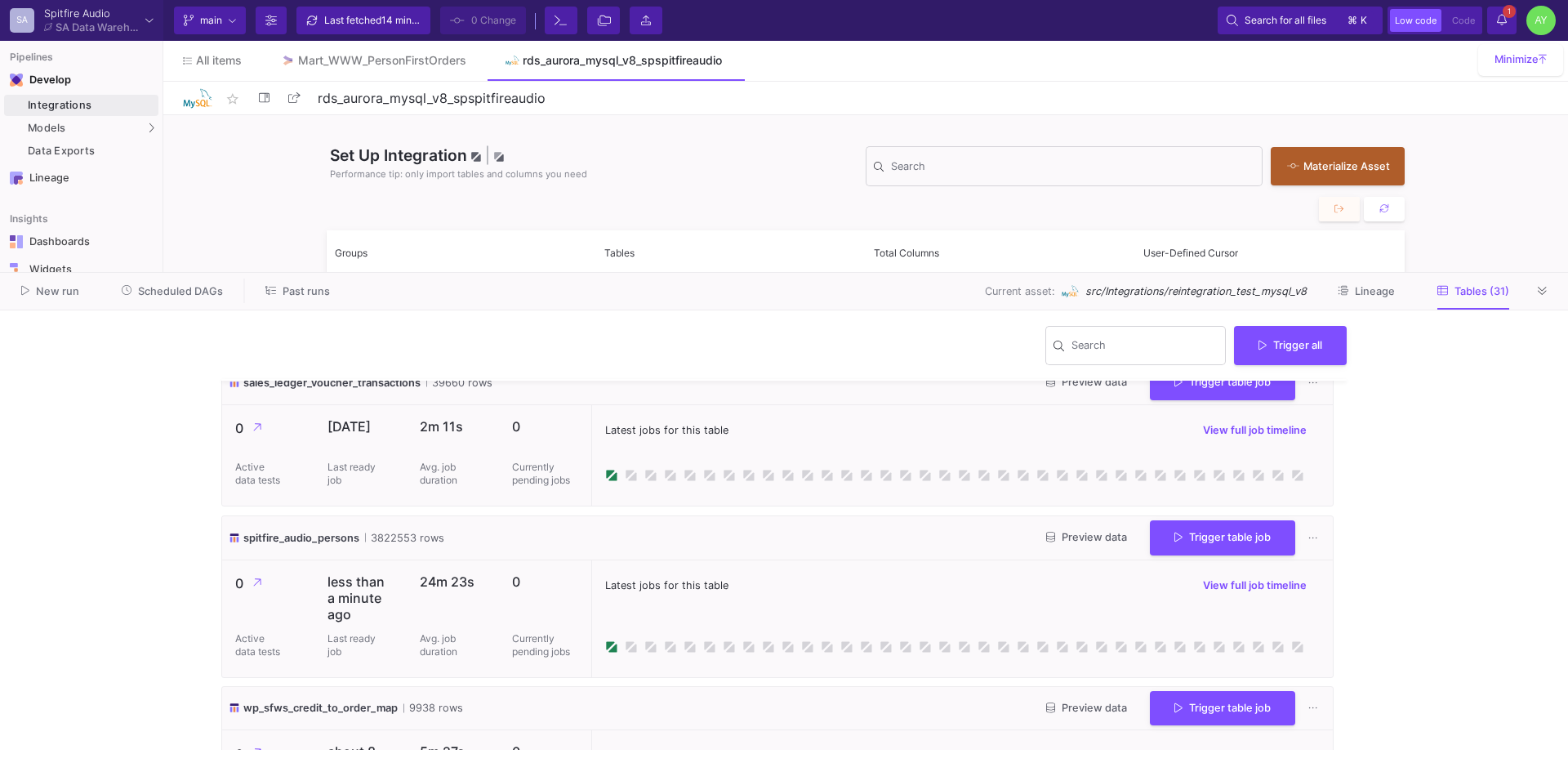
scroll to position [1051, 0]
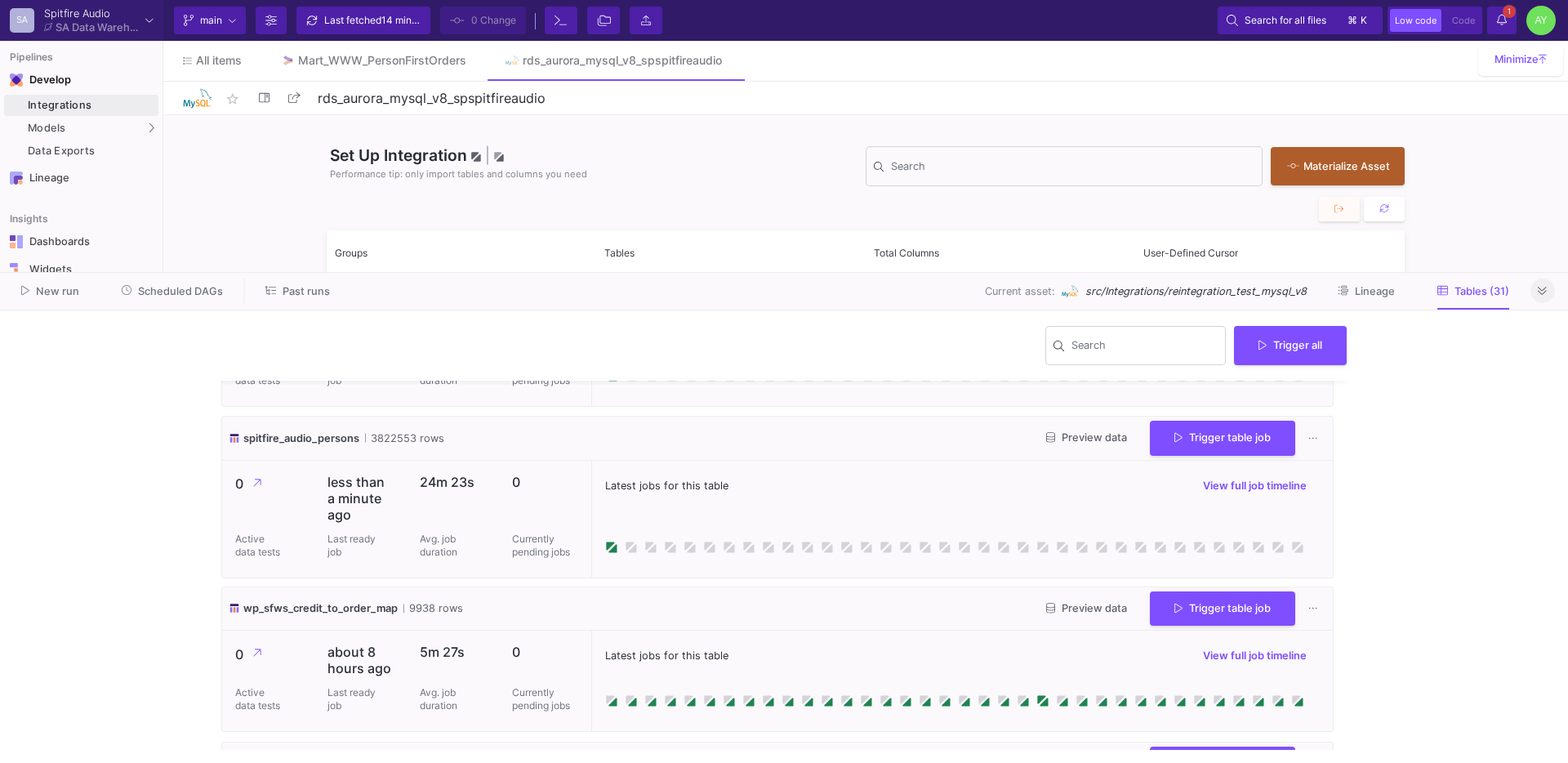
click at [1536, 298] on button at bounding box center [1542, 290] width 25 height 25
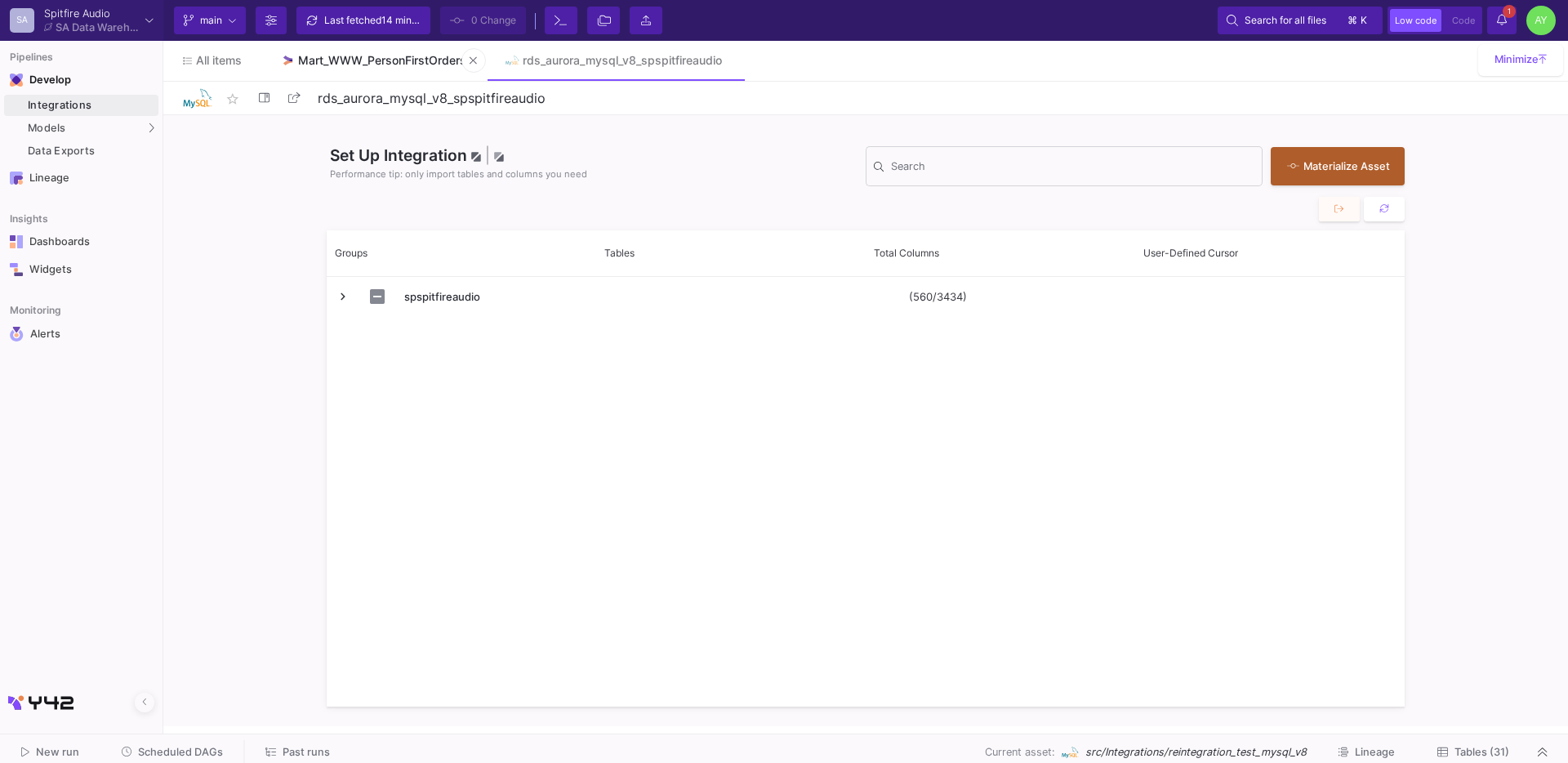
click at [348, 71] on link "Mart_WWW_PersonFirstOrders" at bounding box center [373, 60] width 224 height 39
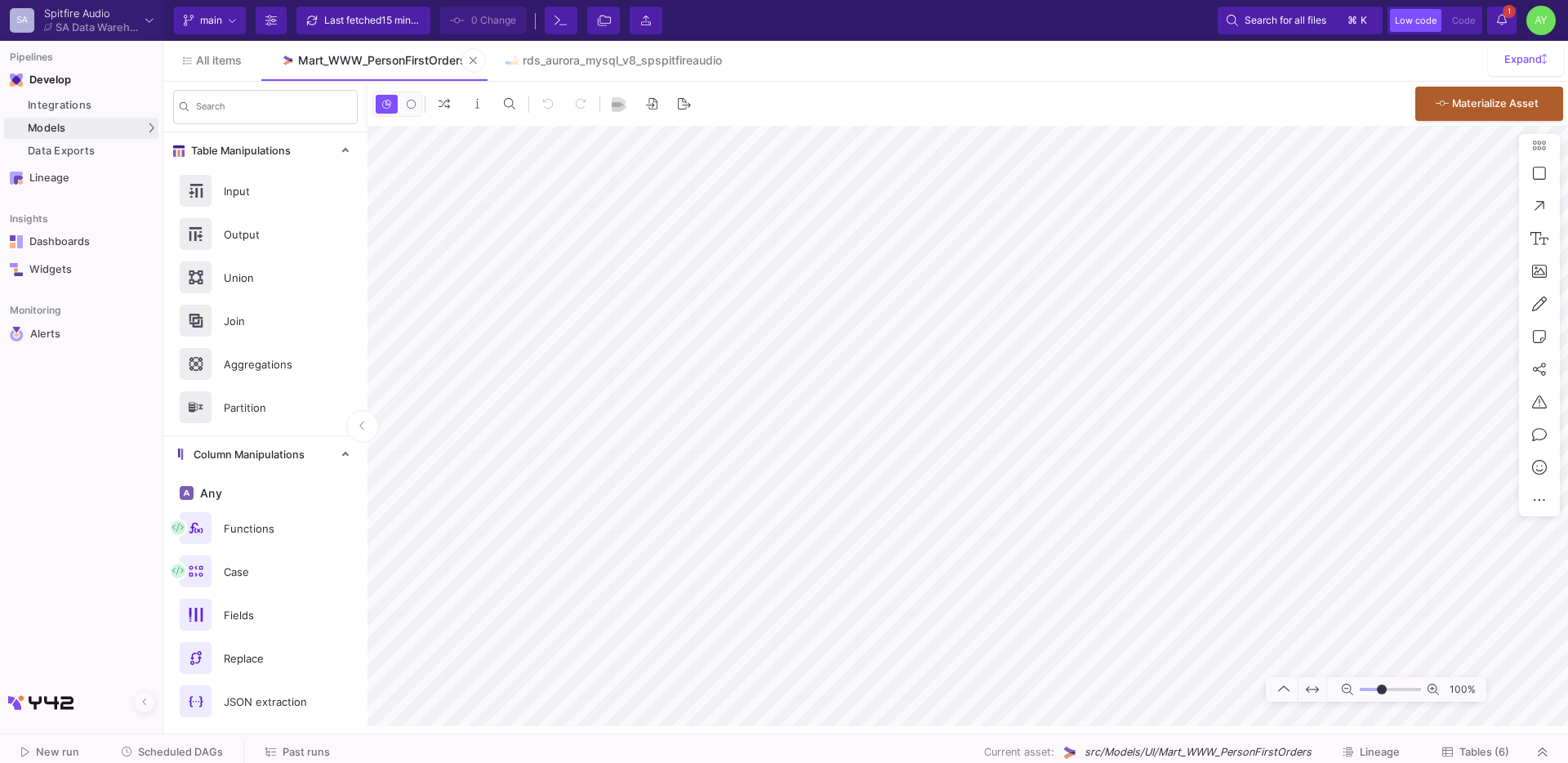
type input "-50"
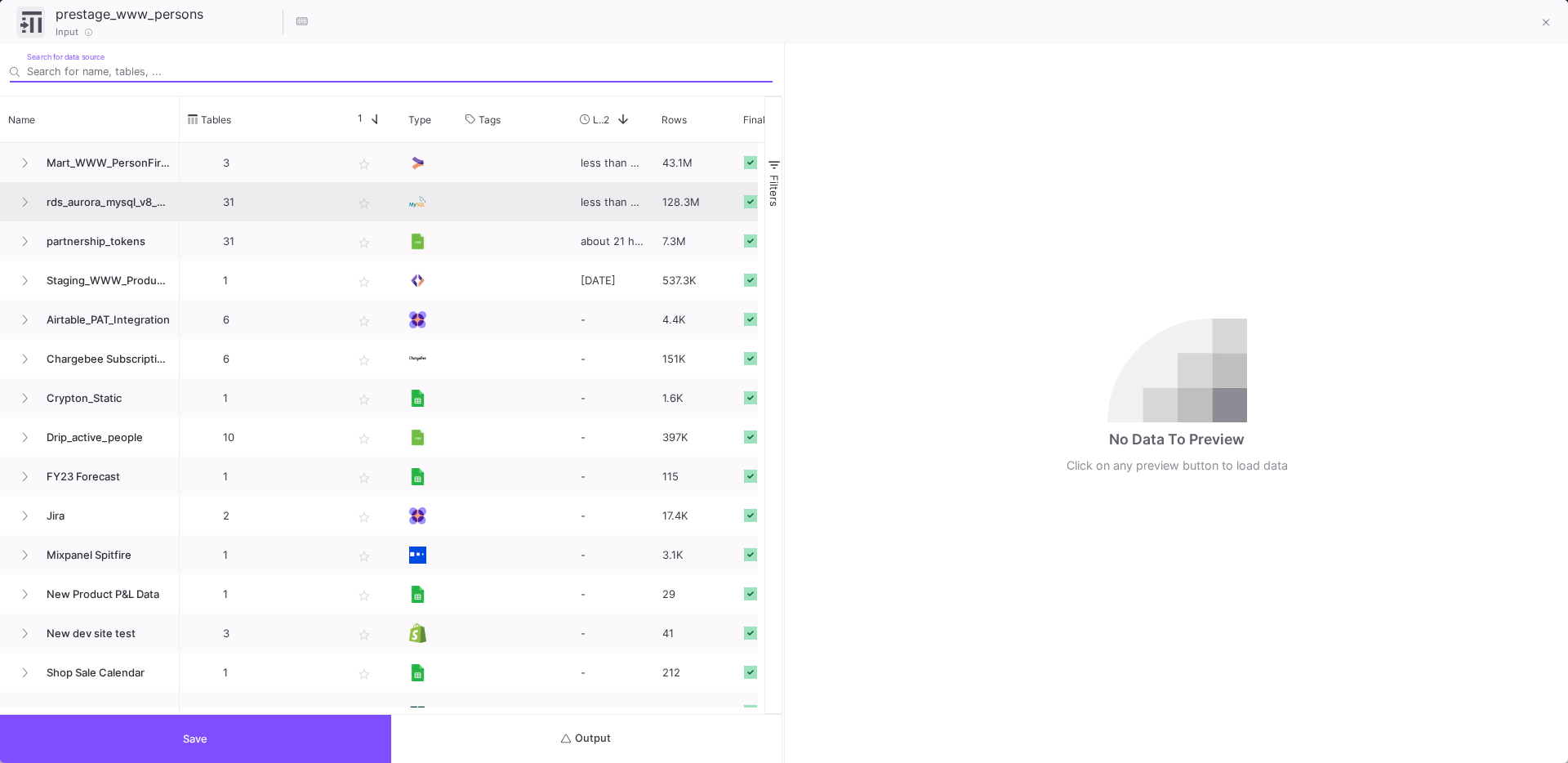
click at [130, 203] on span "rds_aurora_mysql_v8_spspitfireaudio" at bounding box center [103, 203] width 134 height 38
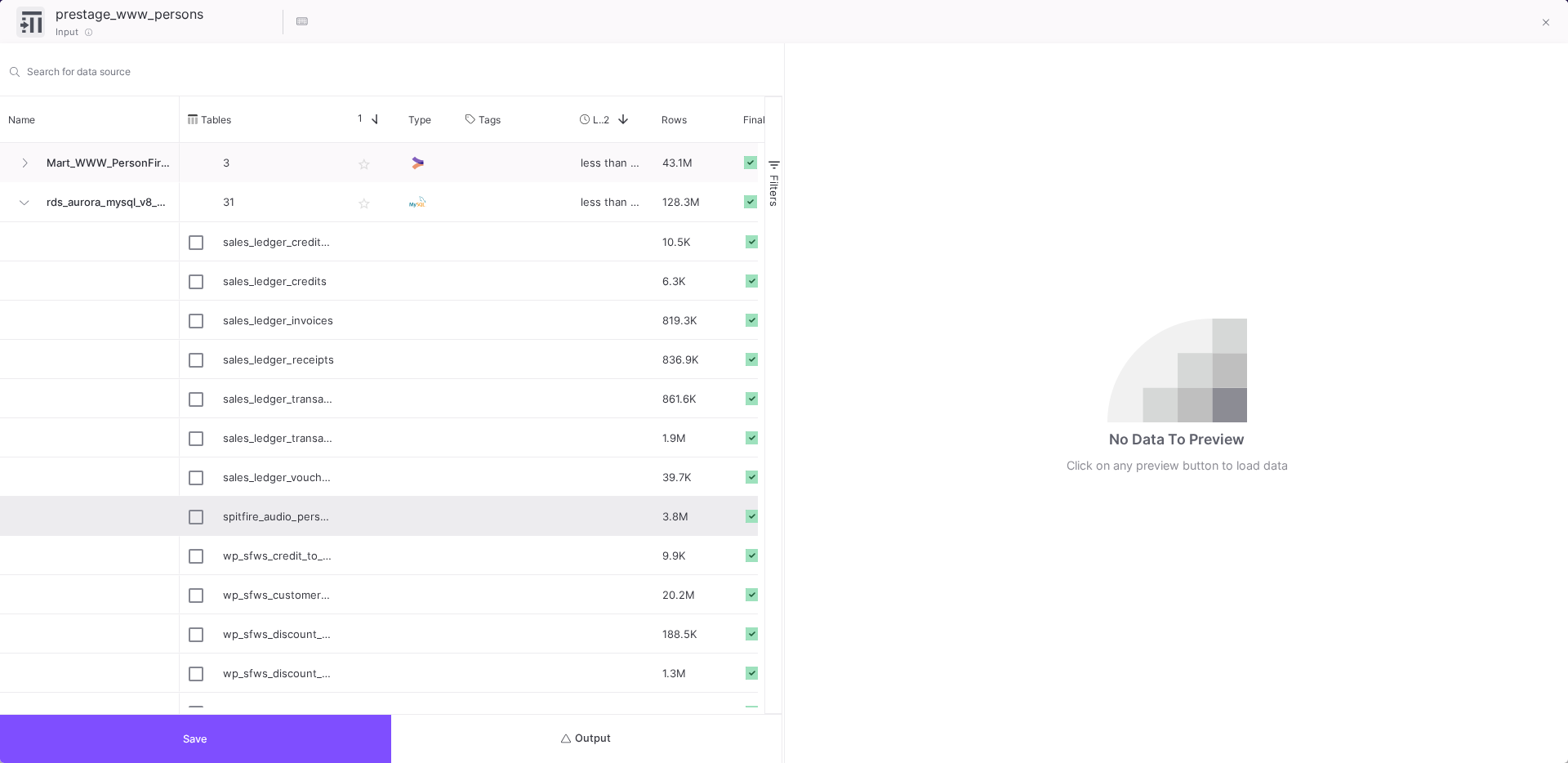
click at [275, 514] on div "spitfire_audio_persons" at bounding box center [278, 517] width 111 height 38
type input "spitfire_audio_persons"
checkbox input "true"
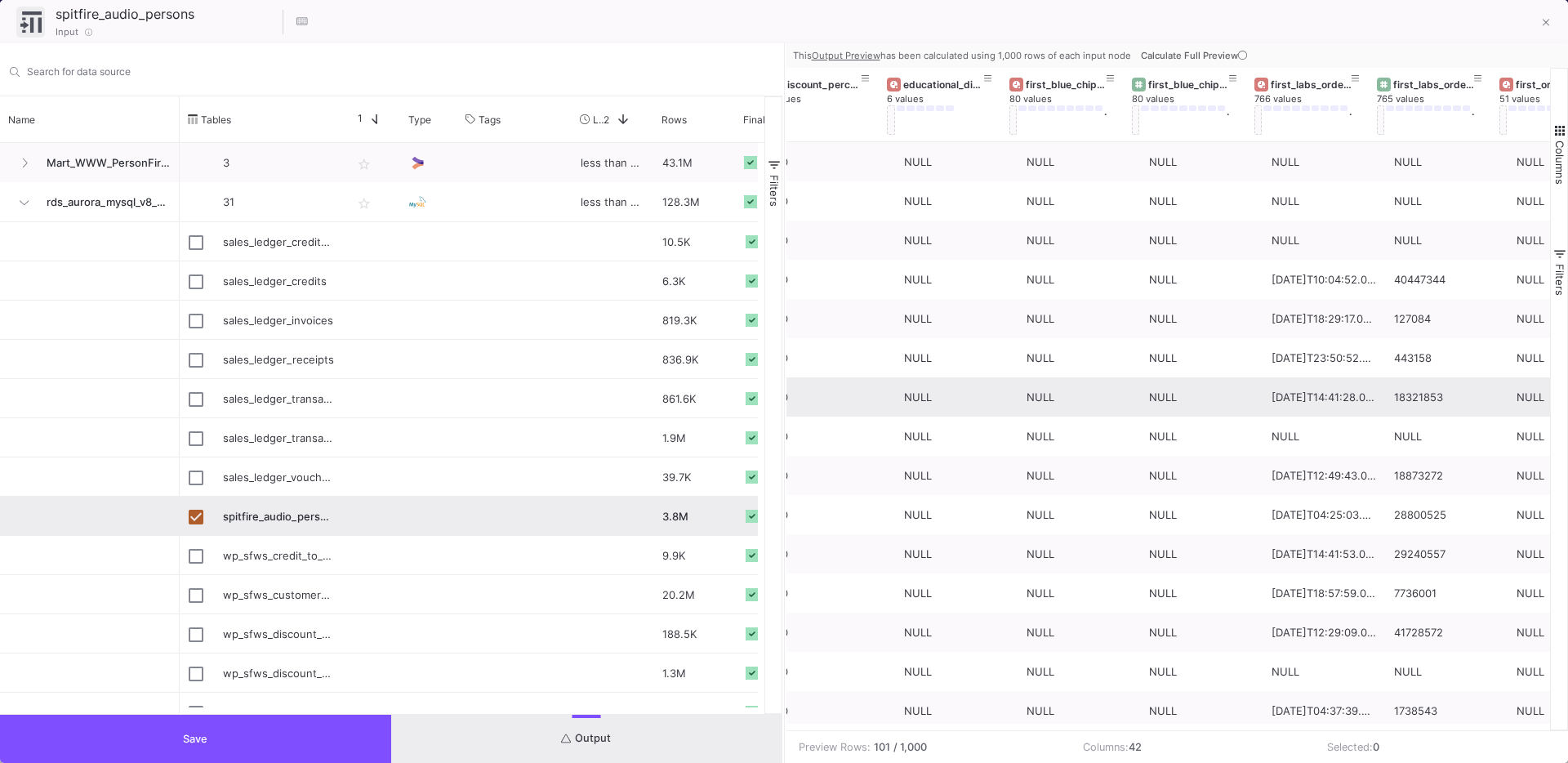
scroll to position [0, 2021]
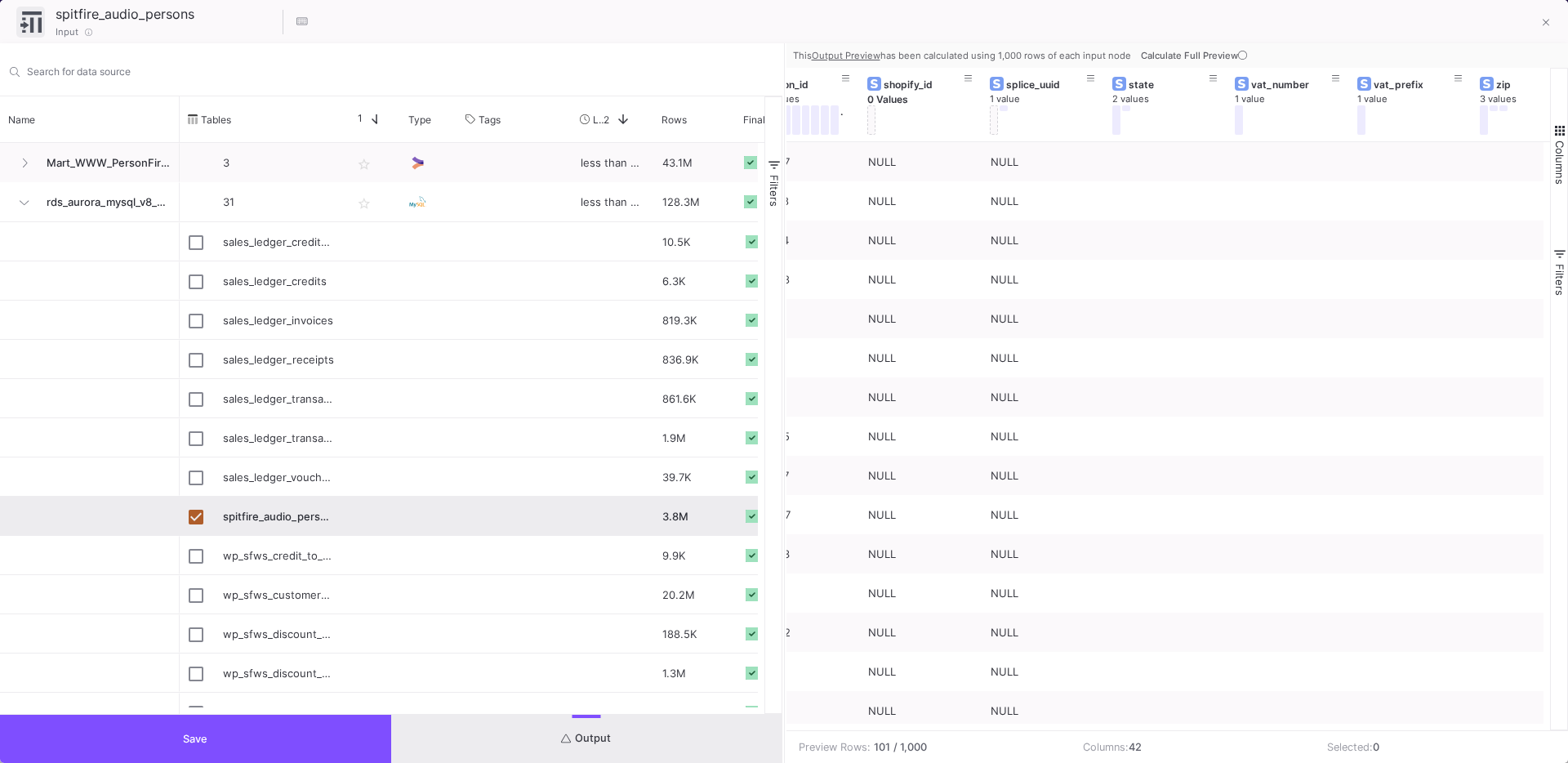
click at [1204, 50] on span "Calculate Full Preview" at bounding box center [1196, 56] width 109 height 12
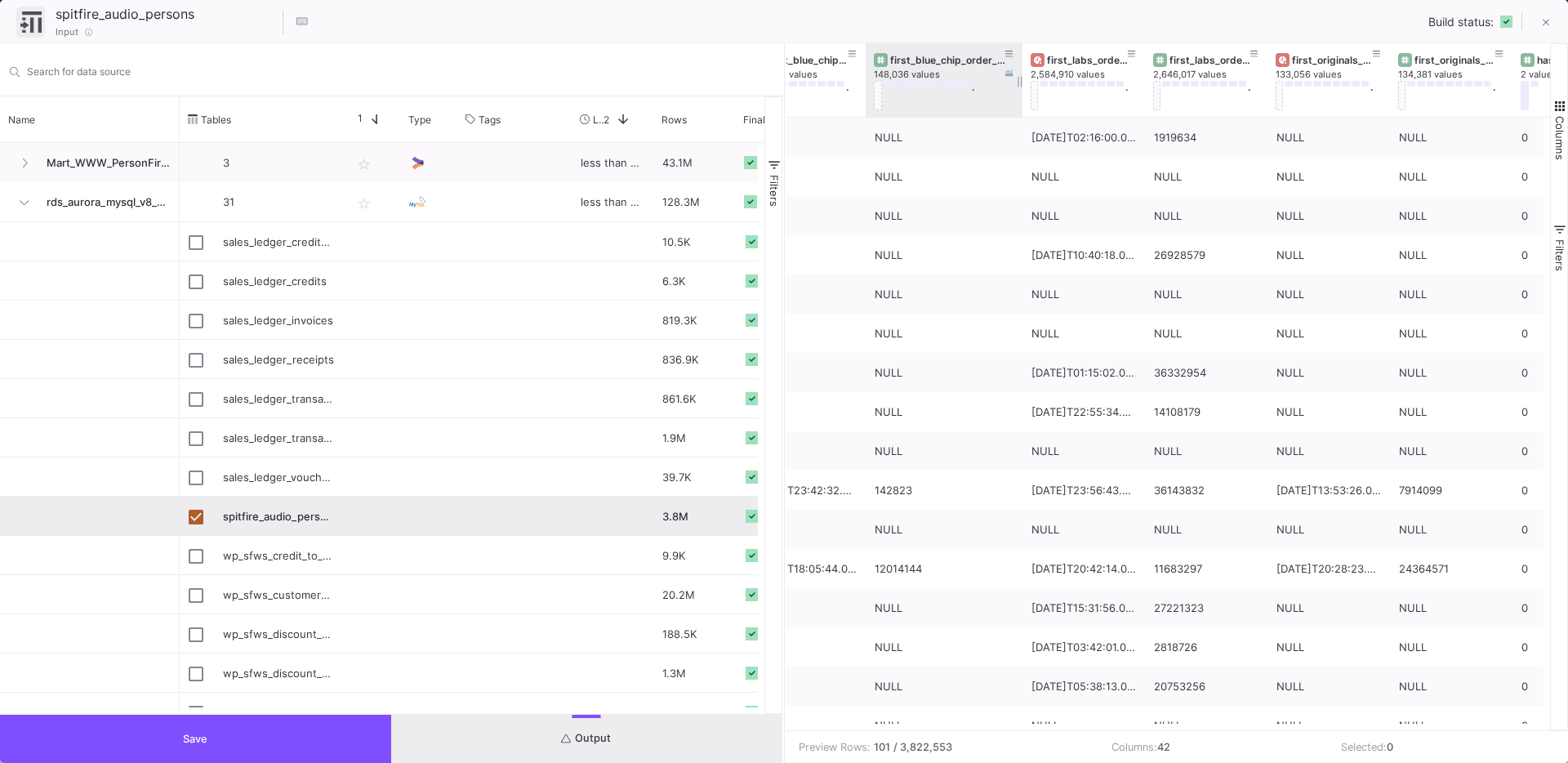
drag, startPoint x: 986, startPoint y: 98, endPoint x: 1015, endPoint y: 113, distance: 32.6
click at [1019, 113] on div at bounding box center [1022, 79] width 6 height 74
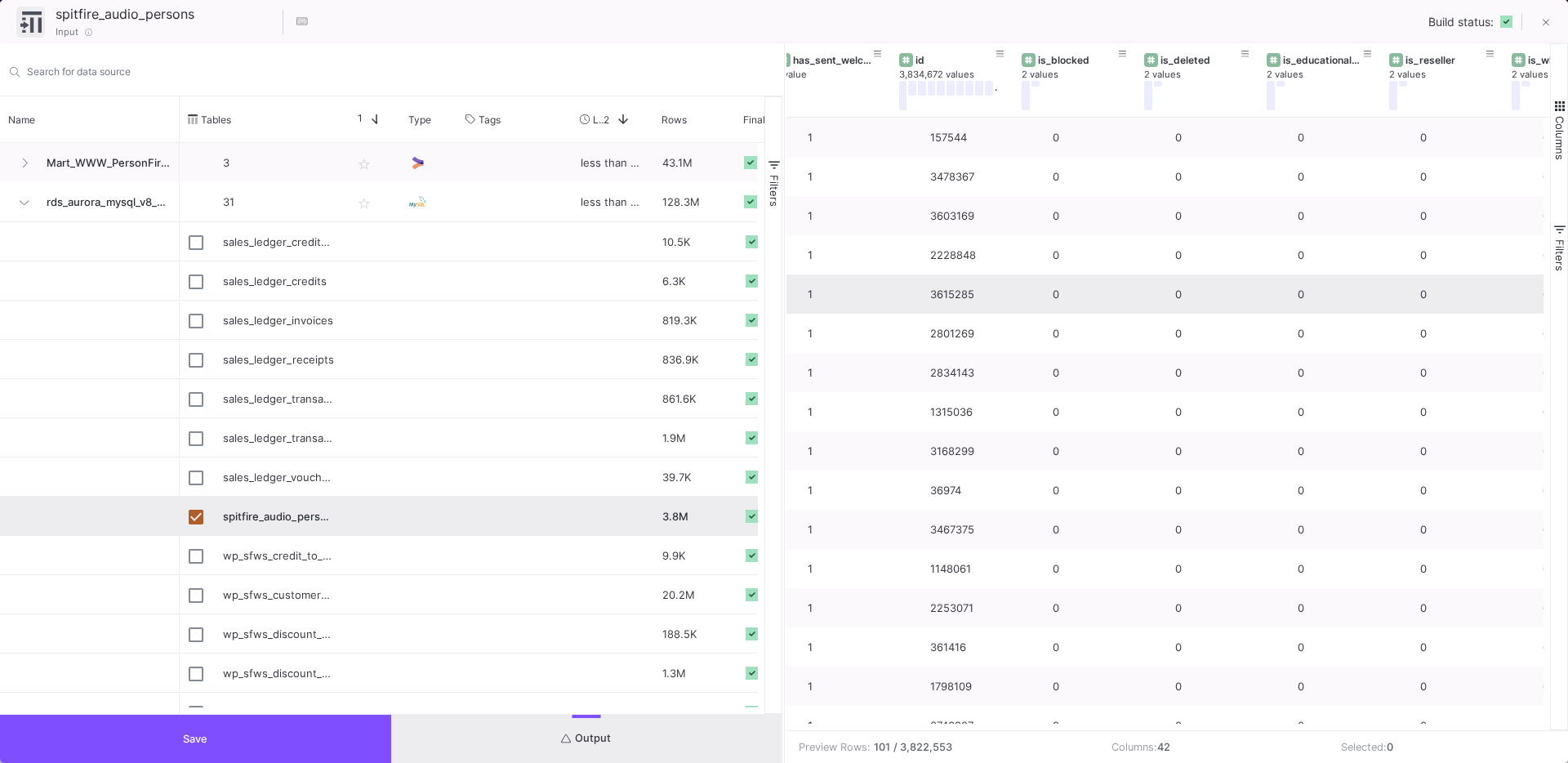
scroll to position [0, 3130]
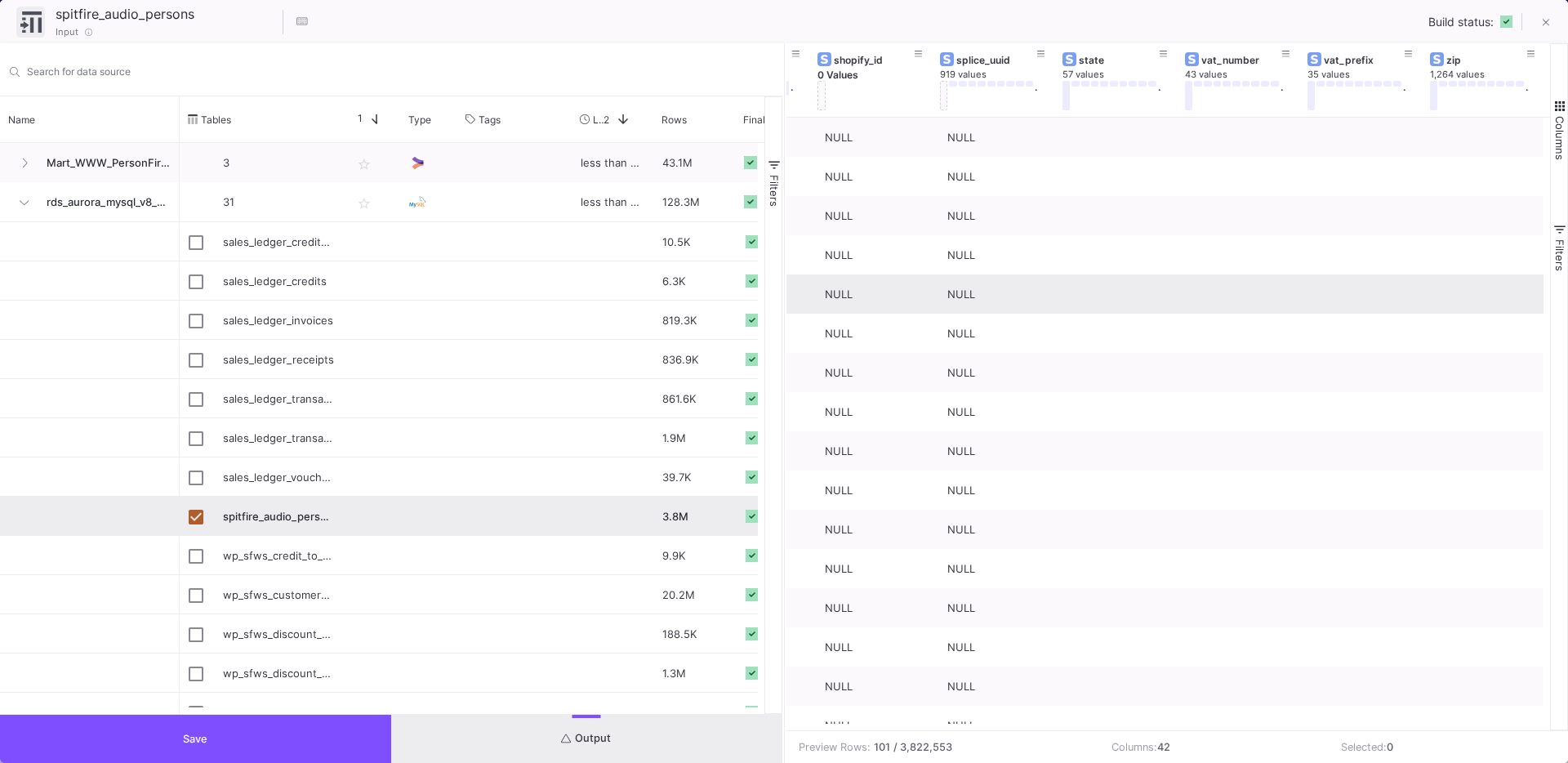
click at [230, 737] on button "Save" at bounding box center [195, 738] width 391 height 48
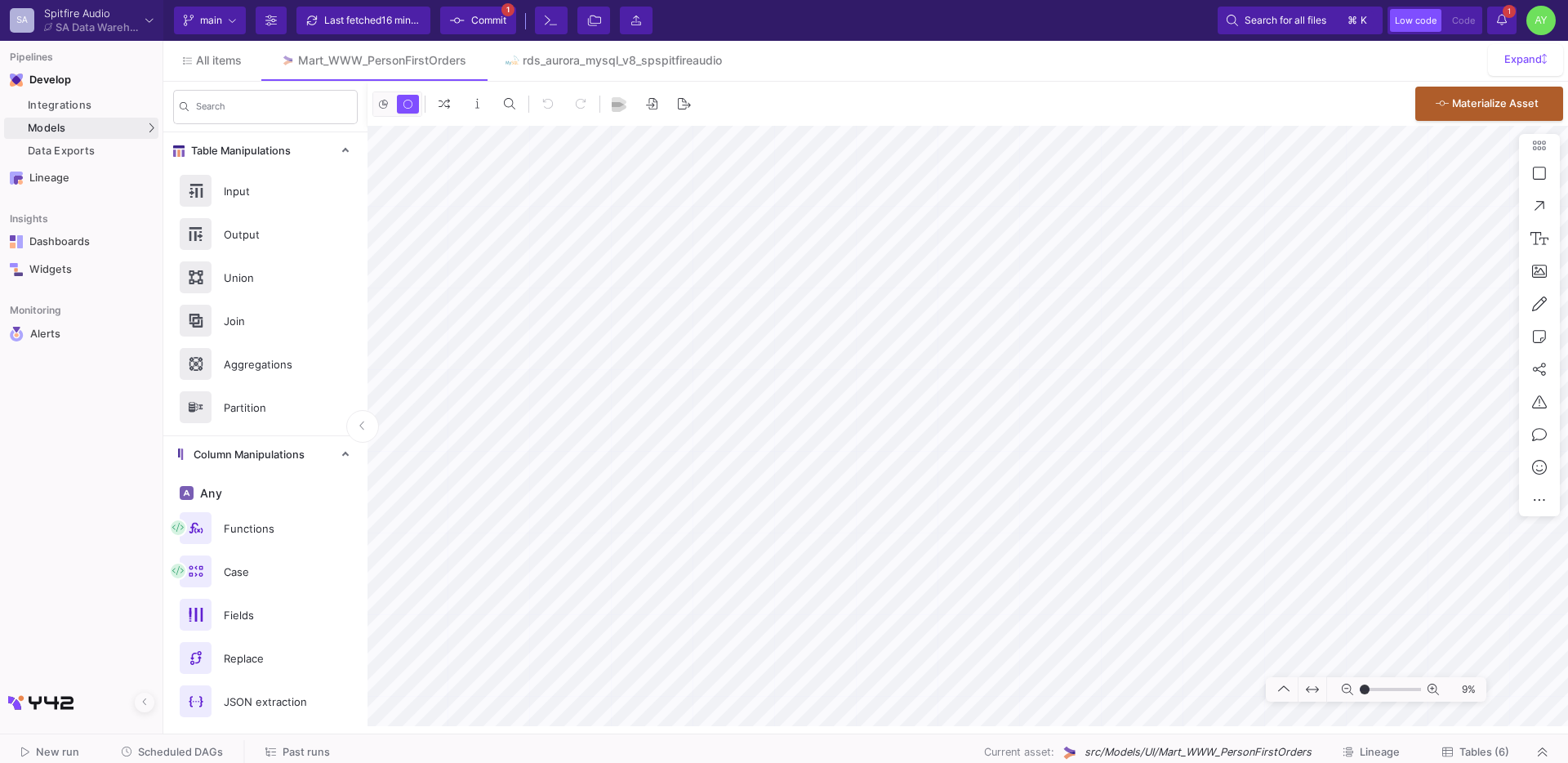
type input "-18"
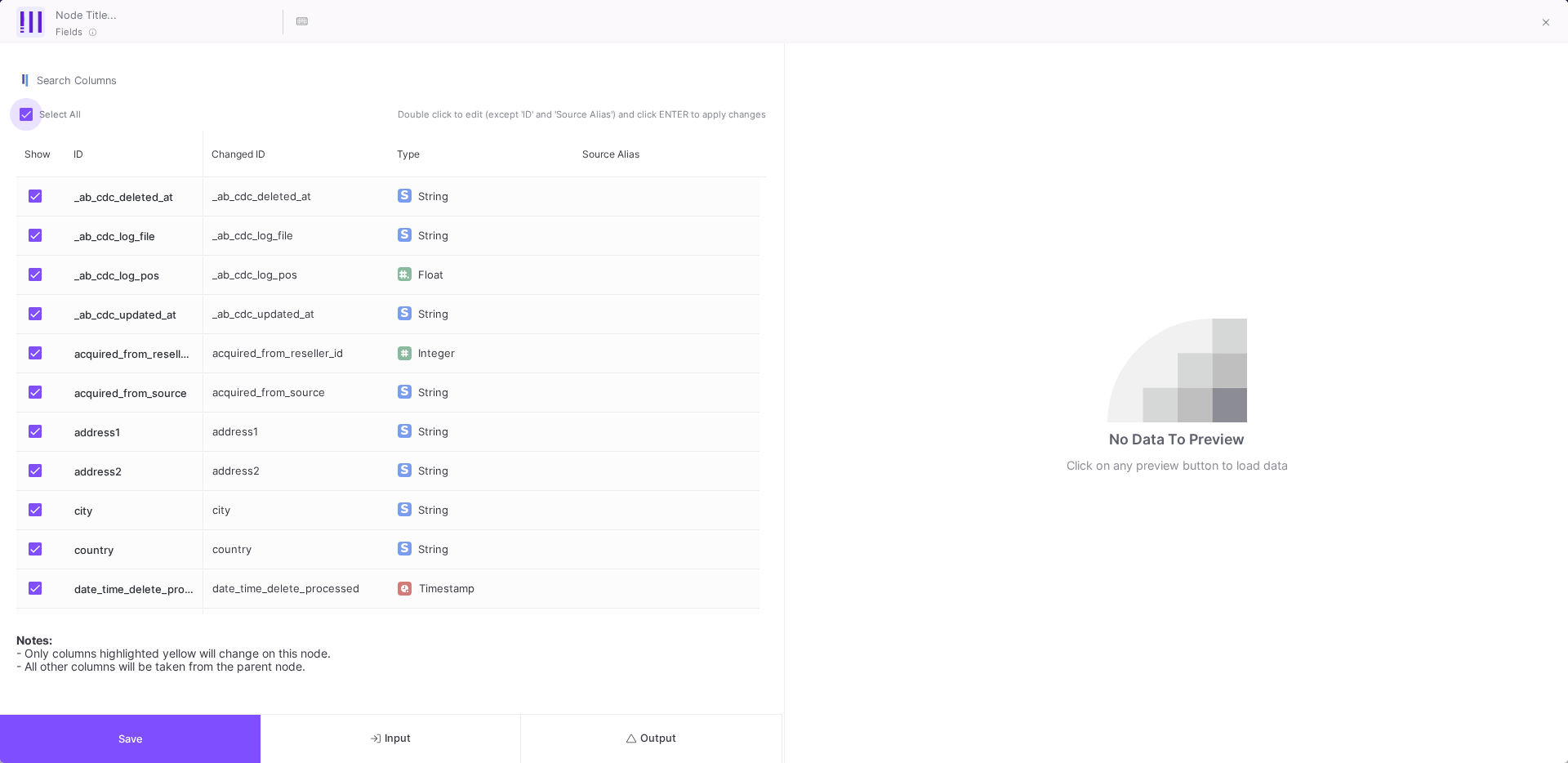
click at [30, 117] on span at bounding box center [26, 114] width 13 height 13
click at [26, 120] on input "Select All" at bounding box center [26, 120] width 1 height 1
checkbox input "false"
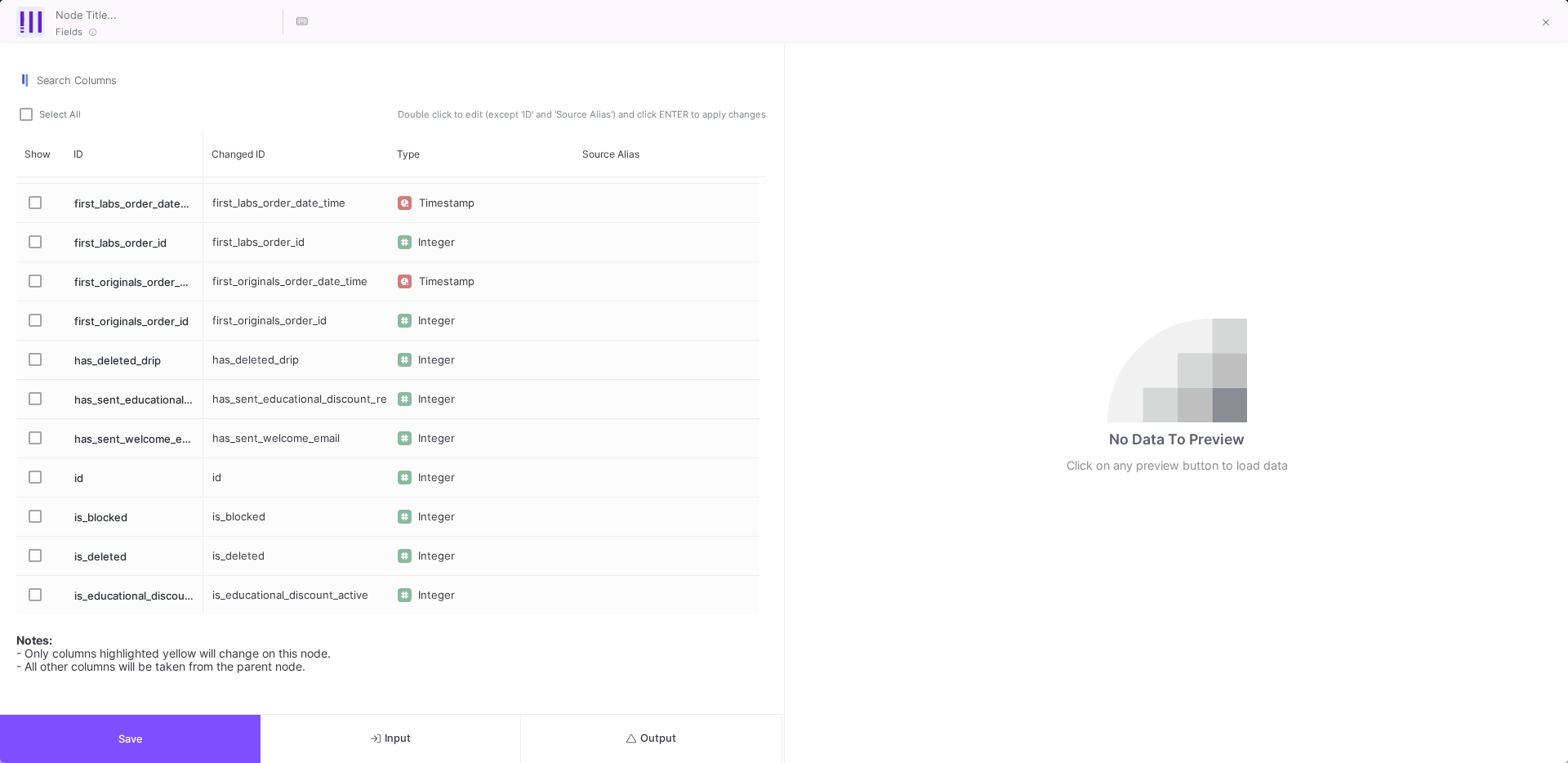
click at [37, 479] on span "Press SPACE to select this row." at bounding box center [35, 477] width 13 height 13
click at [35, 484] on input "Press SPACE to select this row." at bounding box center [35, 484] width 1 height 1
click at [219, 473] on div "id" at bounding box center [296, 477] width 185 height 38
type input "person_id"
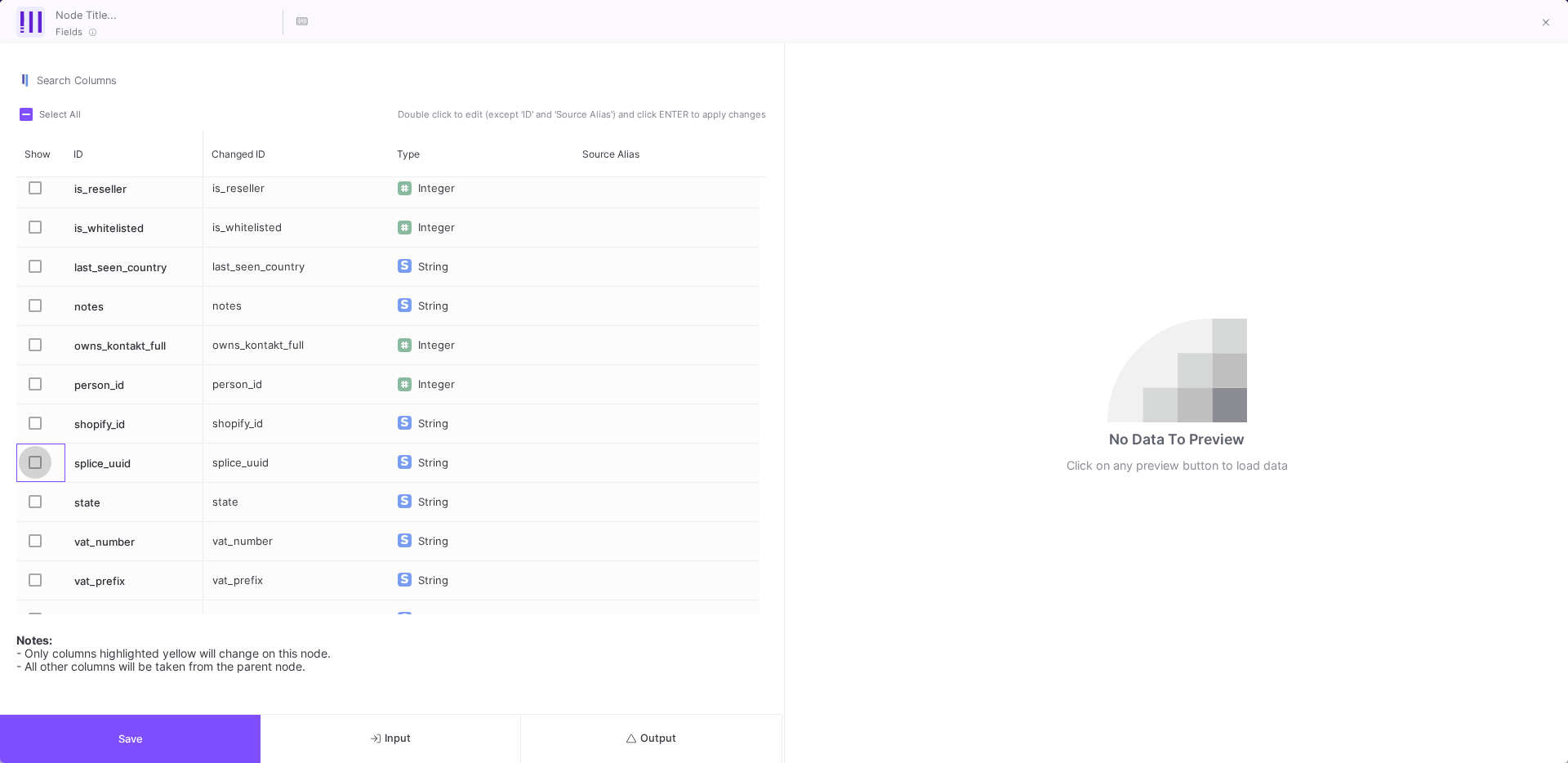
click at [42, 464] on label "Press SPACE to select this row." at bounding box center [39, 465] width 23 height 16
click at [35, 469] on input "Press SPACE to select this row." at bounding box center [35, 469] width 1 height 1
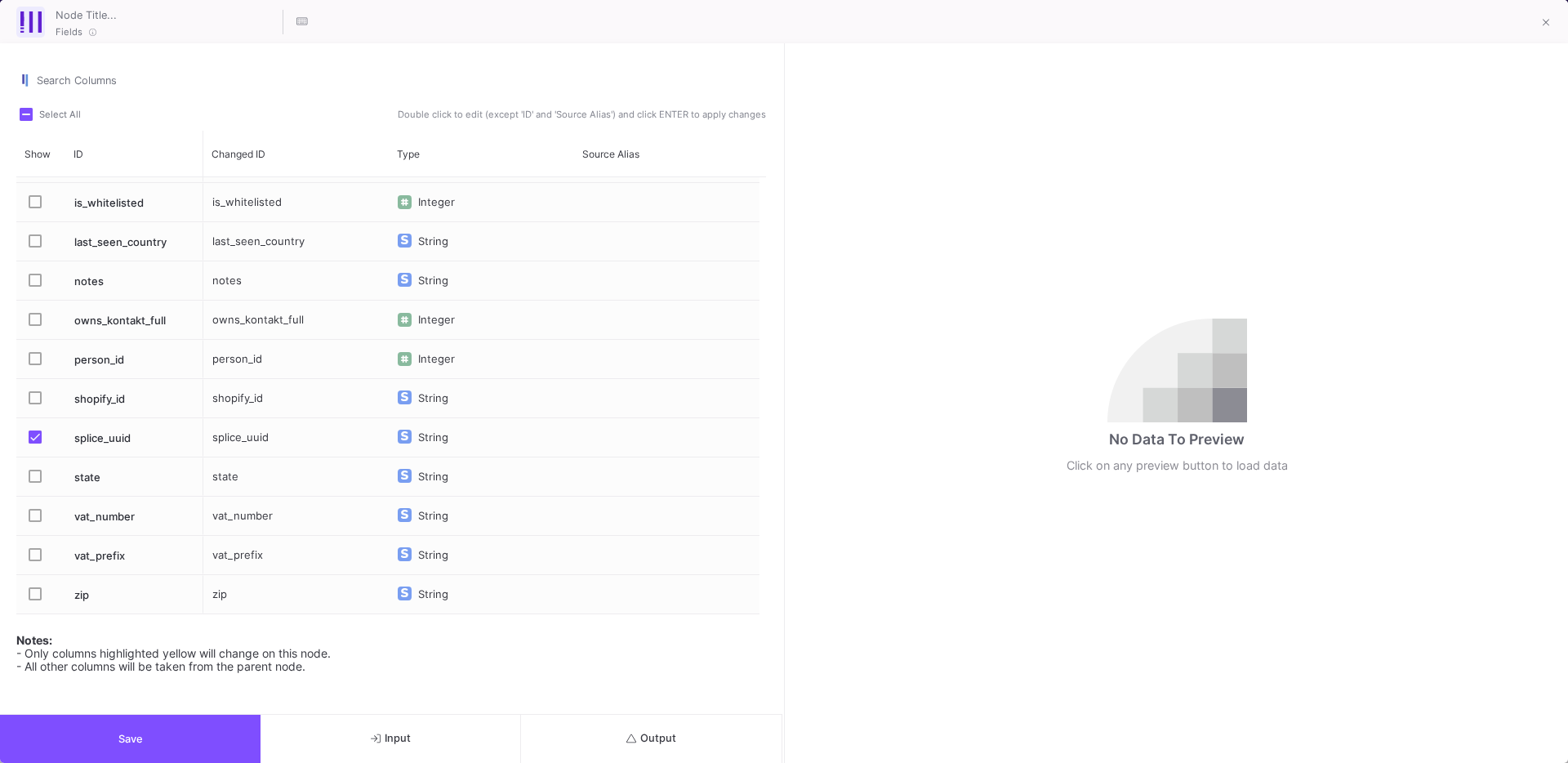
click at [125, 733] on span "Save" at bounding box center [130, 738] width 25 height 12
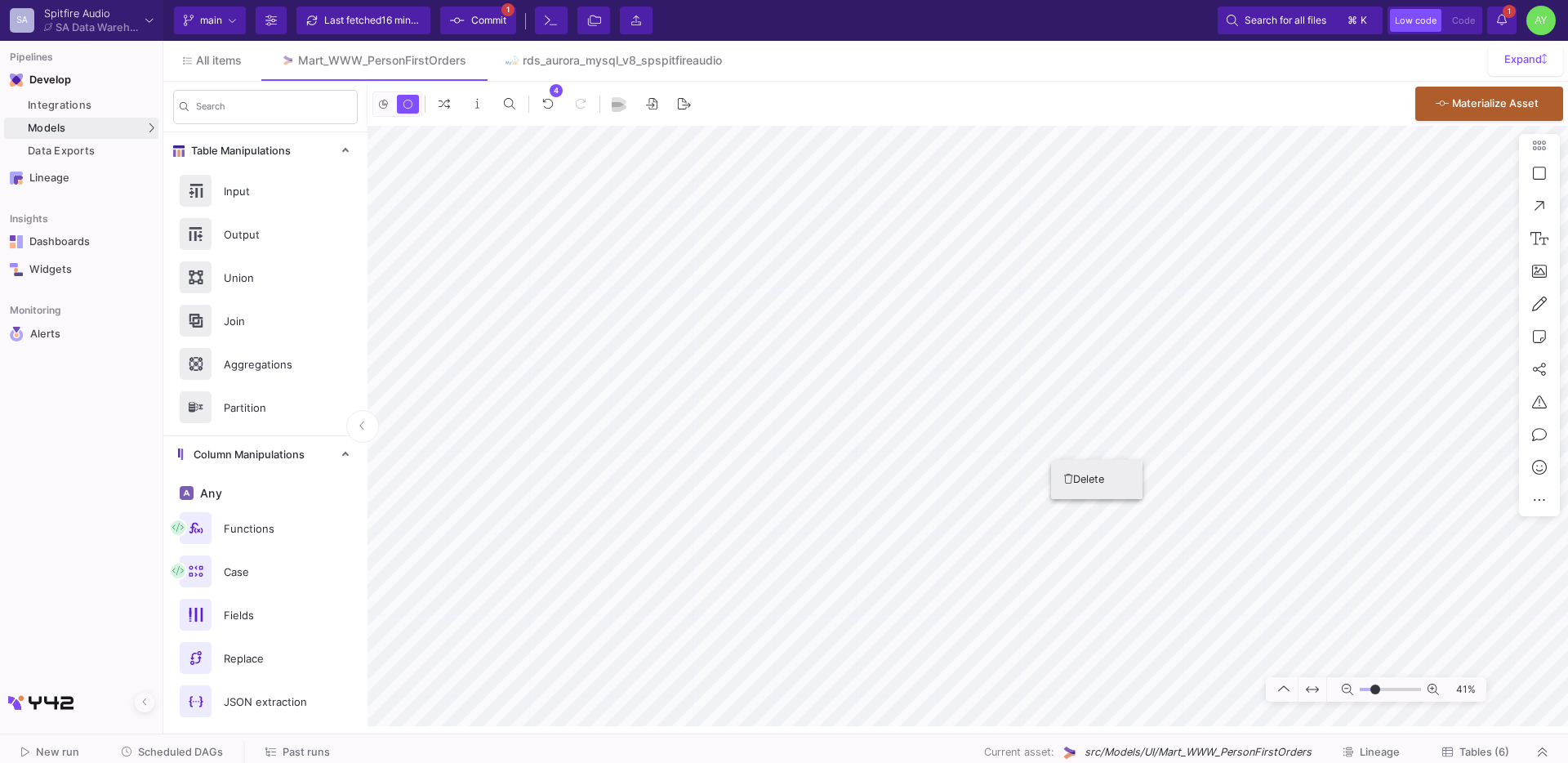
click at [1088, 479] on button "Delete" at bounding box center [1096, 479] width 91 height 39
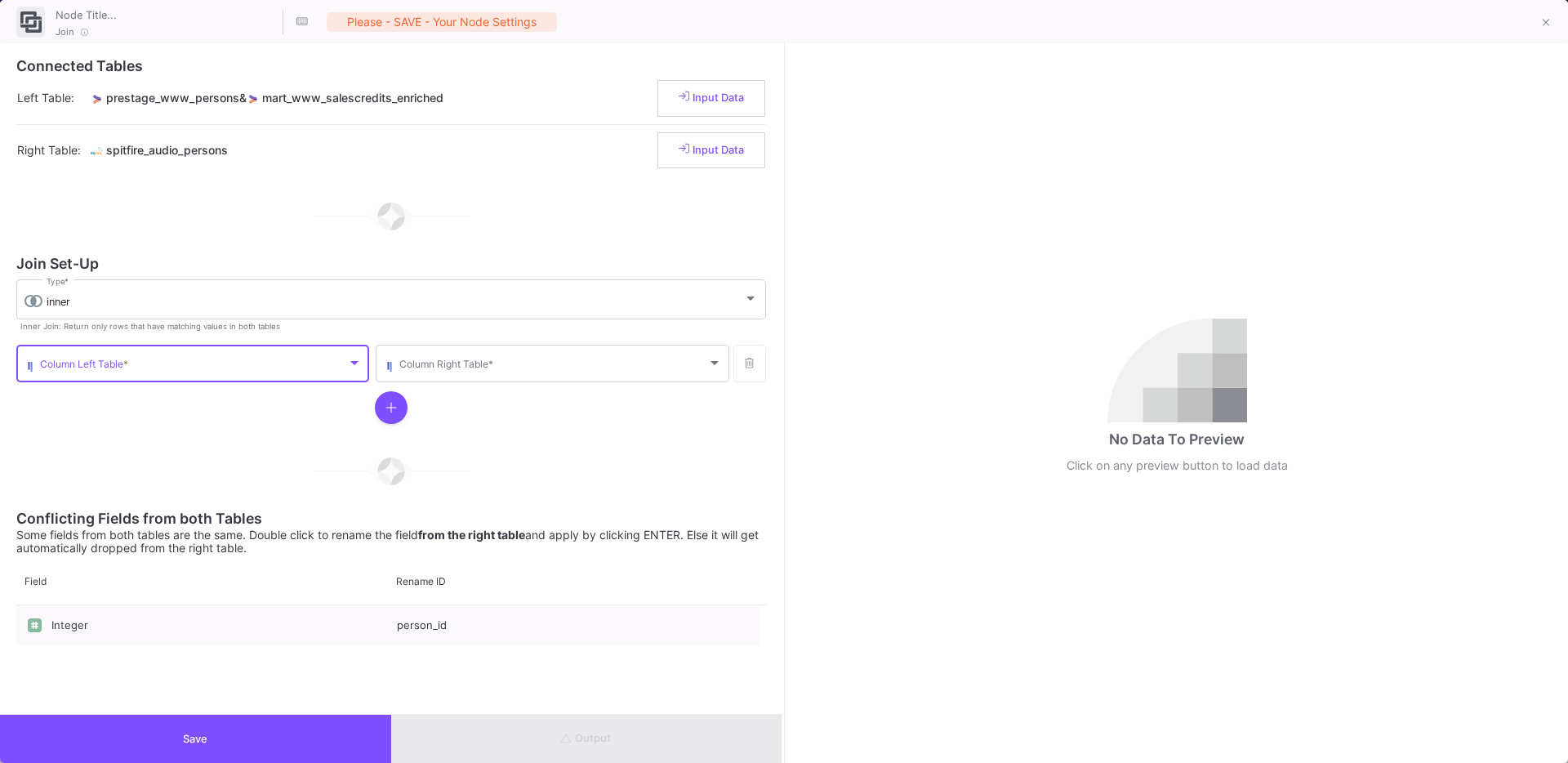
click at [149, 370] on span at bounding box center [193, 366] width 307 height 12
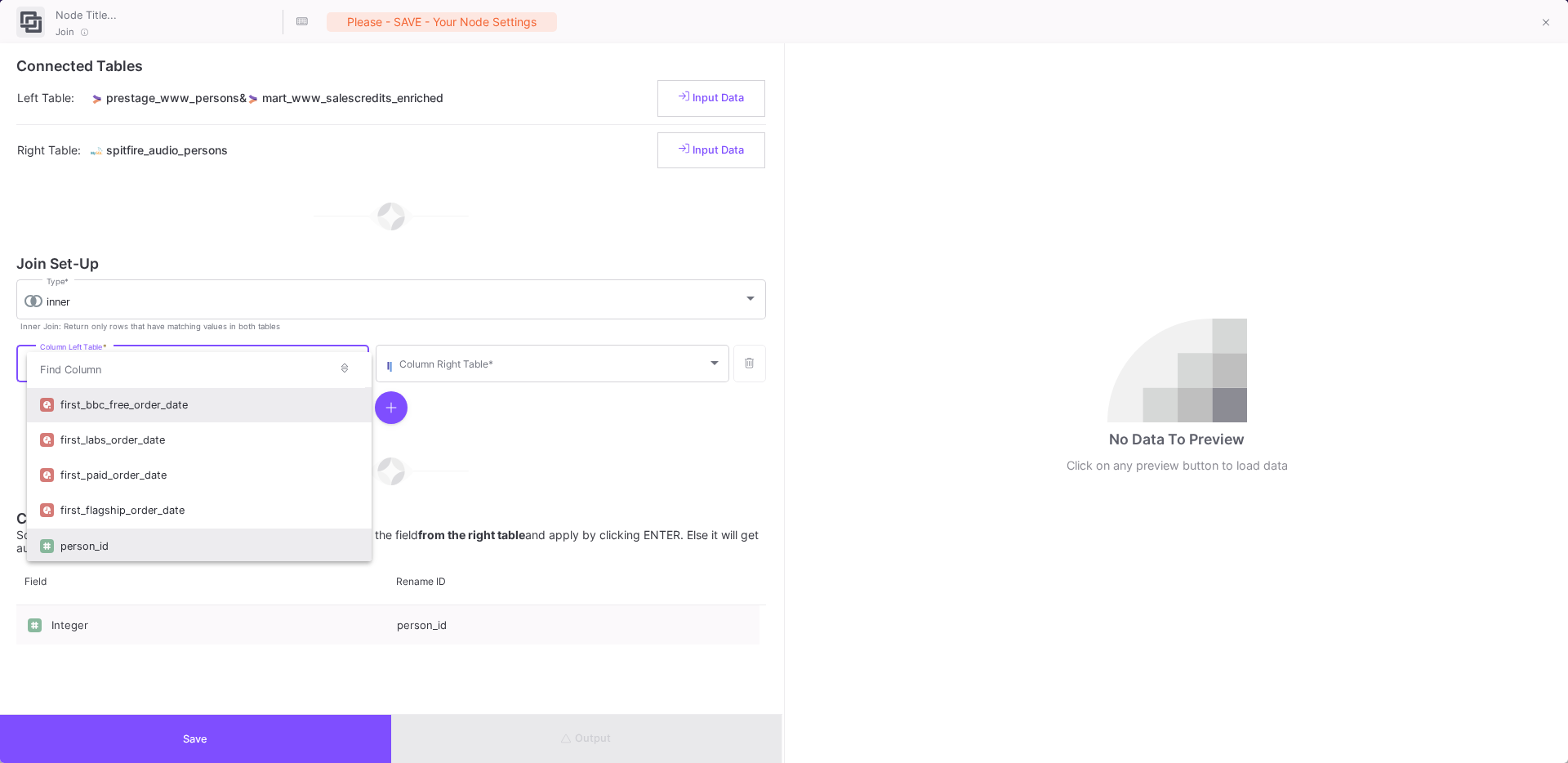
click at [95, 547] on div "person_id" at bounding box center [209, 546] width 298 height 35
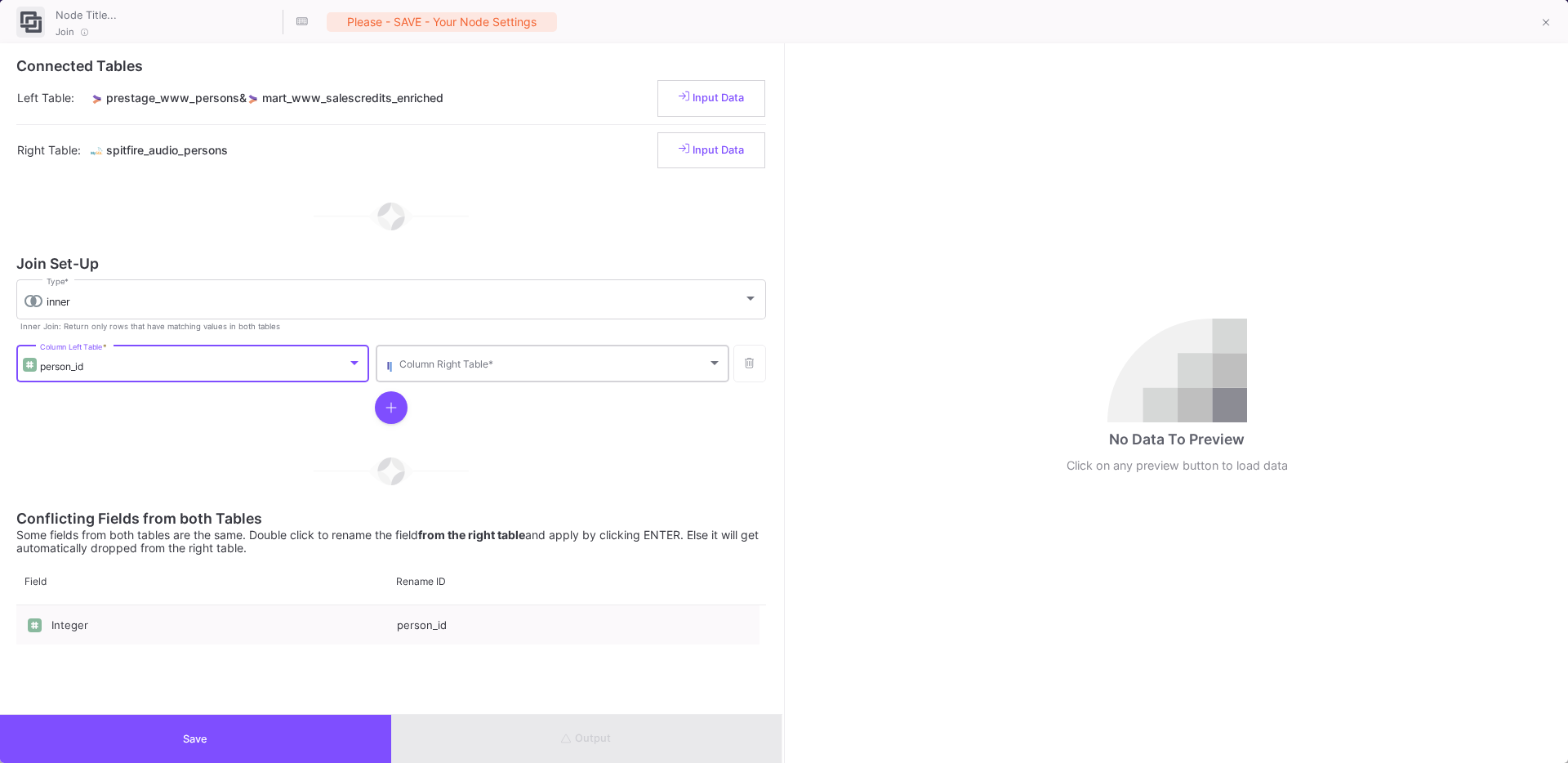
click at [510, 362] on span at bounding box center [553, 366] width 307 height 12
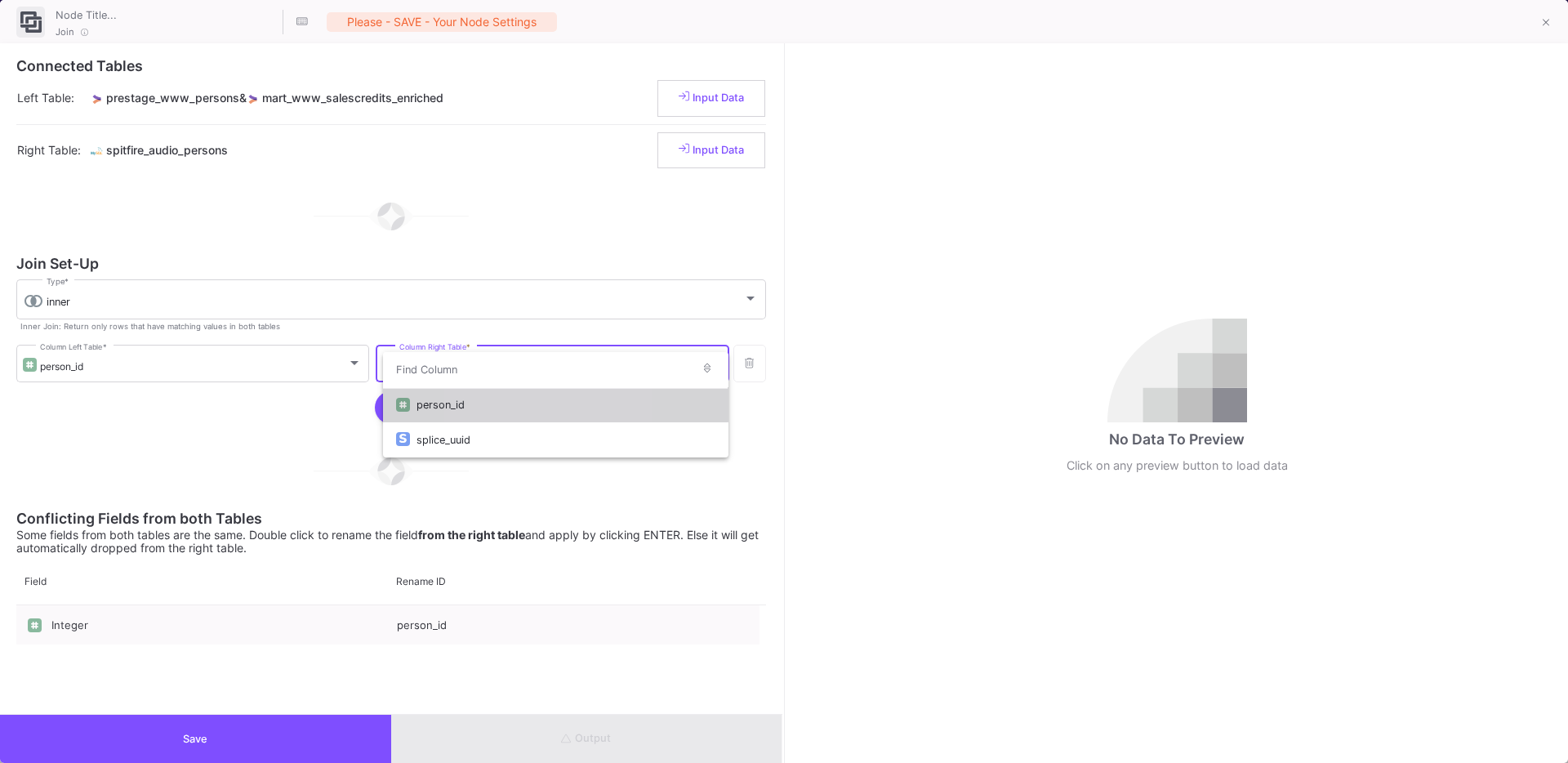
click at [483, 402] on div "person_id" at bounding box center [566, 404] width 298 height 35
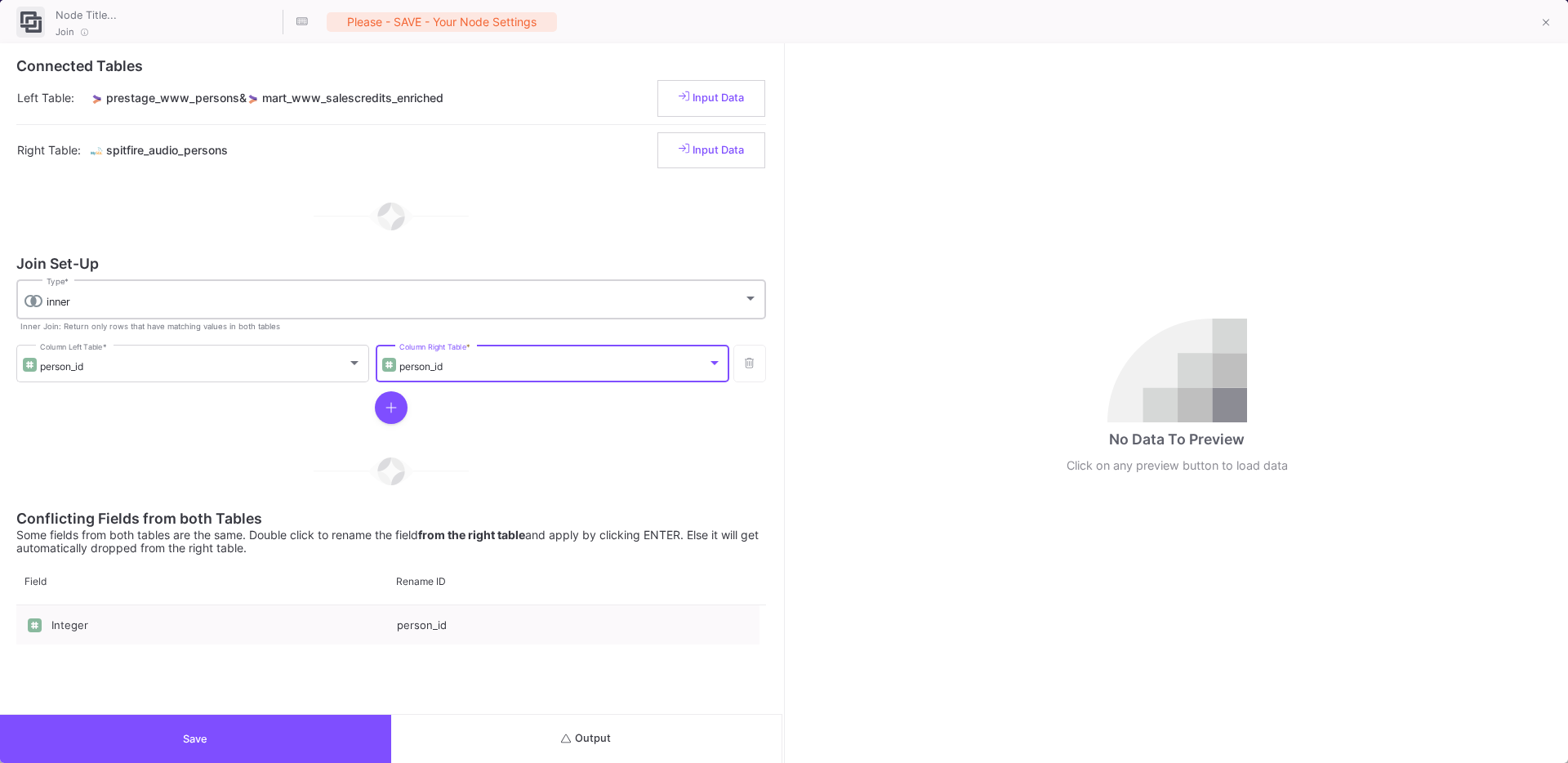
click at [180, 284] on div "inner Type *" at bounding box center [402, 298] width 711 height 43
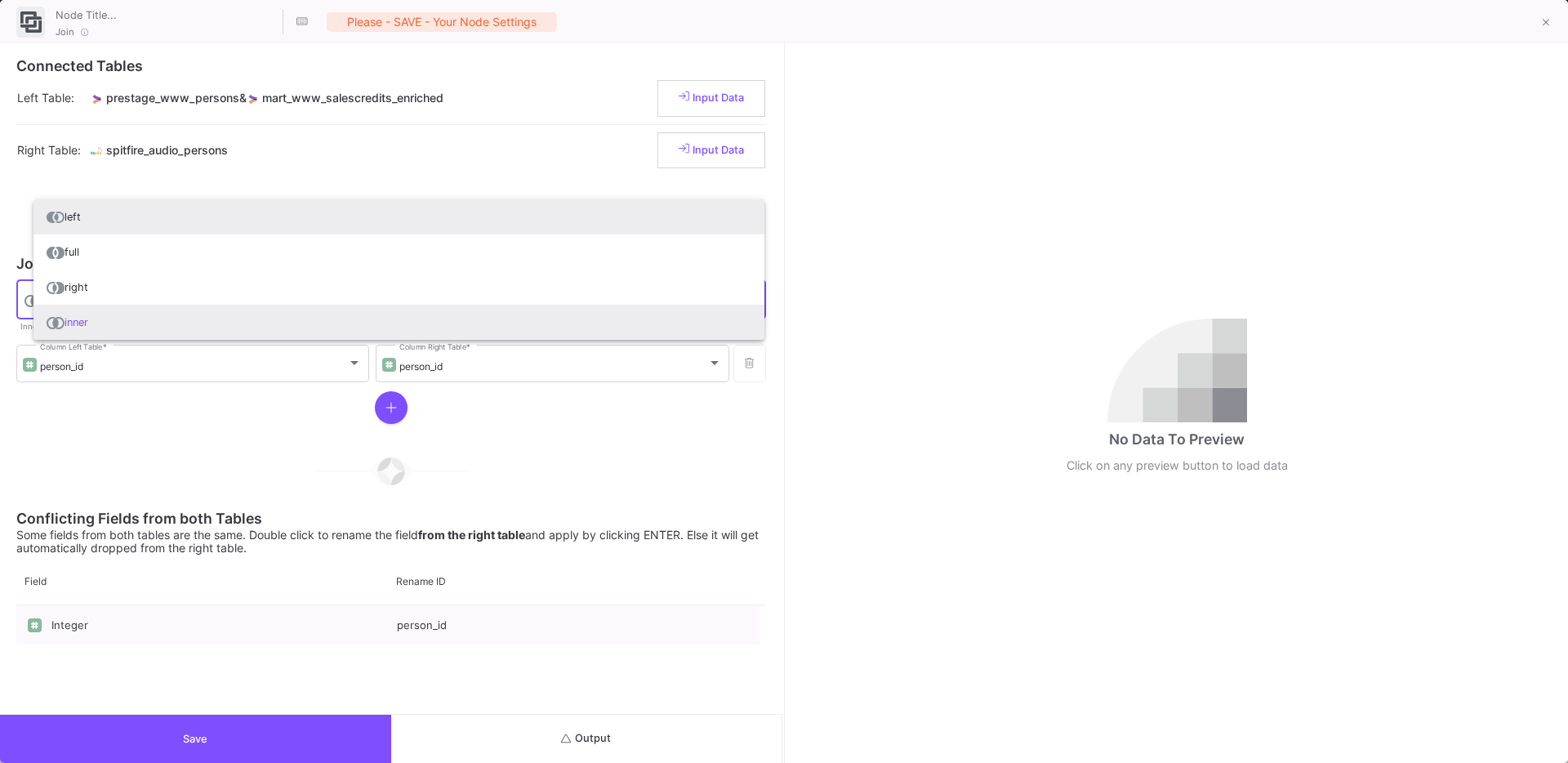
click at [109, 225] on span "left" at bounding box center [399, 216] width 705 height 35
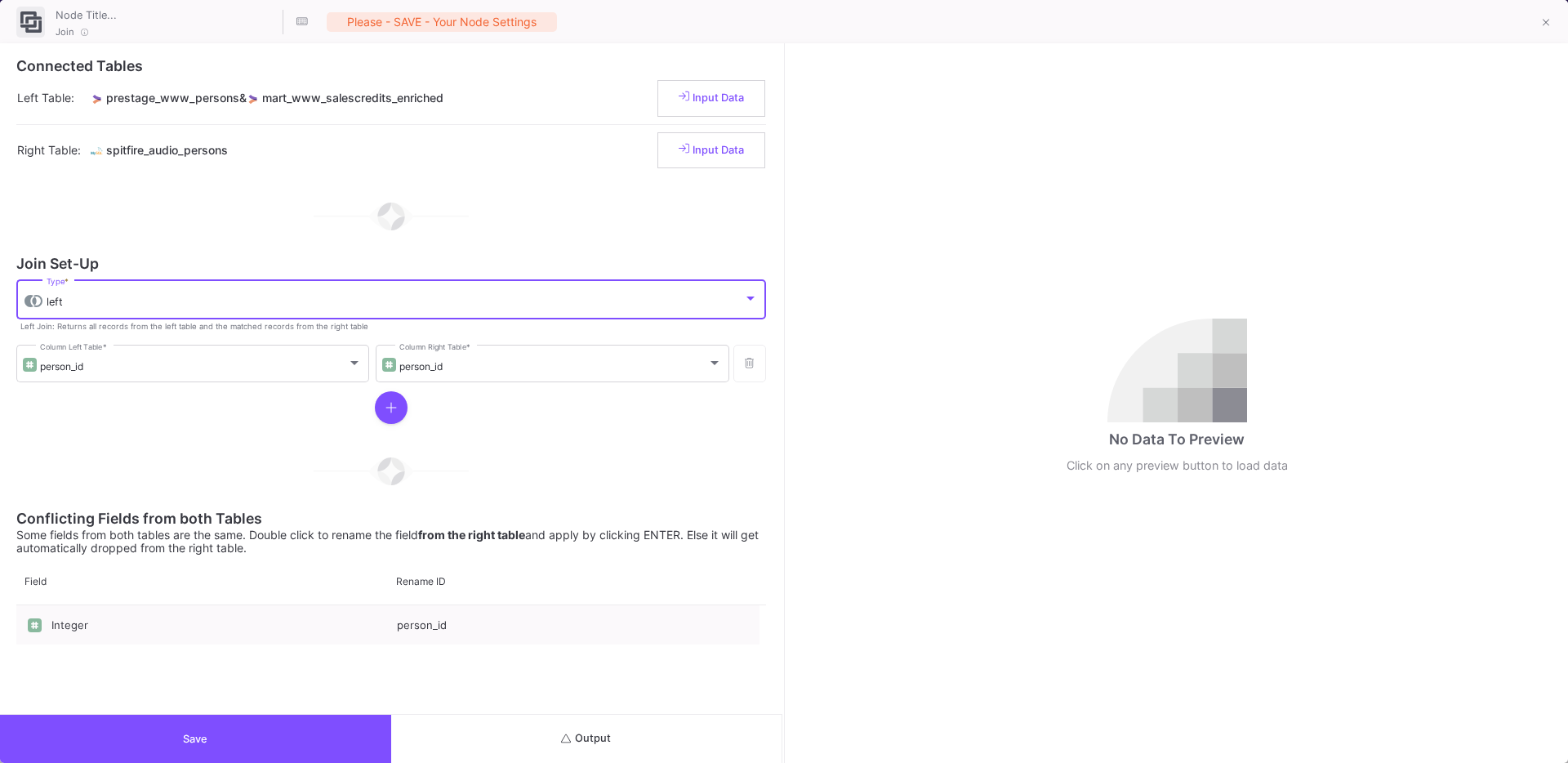
click at [549, 737] on button "Output" at bounding box center [587, 738] width 391 height 48
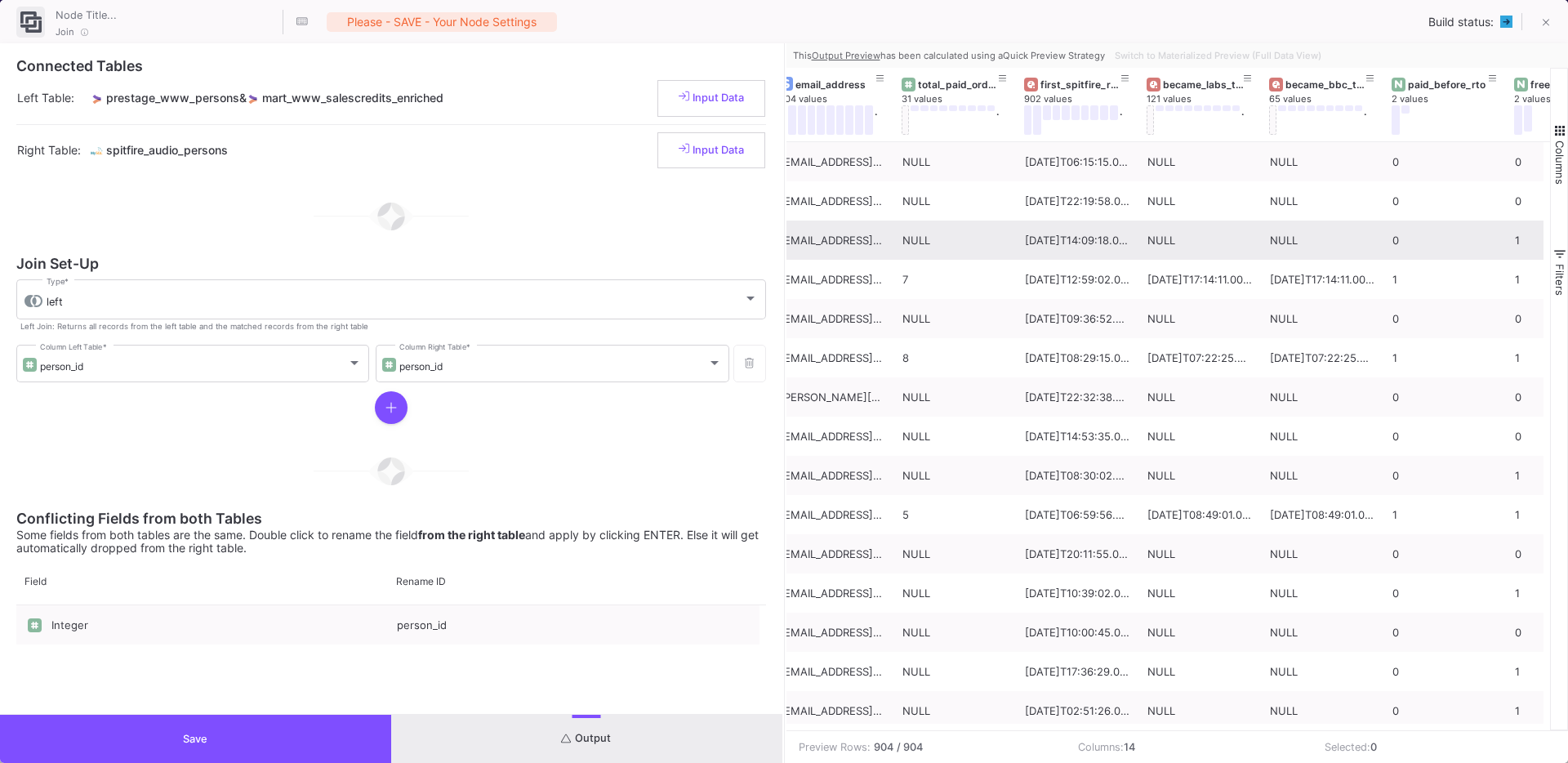
scroll to position [0, 817]
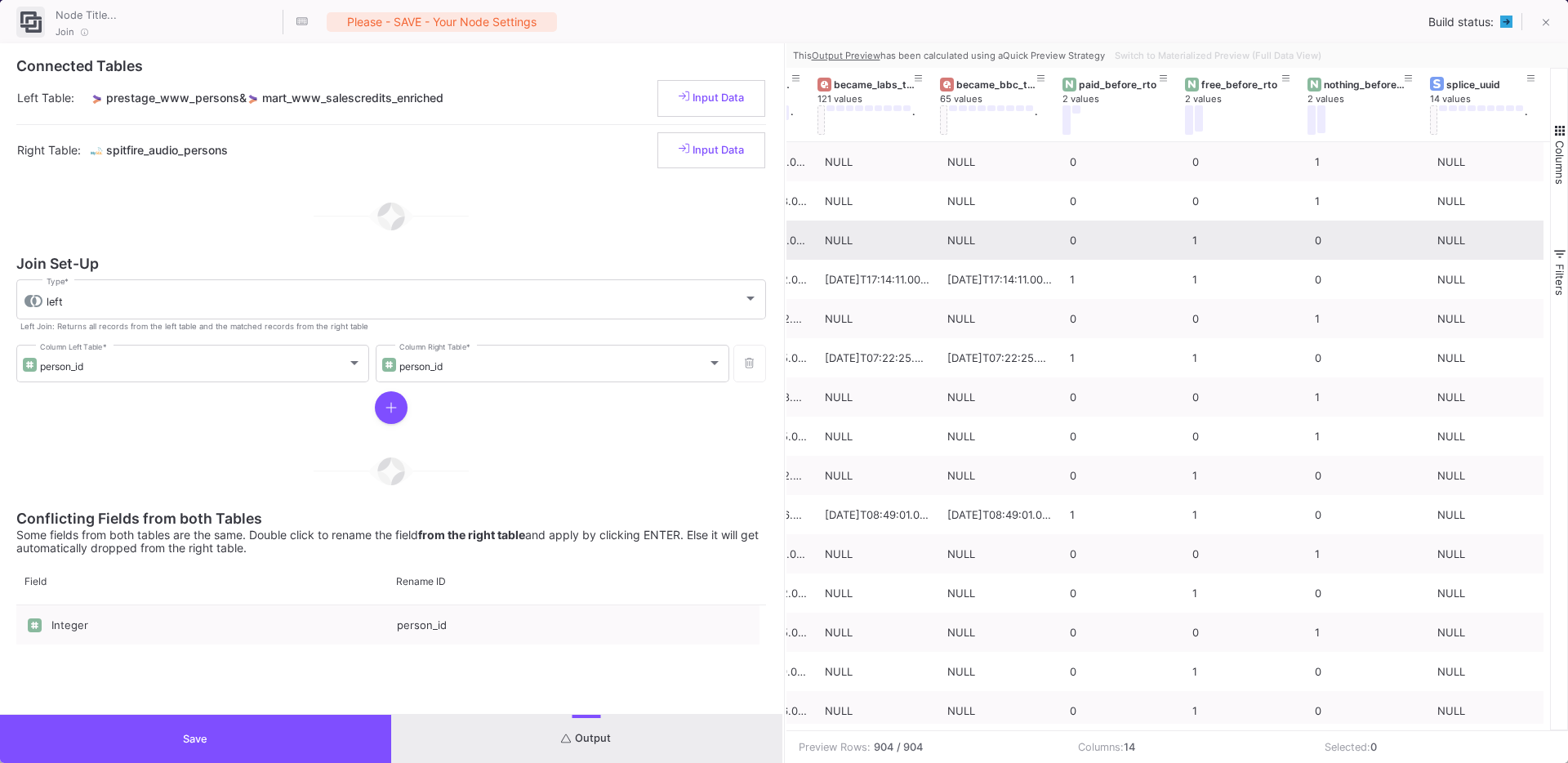
click at [244, 729] on button "Save" at bounding box center [195, 738] width 391 height 48
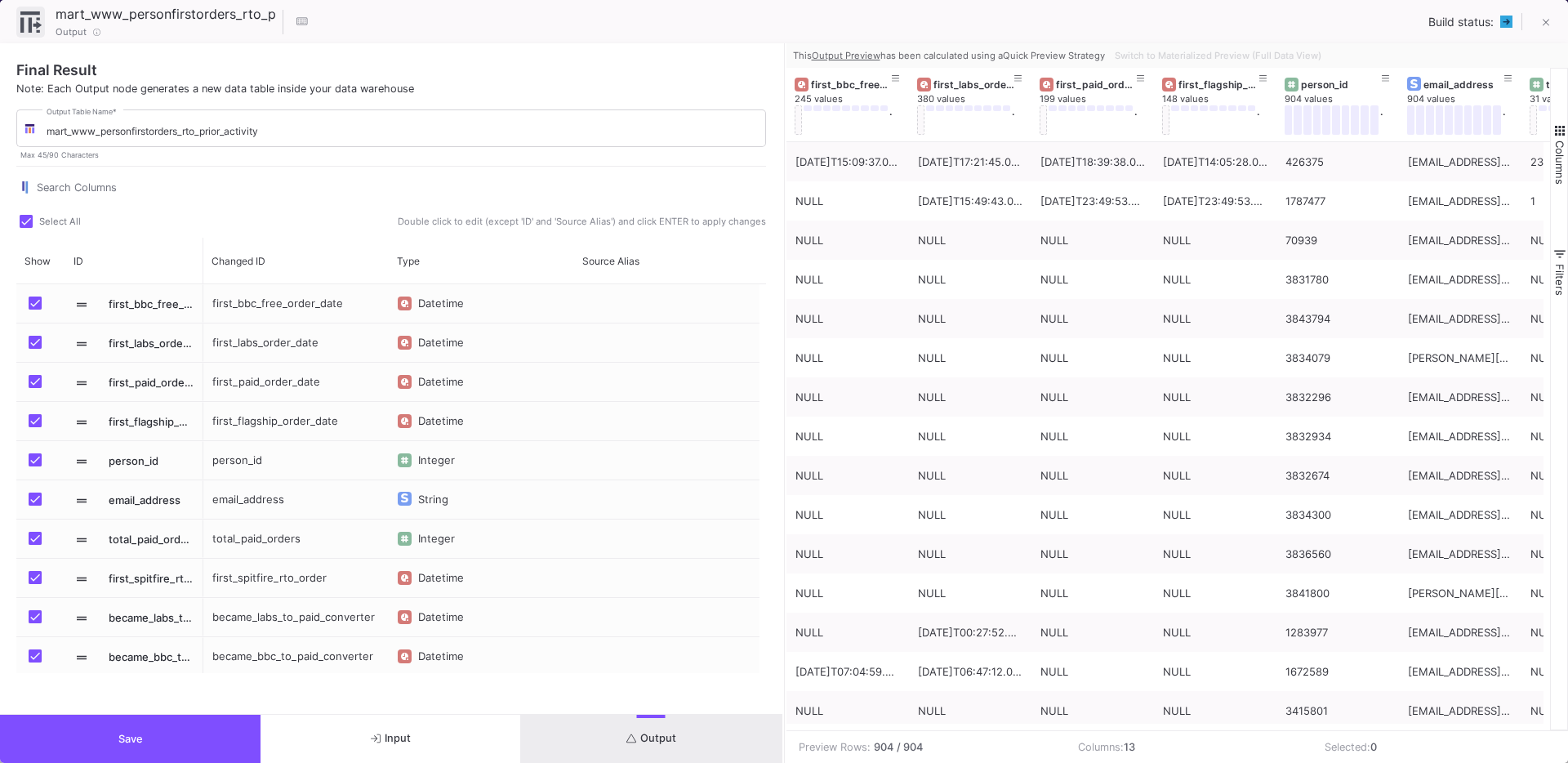
click at [32, 501] on span "Press SPACE to select this row." at bounding box center [35, 499] width 13 height 13
click at [35, 506] on input "Press SPACE to select this row." at bounding box center [35, 506] width 1 height 1
checkbox input "false"
click at [141, 737] on span "Save" at bounding box center [130, 738] width 25 height 12
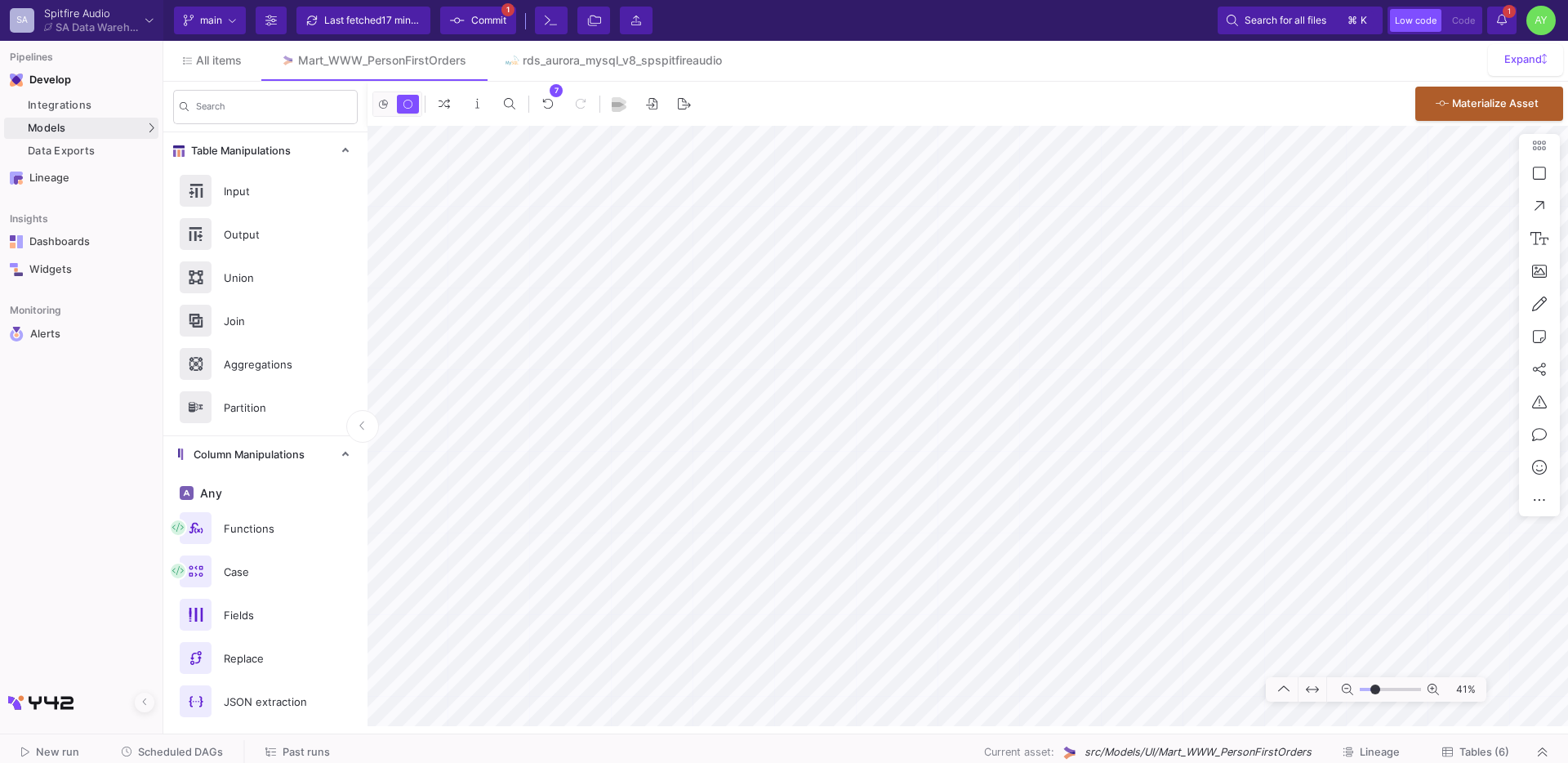
click at [489, 28] on span "Commit" at bounding box center [489, 20] width 35 height 25
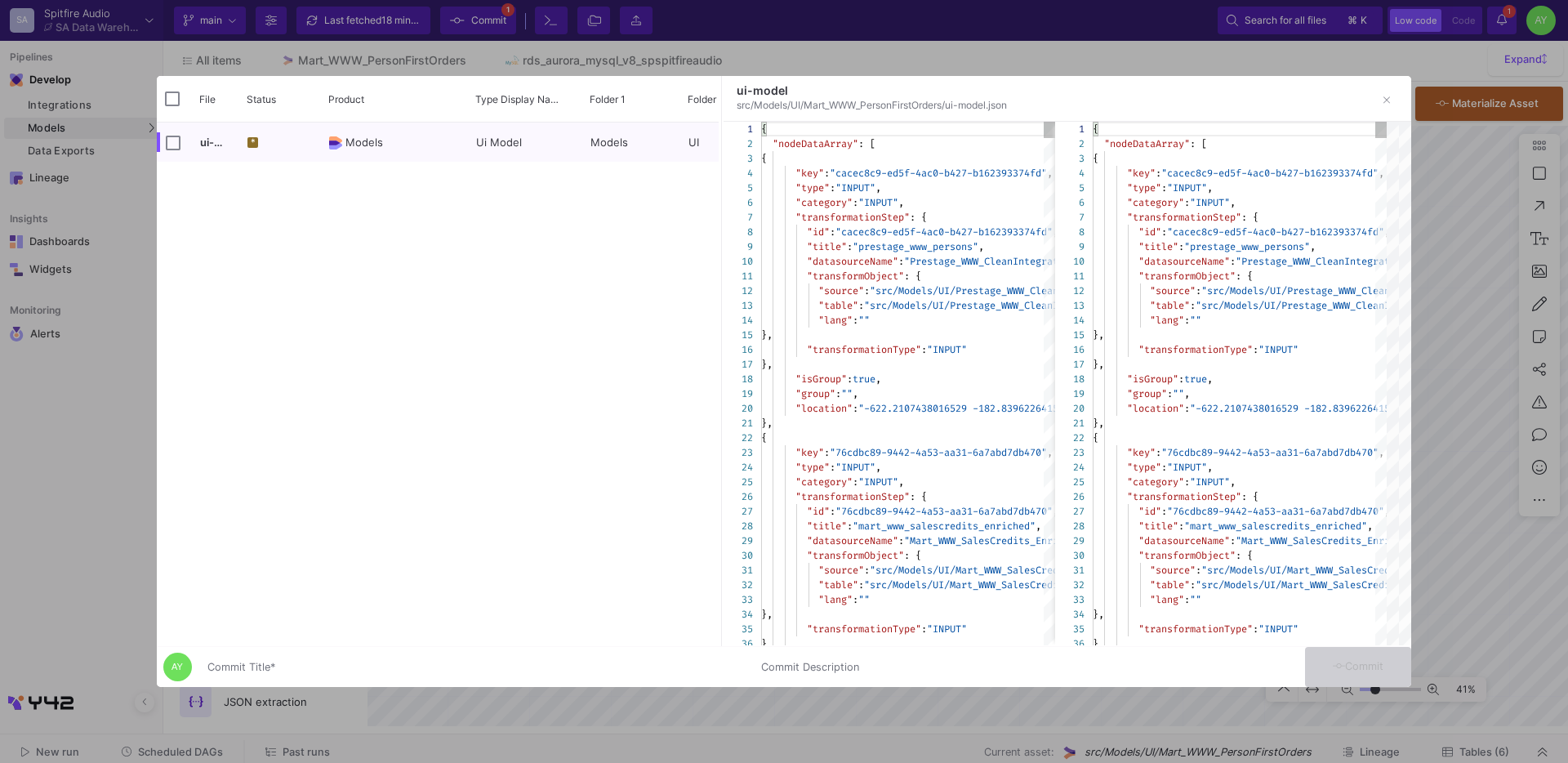
click at [327, 657] on div "Commit Title *" at bounding box center [473, 664] width 534 height 30
type input "updates"
click at [1345, 668] on span "Commit" at bounding box center [1358, 665] width 51 height 12
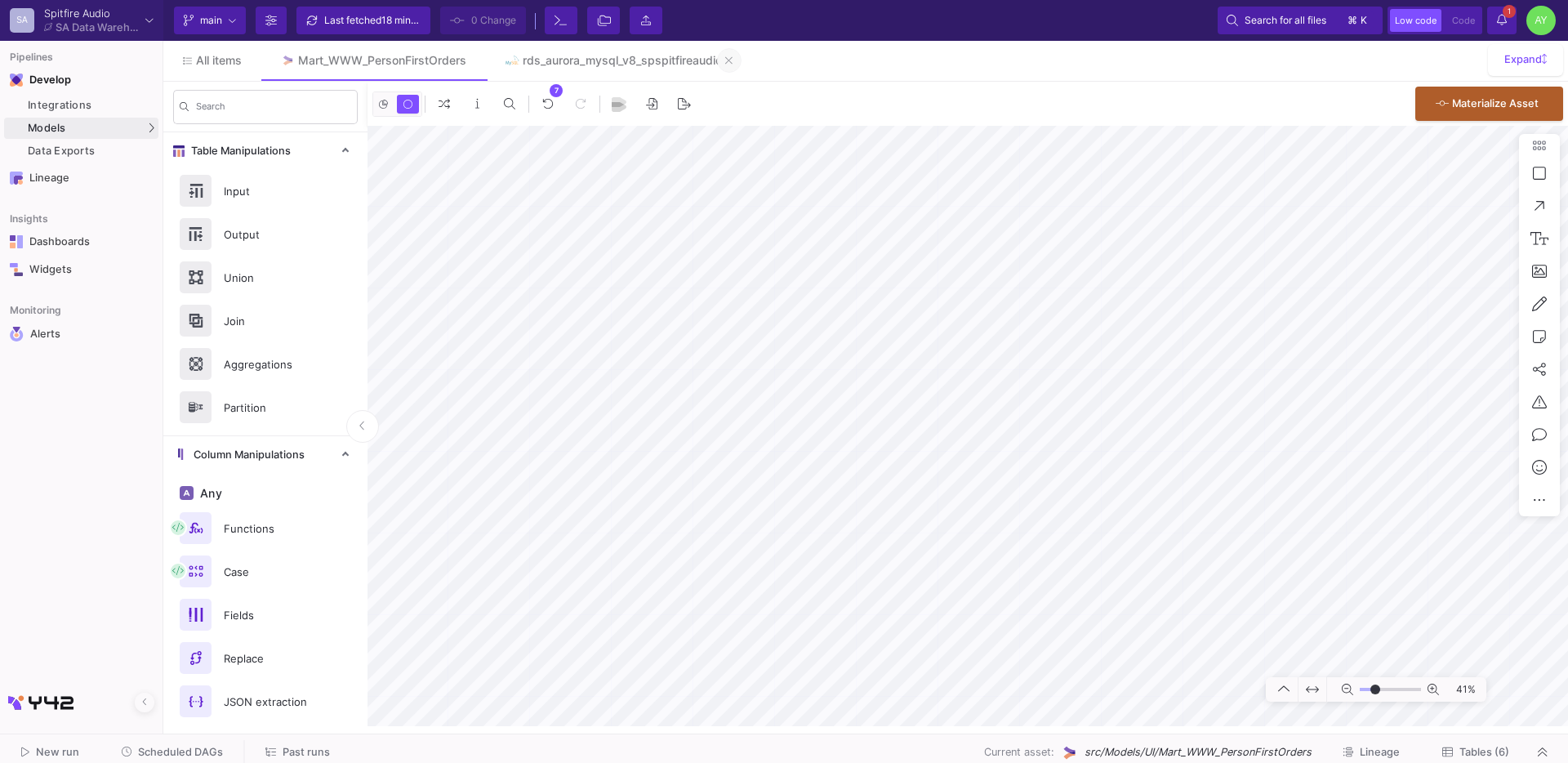
click at [732, 58] on icon at bounding box center [729, 60] width 7 height 12
